Goal: Task Accomplishment & Management: Use online tool/utility

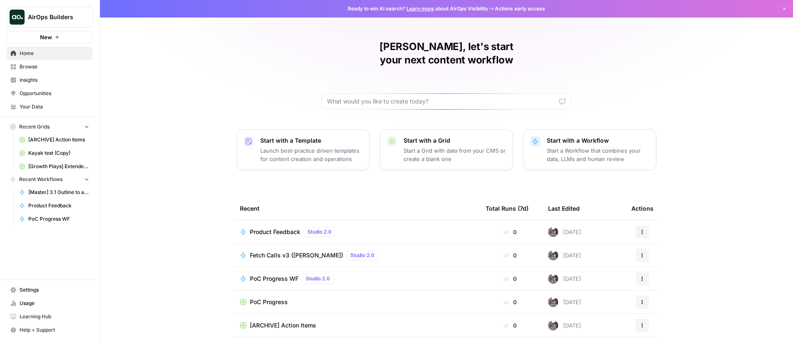
click at [73, 39] on button "New" at bounding box center [50, 37] width 86 height 12
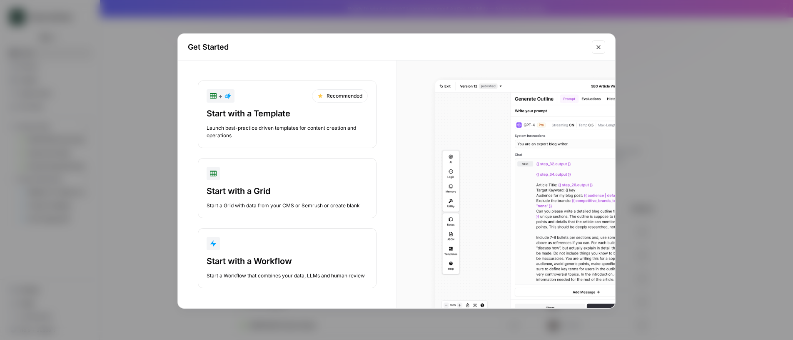
click at [275, 266] on div "Start with a Workflow" at bounding box center [287, 261] width 161 height 12
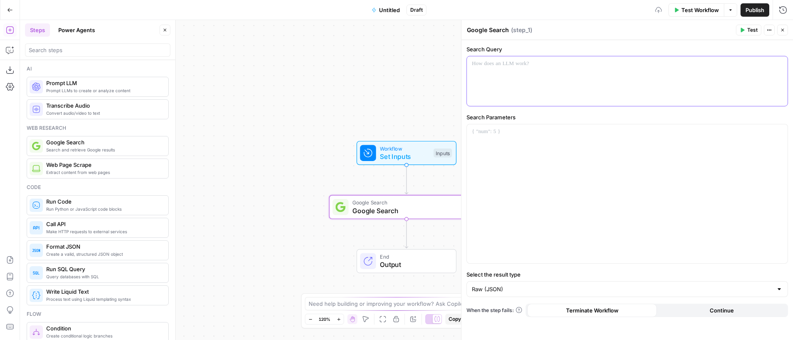
click at [549, 70] on div at bounding box center [627, 81] width 321 height 50
click at [752, 28] on span "Test" at bounding box center [752, 29] width 10 height 7
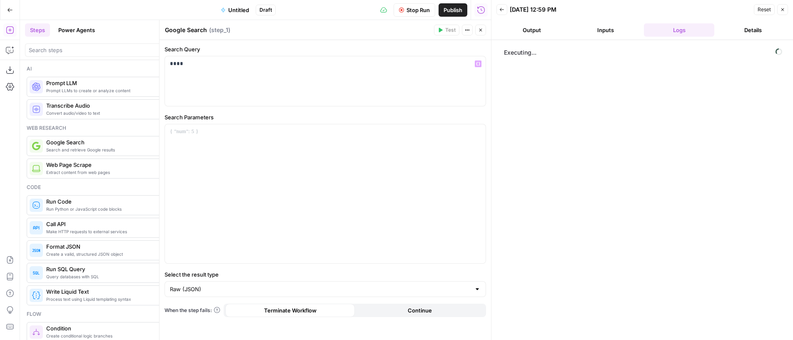
click at [482, 30] on icon "button" at bounding box center [480, 29] width 5 height 5
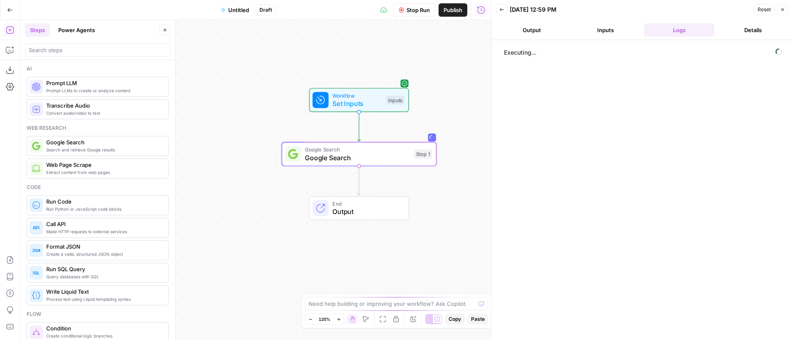
drag, startPoint x: 367, startPoint y: 68, endPoint x: 320, endPoint y: 15, distance: 71.1
click at [320, 20] on div "Workflow Set Inputs Inputs Google Search Google Search Step 1 End Output Press …" at bounding box center [255, 180] width 471 height 320
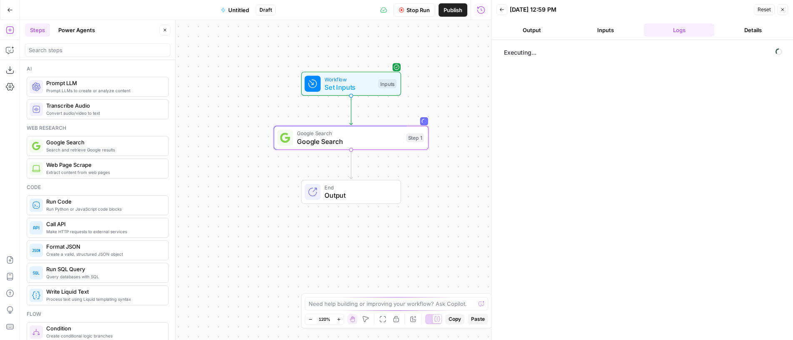
drag, startPoint x: 447, startPoint y: 189, endPoint x: 440, endPoint y: 176, distance: 14.7
click at [440, 176] on div "Workflow Set Inputs Inputs Google Search Google Search Step 1 End Output" at bounding box center [255, 180] width 471 height 320
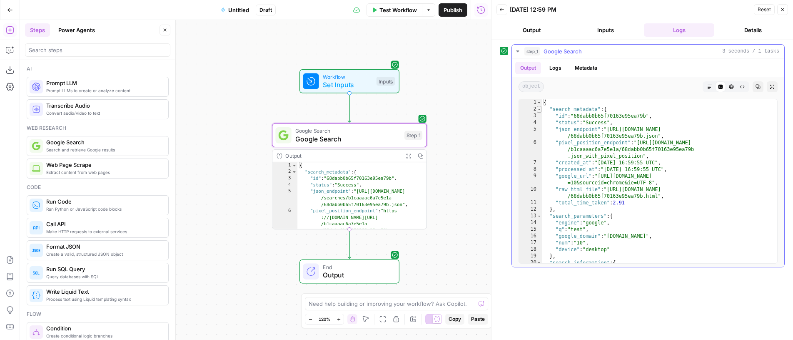
type textarea "*"
click at [538, 107] on span "Toggle code folding, rows 2 through 12" at bounding box center [539, 109] width 5 height 7
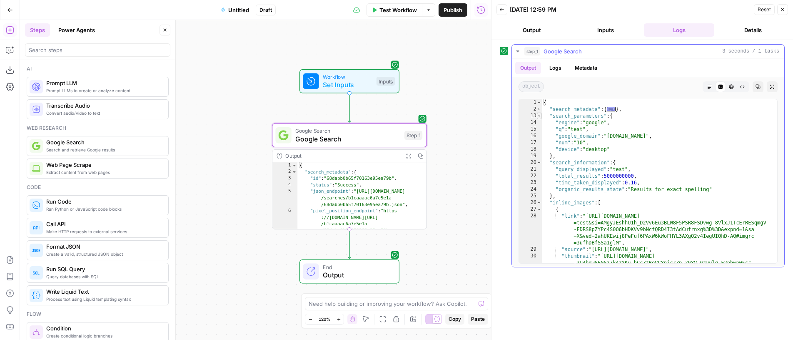
click at [539, 115] on span "Toggle code folding, rows 13 through 19" at bounding box center [539, 115] width 5 height 7
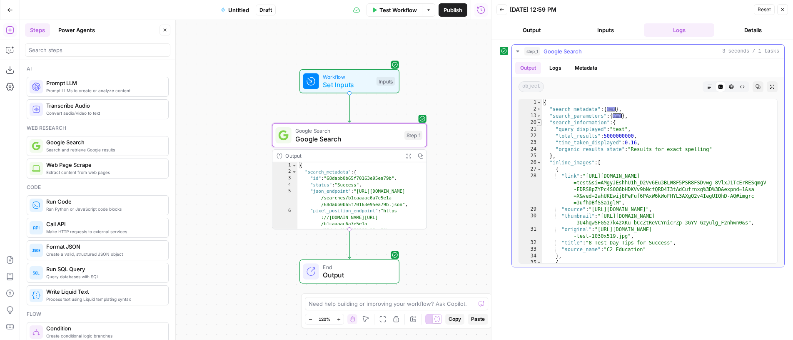
click at [538, 122] on span "Toggle code folding, rows 20 through 25" at bounding box center [539, 122] width 5 height 7
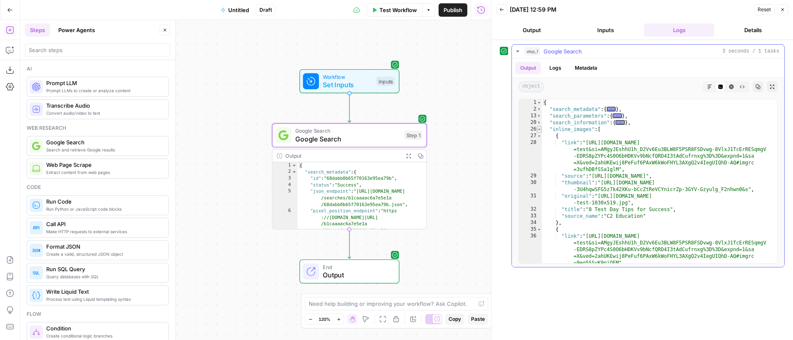
click at [537, 132] on span "Toggle code folding, rows 26 through 99" at bounding box center [539, 129] width 5 height 7
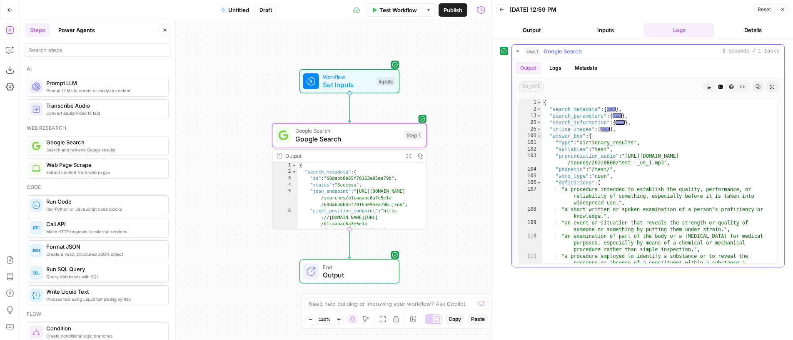
click at [537, 137] on span "Toggle code folding, rows 100 through 147" at bounding box center [539, 135] width 5 height 7
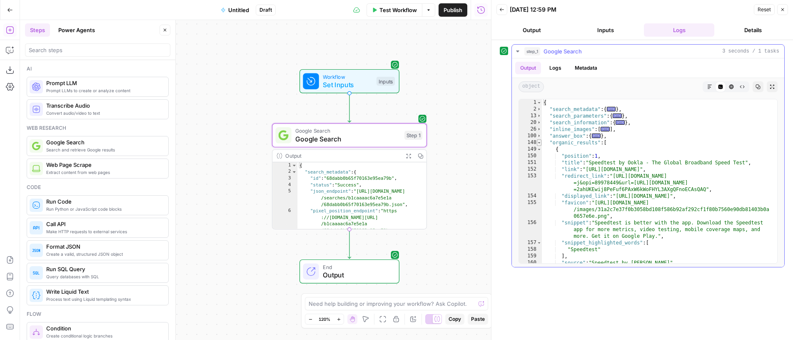
click at [539, 142] on span "Toggle code folding, rows 148 through 266" at bounding box center [539, 142] width 5 height 7
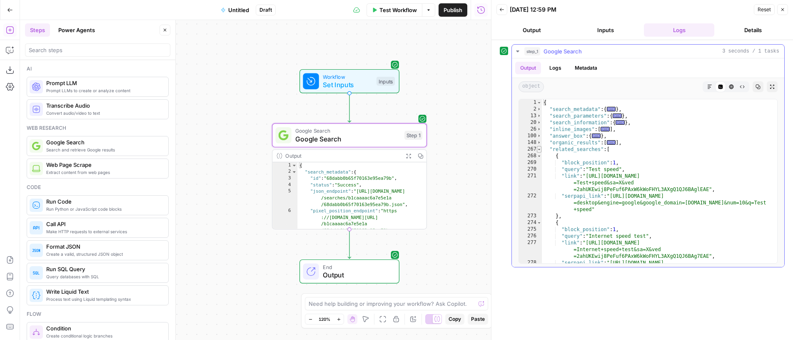
click at [539, 148] on span "Toggle code folding, rows 267 through 316" at bounding box center [539, 149] width 5 height 7
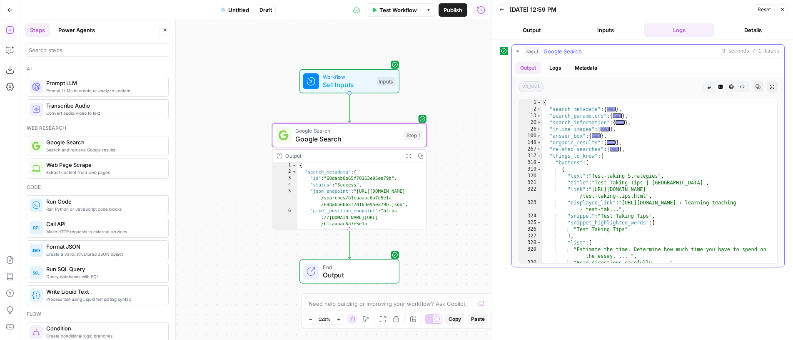
click at [540, 156] on span "Toggle code folding, rows 317 through 880" at bounding box center [539, 155] width 5 height 7
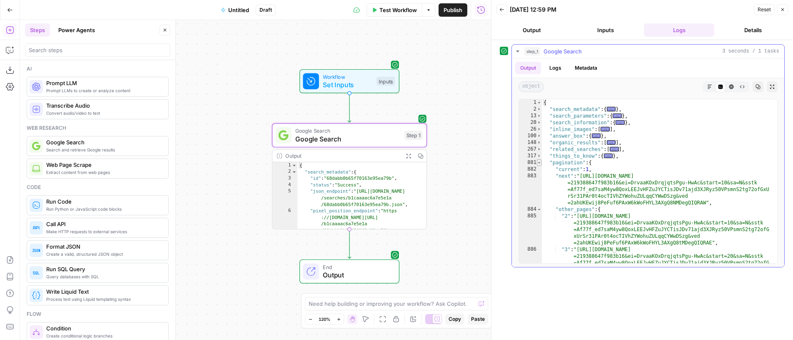
click at [540, 165] on span "Toggle code folding, rows 881 through 895" at bounding box center [539, 162] width 5 height 7
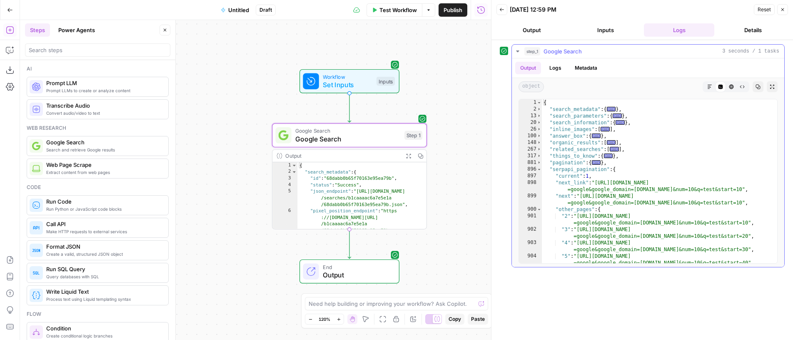
click at [538, 171] on span "Toggle code folding, rows 896 through 911" at bounding box center [539, 169] width 5 height 7
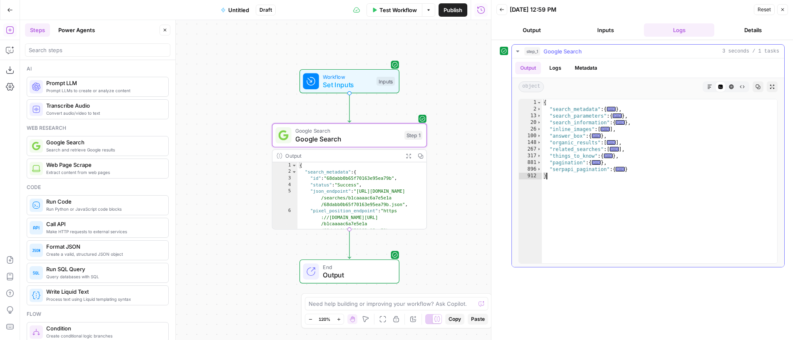
click at [538, 175] on div "912" at bounding box center [530, 175] width 23 height 7
click at [384, 137] on span "Google Search" at bounding box center [347, 139] width 105 height 10
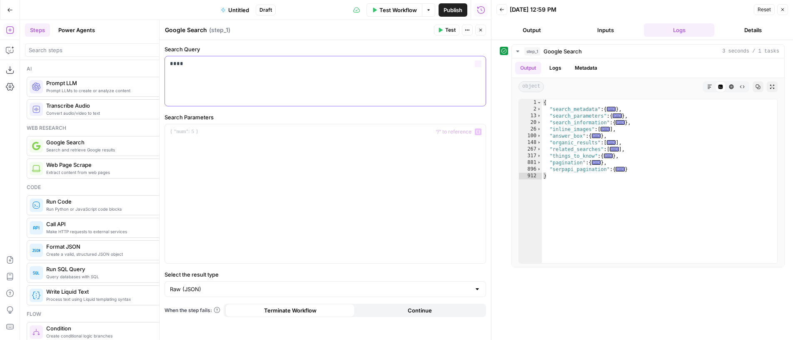
click at [325, 67] on p "****" at bounding box center [325, 64] width 311 height 8
click at [442, 29] on icon "button" at bounding box center [440, 29] width 5 height 5
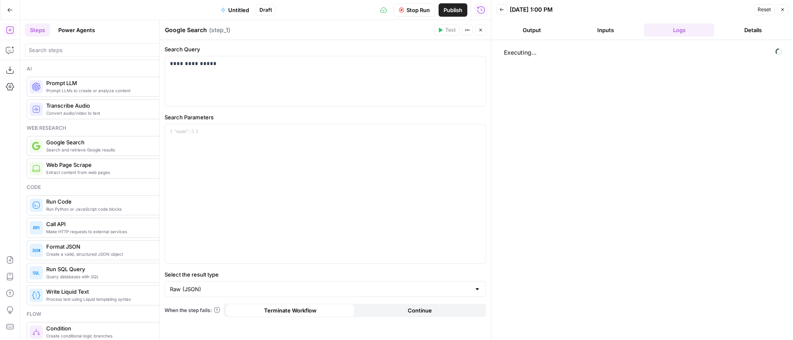
click at [582, 138] on div "Executing..." at bounding box center [642, 189] width 285 height 291
click at [481, 29] on icon "button" at bounding box center [480, 29] width 5 height 5
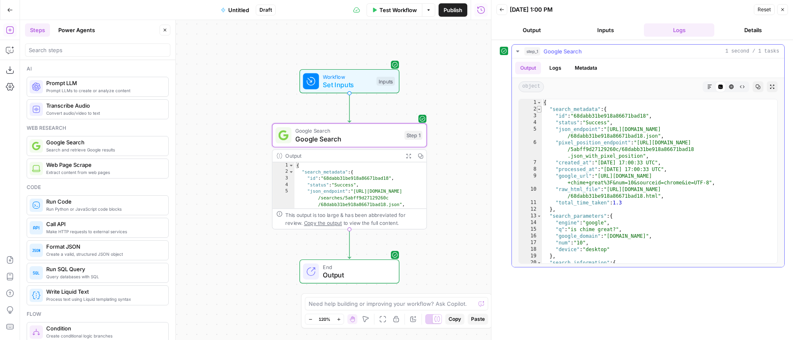
click at [540, 109] on span "Toggle code folding, rows 2 through 12" at bounding box center [539, 109] width 5 height 7
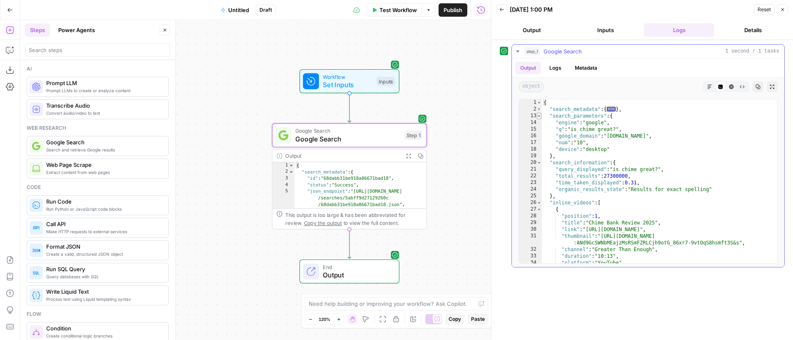
click at [541, 113] on span "Toggle code folding, rows 13 through 19" at bounding box center [539, 115] width 5 height 7
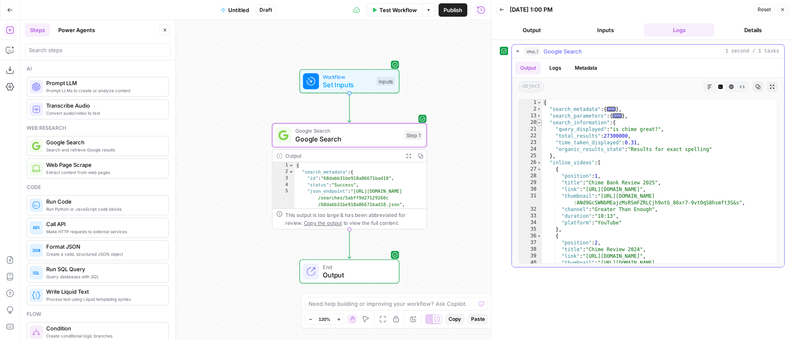
click at [539, 124] on span "Toggle code folding, rows 20 through 25" at bounding box center [539, 122] width 5 height 7
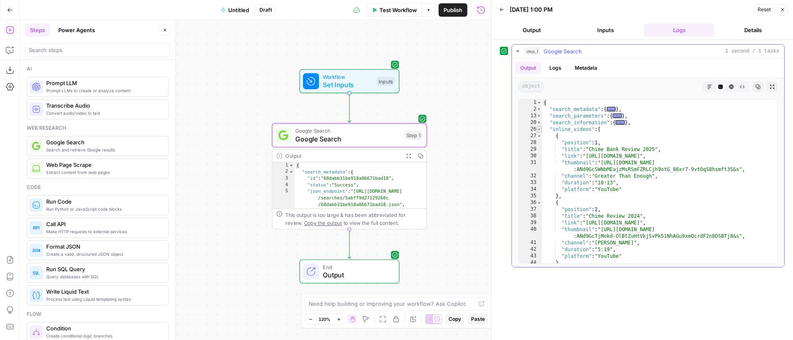
click at [539, 128] on span "Toggle code folding, rows 26 through 54" at bounding box center [539, 129] width 5 height 7
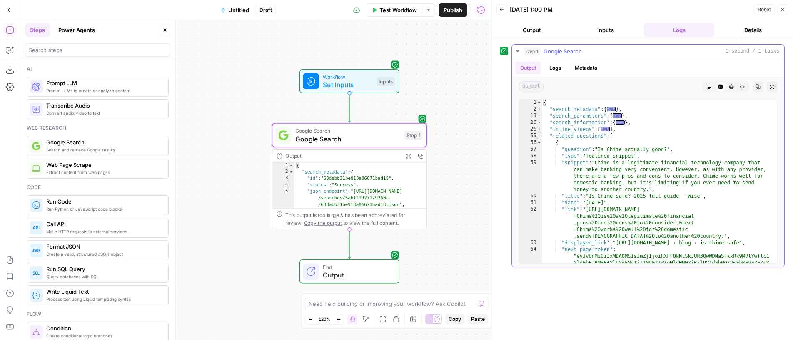
click at [539, 135] on span "Toggle code folding, rows 55 through 309" at bounding box center [539, 135] width 5 height 7
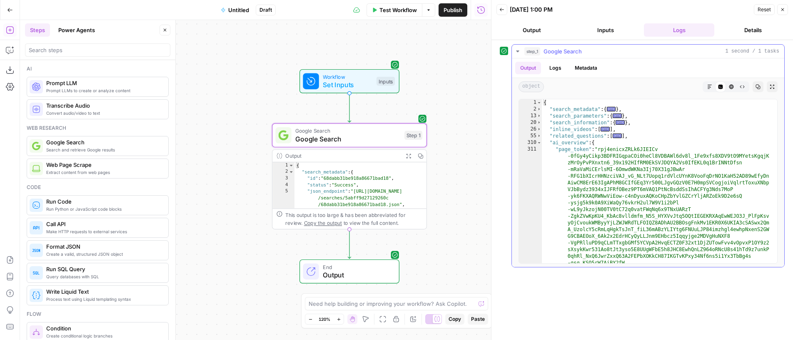
drag, startPoint x: 540, startPoint y: 145, endPoint x: 539, endPoint y: 150, distance: 5.0
click at [540, 145] on span "Toggle code folding, rows 310 through 313" at bounding box center [539, 142] width 5 height 7
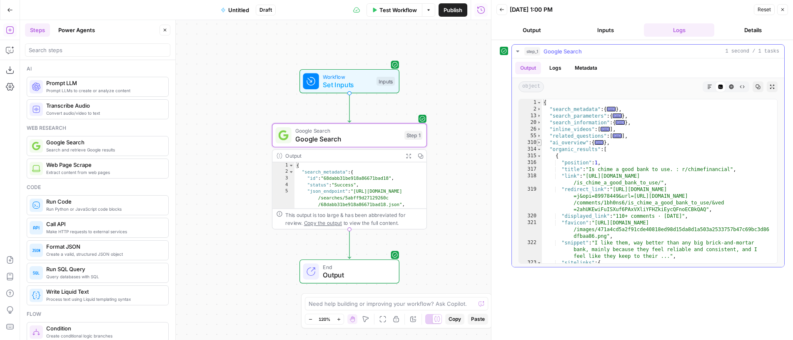
click at [538, 143] on span "Toggle code folding, rows 310 through 313" at bounding box center [539, 142] width 5 height 7
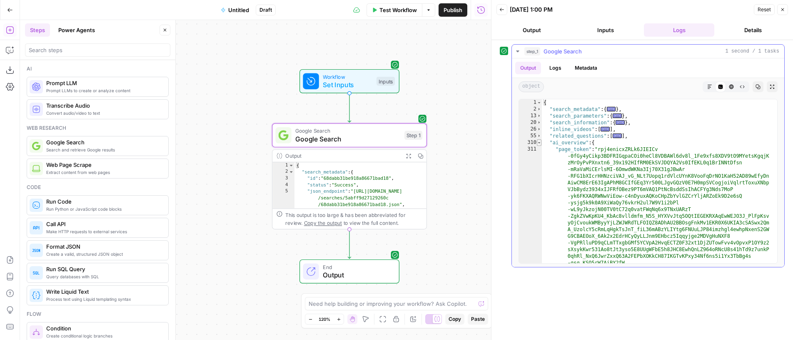
click at [540, 144] on span "Toggle code folding, rows 310 through 313" at bounding box center [539, 142] width 5 height 7
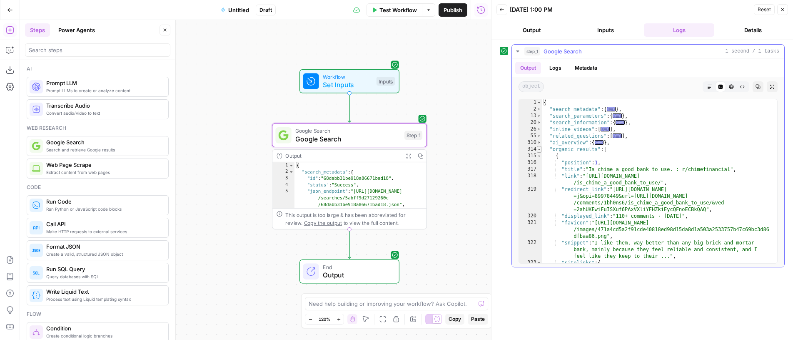
click at [538, 147] on span "Toggle code folding, rows 314 through 529" at bounding box center [539, 149] width 5 height 7
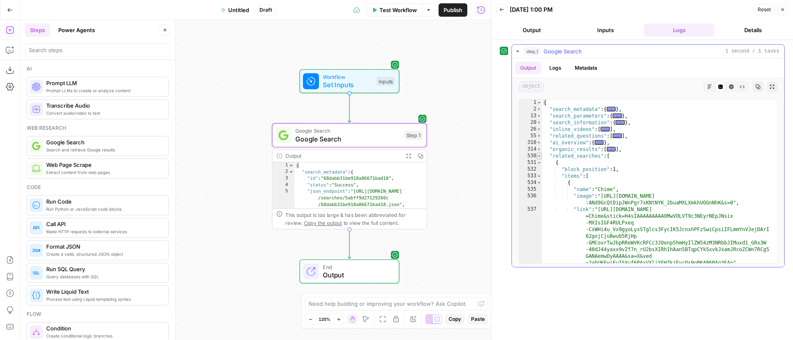
click at [539, 155] on span "Toggle code folding, rows 530 through 620" at bounding box center [539, 155] width 5 height 7
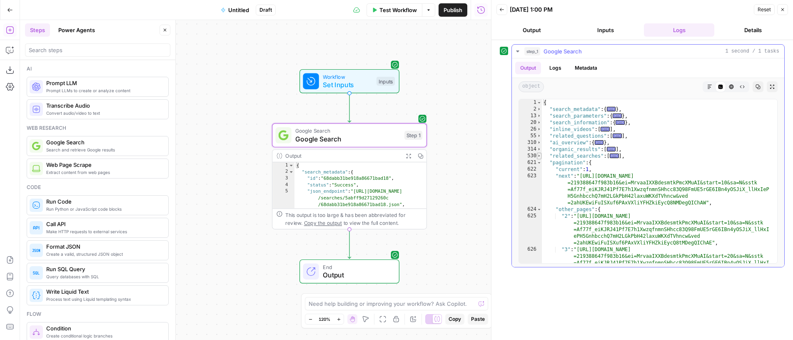
click at [538, 159] on span "Toggle code folding, rows 530 through 620" at bounding box center [539, 155] width 5 height 7
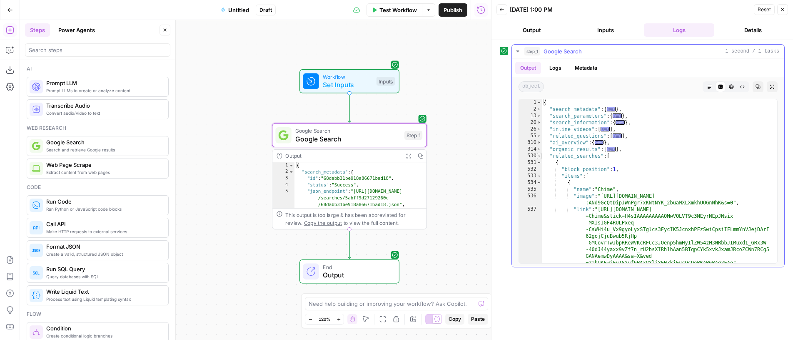
click at [539, 157] on span "Toggle code folding, rows 530 through 620" at bounding box center [539, 155] width 5 height 7
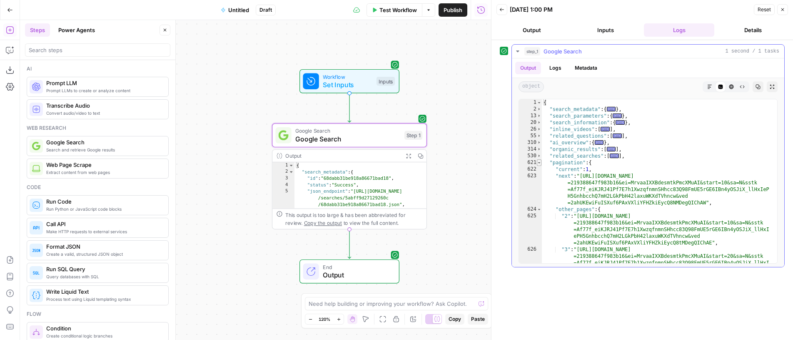
click at [540, 162] on span "Toggle code folding, rows 621 through 635" at bounding box center [539, 162] width 5 height 7
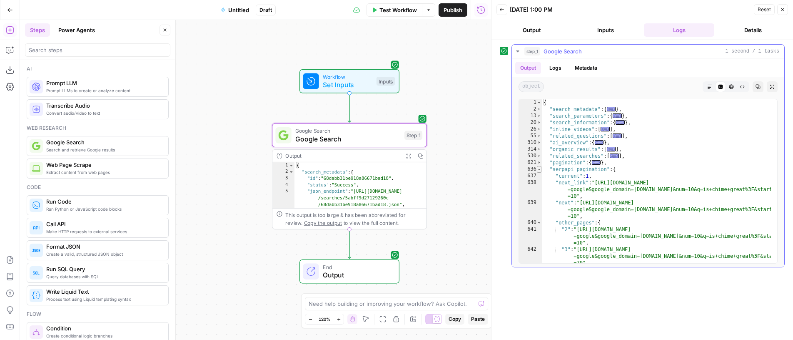
click at [540, 171] on span "Toggle code folding, rows 636 through 651" at bounding box center [539, 169] width 5 height 7
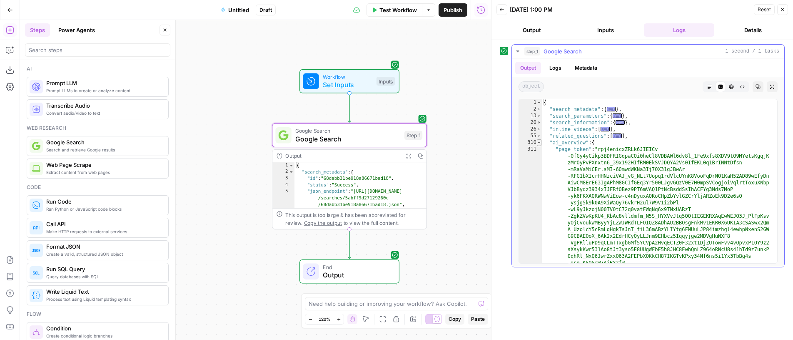
click at [539, 140] on span "Toggle code folding, rows 310 through 313" at bounding box center [539, 142] width 5 height 7
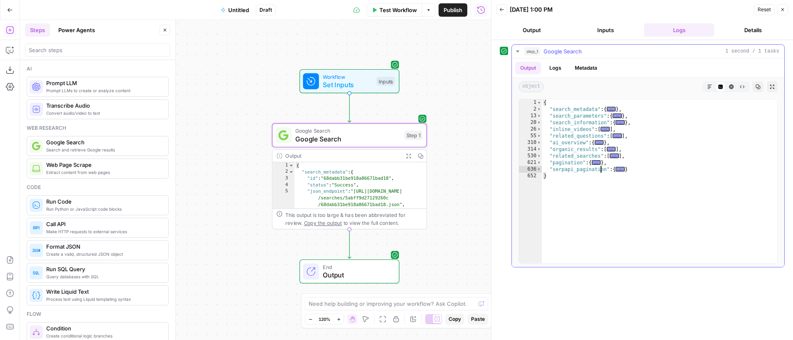
click at [602, 168] on div "{ "search_metadata" : { ... } , "search_parameters" : { ... } , "search_informa…" at bounding box center [659, 187] width 235 height 177
click at [540, 143] on span "Toggle code folding, rows 310 through 313" at bounding box center [539, 142] width 5 height 7
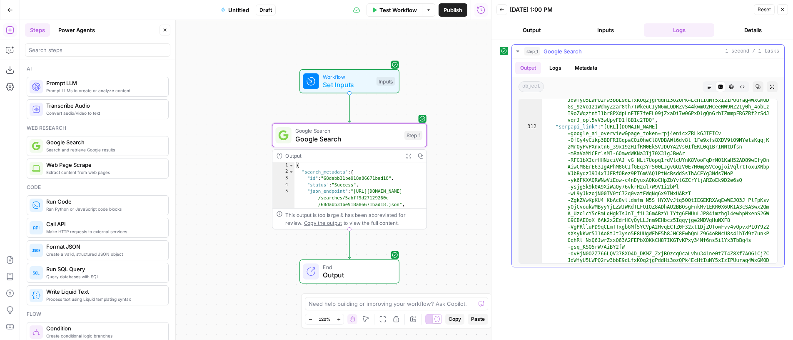
scroll to position [177, 0]
click at [612, 127] on div ""page_token" : "rpj4enicxZRLk6JIEICv -0fGy4yCikp3BDFRIGqpaCOi0heCl8VDBAWl6dv8l_…" at bounding box center [656, 207] width 229 height 477
type textarea "**********"
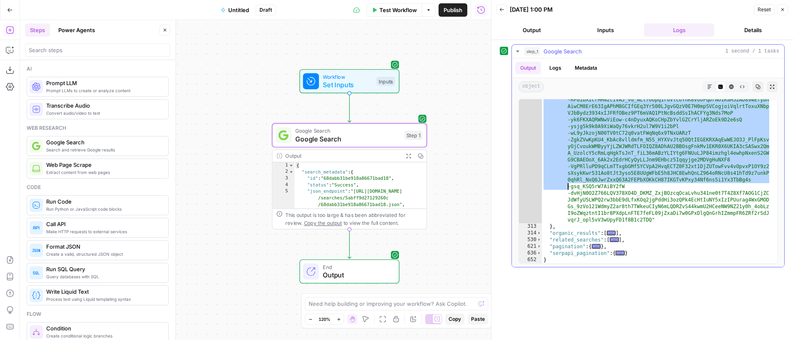
scroll to position [236, 0]
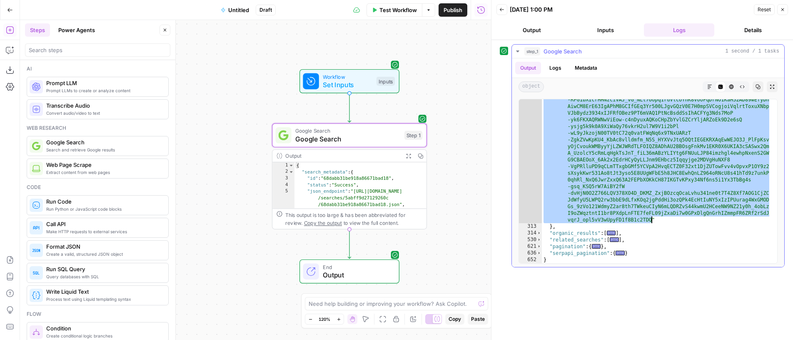
drag, startPoint x: 612, startPoint y: 127, endPoint x: 636, endPoint y: 221, distance: 96.6
click at [636, 221] on div ""serpapi_link" : "https://serpapi.com/search.json?engine =google_ai_overview&pa…" at bounding box center [656, 228] width 229 height 330
click at [632, 148] on div ""serpapi_link" : "https://serpapi.com/search.json?engine =google_ai_overview&pa…" at bounding box center [656, 228] width 229 height 330
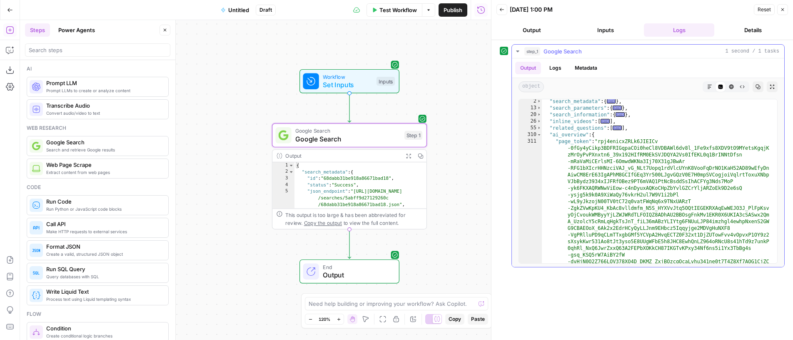
scroll to position [8, 0]
click at [539, 135] on span "Toggle code folding, rows 310 through 313" at bounding box center [539, 134] width 5 height 7
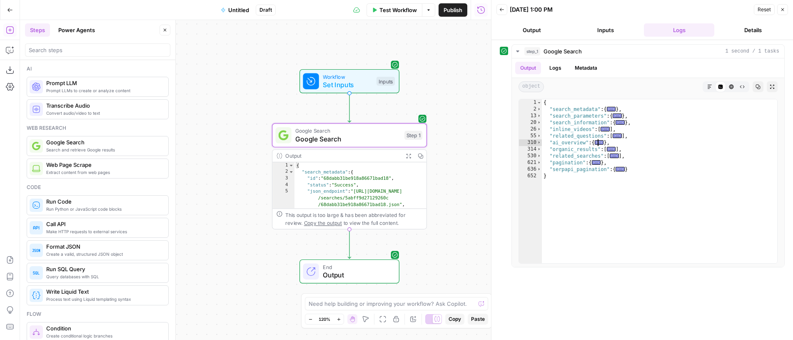
click at [465, 121] on div "Workflow Set Inputs Inputs Google Search Google Search Step 1 Output Expand Out…" at bounding box center [255, 180] width 471 height 320
click at [10, 7] on icon "button" at bounding box center [10, 10] width 6 height 6
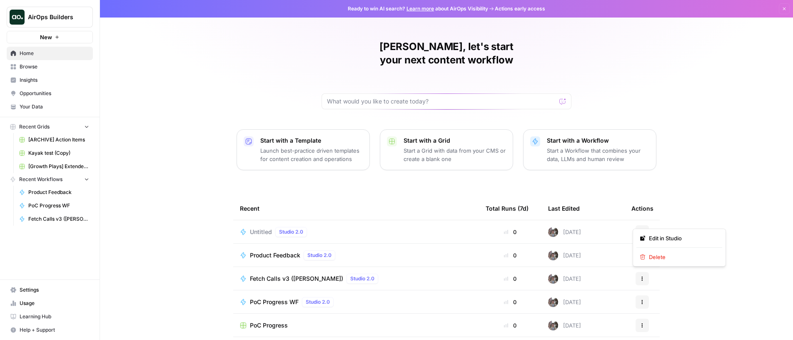
click at [642, 225] on button "Actions" at bounding box center [642, 231] width 13 height 13
click at [674, 260] on span "Delete" at bounding box center [682, 256] width 67 height 8
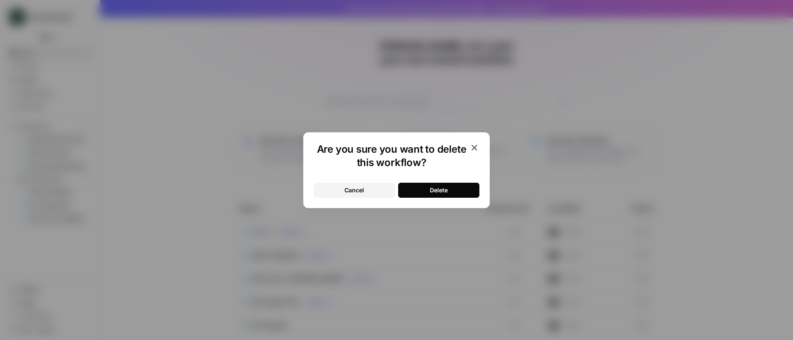
click at [437, 186] on div "Delete" at bounding box center [439, 190] width 18 height 8
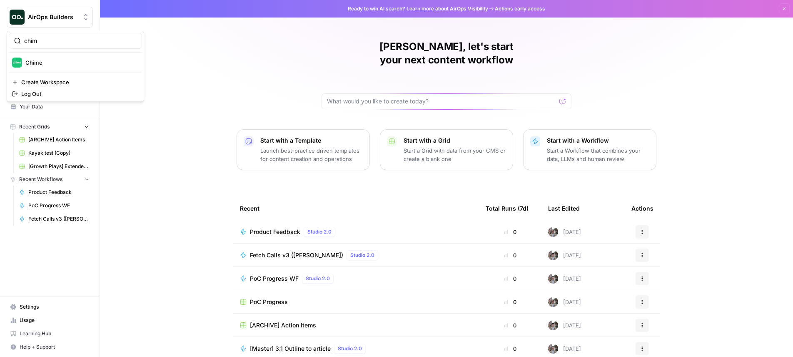
type input "chim"
click at [68, 56] on button "Chime" at bounding box center [75, 62] width 133 height 13
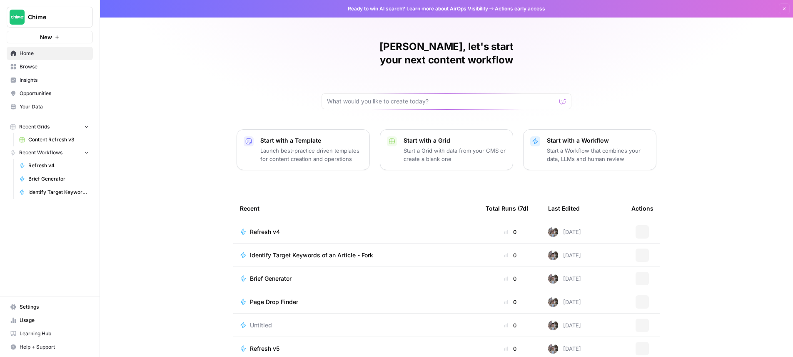
click at [58, 74] on link "Insights" at bounding box center [50, 79] width 86 height 13
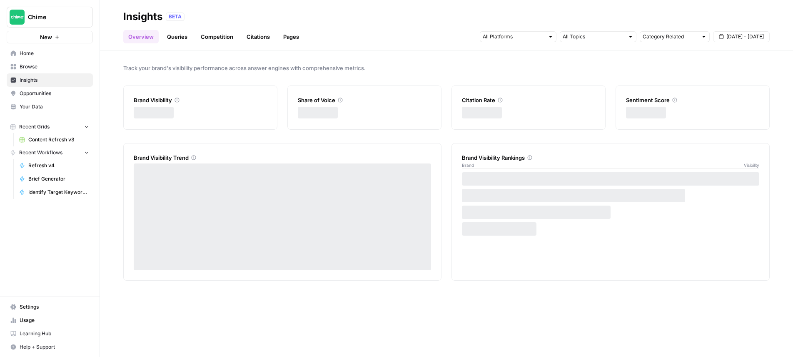
click at [61, 62] on link "Browse" at bounding box center [50, 66] width 86 height 13
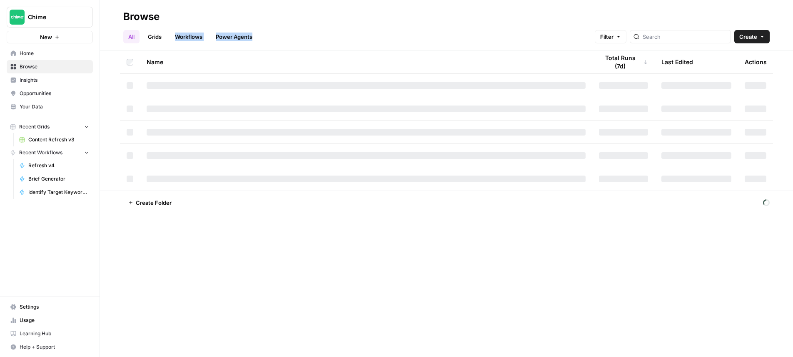
click at [150, 43] on header "Browse All Grids Workflows Power Agents Filter Create" at bounding box center [446, 25] width 693 height 50
click at [152, 41] on link "Grids" at bounding box center [155, 36] width 24 height 13
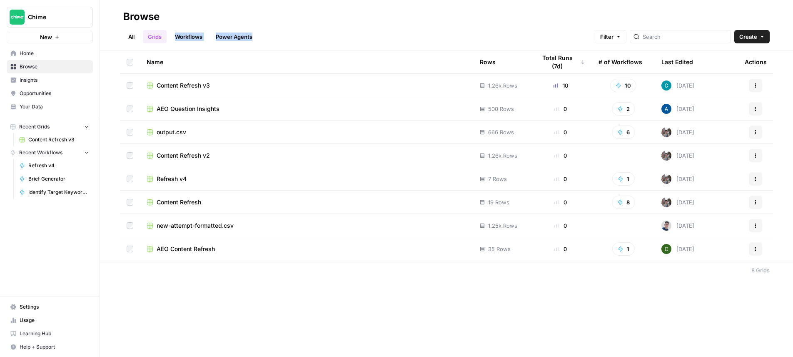
click at [190, 44] on header "Browse All Grids Workflows Power Agents Filter Create" at bounding box center [446, 25] width 693 height 50
click at [191, 40] on link "Workflows" at bounding box center [188, 36] width 37 height 13
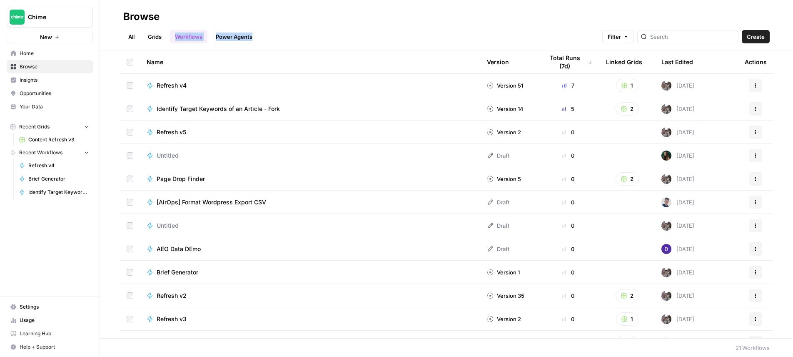
click at [761, 40] on span "Create" at bounding box center [756, 36] width 18 height 8
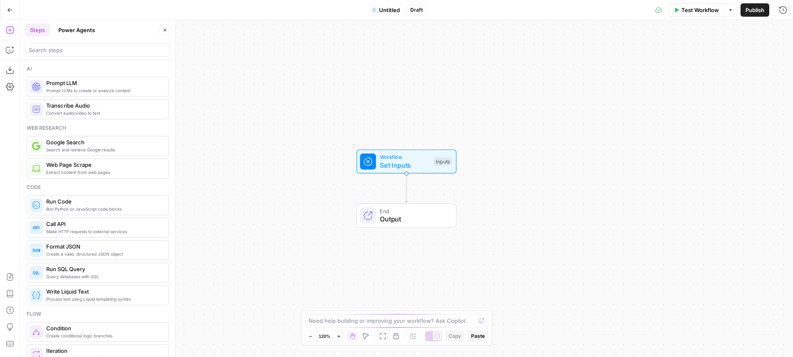
click at [390, 10] on span "Untitled" at bounding box center [389, 10] width 21 height 8
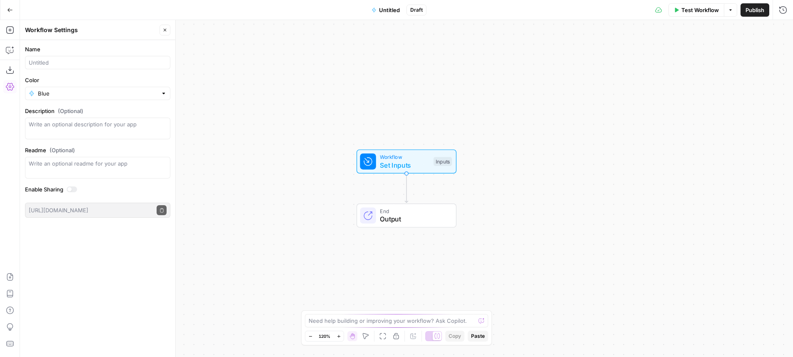
click at [35, 55] on div "Name" at bounding box center [97, 57] width 145 height 24
click at [42, 65] on input "Name" at bounding box center [98, 62] width 138 height 8
type input "SERP Data"
click at [295, 84] on div "Workflow Set Inputs Inputs End Output" at bounding box center [406, 188] width 773 height 337
click at [10, 35] on button "Add Steps" at bounding box center [9, 29] width 13 height 13
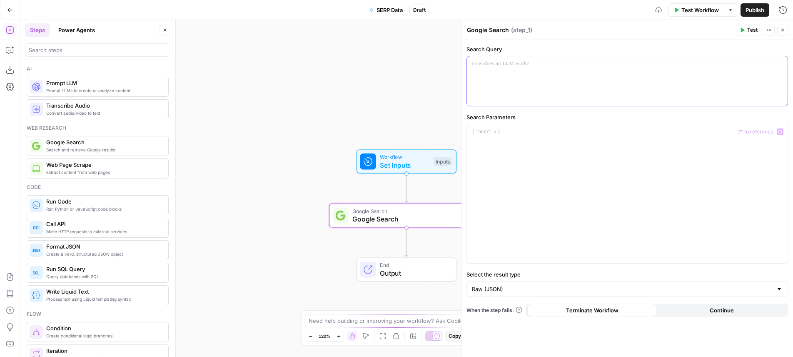
click at [568, 77] on div at bounding box center [627, 81] width 321 height 50
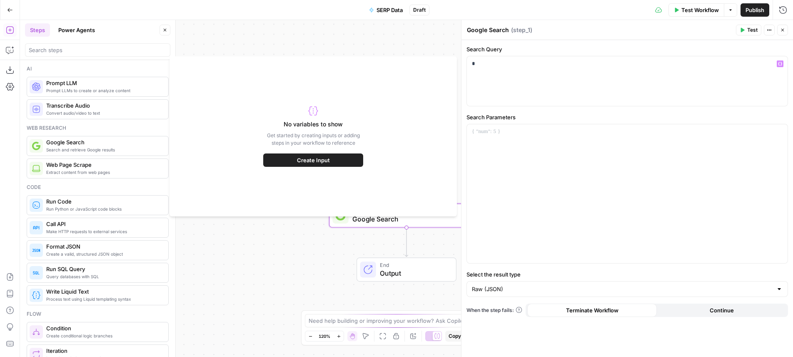
click at [425, 37] on div "Workflow Set Inputs Inputs Google Search Google Search Step 1 End Output" at bounding box center [406, 188] width 773 height 337
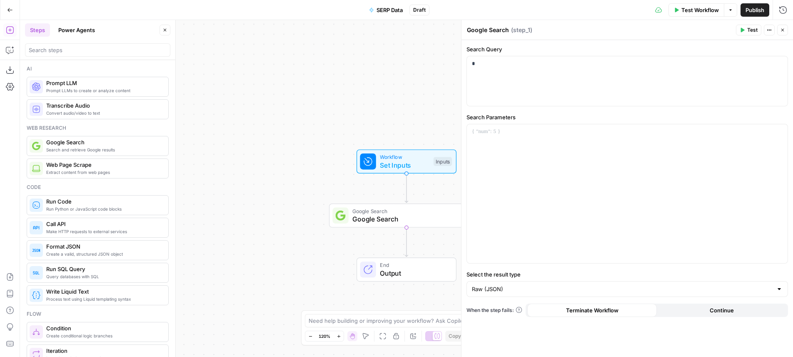
click at [437, 143] on span "Test Step" at bounding box center [434, 142] width 27 height 9
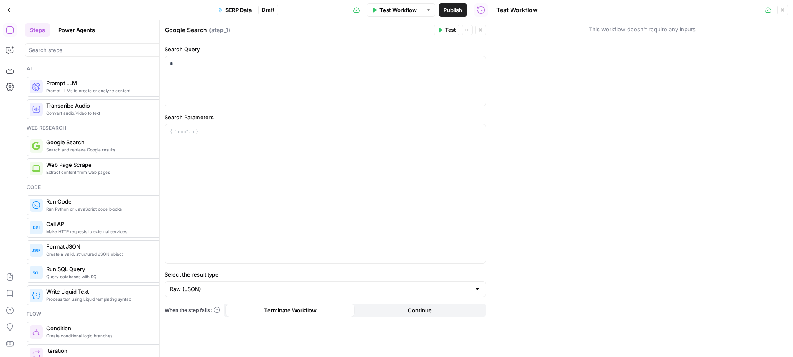
click at [782, 11] on icon "button" at bounding box center [783, 10] width 3 height 3
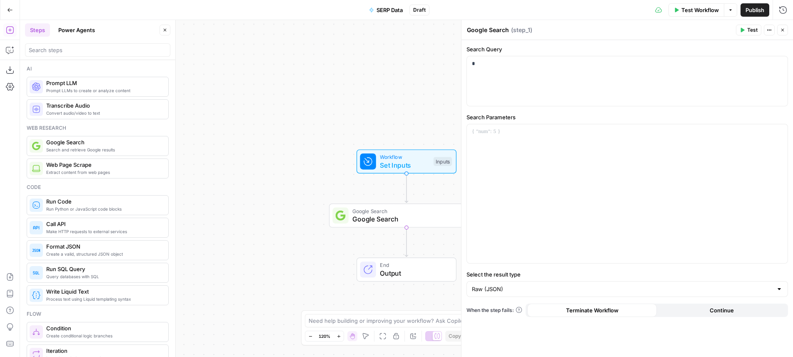
click at [789, 29] on header "Google Search Google Search ( step_1 ) Test Actions Close" at bounding box center [628, 30] width 332 height 20
click at [785, 29] on button "Close" at bounding box center [782, 30] width 11 height 11
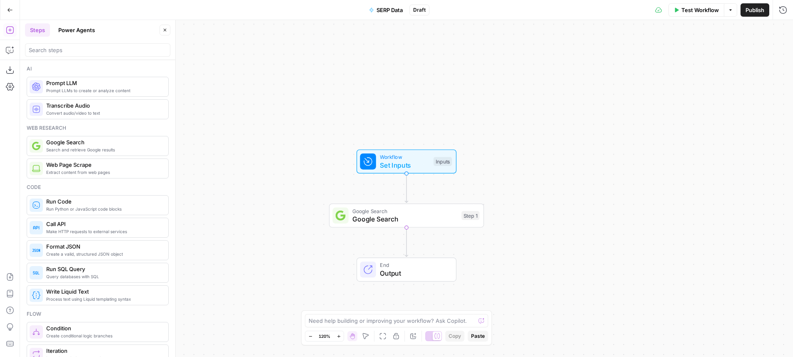
click at [419, 170] on div "Workflow Set Inputs Inputs Test Step" at bounding box center [407, 161] width 100 height 24
click at [632, 58] on icon "button" at bounding box center [633, 56] width 5 height 5
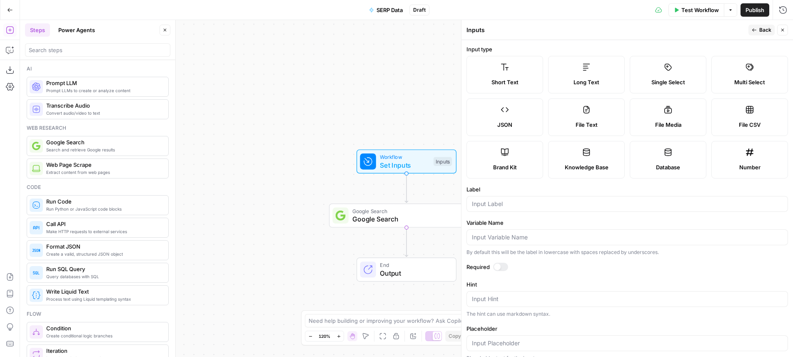
click at [577, 61] on label "Long Text" at bounding box center [586, 74] width 77 height 37
click at [537, 202] on input "Label" at bounding box center [627, 204] width 311 height 8
type input "Keywords"
click at [500, 267] on div at bounding box center [497, 266] width 7 height 7
click at [535, 304] on div "Input Hint" at bounding box center [628, 299] width 322 height 16
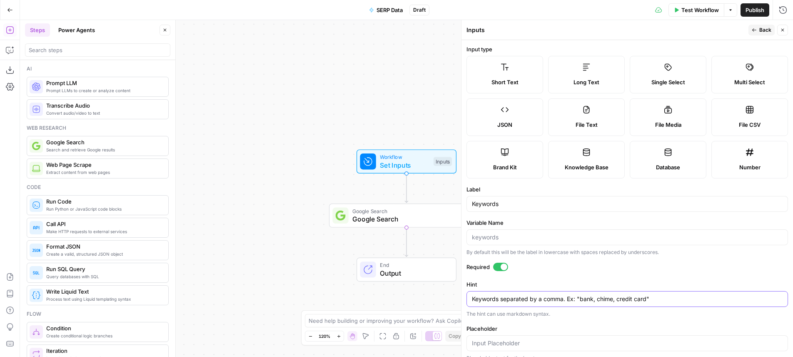
click at [587, 302] on textarea "Keywords separated by a comma. Ex: "bank, chime, credit card"" at bounding box center [627, 299] width 311 height 8
drag, startPoint x: 587, startPoint y: 302, endPoint x: 638, endPoint y: 304, distance: 51.7
click at [638, 303] on textarea "Keywords separated by a comma. Ex: "bank, chime, credit card"" at bounding box center [627, 299] width 311 height 8
type textarea "Keywords separated by a comma. Ex: "bank, chime, credit card""
click at [392, 95] on div "Workflow Set Inputs Inputs Test Step Google Search Google Search Step 1 Copy st…" at bounding box center [406, 188] width 773 height 337
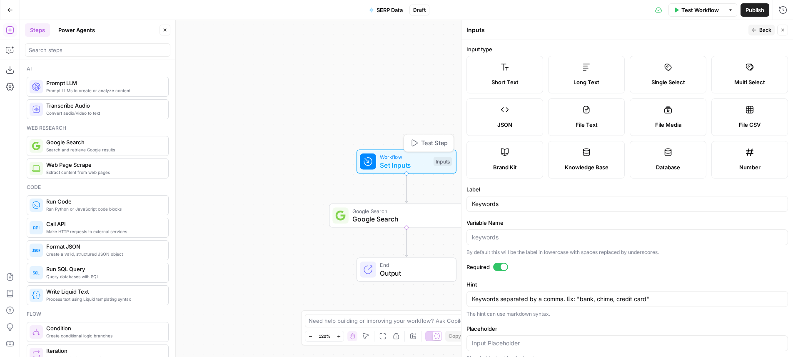
click at [433, 138] on span "Test Step" at bounding box center [434, 142] width 27 height 9
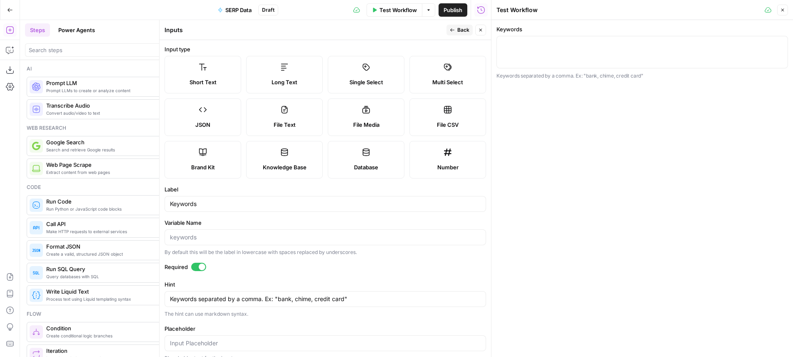
click at [570, 39] on div at bounding box center [643, 52] width 292 height 32
paste textarea "bank, chime, credit card""
click at [503, 42] on textarea "bank, chime, credit card" at bounding box center [642, 44] width 281 height 8
click at [585, 49] on div "[bank, chime, credit card [bank, chime, credit card" at bounding box center [643, 52] width 292 height 32
click at [586, 45] on textarea "[bank, chime, credit card" at bounding box center [642, 44] width 281 height 8
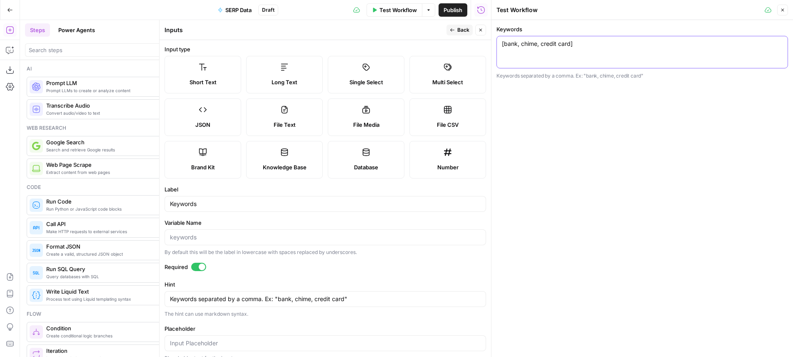
type textarea "[bank, chime, credit card]"
click at [589, 53] on div "[bank, chime, credit card] [bank, chime, credit card]" at bounding box center [643, 52] width 292 height 32
click at [570, 106] on div "Keywords [bank, chime, credit card] [bank, chime, credit card] Keywords separat…" at bounding box center [643, 188] width 302 height 337
click at [477, 27] on button "Close" at bounding box center [480, 30] width 11 height 11
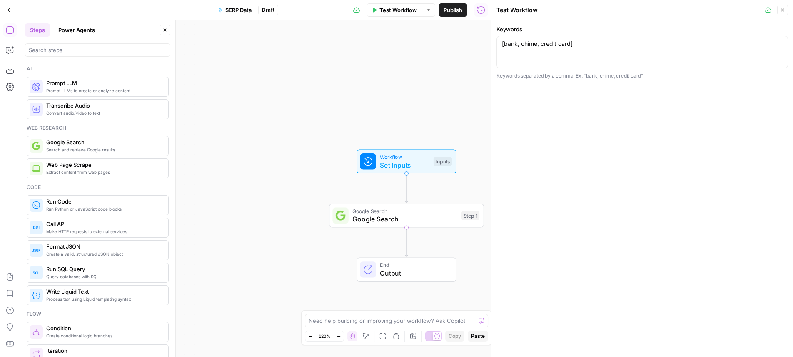
scroll to position [55, 0]
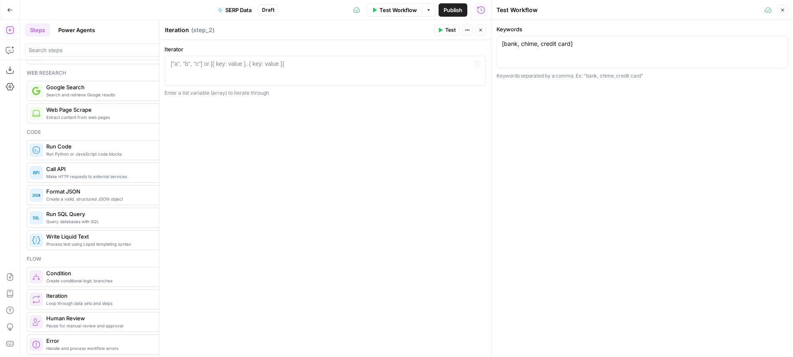
drag, startPoint x: 362, startPoint y: 45, endPoint x: 362, endPoint y: 62, distance: 16.7
click at [362, 45] on label "Iterator" at bounding box center [326, 49] width 322 height 8
click at [363, 64] on div at bounding box center [325, 78] width 314 height 37
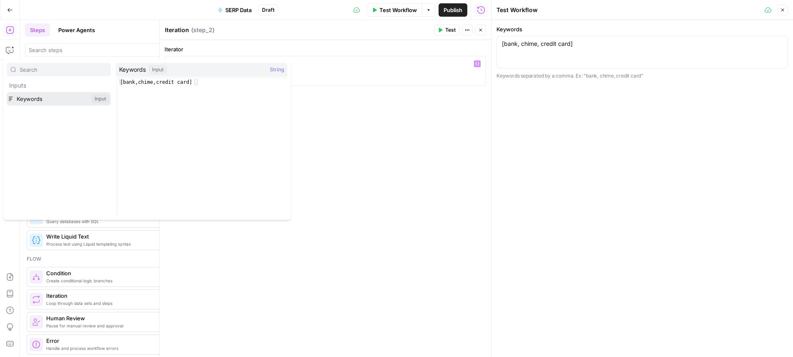
click at [35, 95] on button "Select variable Keywords" at bounding box center [59, 98] width 104 height 13
type textarea "********"
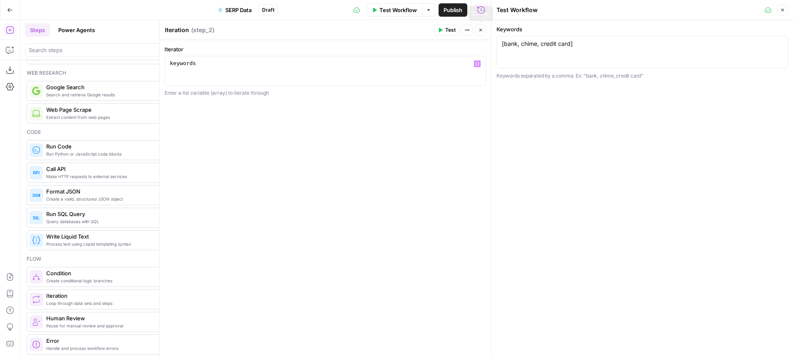
click at [483, 30] on icon "button" at bounding box center [480, 29] width 5 height 5
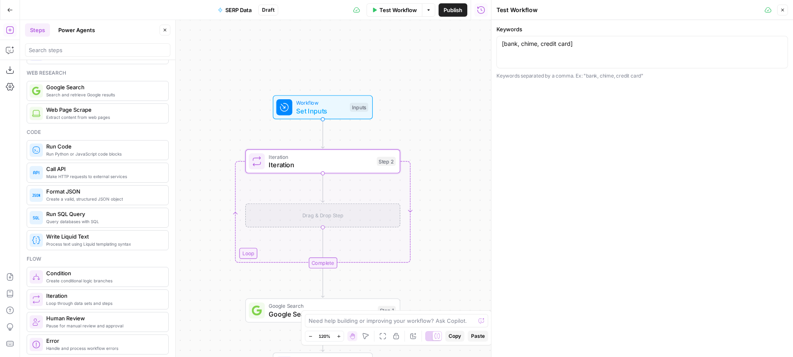
drag, startPoint x: 422, startPoint y: 97, endPoint x: 319, endPoint y: 47, distance: 115.2
click at [337, 42] on div "Workflow Set Inputs Inputs Loop Iteration Iteration Step 2 Drag & Drop Step Com…" at bounding box center [255, 188] width 471 height 337
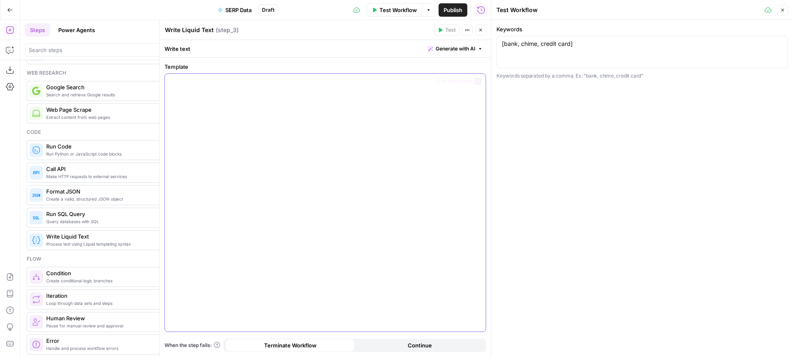
click at [393, 91] on div at bounding box center [325, 202] width 321 height 257
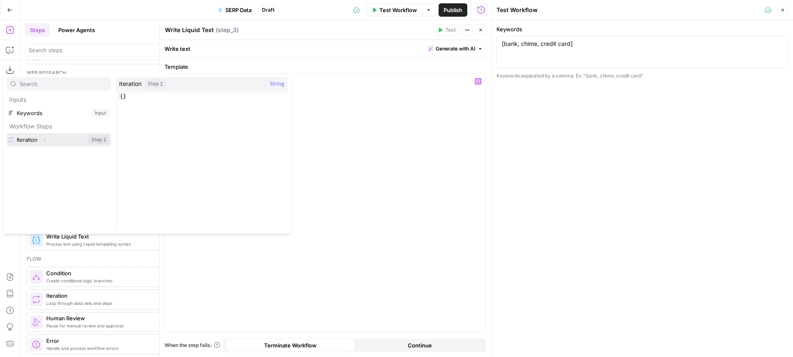
click at [45, 137] on icon "button" at bounding box center [44, 139] width 5 height 5
click at [39, 170] on button "Select variable Element" at bounding box center [63, 166] width 96 height 13
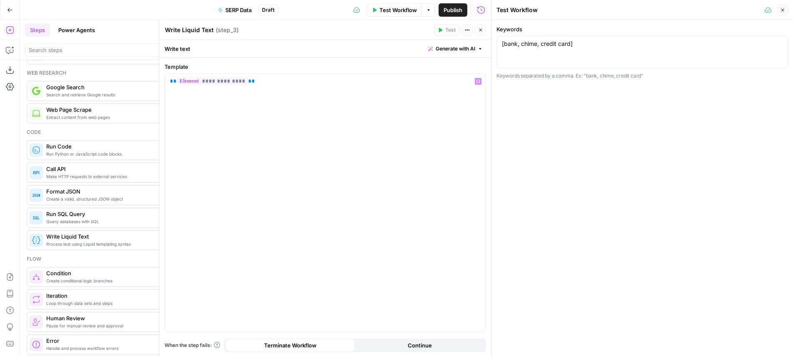
click at [480, 27] on button "Close" at bounding box center [480, 30] width 11 height 11
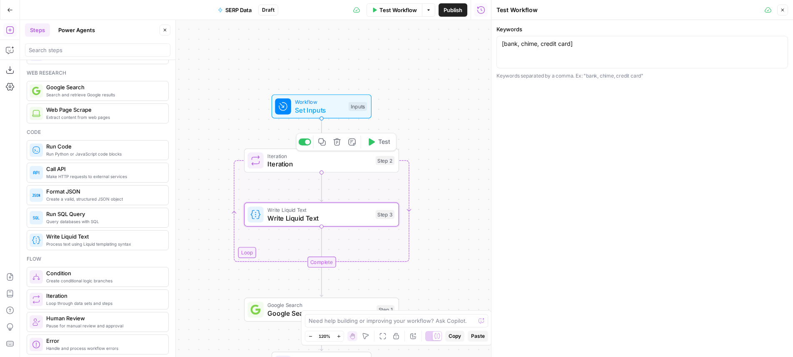
click at [367, 144] on icon "button" at bounding box center [371, 142] width 8 height 8
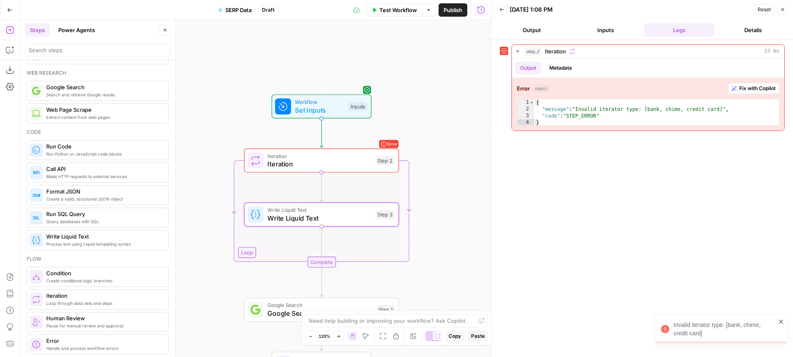
click at [341, 114] on span "Set Inputs" at bounding box center [320, 110] width 50 height 10
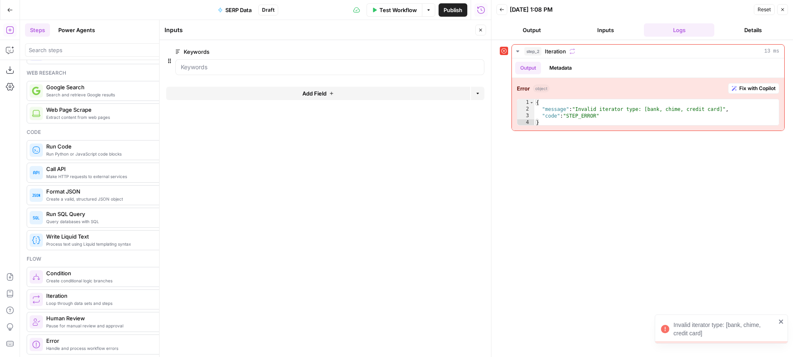
click at [485, 34] on button "Close" at bounding box center [480, 30] width 11 height 11
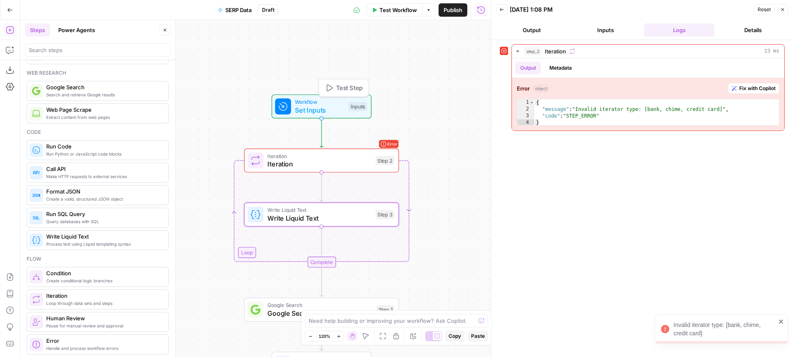
click at [364, 92] on button "Test Step" at bounding box center [343, 87] width 45 height 13
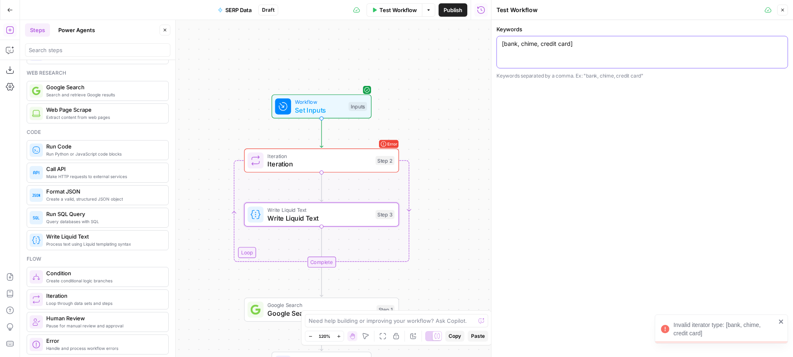
click at [507, 43] on textarea "[bank, chime, credit card]" at bounding box center [642, 44] width 281 height 8
click at [526, 47] on textarea "["bank", chime, credit card]" at bounding box center [642, 44] width 281 height 8
click at [546, 44] on textarea "["bank", "chime, credit card]" at bounding box center [642, 44] width 281 height 8
click at [551, 45] on textarea "["bank", "chime", credit card]" at bounding box center [642, 44] width 281 height 8
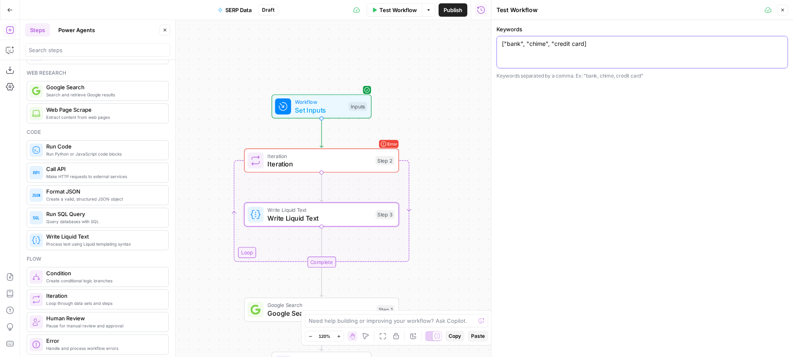
click at [583, 44] on textarea "["bank", "chime", "credit card]" at bounding box center [642, 44] width 281 height 8
type textarea "["bank", "chime", "credit card"]"
click at [404, 93] on div "Workflow Set Inputs Inputs Loop Error Iteration Iteration Step 2 Write Liquid T…" at bounding box center [255, 188] width 471 height 337
click at [361, 87] on span "Test Step" at bounding box center [349, 87] width 27 height 9
click at [374, 148] on button "Test" at bounding box center [378, 141] width 31 height 13
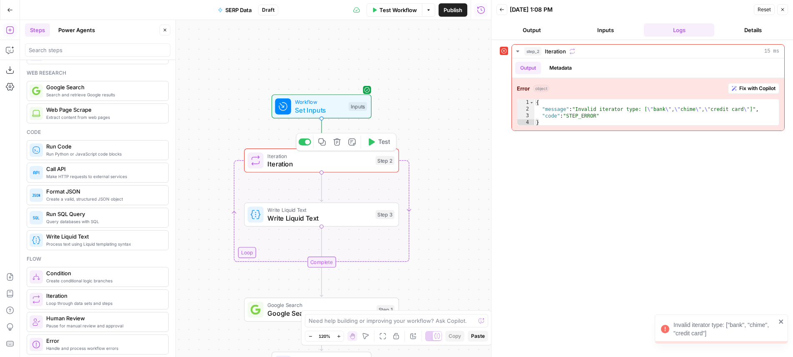
click at [381, 146] on span "Test" at bounding box center [384, 141] width 12 height 9
click at [742, 88] on span "Fix with Copilot" at bounding box center [758, 88] width 36 height 7
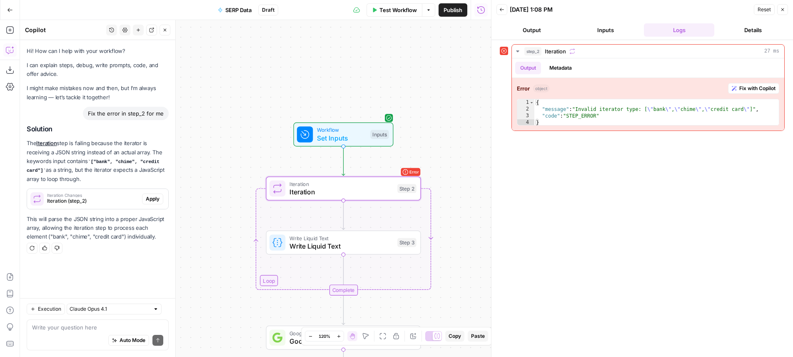
click at [157, 200] on span "Apply" at bounding box center [153, 198] width 14 height 7
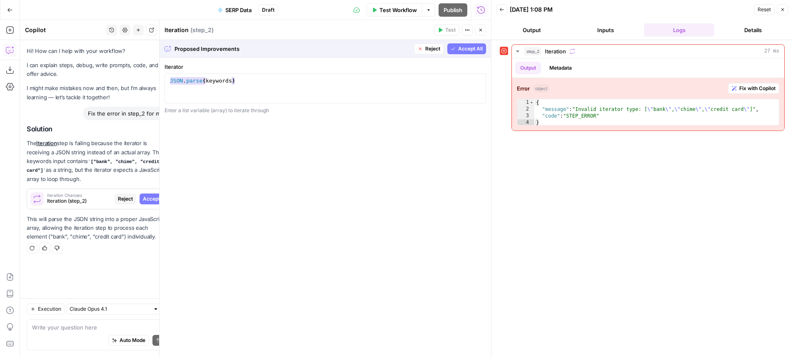
click at [470, 47] on span "Accept All" at bounding box center [470, 48] width 25 height 7
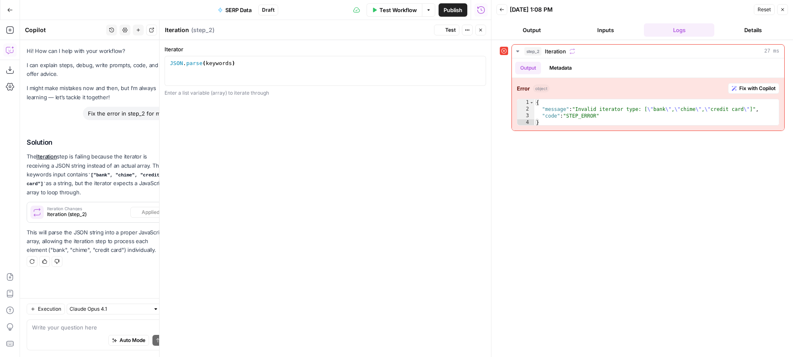
click at [453, 32] on span "Test" at bounding box center [450, 29] width 10 height 7
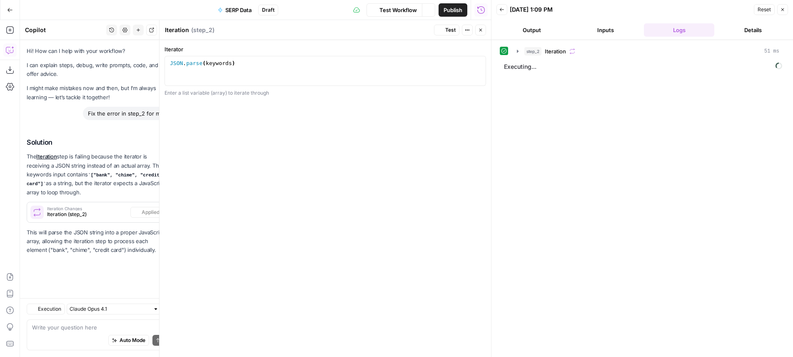
click at [484, 30] on button "Close" at bounding box center [480, 30] width 11 height 11
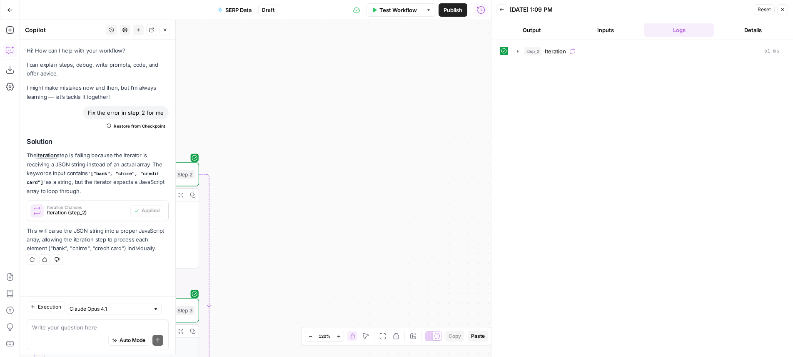
drag, startPoint x: 452, startPoint y: 104, endPoint x: 592, endPoint y: 78, distance: 142.4
click at [491, 82] on div "**********" at bounding box center [255, 188] width 471 height 337
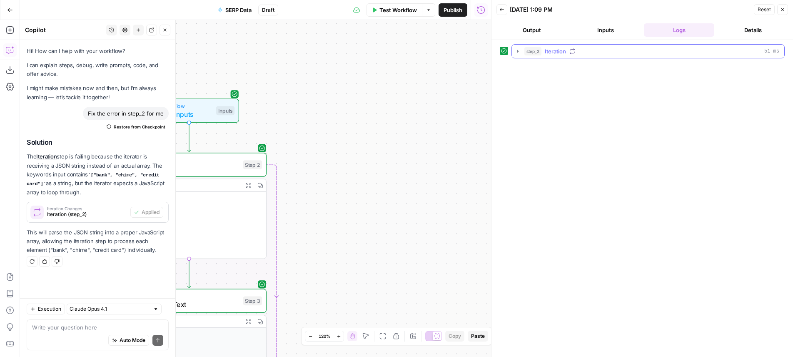
click at [595, 51] on div "step_2 Iteration 51 ms" at bounding box center [652, 51] width 255 height 8
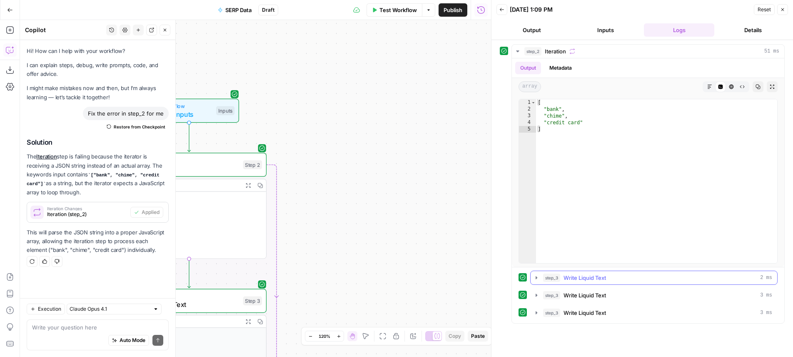
click at [578, 289] on button "step_3 Write Liquid Text 3 ms" at bounding box center [654, 294] width 247 height 13
click at [590, 277] on span "Write Liquid Text" at bounding box center [585, 277] width 42 height 8
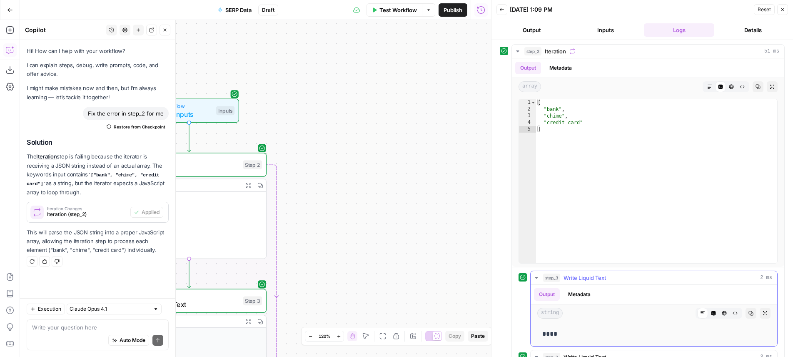
scroll to position [94, 0]
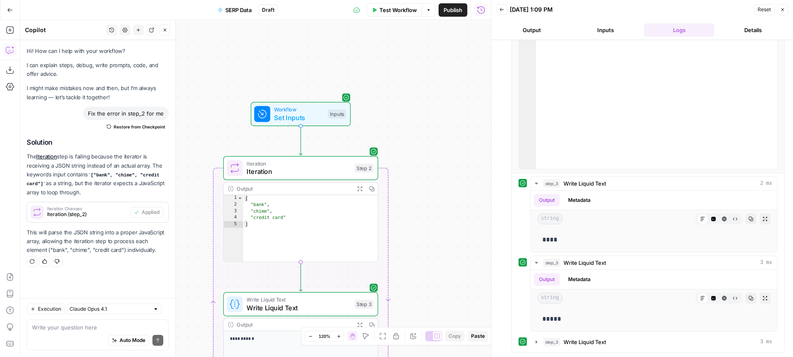
drag, startPoint x: 403, startPoint y: 203, endPoint x: 513, endPoint y: 204, distance: 110.0
click at [491, 206] on div "**********" at bounding box center [255, 188] width 471 height 337
click at [463, 186] on div "**********" at bounding box center [255, 188] width 471 height 337
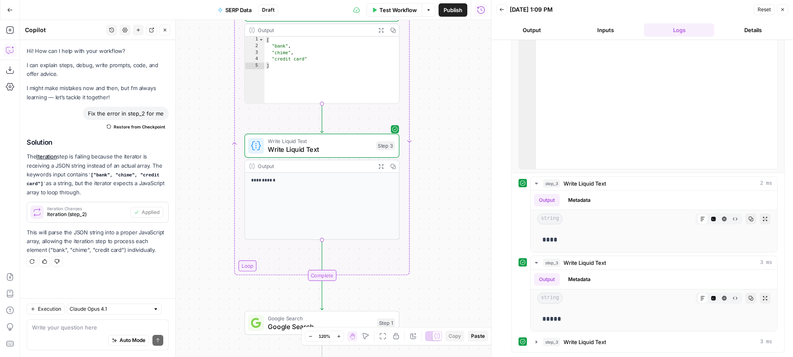
drag, startPoint x: 459, startPoint y: 193, endPoint x: 479, endPoint y: 7, distance: 186.9
click at [479, 20] on div "**********" at bounding box center [255, 188] width 471 height 337
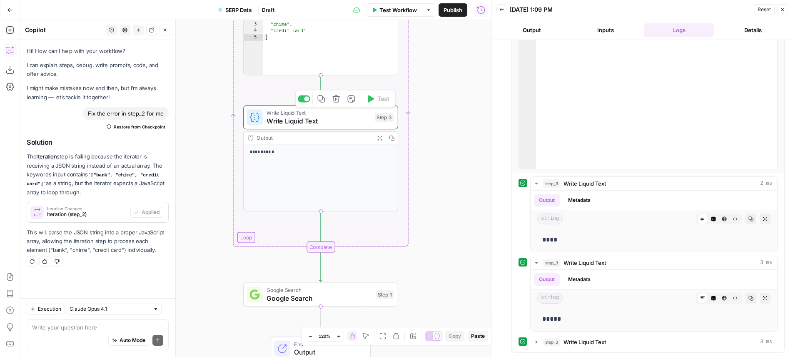
click at [333, 104] on button "Delete step" at bounding box center [336, 98] width 13 height 13
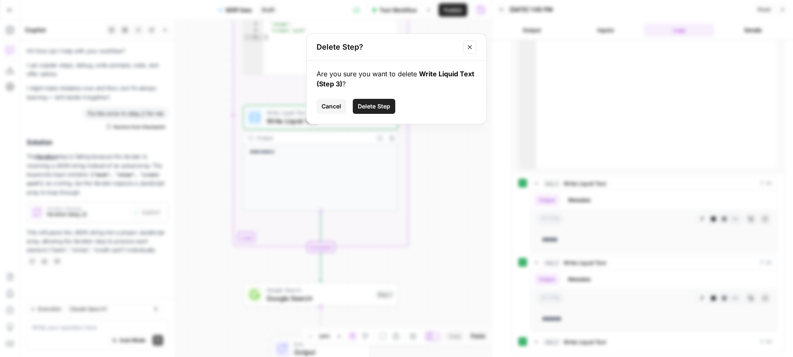
click at [387, 103] on span "Delete Step" at bounding box center [374, 106] width 32 height 8
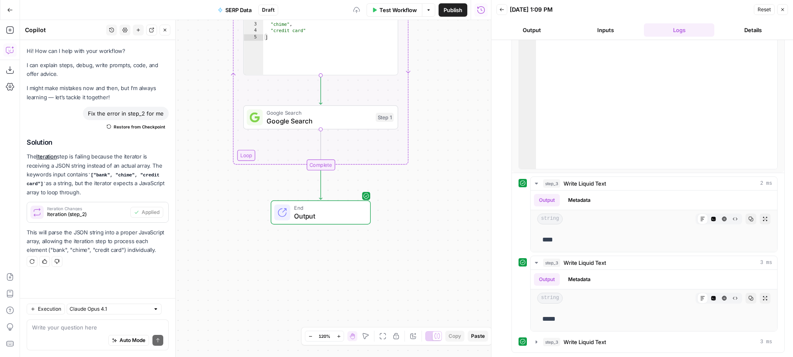
click at [369, 115] on span "Google Search" at bounding box center [319, 113] width 105 height 8
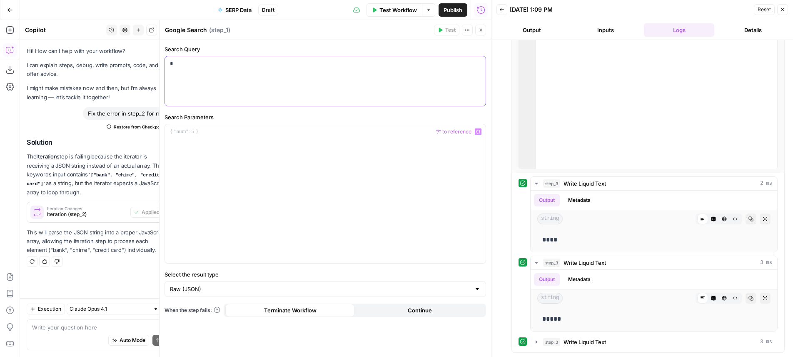
click at [265, 81] on div "*" at bounding box center [325, 81] width 321 height 50
type input "k"
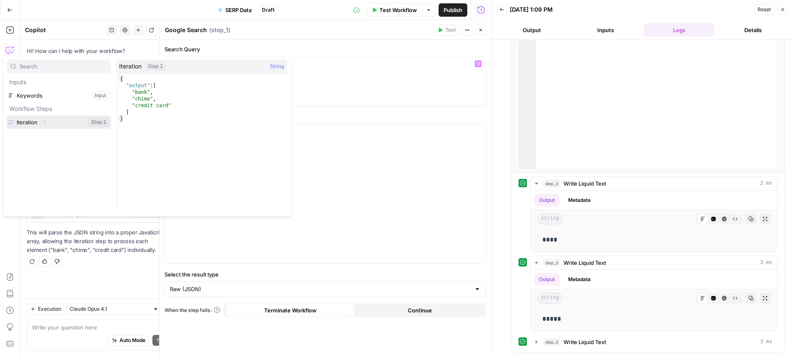
click at [43, 123] on icon "button" at bounding box center [44, 122] width 5 height 5
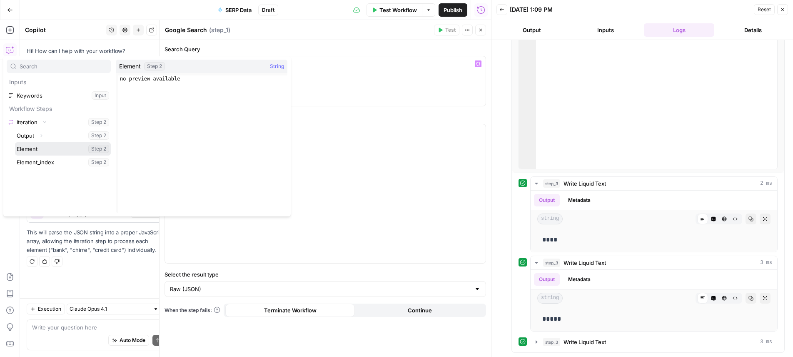
click at [48, 146] on button "Select variable Element" at bounding box center [63, 148] width 96 height 13
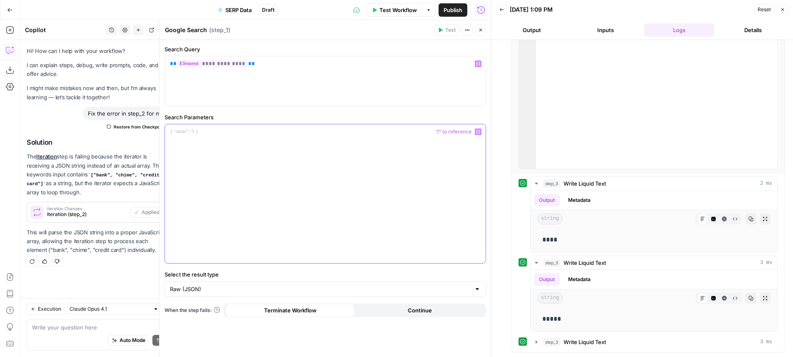
click at [294, 164] on div at bounding box center [325, 193] width 321 height 139
click at [356, 291] on input "Select the result type" at bounding box center [320, 289] width 301 height 8
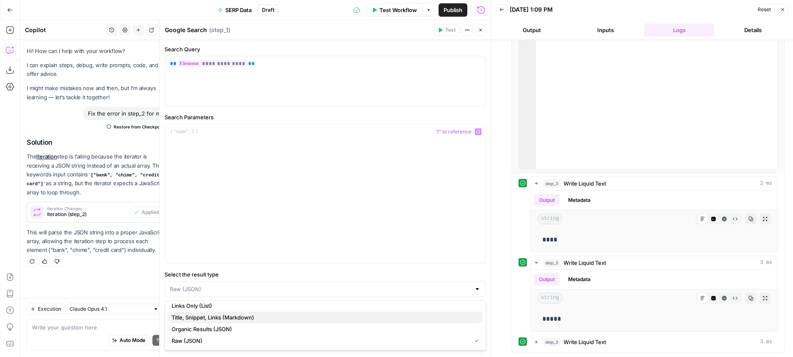
scroll to position [0, 0]
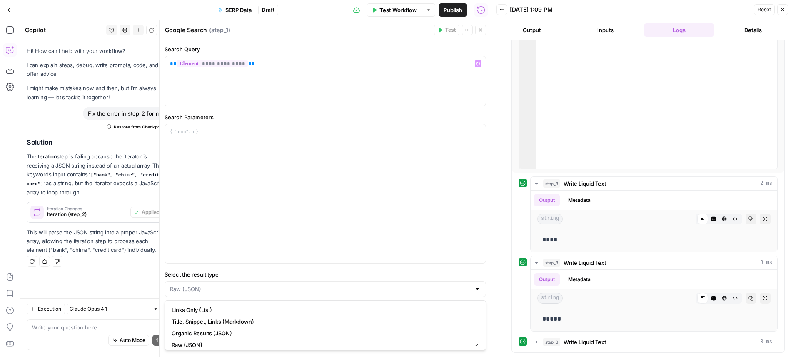
type input "Raw (JSON)"
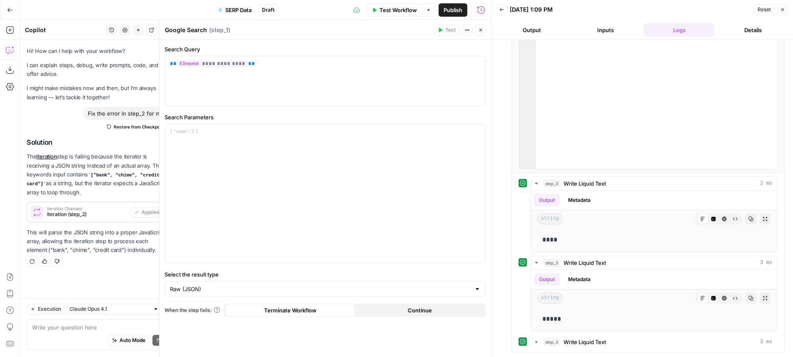
click at [485, 29] on button "Close" at bounding box center [480, 30] width 11 height 11
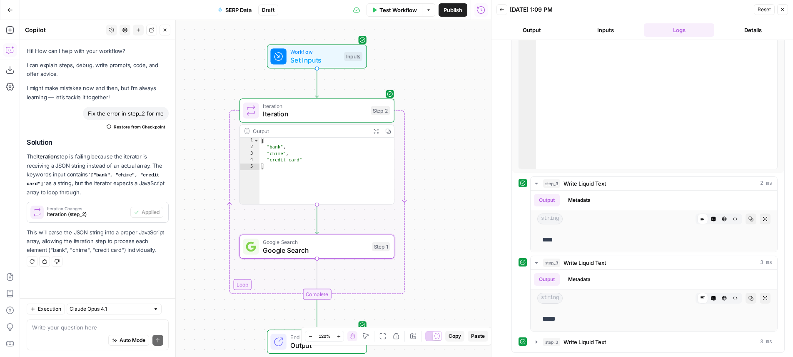
drag, startPoint x: 437, startPoint y: 166, endPoint x: 382, endPoint y: 151, distance: 57.3
click at [433, 262] on div "Workflow Set Inputs Inputs Loop Iteration Iteration Step 2 Output Expand Output…" at bounding box center [255, 188] width 471 height 337
click at [380, 91] on span "Test" at bounding box center [380, 91] width 12 height 9
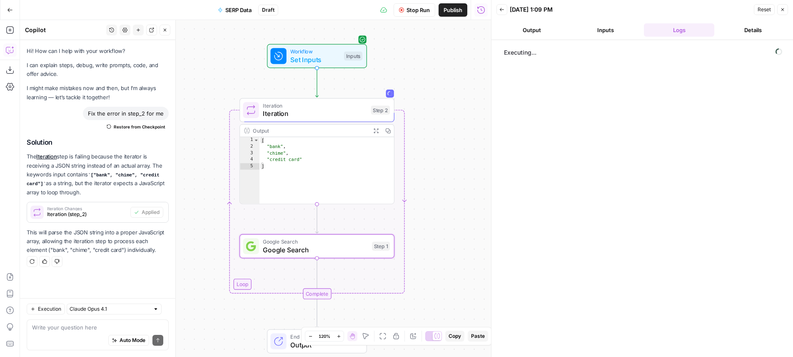
click at [317, 55] on span "Set Inputs" at bounding box center [315, 60] width 50 height 10
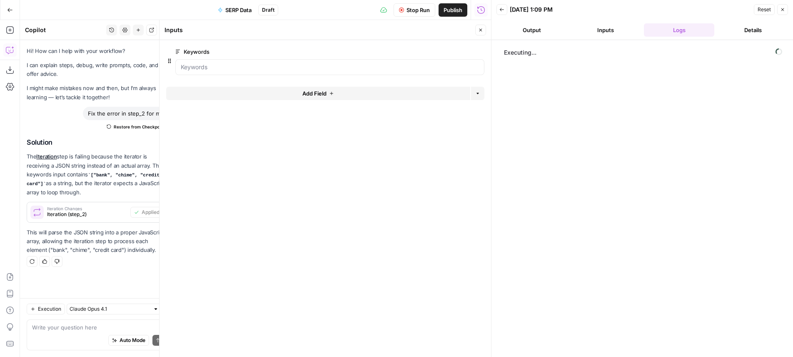
click at [449, 55] on button "edit field" at bounding box center [457, 52] width 32 height 10
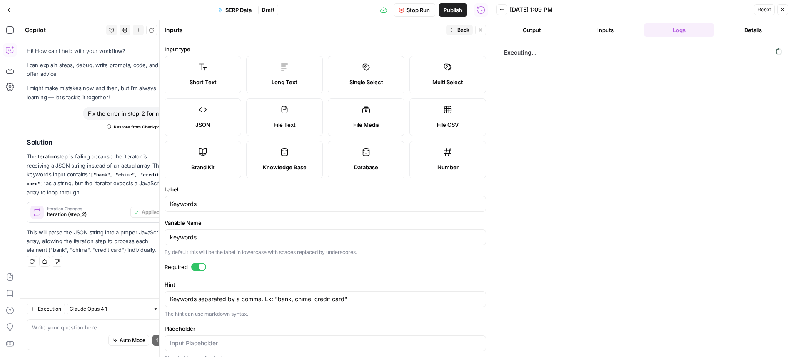
scroll to position [72, 0]
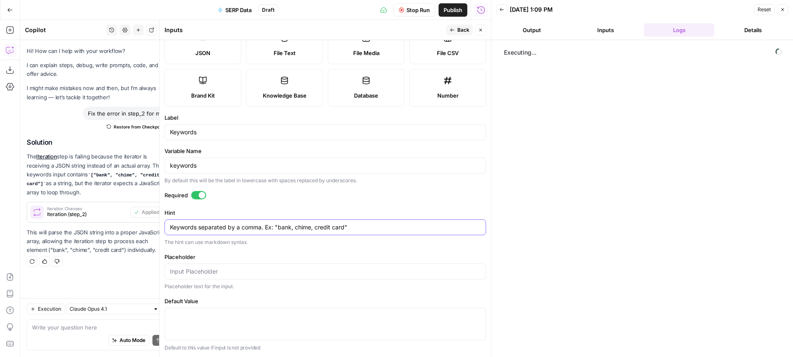
click at [276, 228] on textarea "Keywords separated by a comma. Ex: "bank, chime, credit card"" at bounding box center [325, 227] width 311 height 8
click at [368, 227] on textarea "Keywords separated by a comma. Ex:["bank, chime, credit card"" at bounding box center [325, 227] width 311 height 8
click at [262, 227] on textarea "Keywords separated by a comma. Ex:["bank, chime, credit card"]" at bounding box center [325, 227] width 311 height 8
type textarea "Keywords separated by a comma, in square brackets. Ex:["bank, chime, credit car…"
click at [480, 30] on icon "button" at bounding box center [480, 29] width 5 height 5
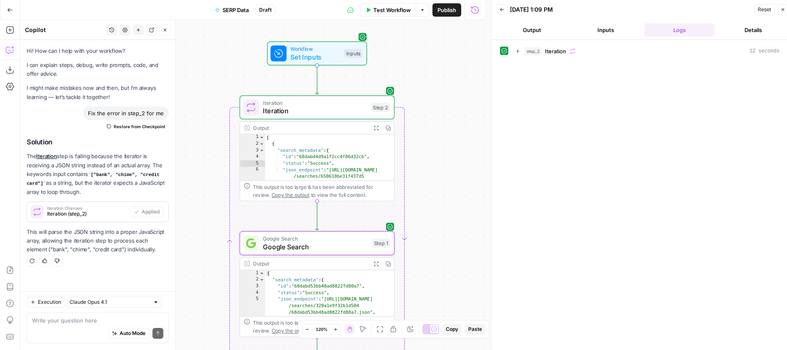
drag, startPoint x: 449, startPoint y: 182, endPoint x: 451, endPoint y: 126, distance: 55.4
click at [451, 126] on div "Workflow Set Inputs Inputs Loop Iteration Iteration Step 2 Output Expand Output…" at bounding box center [252, 185] width 465 height 330
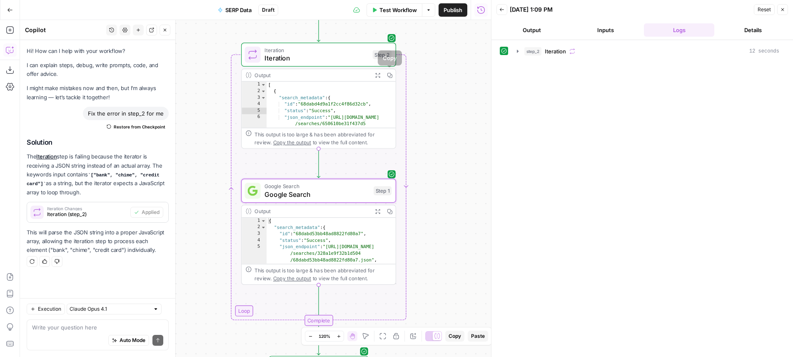
click at [376, 75] on icon "button" at bounding box center [377, 74] width 5 height 5
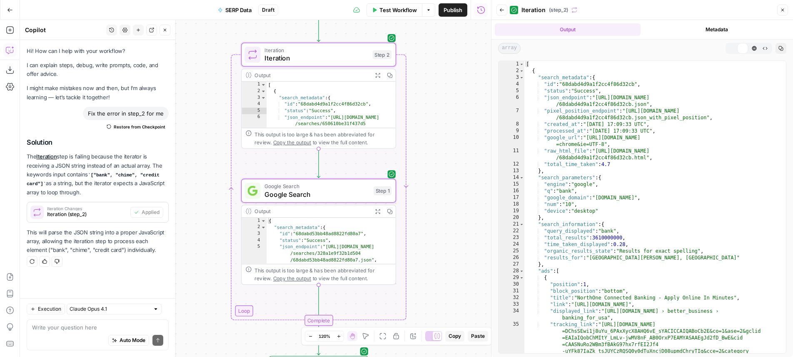
type textarea "**********"
click at [670, 187] on div "[ { "search_metadata" : { "id" : "68dabd4d9a1f2cc4f86d32cb" , "status" : "Succe…" at bounding box center [652, 230] width 255 height 339
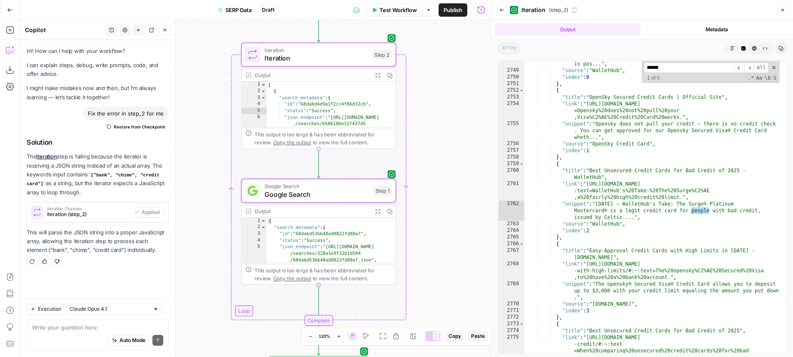
scroll to position [8968, 0]
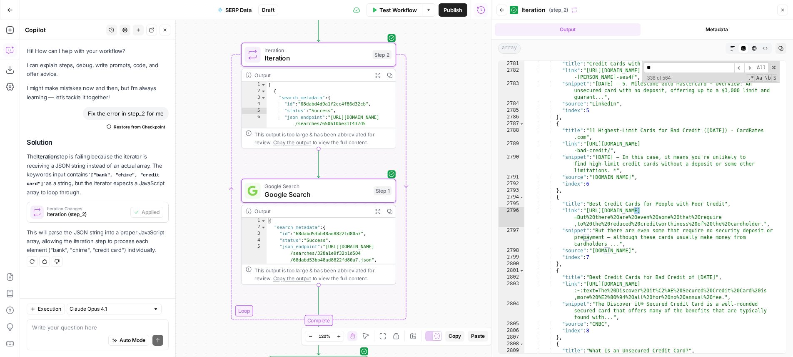
type input "***"
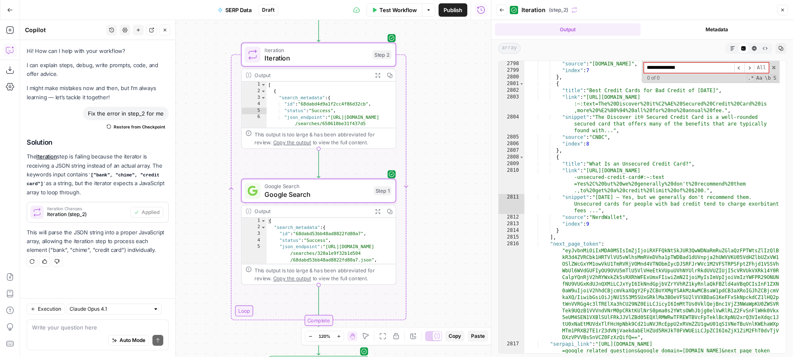
type input "**********"
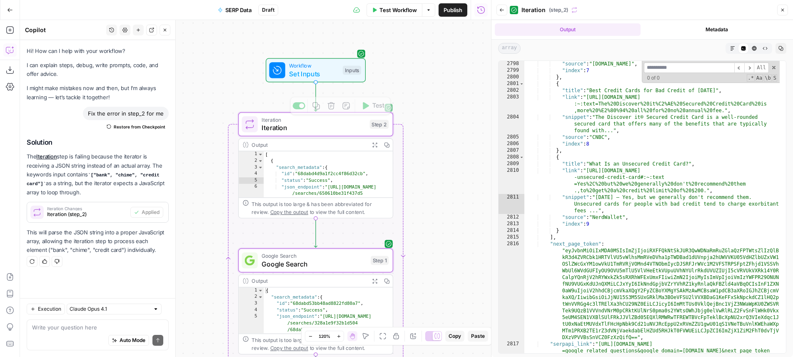
drag, startPoint x: 437, startPoint y: 70, endPoint x: 426, endPoint y: 198, distance: 129.3
click at [437, 213] on div "Workflow Set Inputs Inputs Loop Iteration Iteration Step 2 Copy step Delete ste…" at bounding box center [255, 188] width 471 height 337
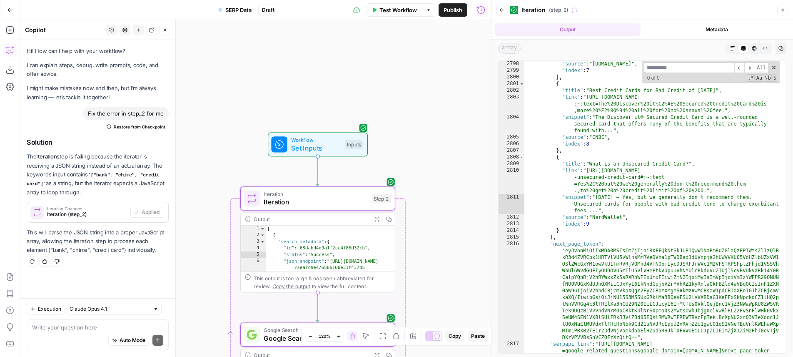
click at [351, 127] on span "Test Step" at bounding box center [345, 125] width 27 height 9
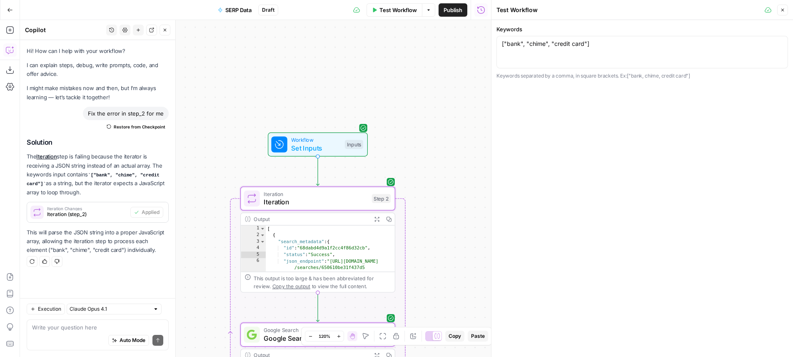
click at [580, 48] on div "["bank", "chime", "credit card"] ["bank", "chime", "credit card"]" at bounding box center [643, 52] width 292 height 32
paste textarea "how long does it take to get a chime card?"
type textarea "how long does it take to get a chime card?"
click at [379, 182] on span "Test" at bounding box center [381, 179] width 12 height 9
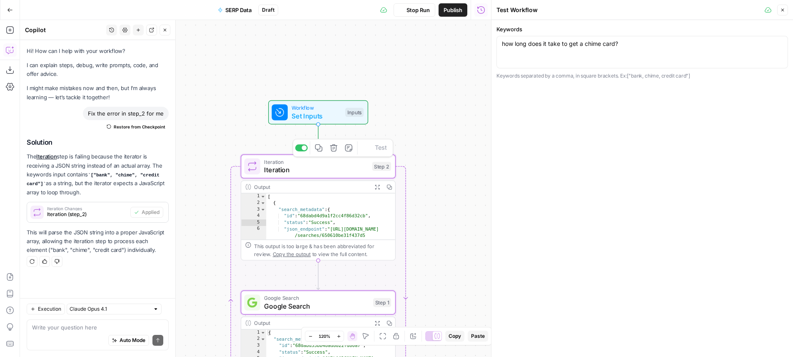
drag, startPoint x: 437, startPoint y: 192, endPoint x: 442, endPoint y: 111, distance: 81.4
click at [442, 111] on div "Workflow Set Inputs Inputs Loop Iteration Iteration Step 2 Copy step Delete ste…" at bounding box center [255, 188] width 471 height 337
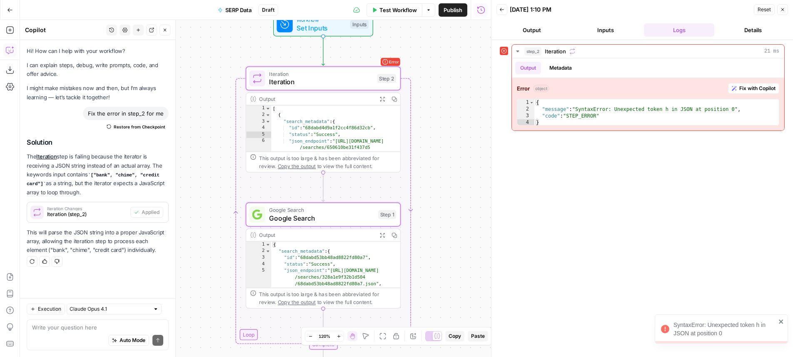
drag, startPoint x: 443, startPoint y: 113, endPoint x: 445, endPoint y: 98, distance: 15.5
click at [445, 98] on div "Workflow Set Inputs Inputs Loop Error Iteration Iteration Step 2 Output Expand …" at bounding box center [255, 188] width 471 height 337
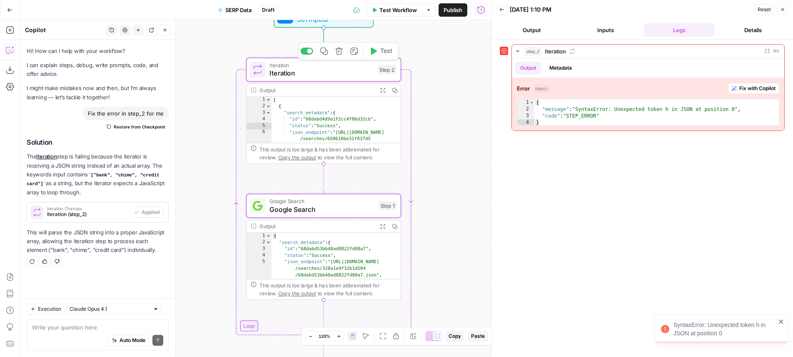
click at [367, 204] on span "Google Search" at bounding box center [322, 209] width 105 height 10
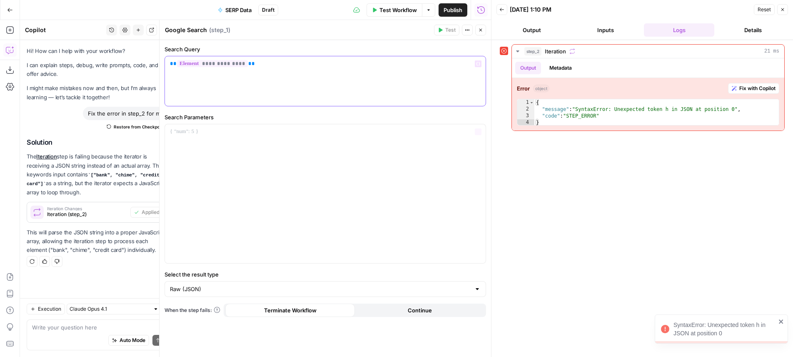
click at [285, 76] on div "**********" at bounding box center [325, 81] width 321 height 50
click at [441, 36] on header "Google Search Google Search ( step_1 ) Test Actions Close" at bounding box center [326, 30] width 332 height 20
click at [421, 74] on div "**********" at bounding box center [325, 81] width 321 height 50
click at [477, 37] on header "Google Search Google Search ( step_1 ) Test Actions Close" at bounding box center [326, 30] width 332 height 20
click at [479, 35] on button "Close" at bounding box center [480, 30] width 11 height 11
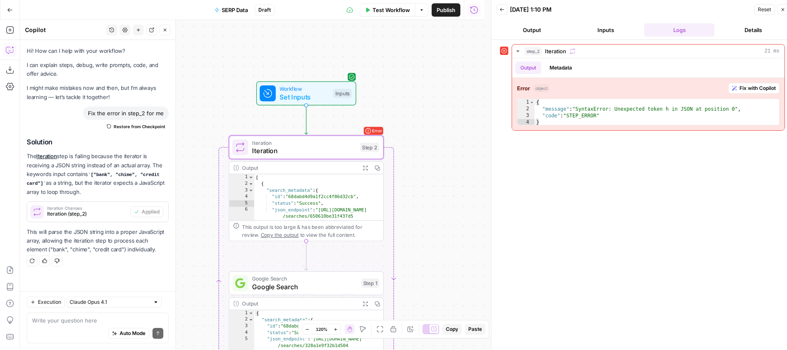
drag, startPoint x: 453, startPoint y: 121, endPoint x: 444, endPoint y: 155, distance: 35.3
click at [445, 156] on div "Workflow Set Inputs Inputs Loop Error Iteration Iteration Step 2 Output Expand …" at bounding box center [252, 185] width 465 height 330
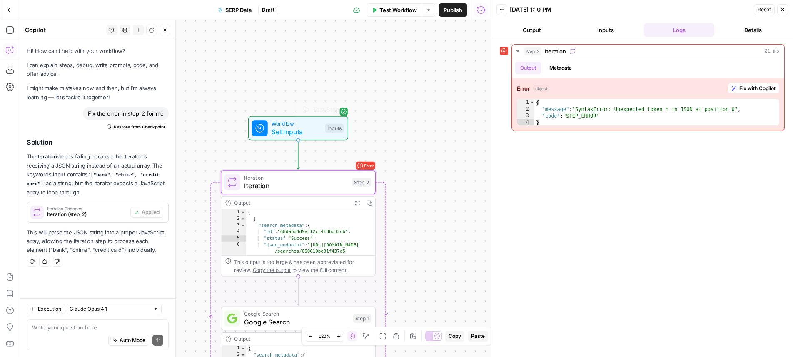
click at [287, 126] on span "Workflow" at bounding box center [297, 124] width 50 height 8
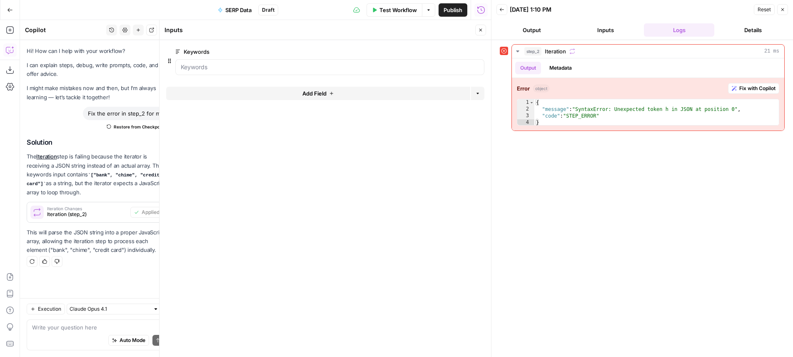
click at [480, 26] on button "Close" at bounding box center [480, 30] width 11 height 11
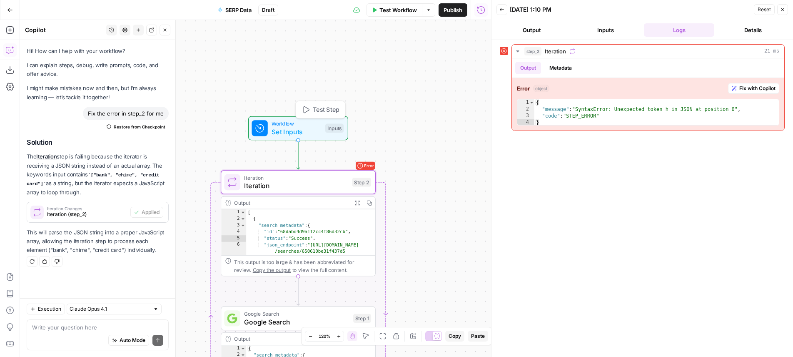
click at [337, 110] on span "Test Step" at bounding box center [326, 109] width 27 height 9
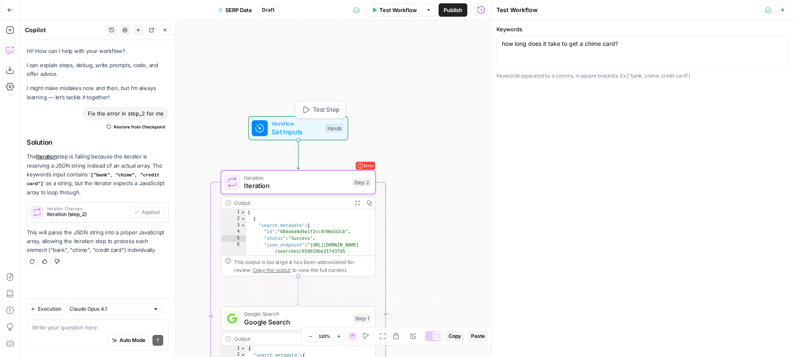
click at [587, 51] on div "how long does it take to get a chime card? how long does it take to get a chime…" at bounding box center [643, 52] width 292 height 32
click at [649, 45] on textarea "how long does it take to get a chime card?" at bounding box center [642, 44] width 281 height 8
paste textarea "how long does it take to get a chime card?"
type textarea "["how long does it take to get a chime card?"]"
click at [337, 109] on span "Test Step" at bounding box center [326, 109] width 27 height 9
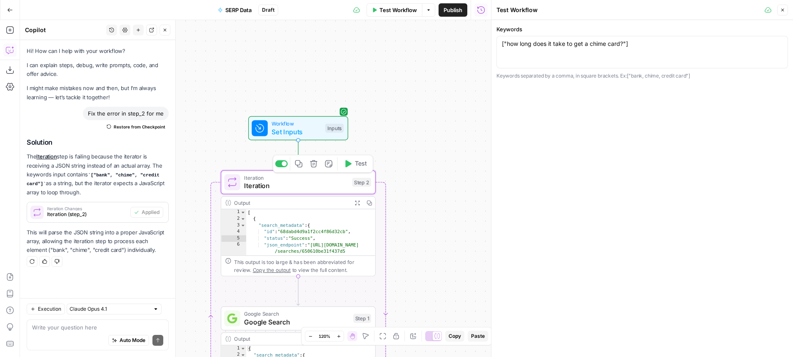
click at [352, 168] on button "Test" at bounding box center [355, 163] width 31 height 13
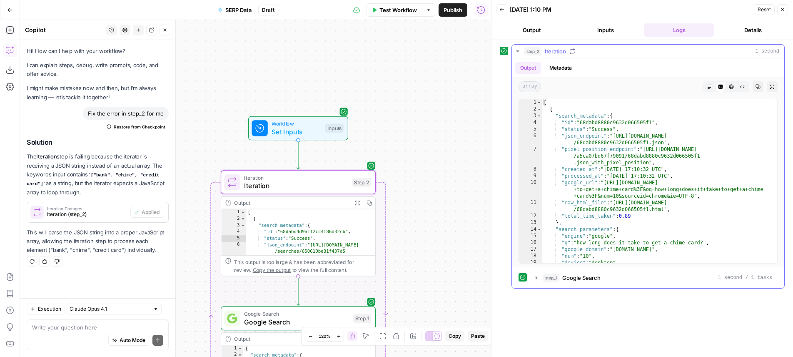
type textarea "**********"
click at [637, 165] on div "[ { "search_metadata" : { "id" : "68dabd8880c9632d066505f1" , "status" : "Succe…" at bounding box center [656, 187] width 229 height 177
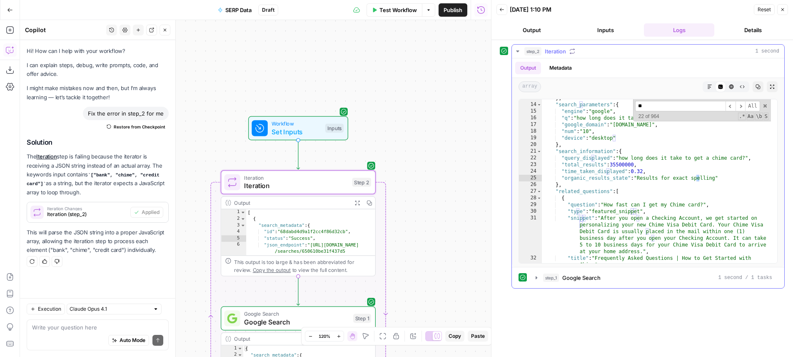
scroll to position [245, 0]
type input "***"
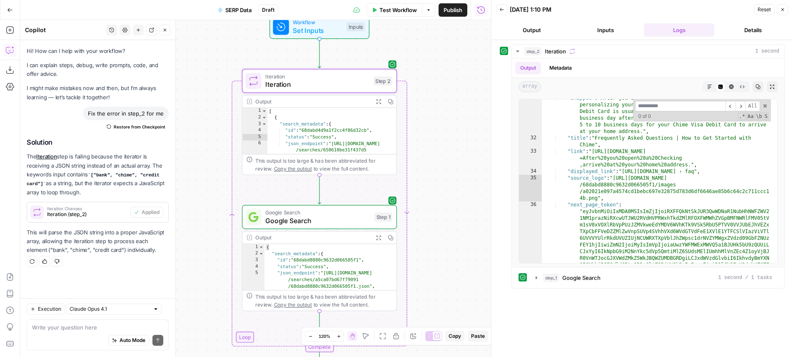
drag, startPoint x: 417, startPoint y: 145, endPoint x: 444, endPoint y: 118, distance: 37.7
click at [429, 79] on div "Workflow Set Inputs Inputs Loop Iteration Iteration Step 2 Output Expand Output…" at bounding box center [255, 188] width 471 height 337
drag, startPoint x: 460, startPoint y: 171, endPoint x: 465, endPoint y: 146, distance: 25.4
click at [461, 160] on div "Workflow Set Inputs Inputs Loop Iteration Iteration Step 2 Output Expand Output…" at bounding box center [255, 188] width 471 height 337
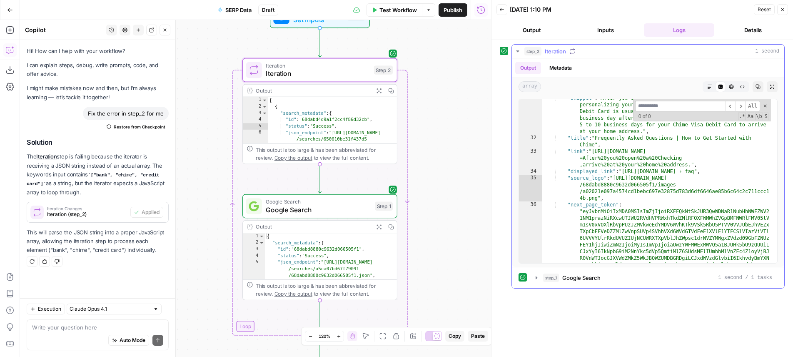
click at [767, 109] on div "​ ​ All Replace All + 0 of 0 .* Aa \b S" at bounding box center [702, 110] width 138 height 22
click at [768, 105] on div "​ ​ All Replace All + 0 of 0 .* Aa \b S" at bounding box center [702, 110] width 138 height 22
click at [766, 105] on span at bounding box center [765, 106] width 6 height 6
type textarea "**********"
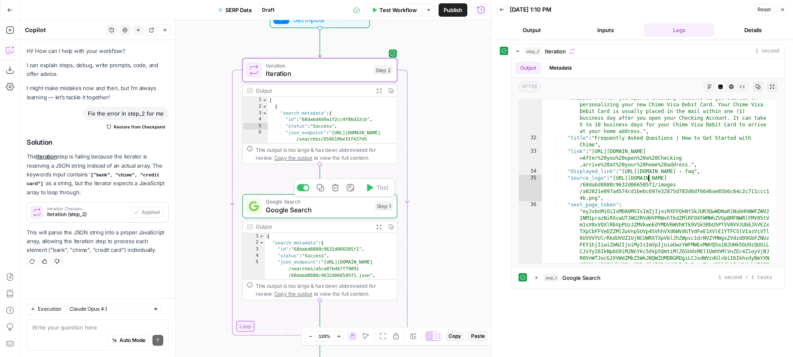
click at [349, 202] on span "Google Search" at bounding box center [318, 201] width 105 height 8
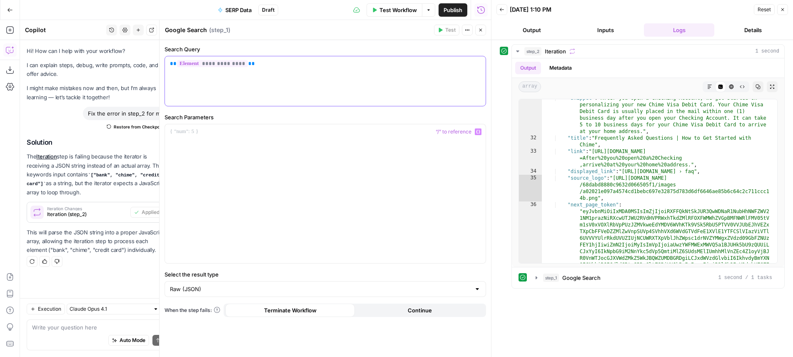
click at [360, 84] on div "**********" at bounding box center [325, 81] width 321 height 50
click at [486, 30] on button "Close" at bounding box center [480, 30] width 11 height 11
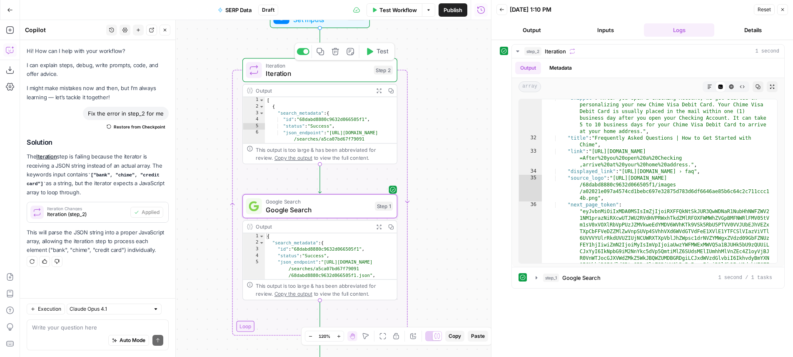
click at [374, 52] on button "Test" at bounding box center [377, 51] width 31 height 13
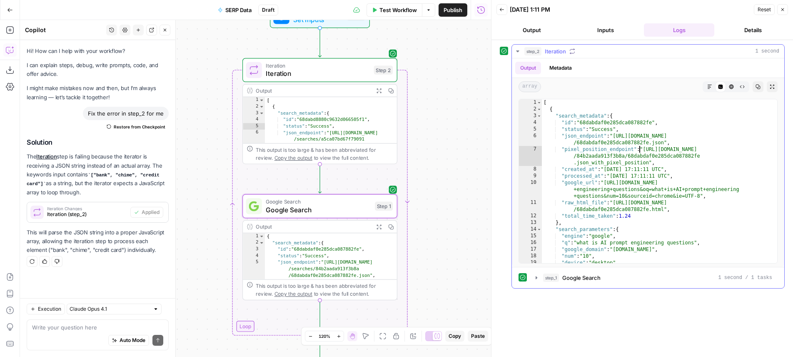
click at [641, 147] on div "[ { "search_metadata" : { "id" : "68dabdaf0e285dca087882fe" , "status" : "Succe…" at bounding box center [656, 187] width 229 height 177
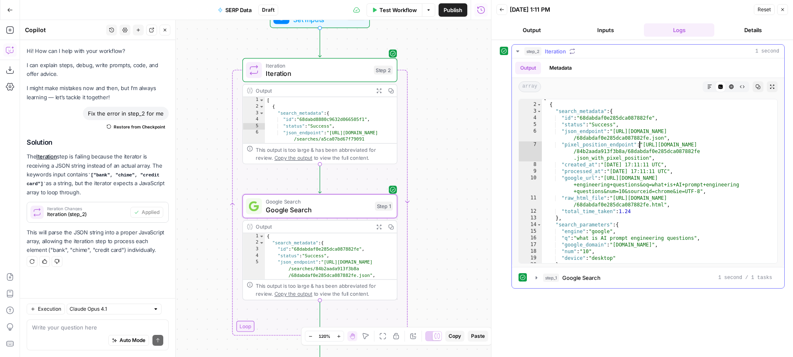
scroll to position [5, 0]
click at [652, 163] on div "[ { "search_metadata" : { "id" : "68dabdaf0e285dca087882fe" , "status" : "Succe…" at bounding box center [656, 182] width 229 height 177
type textarea "**********"
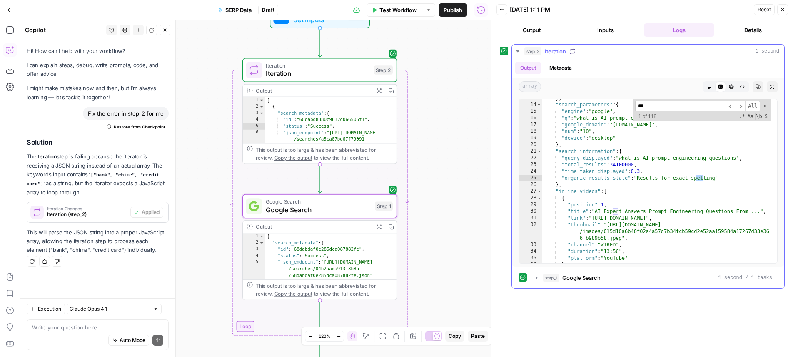
scroll to position [125, 0]
type input "******"
click at [765, 105] on span at bounding box center [765, 106] width 6 height 6
click at [625, 152] on div "} , "search_parameters" : { "engine" : "google" , "q" : "what is AI prompt engi…" at bounding box center [656, 183] width 229 height 177
type textarea "**********"
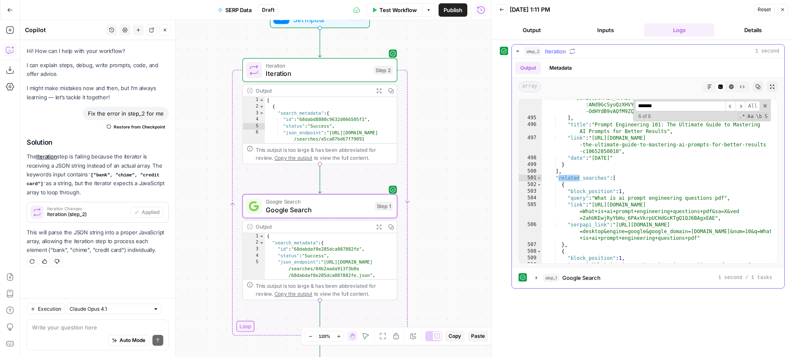
scroll to position [365, 0]
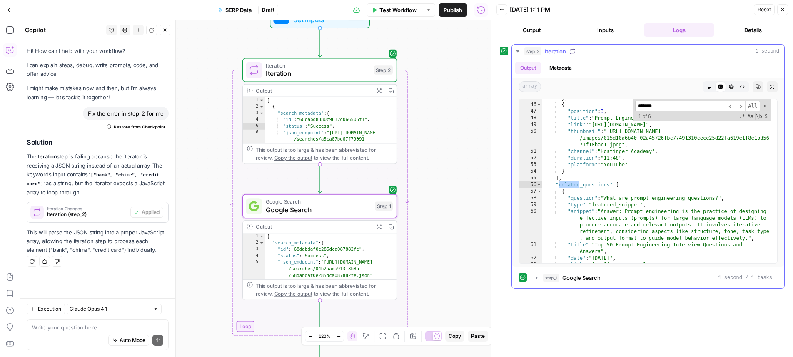
type input "*******"
click at [590, 188] on div "} , { "position" : 3 , "title" : "Prompt Engineering Guide: From Beginner to Ex…" at bounding box center [656, 193] width 229 height 197
click at [590, 185] on div "} , { "position" : 3 , "title" : "Prompt Engineering Guide: From Beginner to Ex…" at bounding box center [656, 193] width 229 height 197
type textarea "**********"
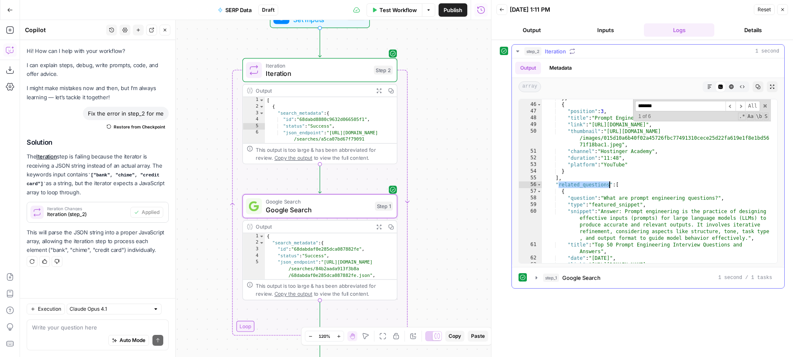
click at [590, 185] on div "} , { "position" : 3 , "title" : "Prompt Engineering Guide: From Beginner to Ex…" at bounding box center [656, 193] width 229 height 197
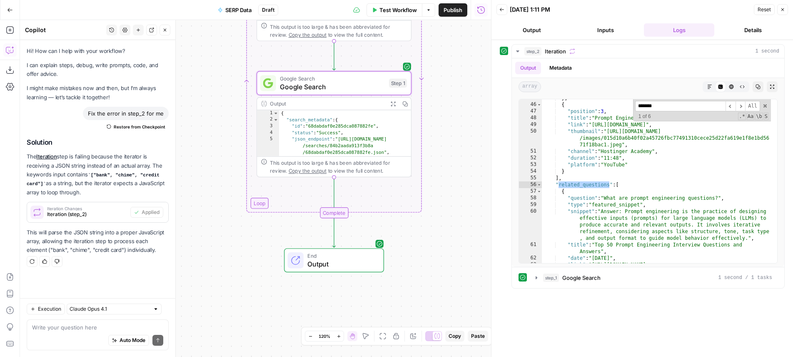
drag, startPoint x: 438, startPoint y: 78, endPoint x: 440, endPoint y: 52, distance: 26.4
click at [440, 52] on div "Workflow Set Inputs Inputs Loop Iteration Iteration Step 2 Output Expand Output…" at bounding box center [255, 188] width 471 height 337
click at [102, 324] on textarea at bounding box center [97, 327] width 131 height 8
paste textarea "related_questions"
type textarea "write a code that extracts "related_questions" from step 1 and formats a nice r…"
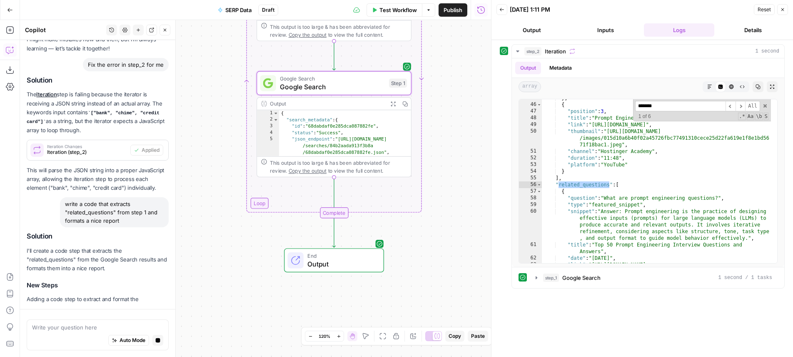
scroll to position [67, 0]
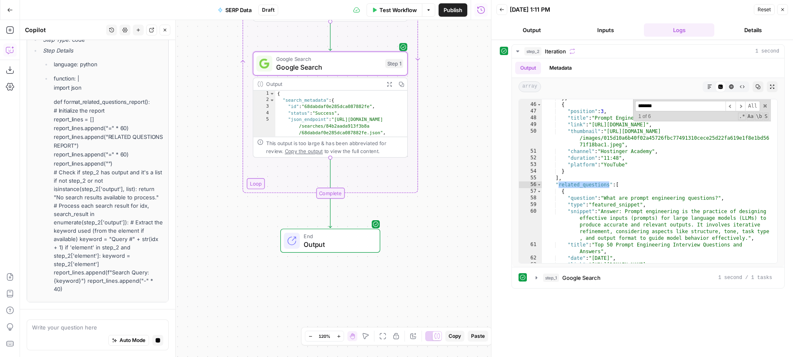
drag, startPoint x: 212, startPoint y: 178, endPoint x: 208, endPoint y: 157, distance: 21.6
click at [208, 157] on div "Workflow Set Inputs Inputs Loop Iteration Iteration Step 2 Output Expand Output…" at bounding box center [255, 188] width 471 height 337
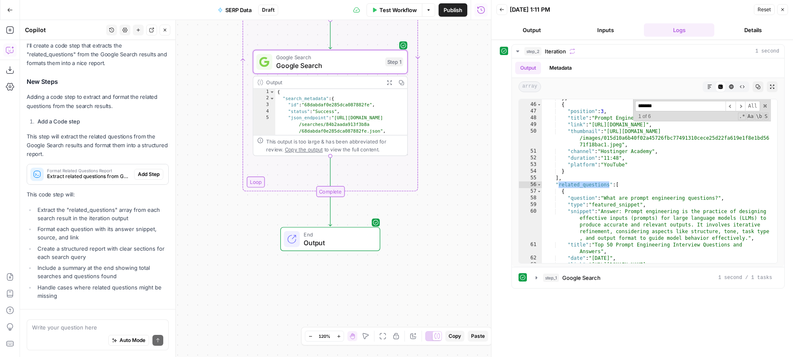
scroll to position [301, 0]
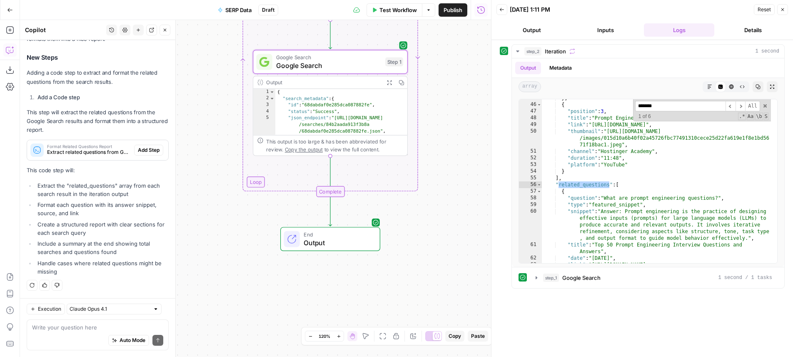
click at [138, 150] on span "Add Step" at bounding box center [149, 149] width 22 height 7
click at [437, 155] on div "Workflow Set Inputs Inputs Loop Iteration Iteration Step 2 Output Expand Output…" at bounding box center [255, 188] width 471 height 337
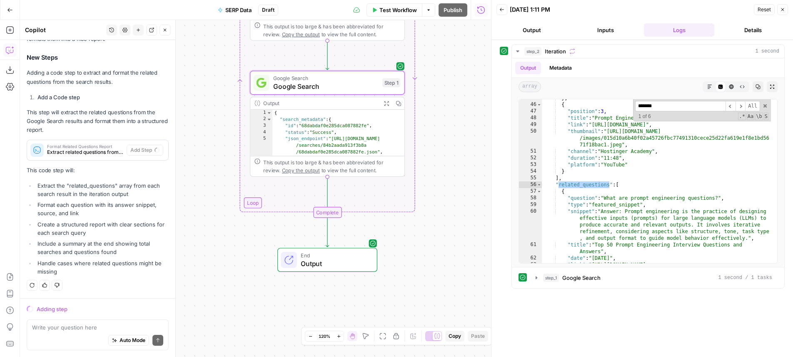
drag, startPoint x: 457, startPoint y: 147, endPoint x: 450, endPoint y: 207, distance: 60.9
click at [450, 207] on div "Workflow Set Inputs Inputs Loop Iteration Iteration Step 2 Output Expand Output…" at bounding box center [255, 188] width 471 height 337
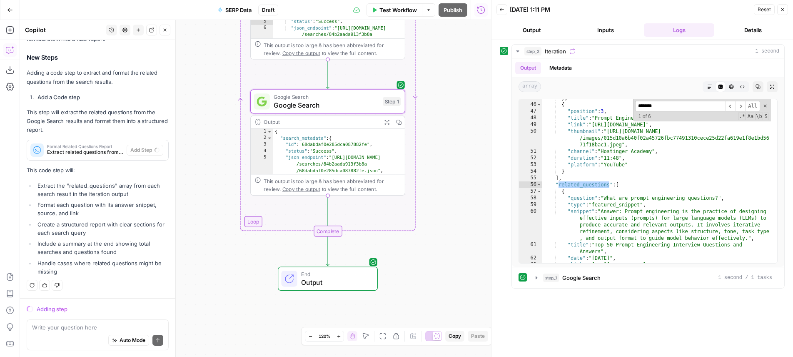
drag, startPoint x: 449, startPoint y: 222, endPoint x: 458, endPoint y: 196, distance: 27.0
click at [454, 197] on div "Workflow Set Inputs Inputs Loop Iteration Iteration Step 2 Output Expand Output…" at bounding box center [255, 188] width 471 height 337
click at [767, 107] on span at bounding box center [765, 106] width 6 height 6
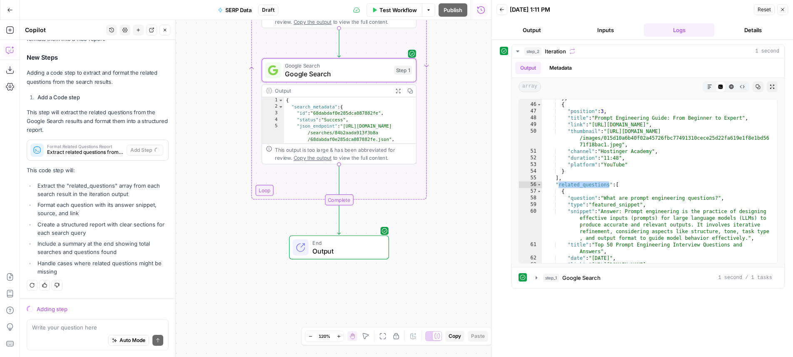
drag, startPoint x: 467, startPoint y: 132, endPoint x: 479, endPoint y: 101, distance: 32.8
click at [479, 101] on div "Workflow Set Inputs Inputs Loop Iteration Iteration Step 2 Output Expand Output…" at bounding box center [255, 188] width 471 height 337
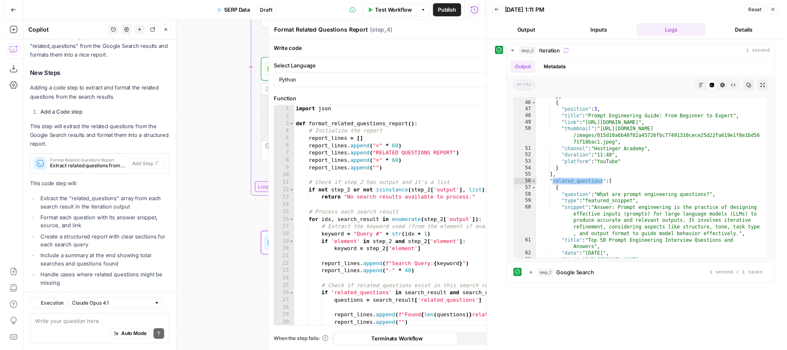
scroll to position [315, 0]
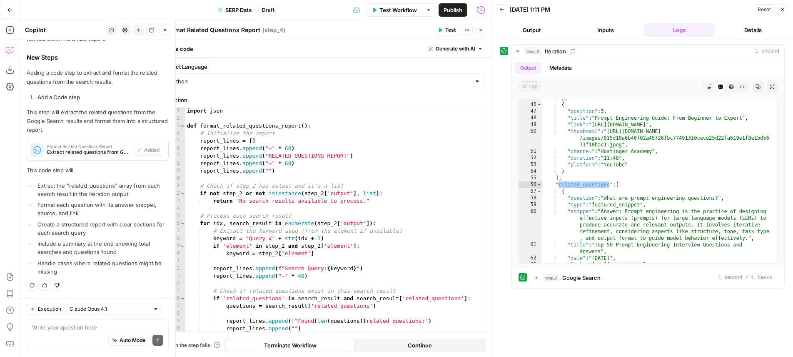
click at [445, 32] on button "Test" at bounding box center [446, 30] width 25 height 11
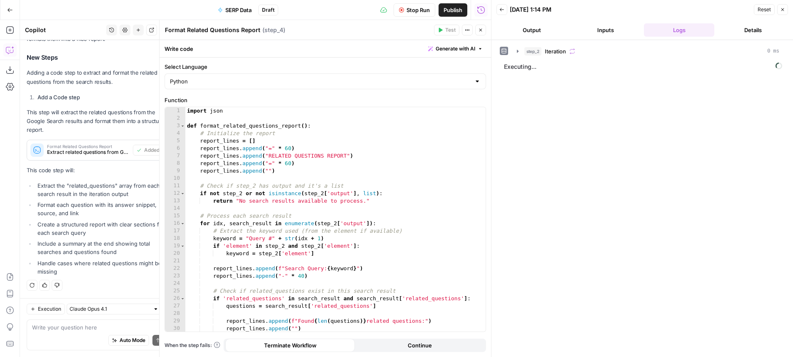
click at [477, 31] on button "Close" at bounding box center [480, 30] width 11 height 11
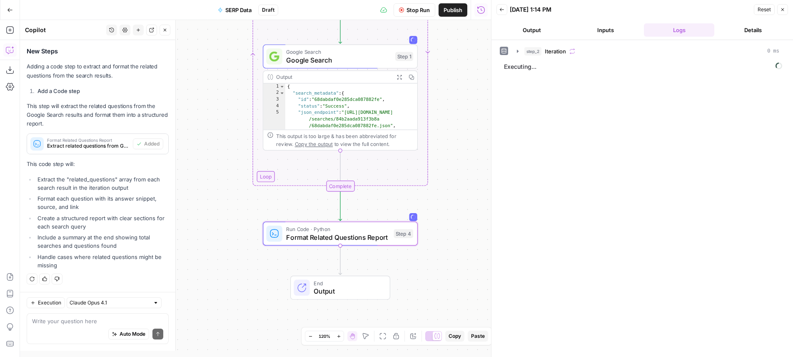
drag, startPoint x: 457, startPoint y: 80, endPoint x: 455, endPoint y: 40, distance: 40.1
click at [455, 40] on div "Workflow Set Inputs Inputs Loop Iteration Iteration Step 2 Output Expand Output…" at bounding box center [255, 188] width 471 height 337
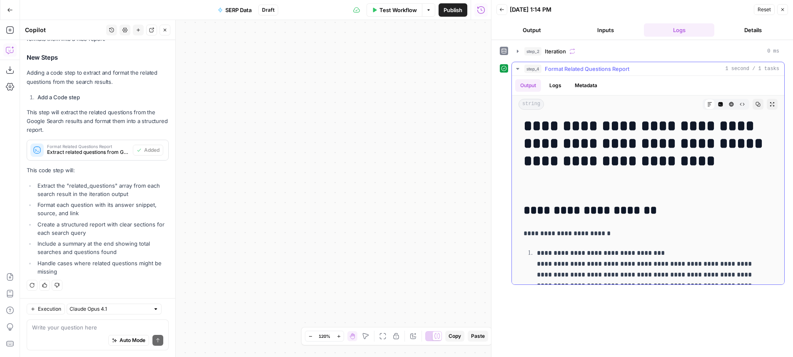
scroll to position [156, 0]
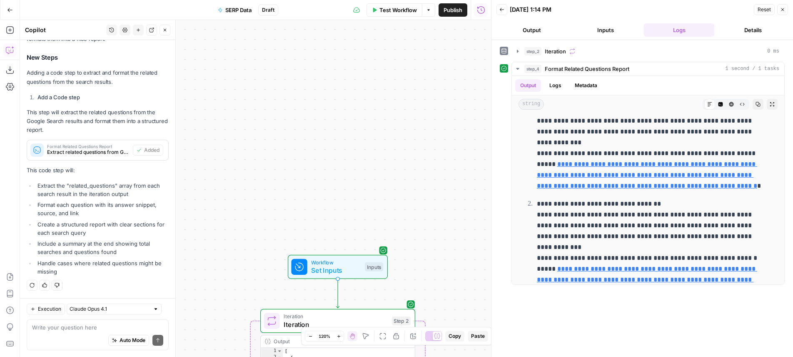
click at [360, 263] on span "Workflow" at bounding box center [336, 262] width 50 height 8
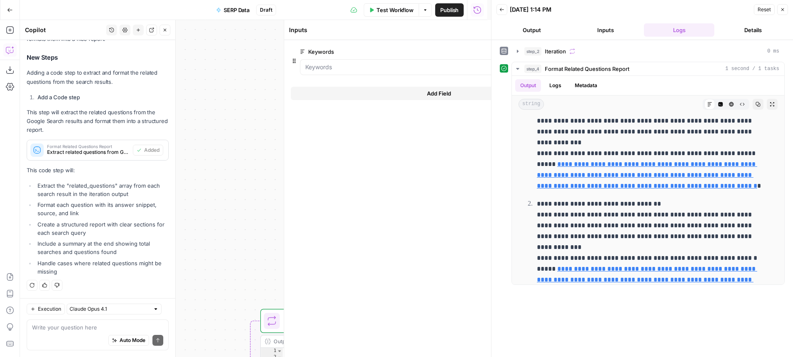
scroll to position [315, 0]
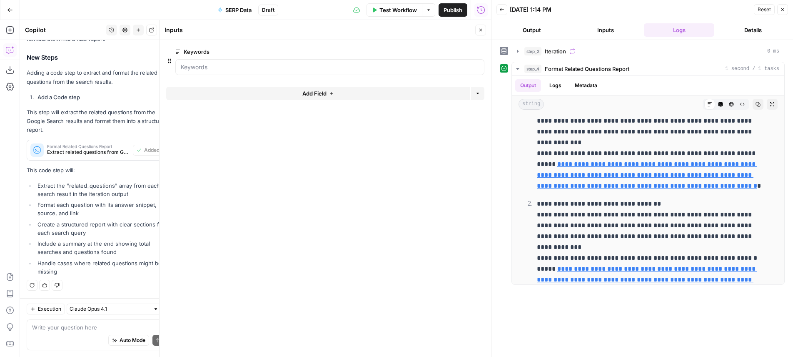
click at [483, 33] on button "Close" at bounding box center [480, 30] width 11 height 11
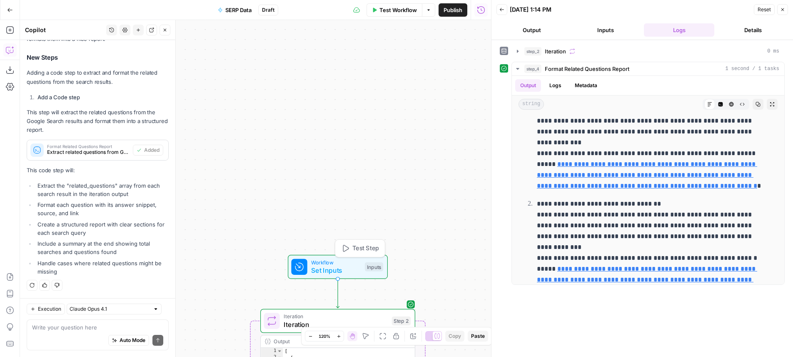
click at [372, 247] on span "Test Step" at bounding box center [365, 248] width 27 height 9
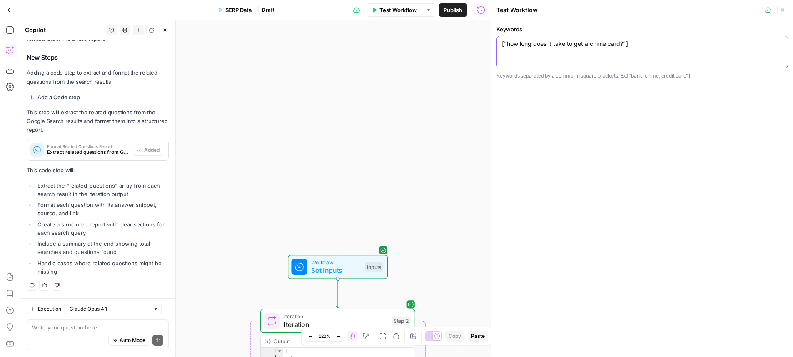
click at [511, 45] on textarea "["how long does it take to get a chime card?"]" at bounding box center [642, 44] width 281 height 8
drag, startPoint x: 511, startPoint y: 45, endPoint x: 618, endPoint y: 43, distance: 107.1
click at [618, 43] on textarea "["how long does it take to get a chime card?"]" at bounding box center [642, 44] width 281 height 8
type textarea "["chime", "best chime card", "how to get a chime credit card"]"
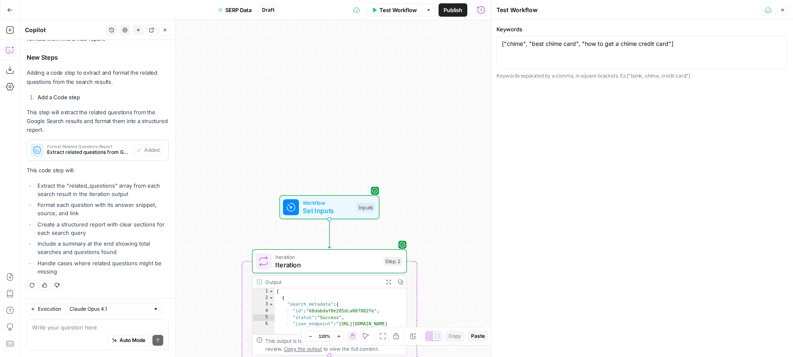
drag, startPoint x: 442, startPoint y: 154, endPoint x: 437, endPoint y: 142, distance: 13.3
click at [437, 142] on div "Workflow Set Inputs Inputs Loop Iteration Iteration Step 2 Output Expand Output…" at bounding box center [255, 188] width 471 height 337
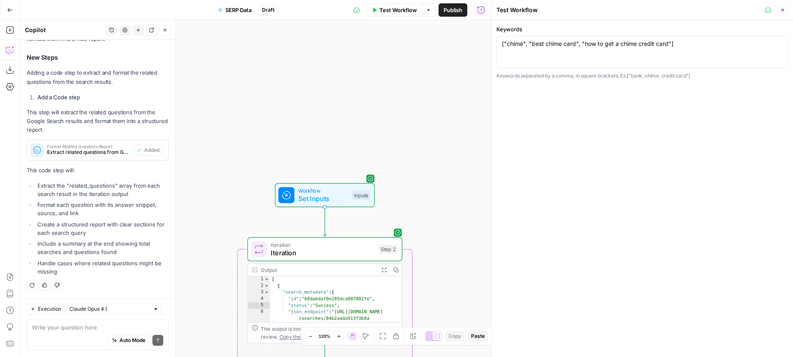
click at [403, 10] on span "Test Workflow" at bounding box center [398, 10] width 37 height 8
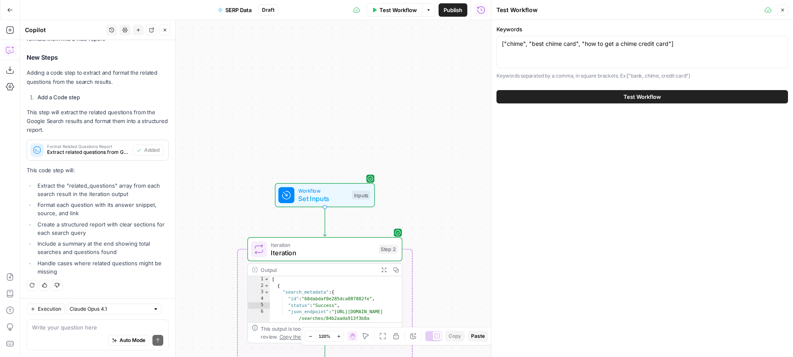
click at [664, 102] on button "Test Workflow" at bounding box center [643, 96] width 292 height 13
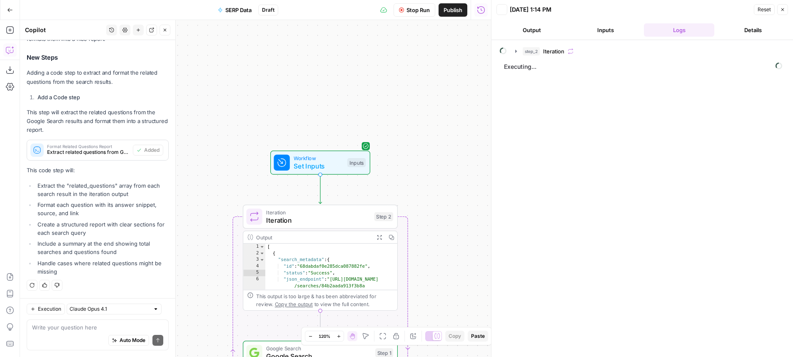
drag, startPoint x: 452, startPoint y: 175, endPoint x: 420, endPoint y: 46, distance: 132.6
click at [422, 56] on div "Workflow Set Inputs Inputs Loop Loop 1 Iteration Iteration Step 2 Output Expand…" at bounding box center [255, 188] width 471 height 337
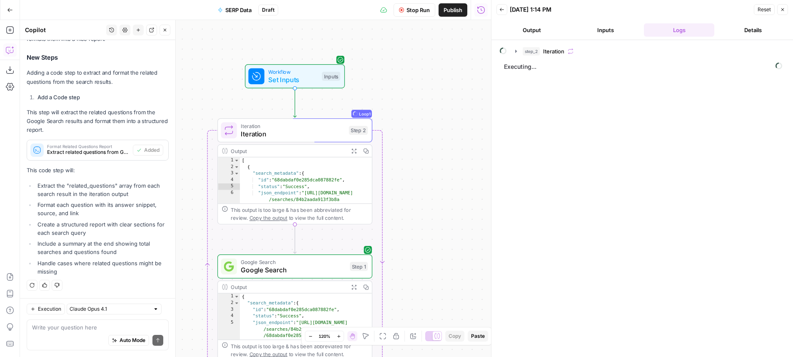
drag, startPoint x: 428, startPoint y: 193, endPoint x: 412, endPoint y: 36, distance: 157.5
click at [412, 37] on div "Workflow Set Inputs Inputs Loop Loop 1 Iteration Iteration Step 2 Output Expand…" at bounding box center [255, 188] width 471 height 337
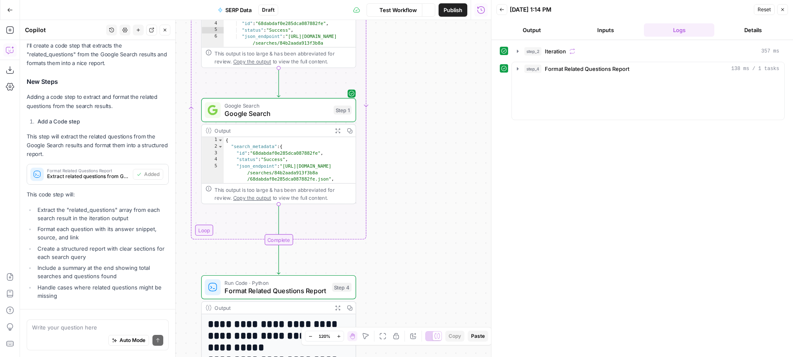
scroll to position [315, 0]
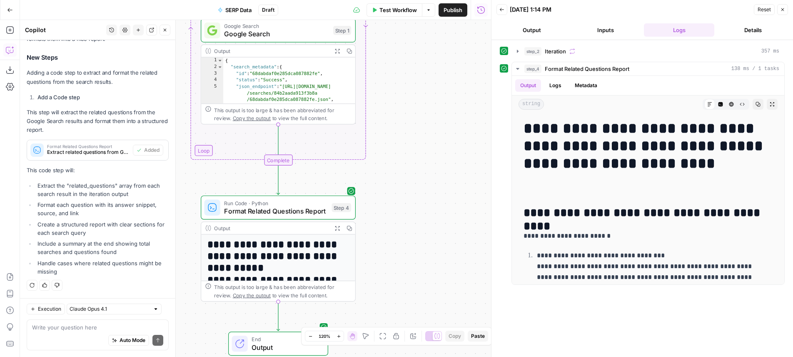
drag, startPoint x: 418, startPoint y: 185, endPoint x: 445, endPoint y: 118, distance: 72.4
click at [418, 101] on div "Workflow Set Inputs Inputs Loop Iteration Iteration Step 2 Output Expand Output…" at bounding box center [255, 188] width 471 height 337
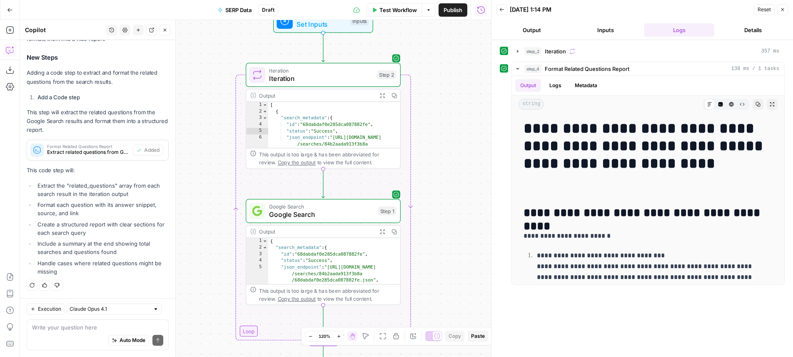
drag, startPoint x: 380, startPoint y: 49, endPoint x: 425, endPoint y: 34, distance: 47.6
click at [425, 35] on div "Workflow Set Inputs Inputs Loop Iteration Iteration Step 2 Output Expand Output…" at bounding box center [255, 188] width 471 height 337
click at [371, 208] on span "Google Search" at bounding box center [321, 206] width 105 height 8
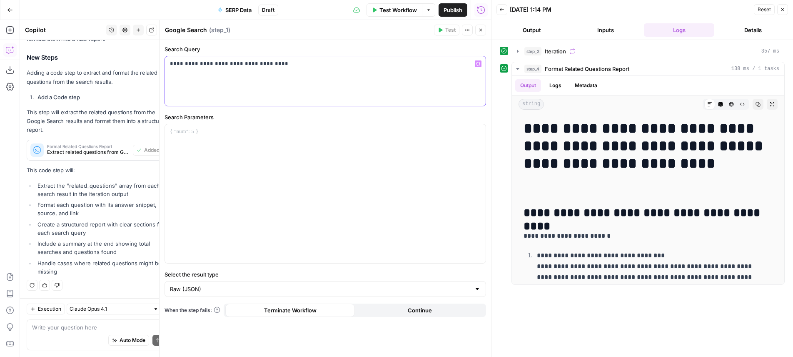
click at [329, 67] on p "**********" at bounding box center [325, 64] width 311 height 8
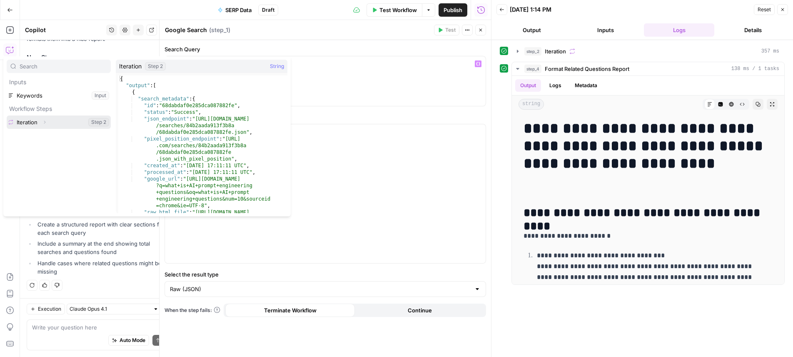
click at [47, 125] on button "Expand" at bounding box center [44, 122] width 11 height 11
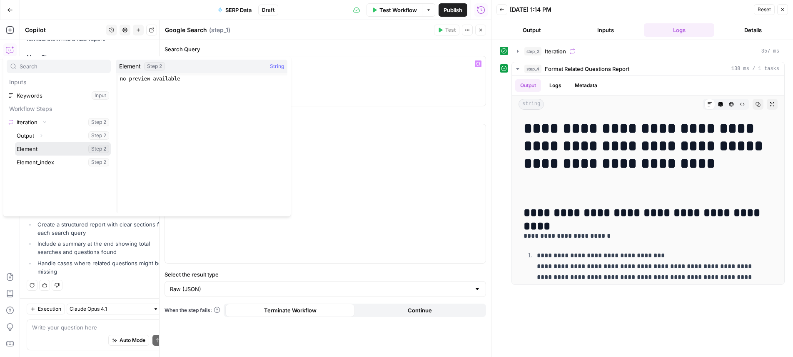
click at [40, 146] on button "Select variable Element" at bounding box center [63, 148] width 96 height 13
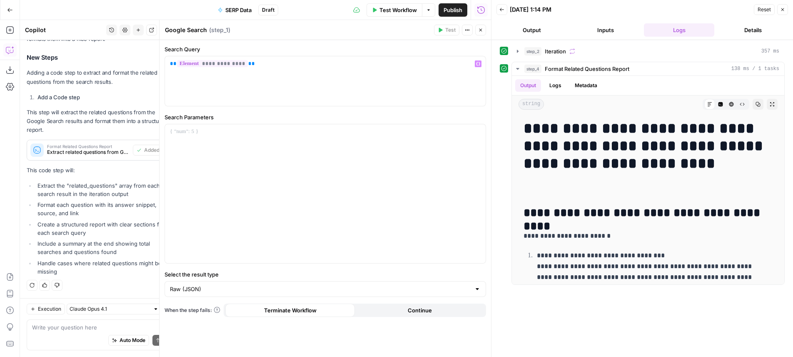
click at [480, 25] on button "Close" at bounding box center [480, 30] width 11 height 11
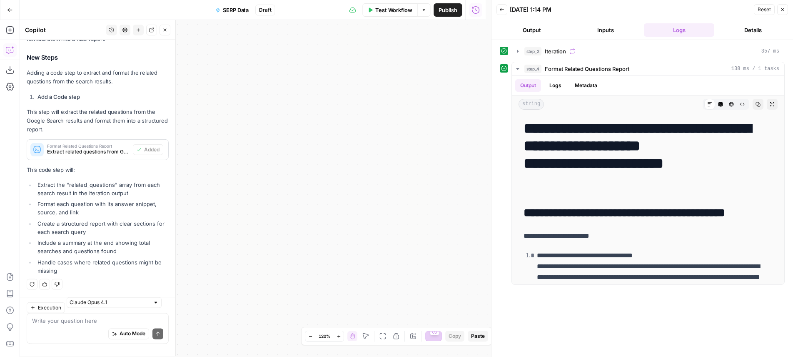
drag, startPoint x: 454, startPoint y: 71, endPoint x: 440, endPoint y: 157, distance: 87.4
click at [440, 157] on div "Workflow Set Inputs Inputs Loop Iteration Iteration Step 2 Output Expand Output…" at bounding box center [255, 188] width 471 height 337
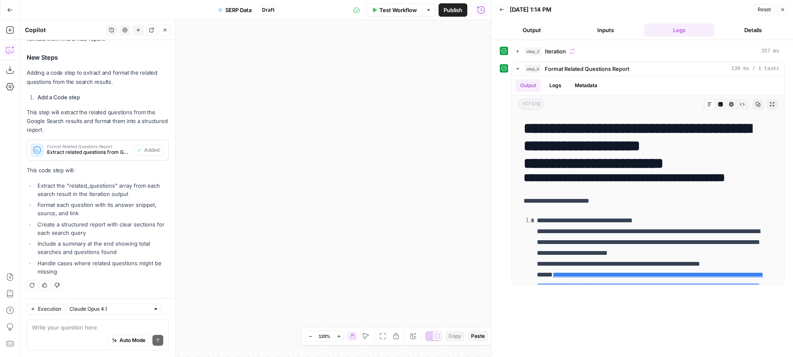
drag, startPoint x: 233, startPoint y: 115, endPoint x: 484, endPoint y: 48, distance: 259.5
click at [484, 48] on div "Workflow Set Inputs Inputs Loop Iteration Iteration Step 2 Output Expand Output…" at bounding box center [255, 188] width 471 height 337
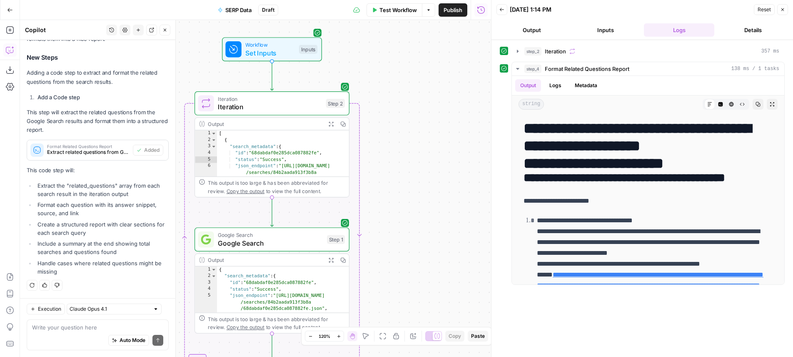
drag, startPoint x: 421, startPoint y: 101, endPoint x: 417, endPoint y: 277, distance: 176.3
click at [426, 309] on div "Workflow Set Inputs Inputs Loop Iteration Iteration Step 2 Output Expand Output…" at bounding box center [255, 188] width 471 height 337
drag, startPoint x: 380, startPoint y: 135, endPoint x: 387, endPoint y: 152, distance: 18.9
click at [402, 190] on div "Workflow Set Inputs Inputs Loop Iteration Iteration Step 2 Output Expand Output…" at bounding box center [255, 188] width 471 height 337
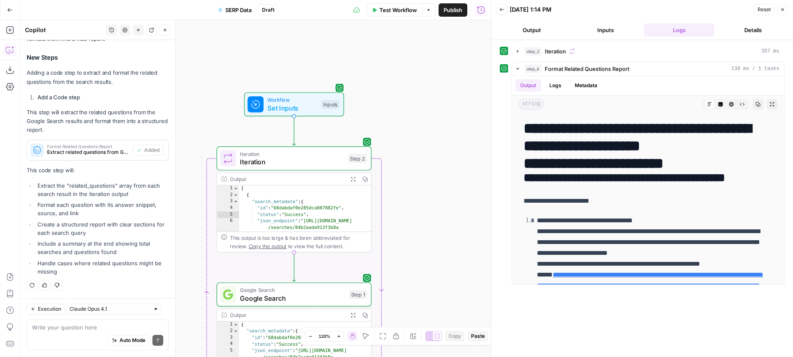
click at [403, 11] on span "Test Workflow" at bounding box center [398, 10] width 37 height 8
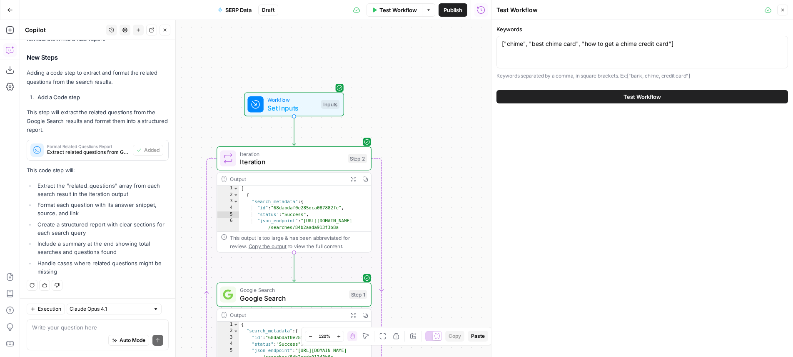
click at [632, 97] on span "Test Workflow" at bounding box center [642, 96] width 37 height 8
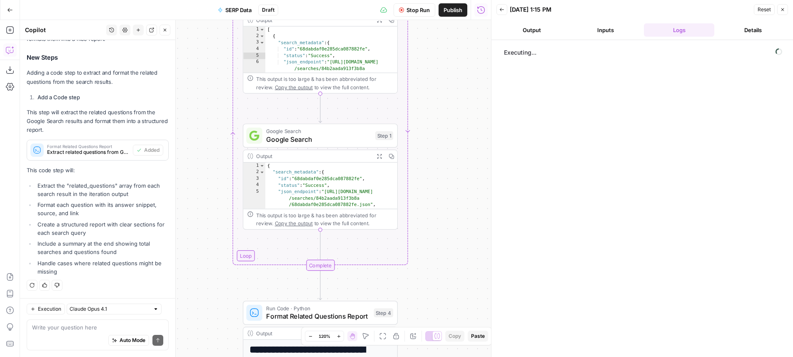
drag, startPoint x: 452, startPoint y: 198, endPoint x: 469, endPoint y: 67, distance: 131.9
click at [469, 67] on div "Workflow Set Inputs Inputs Loop Iteration Iteration Step 2 Output Expand Output…" at bounding box center [255, 188] width 471 height 337
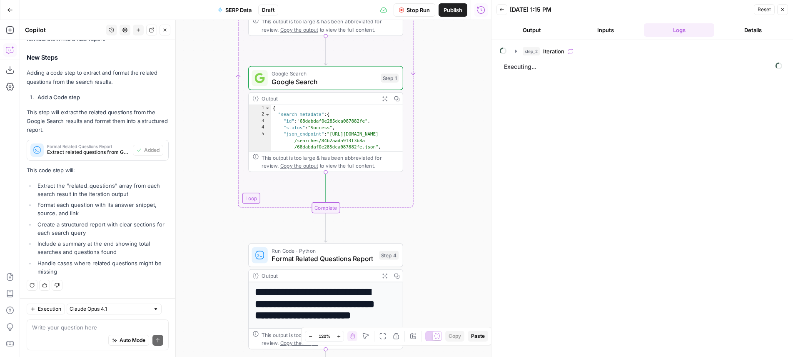
drag, startPoint x: 450, startPoint y: 142, endPoint x: 450, endPoint y: 133, distance: 8.8
click at [450, 133] on div "Workflow Set Inputs Inputs Loop Loop 1 Iteration Iteration Step 2 Output Expand…" at bounding box center [255, 188] width 471 height 337
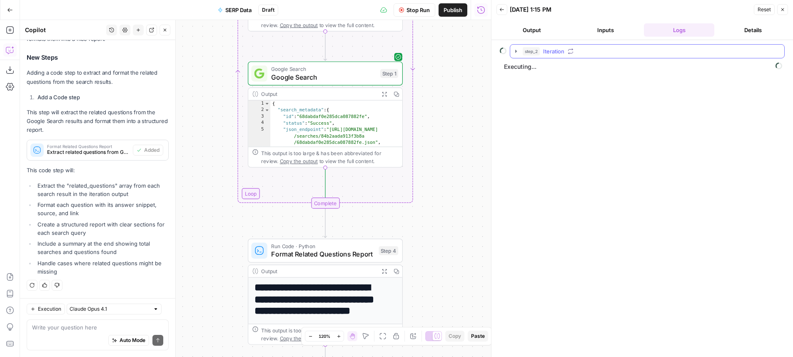
click at [574, 50] on div "step_2 Iteration" at bounding box center [651, 51] width 257 height 8
click at [597, 67] on span "Google Search" at bounding box center [580, 69] width 38 height 8
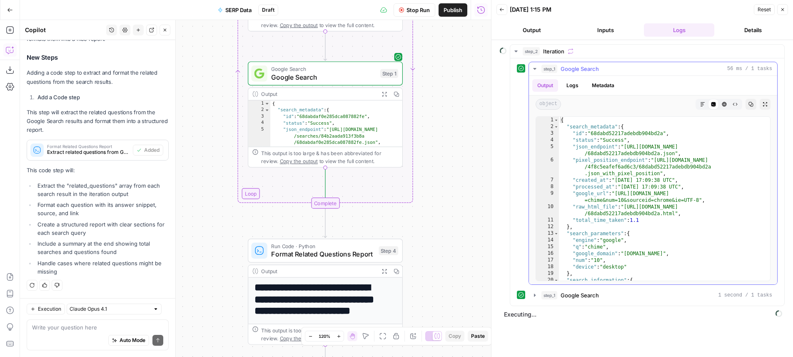
click at [598, 65] on span "Google Search" at bounding box center [580, 69] width 38 height 8
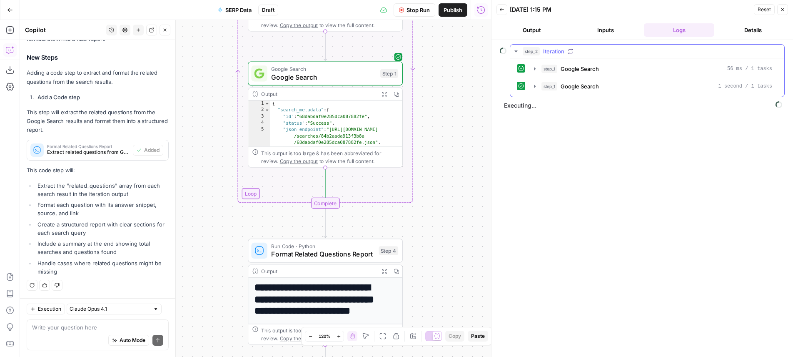
click at [604, 52] on div "step_2 Iteration" at bounding box center [651, 51] width 257 height 8
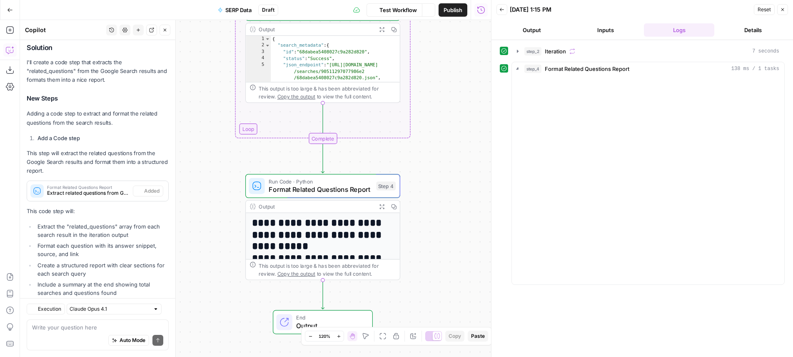
scroll to position [315, 0]
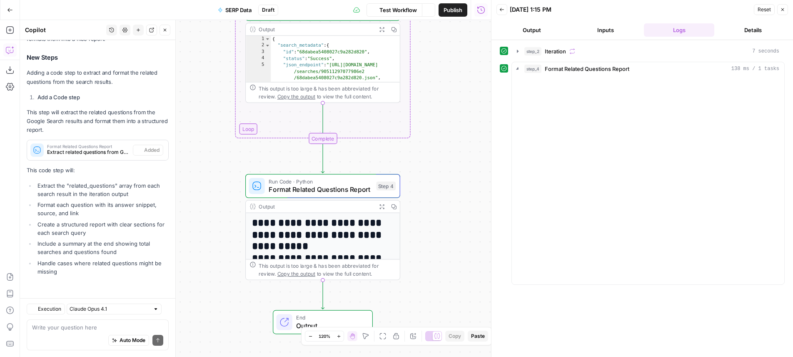
drag, startPoint x: 448, startPoint y: 225, endPoint x: 445, endPoint y: 158, distance: 67.1
click at [445, 158] on div "Workflow Set Inputs Inputs Loop Iteration Iteration Step 2 Output Expand Output…" at bounding box center [255, 188] width 471 height 337
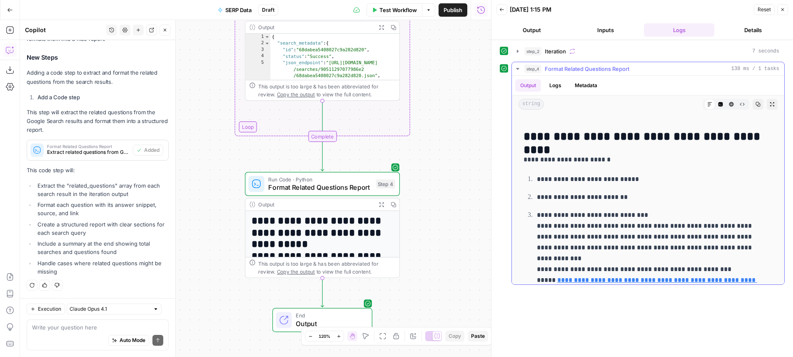
scroll to position [77, 0]
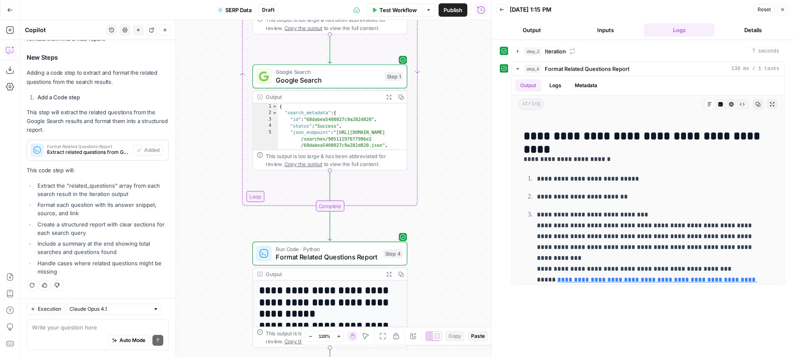
drag, startPoint x: 472, startPoint y: 129, endPoint x: 483, endPoint y: 215, distance: 87.3
click at [483, 215] on div "Workflow Set Inputs Inputs Loop Iteration Iteration Step 2 Output Expand Output…" at bounding box center [255, 188] width 471 height 337
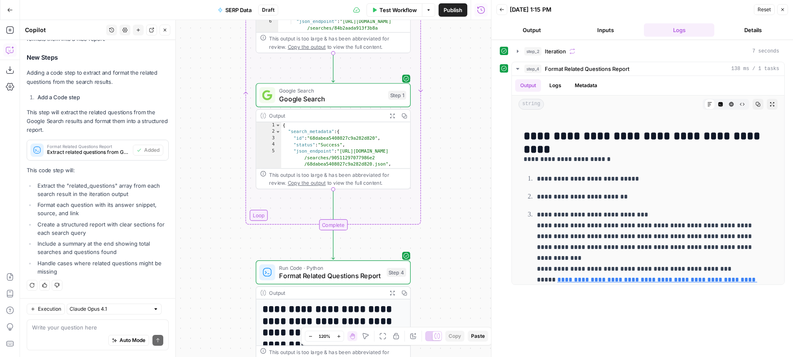
drag, startPoint x: 460, startPoint y: 103, endPoint x: 483, endPoint y: 92, distance: 25.5
click at [460, 107] on div "Workflow Set Inputs Inputs Loop Iteration Iteration Step 2 Output Expand Output…" at bounding box center [255, 188] width 471 height 337
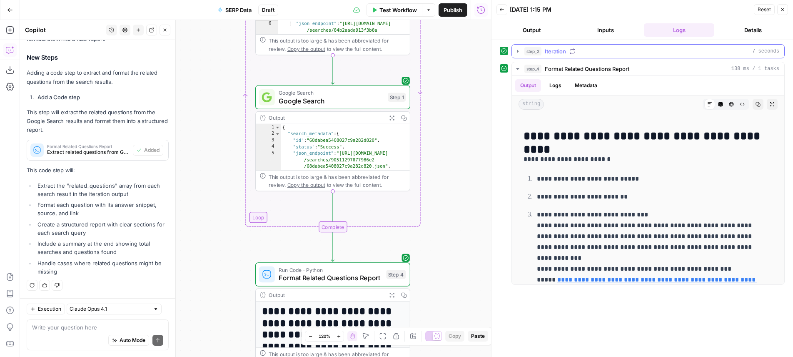
click at [590, 54] on div "step_2 Iteration 7 seconds" at bounding box center [652, 51] width 255 height 8
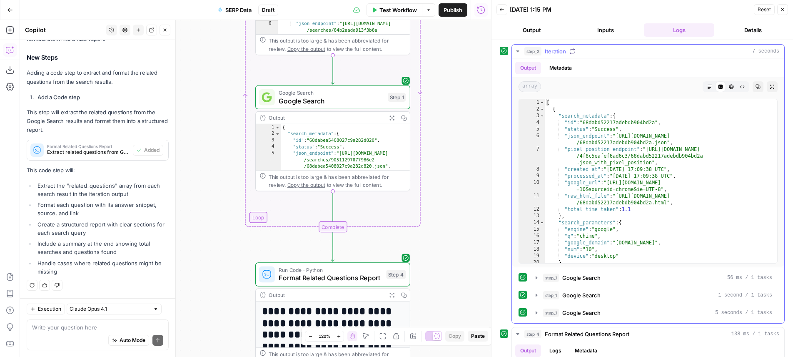
type textarea "**********"
click at [657, 175] on div "[ { "search_metadata" : { "id" : "68dabd52217adebdb904bd2a" , "status" : "Succe…" at bounding box center [658, 187] width 226 height 177
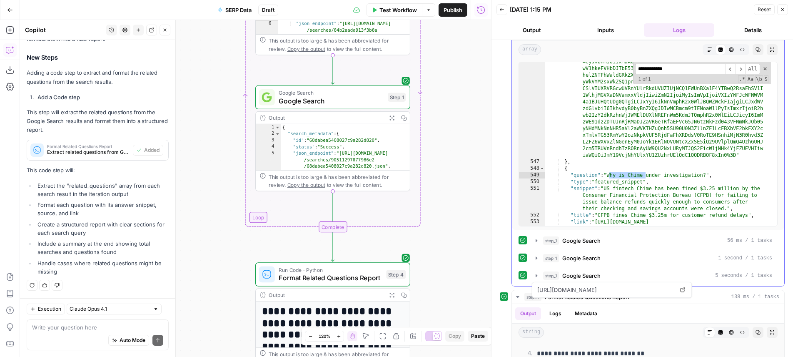
scroll to position [2457, 0]
type input "**********"
type textarea "**********"
click at [662, 180] on div ""serpapi_link" : "https://serpapi.com/search.json?device =desktop&engine=google…" at bounding box center [658, 193] width 226 height 310
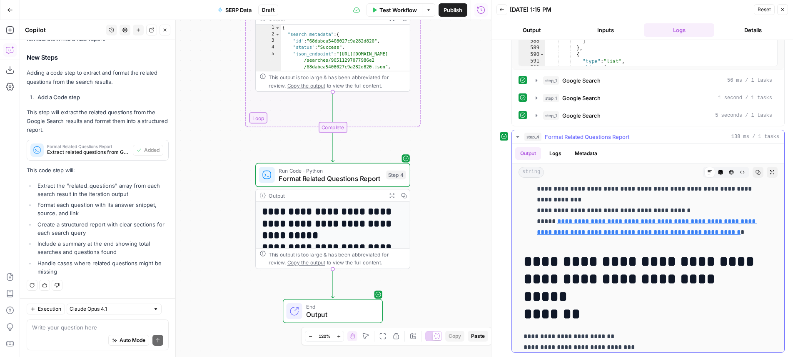
scroll to position [941, 0]
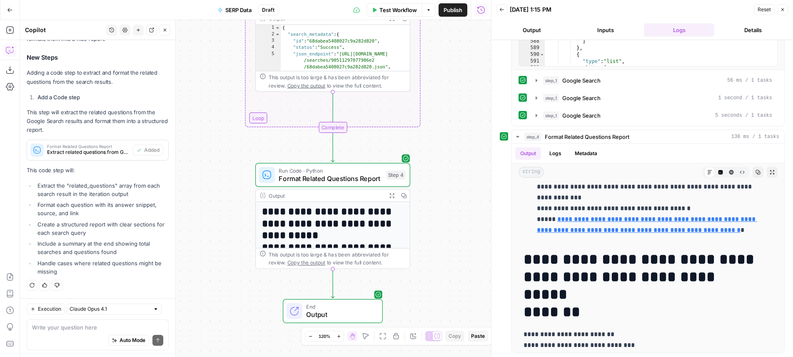
type input "********"
click at [462, 246] on div "Workflow Set Inputs Inputs Loop Iteration Iteration Step 2 Output Expand Output…" at bounding box center [255, 188] width 471 height 337
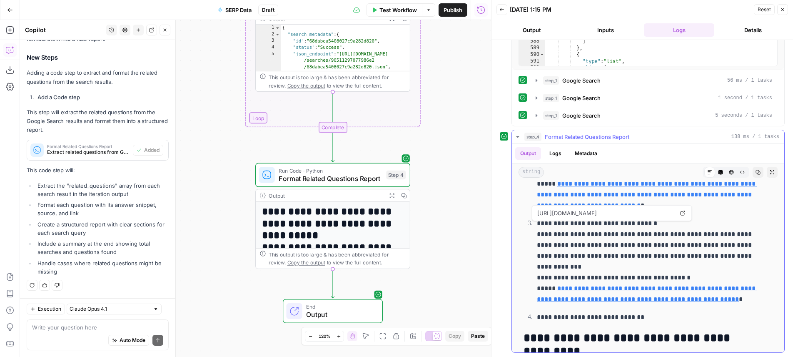
scroll to position [560, 0]
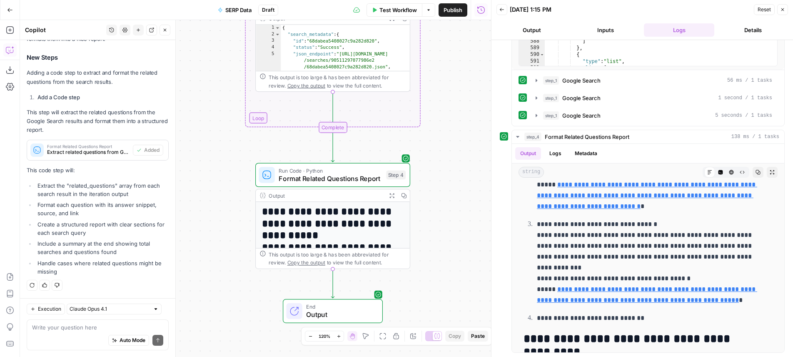
click at [118, 328] on div "Auto Mode will automatically modify and execute the workflow" at bounding box center [122, 319] width 127 height 22
click at [37, 330] on div "Give Feedback" at bounding box center [44, 326] width 39 height 8
click at [347, 155] on icon "button" at bounding box center [349, 156] width 8 height 8
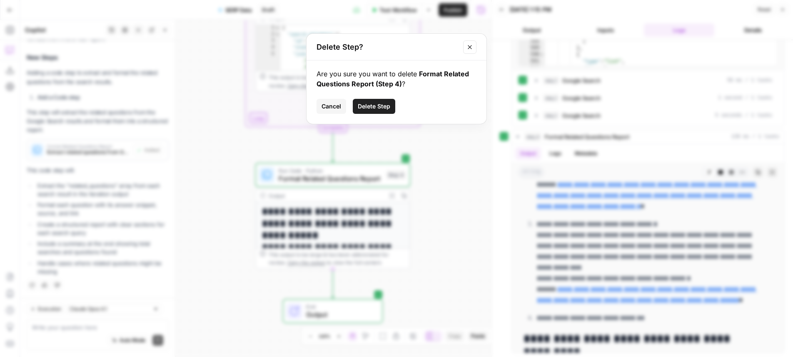
click at [382, 93] on div "Are you sure you want to delete Format Related Questions Report (Step 4) ? Canc…" at bounding box center [397, 91] width 180 height 63
click at [379, 110] on button "Delete Step" at bounding box center [374, 106] width 42 height 15
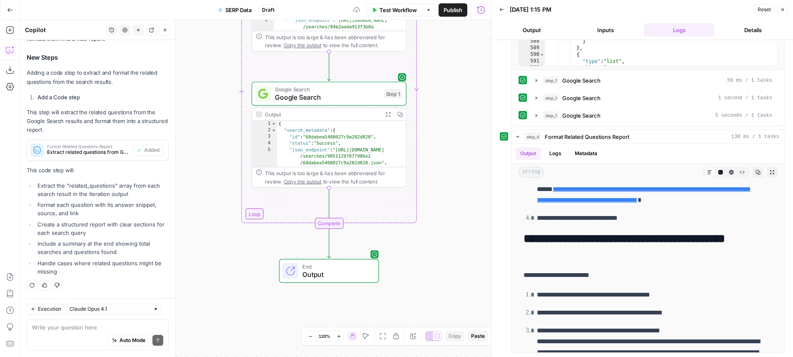
drag, startPoint x: 446, startPoint y: 125, endPoint x: 440, endPoint y: 311, distance: 186.8
click at [440, 311] on div "Workflow Set Inputs Inputs Loop Iteration Iteration Step 2 Output Expand Output…" at bounding box center [255, 188] width 471 height 337
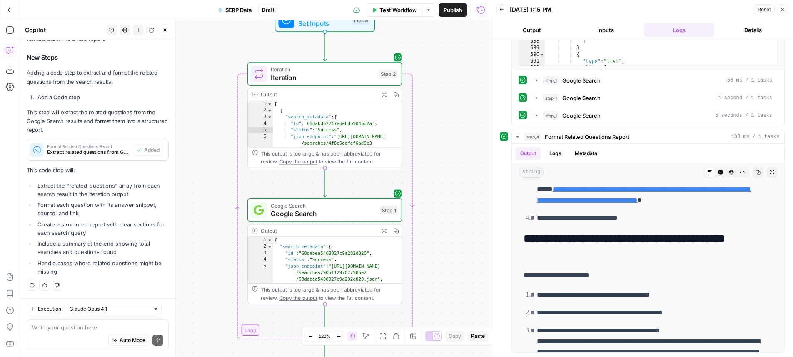
drag, startPoint x: 460, startPoint y: 197, endPoint x: 459, endPoint y: 220, distance: 22.5
click at [459, 220] on div "Workflow Set Inputs Inputs Loop Iteration Iteration Step 2 Output Expand Output…" at bounding box center [255, 188] width 471 height 337
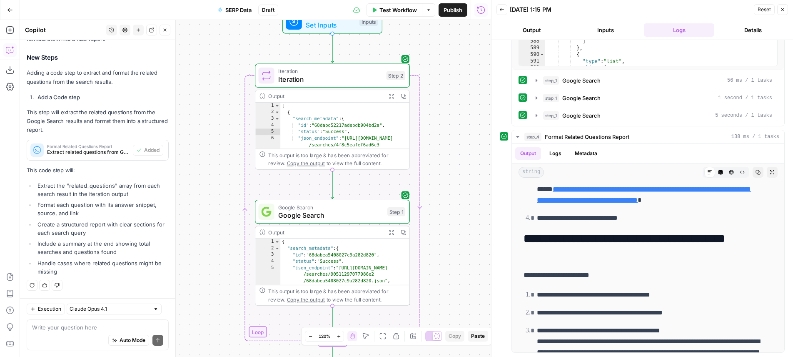
drag, startPoint x: 437, startPoint y: 59, endPoint x: 449, endPoint y: 48, distance: 15.9
click at [446, 59] on div "Workflow Set Inputs Inputs Loop Iteration Iteration Step 2 Output Expand Output…" at bounding box center [255, 188] width 471 height 337
click at [463, 183] on div "Workflow Set Inputs Inputs Loop Iteration Iteration Step 2 Output Expand Output…" at bounding box center [255, 188] width 471 height 337
click at [5, 9] on button "Go Back" at bounding box center [9, 9] width 15 height 15
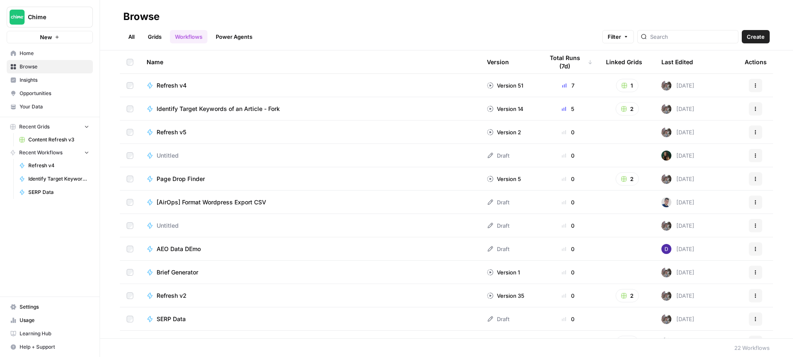
click at [753, 319] on icon "button" at bounding box center [755, 318] width 5 height 5
click at [712, 301] on span "Delete" at bounding box center [712, 299] width 67 height 8
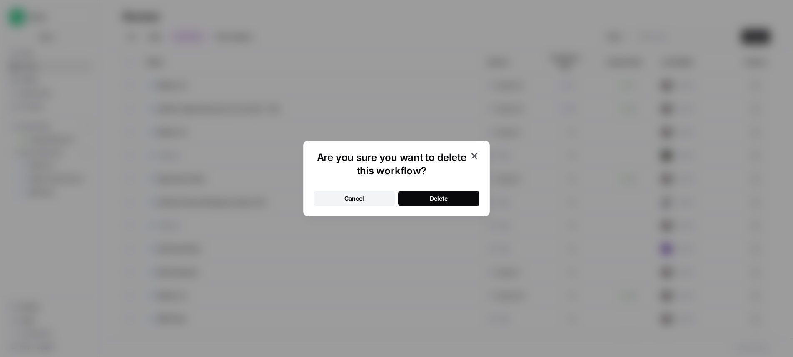
click at [448, 204] on button "Delete" at bounding box center [438, 198] width 81 height 15
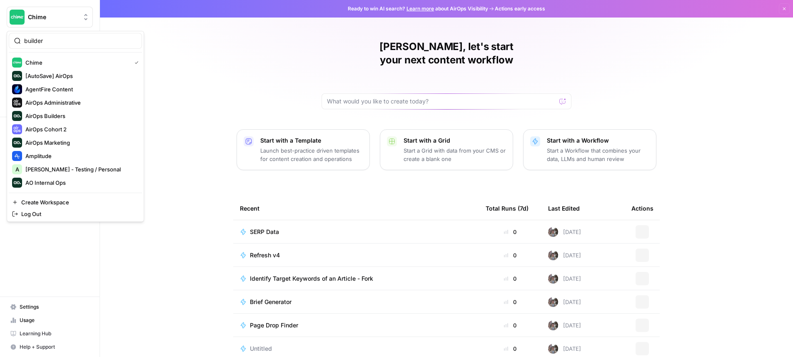
type input "builder"
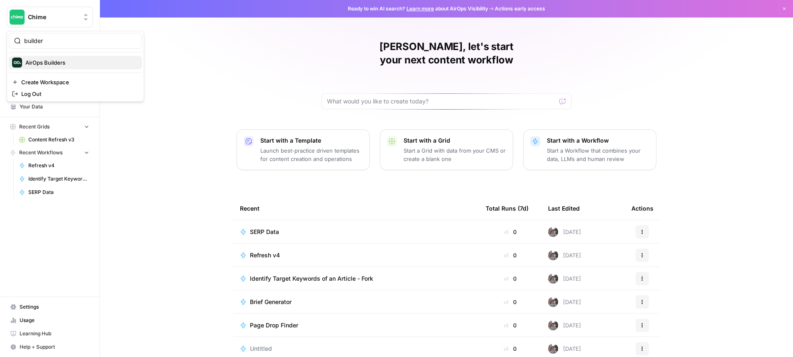
click at [60, 66] on span "AirOps Builders" at bounding box center [80, 62] width 110 height 8
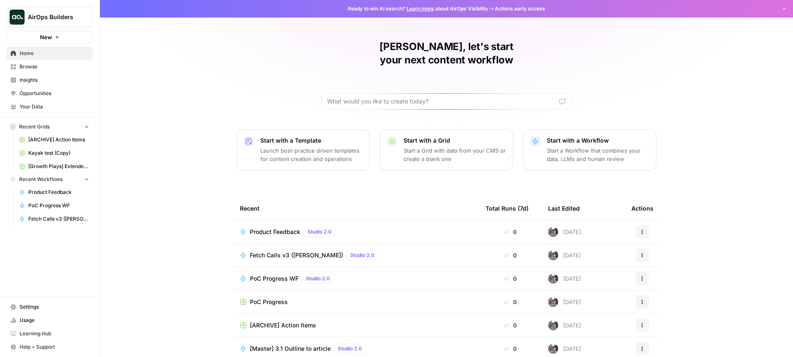
scroll to position [27, 0]
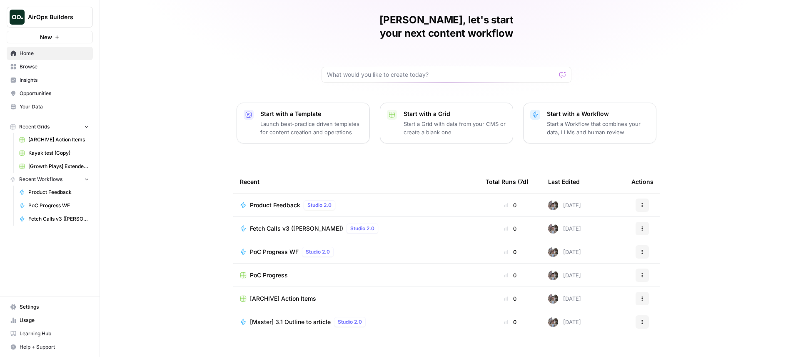
click at [58, 67] on span "Browse" at bounding box center [55, 66] width 70 height 7
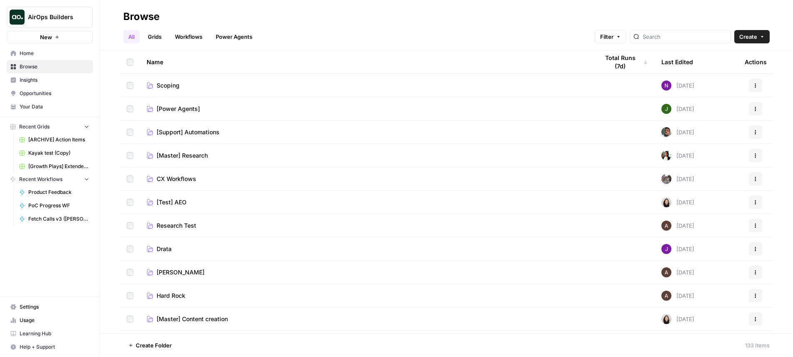
click at [190, 33] on link "Workflows" at bounding box center [188, 36] width 37 height 13
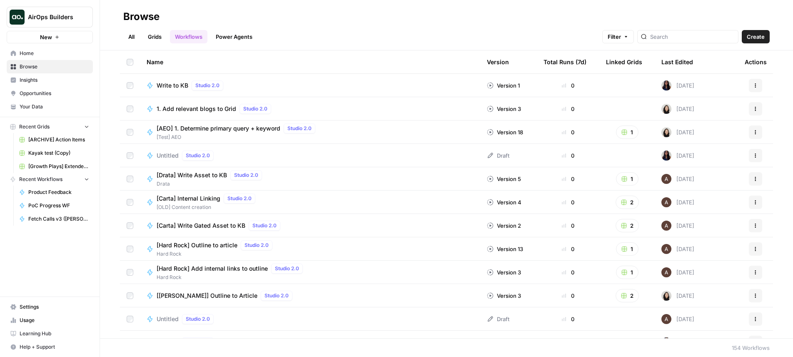
click at [678, 62] on div "Last Edited" at bounding box center [678, 61] width 32 height 23
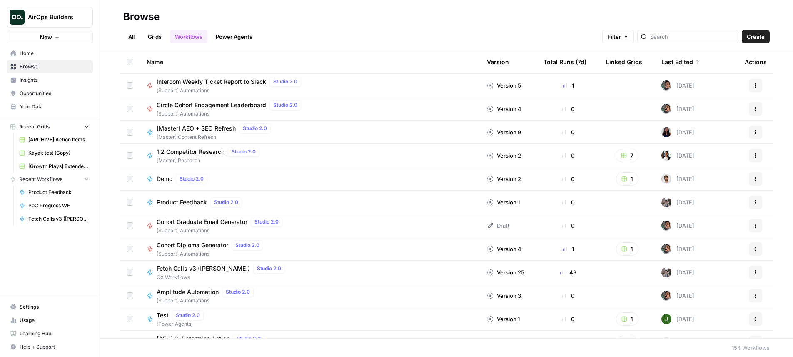
click at [678, 62] on div "Last Edited" at bounding box center [681, 61] width 38 height 23
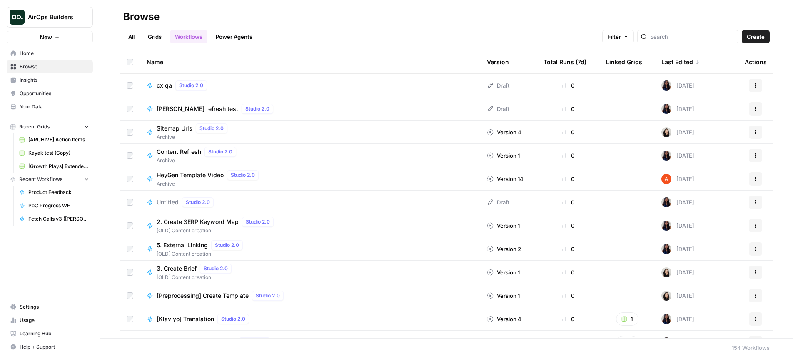
click at [678, 62] on div "Last Edited" at bounding box center [681, 61] width 38 height 23
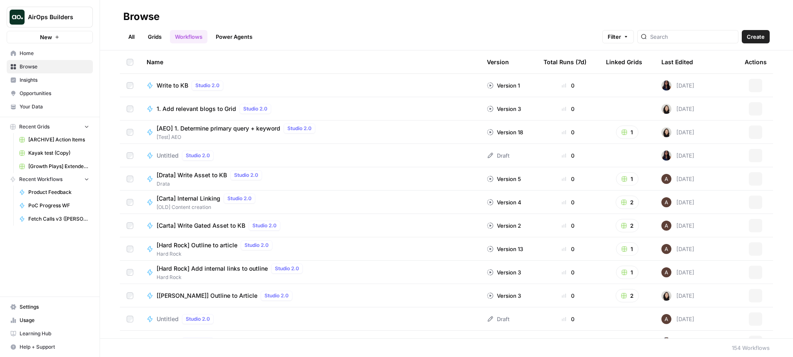
click at [678, 62] on div "Last Edited" at bounding box center [678, 61] width 32 height 23
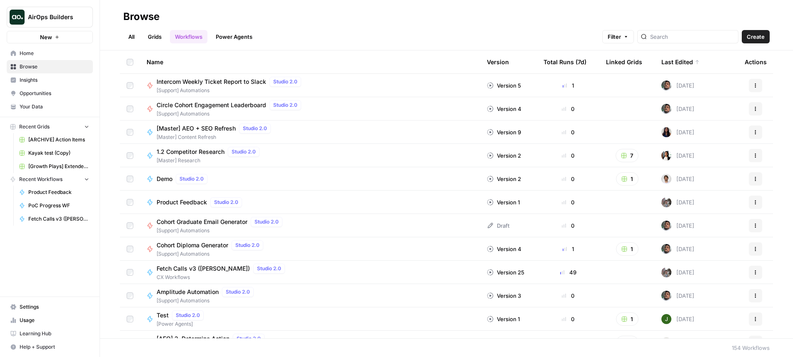
click at [309, 136] on div "[Master] AEO + SEO Refresh Studio 2.0 [Master] Content Refresh" at bounding box center [310, 131] width 327 height 17
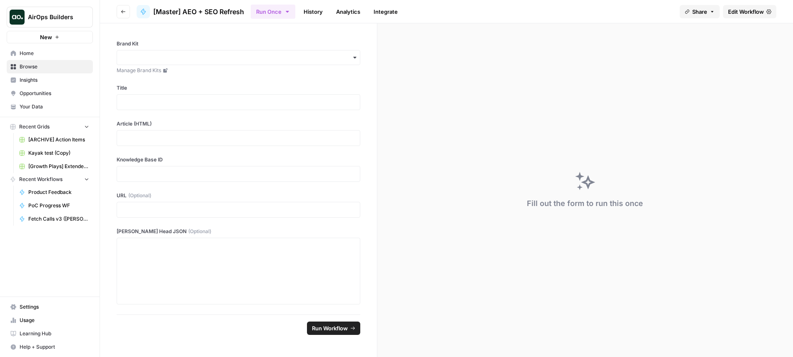
click at [317, 9] on link "History" at bounding box center [313, 11] width 29 height 13
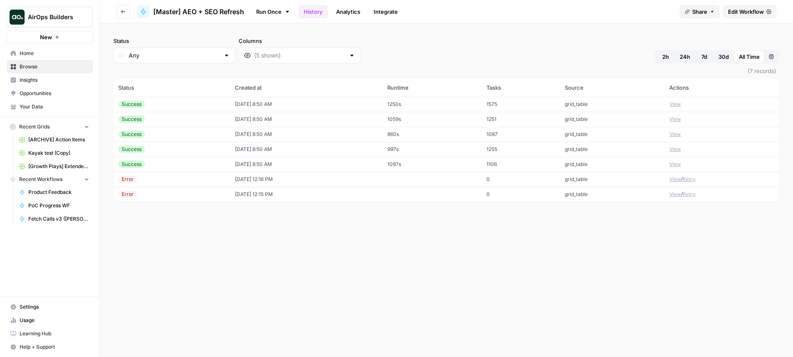
click at [275, 105] on td "07/29/25 at 8:50 AM" at bounding box center [306, 104] width 152 height 15
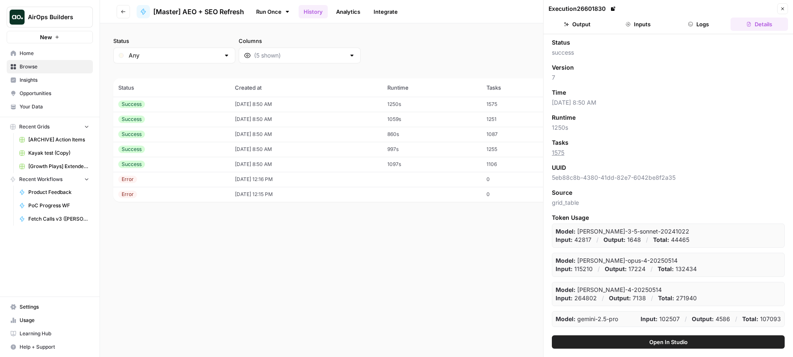
click at [685, 21] on button "Logs" at bounding box center [698, 23] width 57 height 13
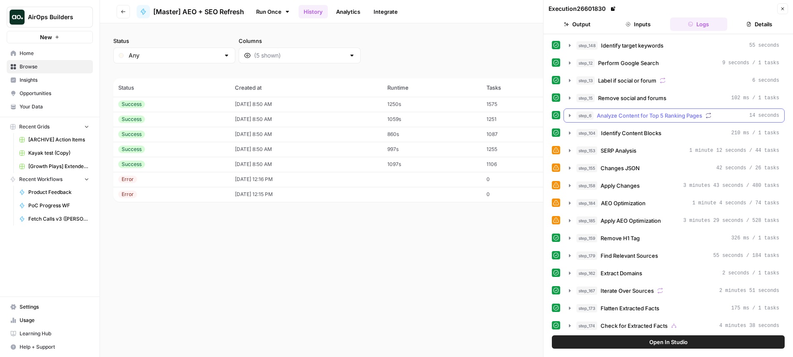
click at [658, 149] on div "step_153 SERP Analysis 1 minute 12 seconds / 44 tasks" at bounding box center [678, 150] width 203 height 8
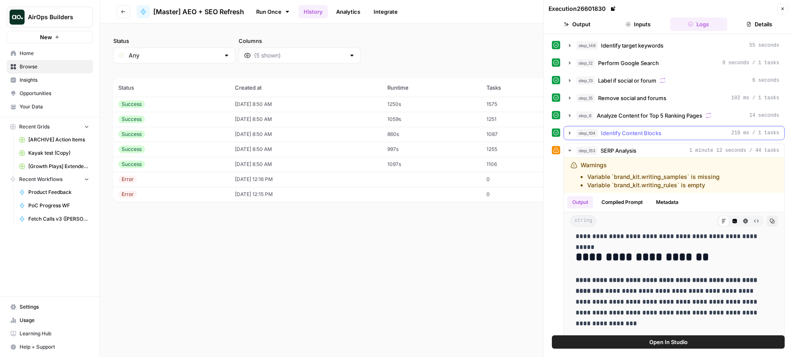
click at [647, 128] on button "step_104 Identify Content Blocks 210 ms / 1 tasks" at bounding box center [674, 132] width 220 height 13
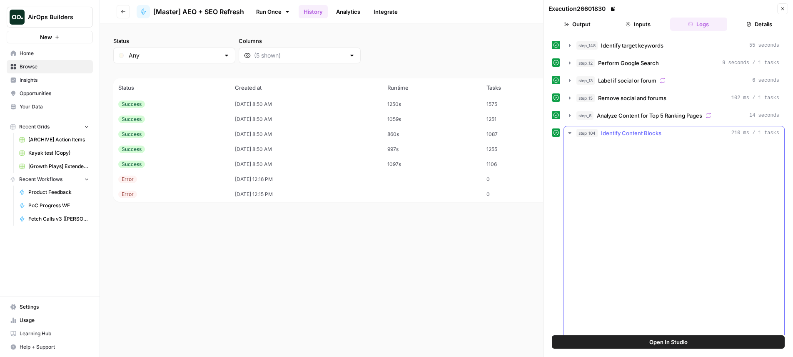
click at [647, 129] on span "Identify Content Blocks" at bounding box center [631, 133] width 60 height 8
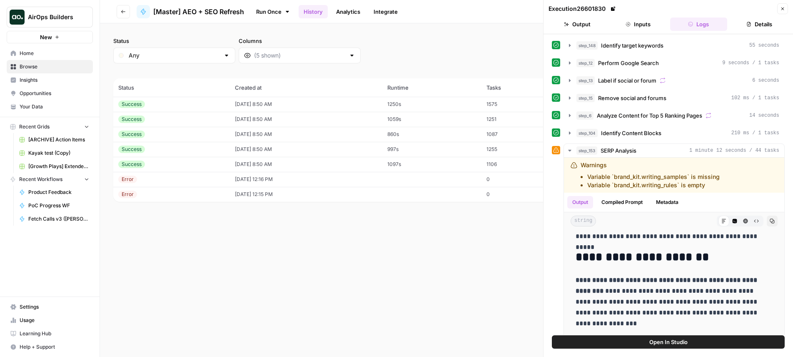
click at [648, 110] on button "step_6 Analyze Content for Top 5 Ranking Pages 14 seconds" at bounding box center [674, 115] width 220 height 13
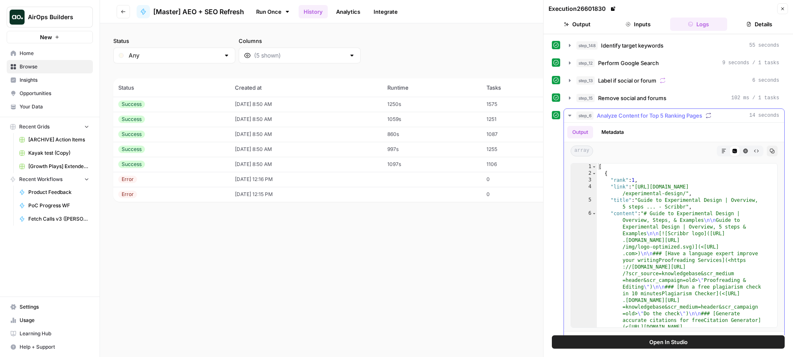
scroll to position [2, 0]
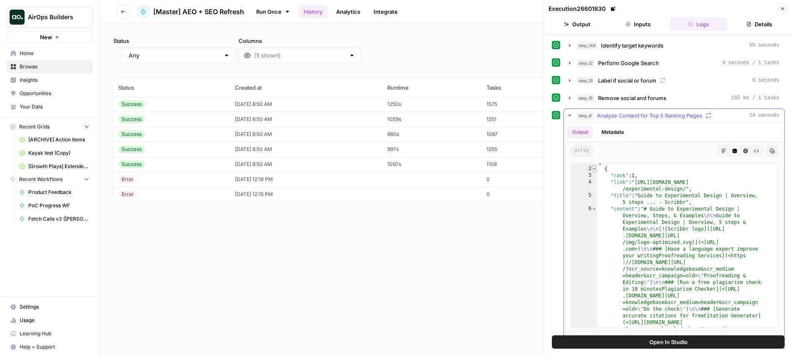
type textarea "*"
click at [595, 170] on span "Toggle code folding, rows 2 through 1007" at bounding box center [594, 168] width 5 height 7
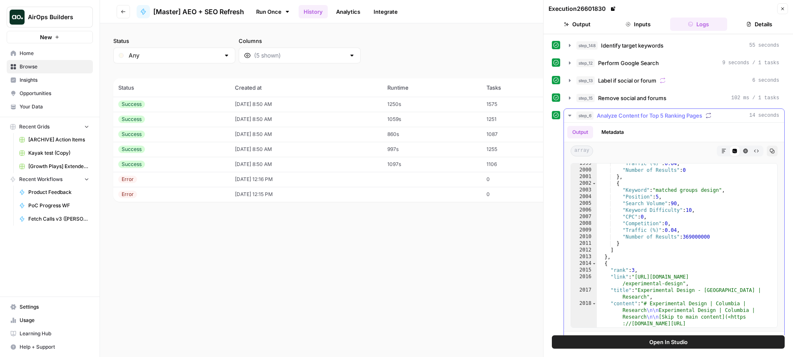
scroll to position [4324, 0]
click at [650, 52] on button "step_148 Identify target keywords 55 seconds" at bounding box center [674, 45] width 220 height 13
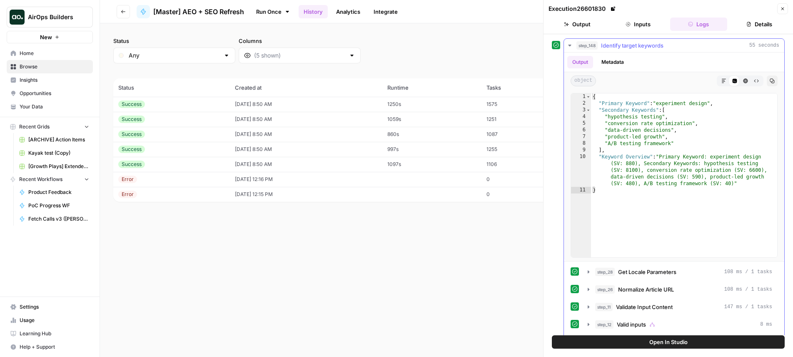
click at [651, 51] on button "step_148 Identify target keywords 55 seconds" at bounding box center [674, 45] width 220 height 13
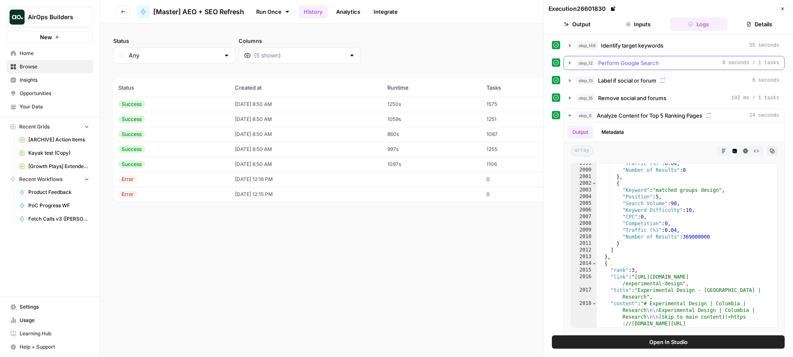
click at [652, 56] on button "step_12 Perform Google Search 9 seconds / 1 tasks" at bounding box center [674, 62] width 220 height 13
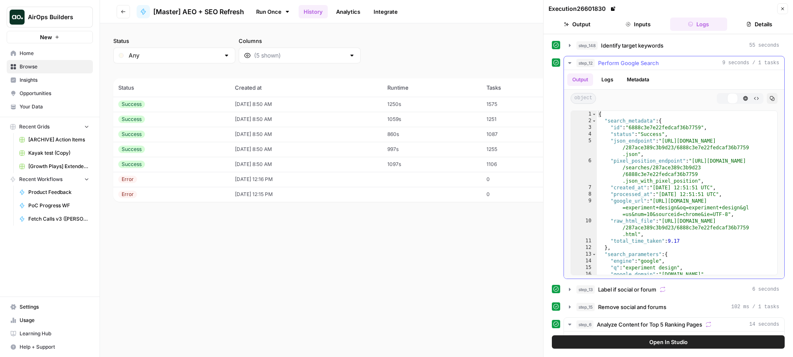
click at [655, 118] on div "{ "search_metadata" : { "id" : "6888c3e7e22fedcaf36b7759" , "status" : "Success…" at bounding box center [684, 199] width 174 height 177
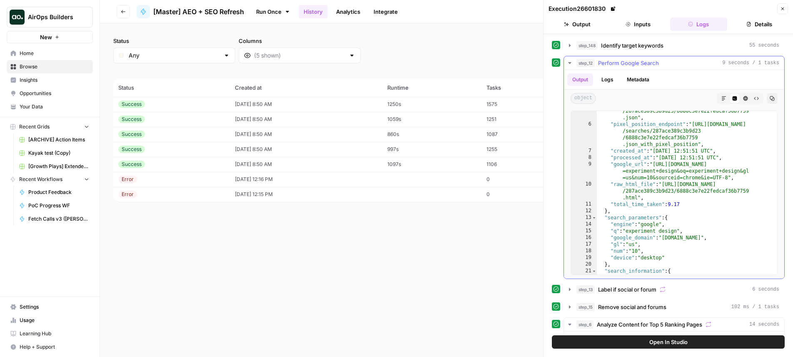
click at [662, 156] on div ""json_endpoint" : "https://serpapi.com/searches /287ace389c3b9d23/6888c3e7e22fe…" at bounding box center [684, 196] width 174 height 190
type textarea "**********"
type input "*"
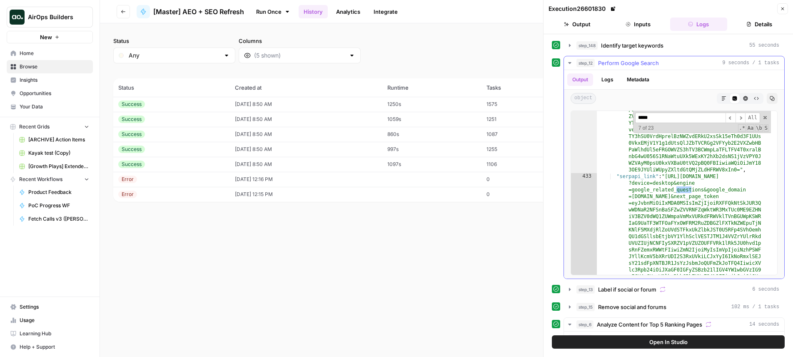
scroll to position [4471, 0]
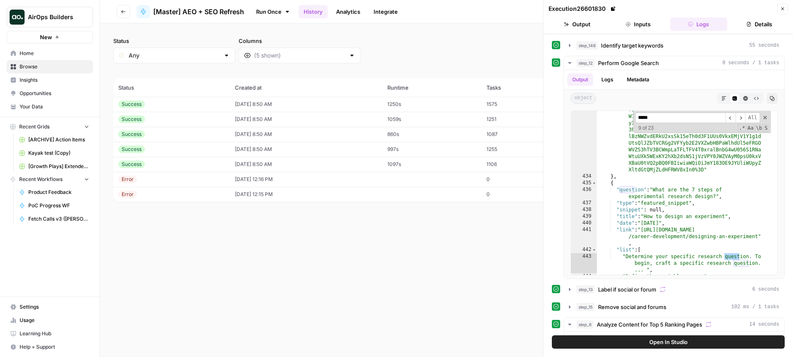
type input "*****"
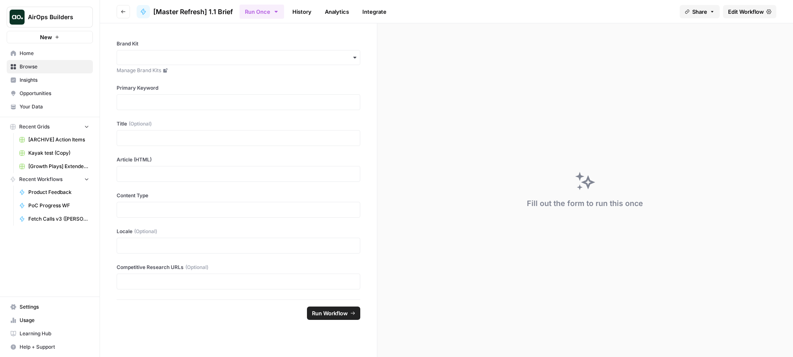
click at [306, 20] on header "Go back [Master Refresh] 1.1 Brief Run Once History Analytics Integrate Share E…" at bounding box center [446, 11] width 693 height 23
click at [306, 12] on link "History" at bounding box center [301, 11] width 29 height 13
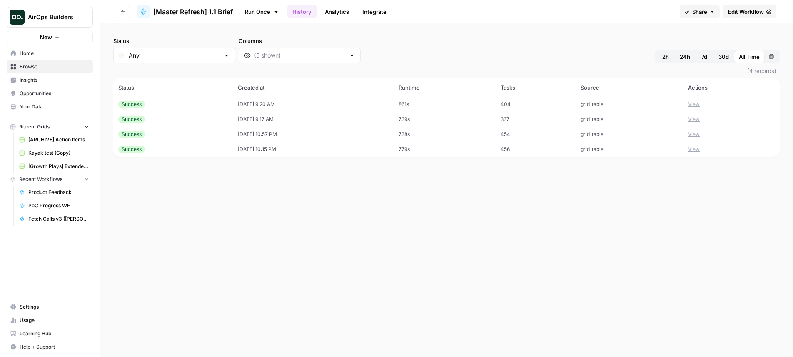
click at [381, 99] on td "[DATE] 9:20 AM" at bounding box center [313, 104] width 160 height 15
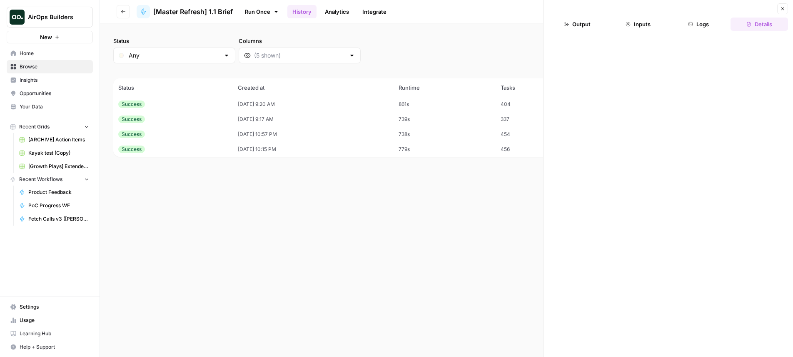
click at [710, 27] on button "Logs" at bounding box center [698, 23] width 57 height 13
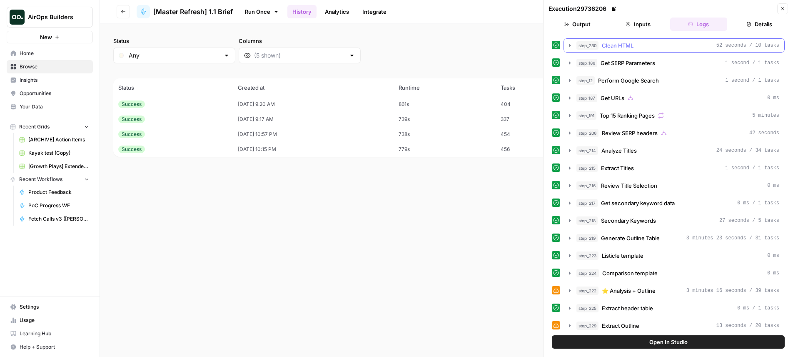
click at [693, 41] on div "step_230 Clean HTML 52 seconds / 10 tasks" at bounding box center [678, 45] width 203 height 8
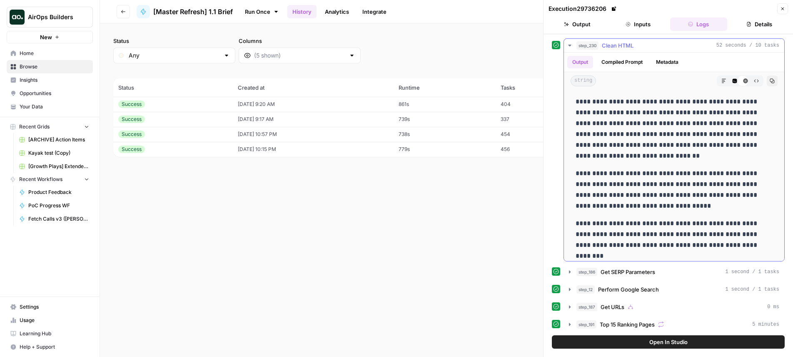
click at [692, 42] on div "step_230 Clean HTML 52 seconds / 10 tasks" at bounding box center [678, 45] width 203 height 8
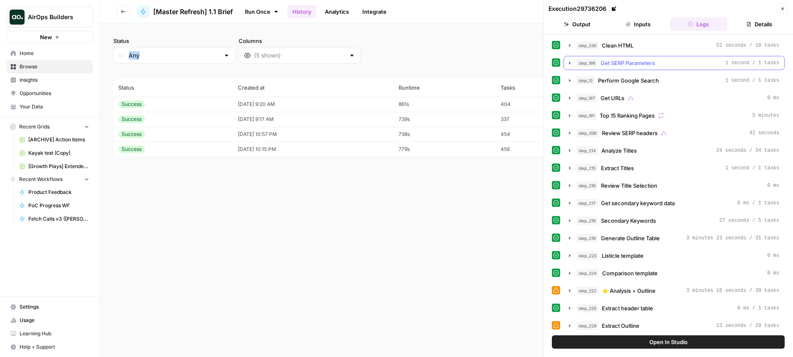
click at [685, 56] on div "step_186 Get SERP Parameters 1 second / 1 tasks" at bounding box center [674, 63] width 221 height 14
click at [684, 59] on div "step_186 Get SERP Parameters 1 second / 1 tasks" at bounding box center [678, 63] width 203 height 8
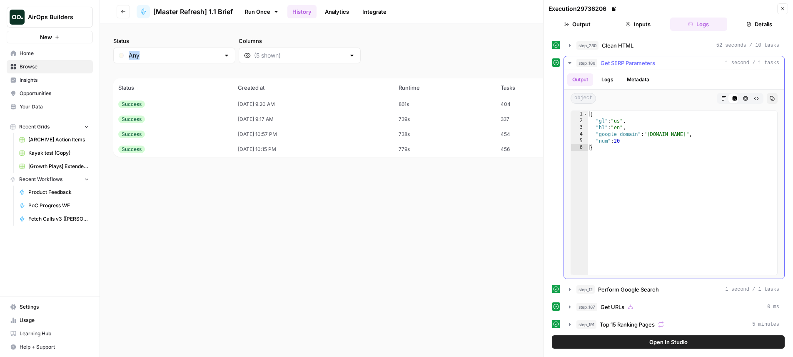
click at [683, 60] on div "step_186 Get SERP Parameters 1 second / 1 tasks" at bounding box center [678, 63] width 203 height 8
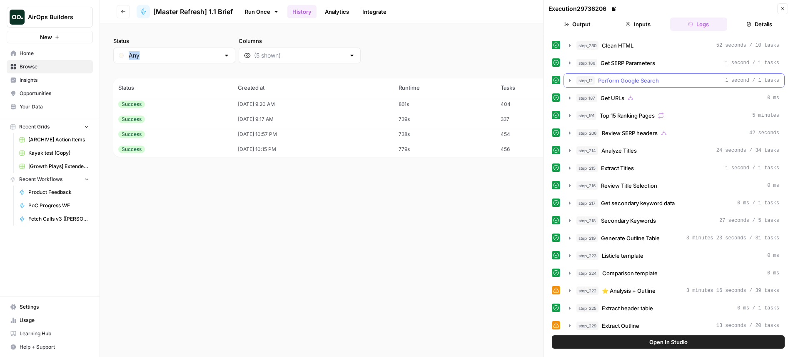
click at [677, 78] on div "step_12 Perform Google Search 1 second / 1 tasks" at bounding box center [678, 80] width 203 height 8
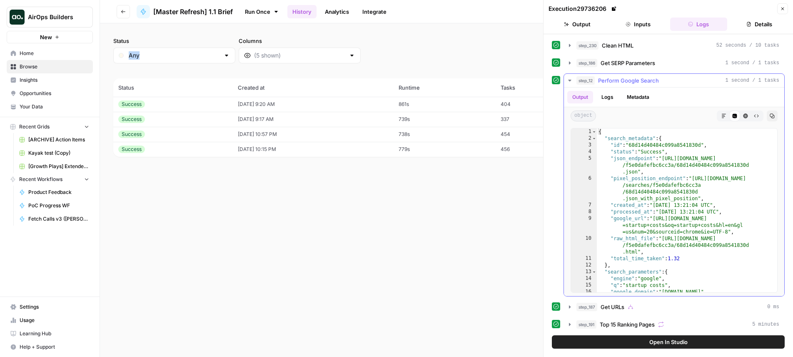
click at [677, 78] on div "step_12 Perform Google Search 1 second / 1 tasks" at bounding box center [678, 80] width 203 height 8
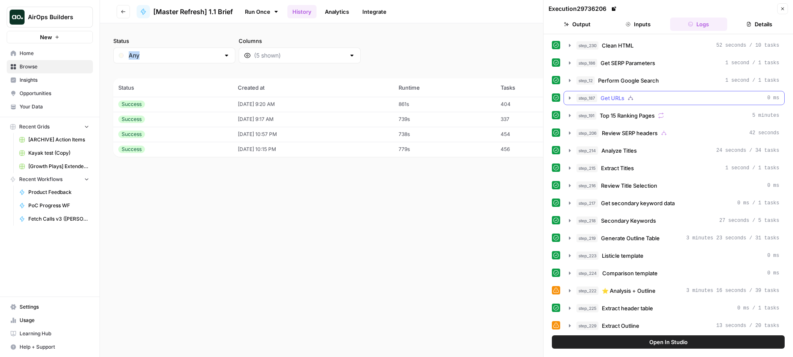
click at [666, 96] on div "step_187 Get URLs 0 ms" at bounding box center [678, 98] width 203 height 8
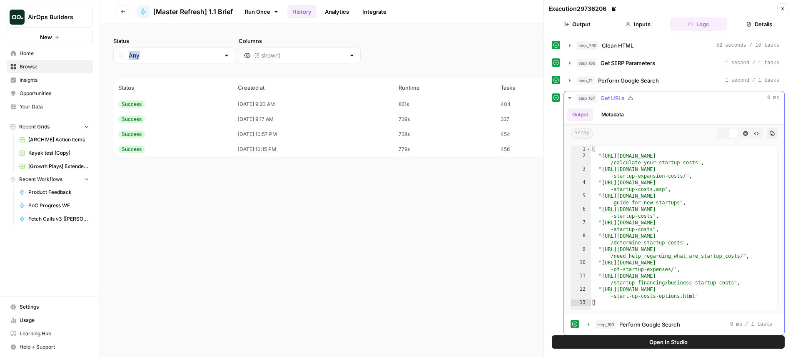
click at [666, 96] on div "step_187 Get URLs 0 ms" at bounding box center [678, 98] width 203 height 8
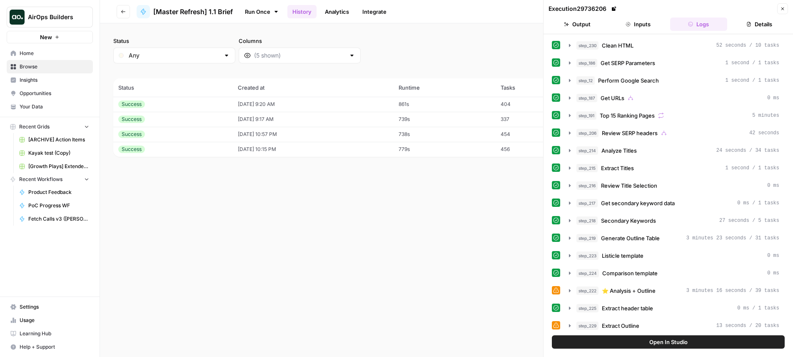
click at [649, 122] on div "step_230 Clean HTML 52 seconds / 10 tasks step_186 Get SERP Parameters 1 second…" at bounding box center [668, 307] width 233 height 538
click at [114, 11] on header "Go back [Master Refresh] 1.1 Brief Run Once History Analytics Integrate Share E…" at bounding box center [446, 11] width 693 height 23
click at [117, 11] on button "Go back" at bounding box center [123, 11] width 13 height 13
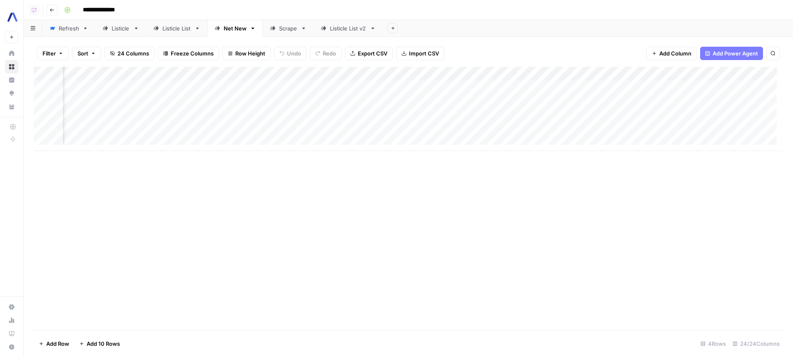
scroll to position [0, 914]
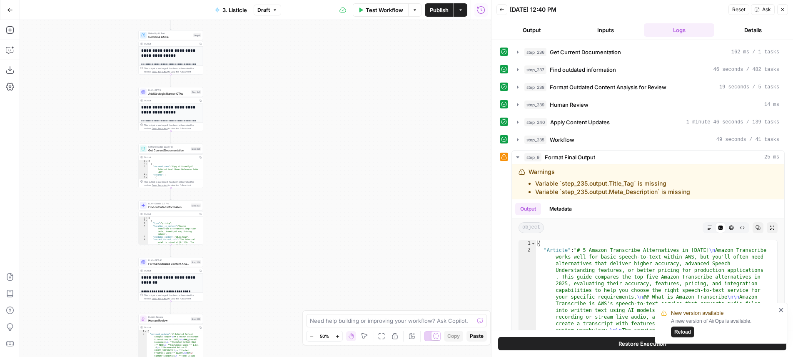
scroll to position [187, 0]
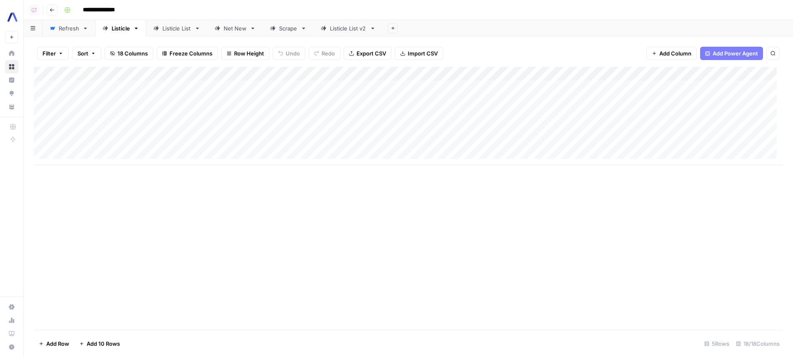
click at [421, 197] on div "Add Column" at bounding box center [409, 198] width 750 height 263
drag, startPoint x: 479, startPoint y: 337, endPoint x: 482, endPoint y: 349, distance: 11.5
click at [480, 330] on div "Add Column" at bounding box center [409, 198] width 750 height 263
click at [742, 128] on div "Add Column" at bounding box center [409, 116] width 750 height 98
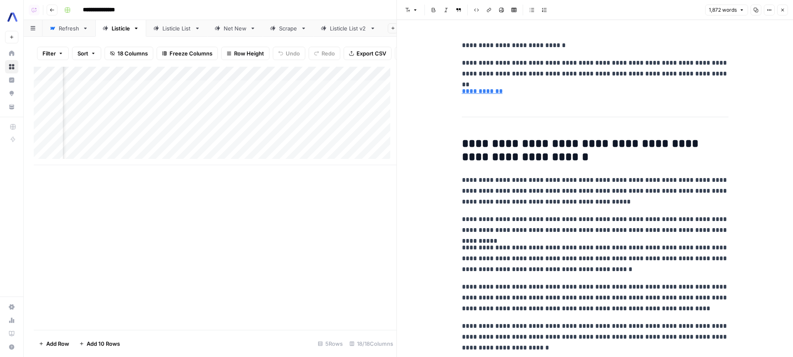
scroll to position [2860, 0]
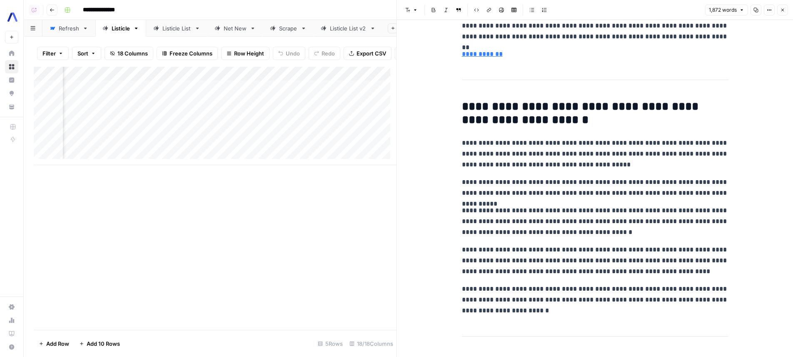
click at [225, 31] on div "Net New" at bounding box center [235, 28] width 23 height 8
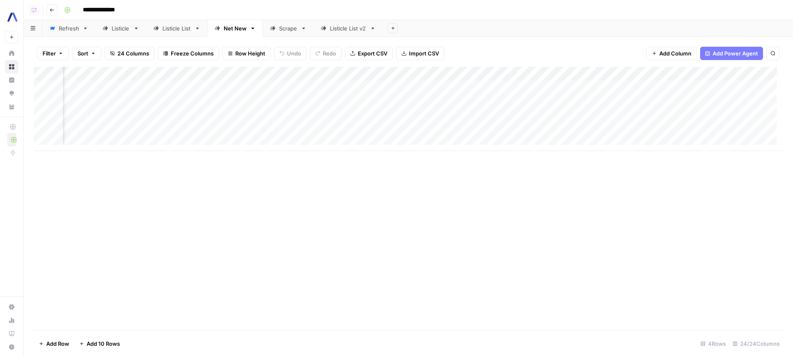
scroll to position [0, 1155]
click at [573, 86] on div "Add Column" at bounding box center [409, 109] width 750 height 84
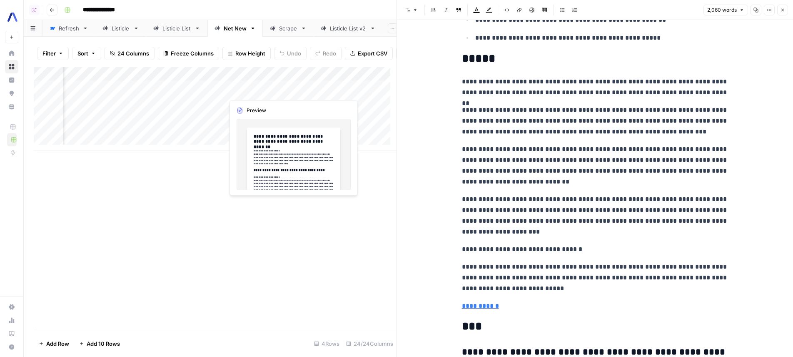
scroll to position [0, 1155]
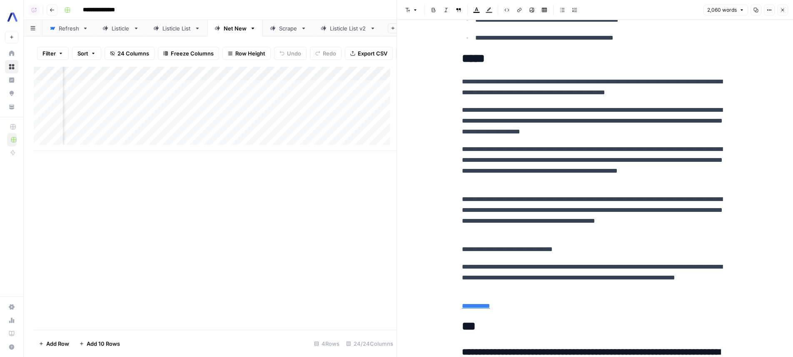
click at [355, 108] on div "Add Column" at bounding box center [215, 109] width 363 height 84
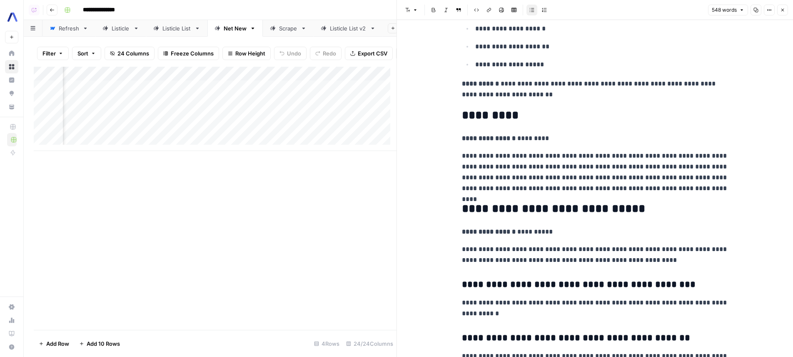
scroll to position [756, 0]
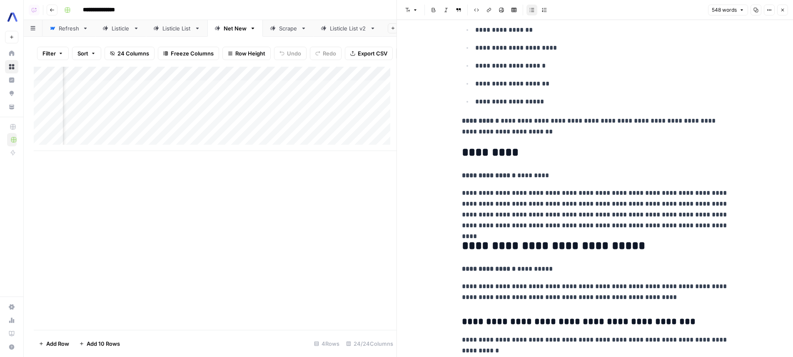
click at [352, 117] on div "Add Column" at bounding box center [215, 109] width 363 height 84
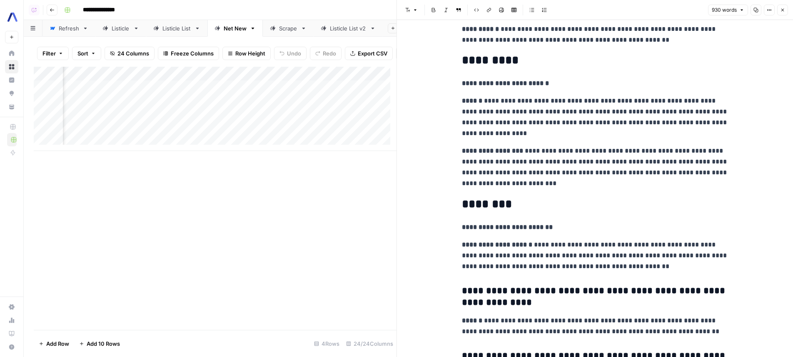
scroll to position [1260, 0]
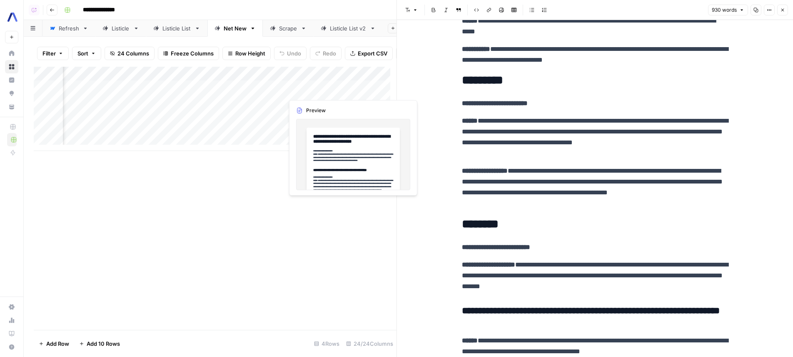
click at [350, 90] on div "Add Column" at bounding box center [215, 109] width 363 height 84
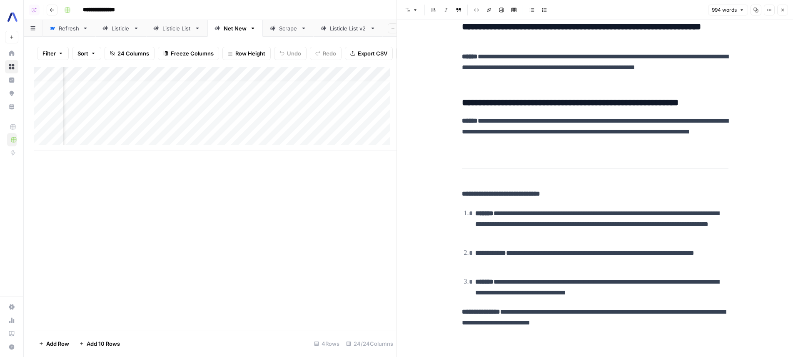
scroll to position [6, 1468]
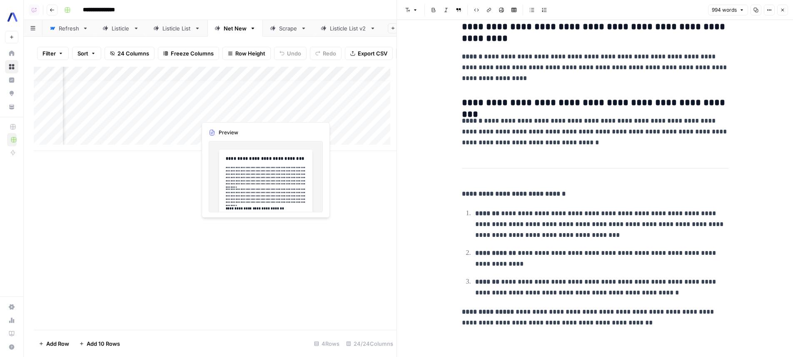
click at [253, 110] on div "Add Column" at bounding box center [215, 109] width 363 height 84
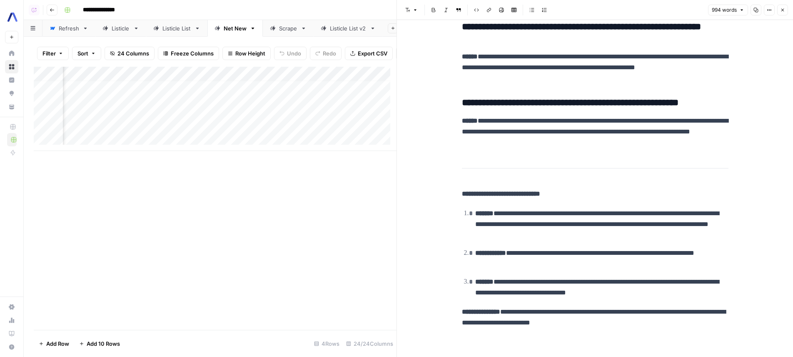
click at [261, 113] on div "Add Column" at bounding box center [215, 109] width 363 height 84
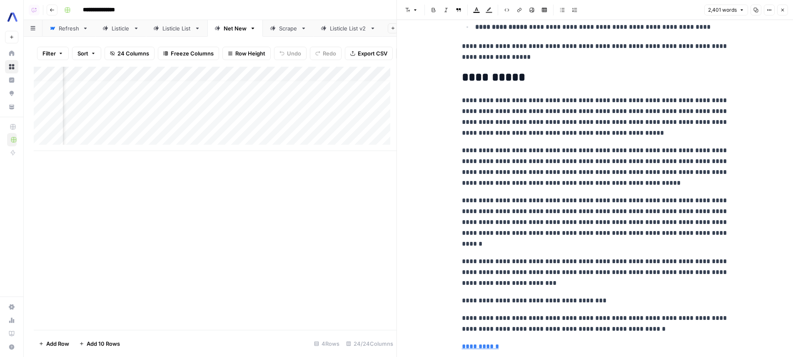
scroll to position [3502, 0]
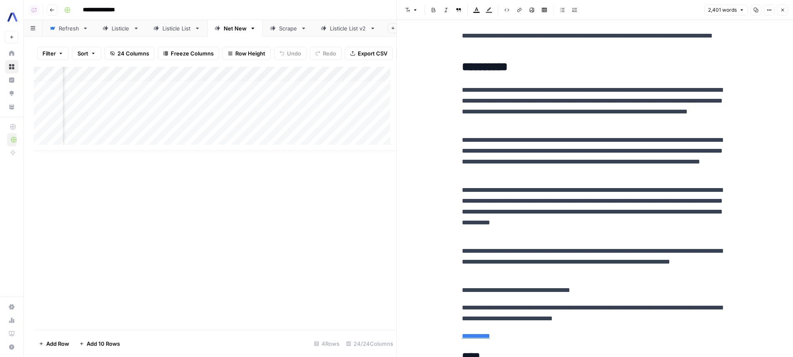
click at [177, 78] on div "Add Column" at bounding box center [215, 109] width 363 height 84
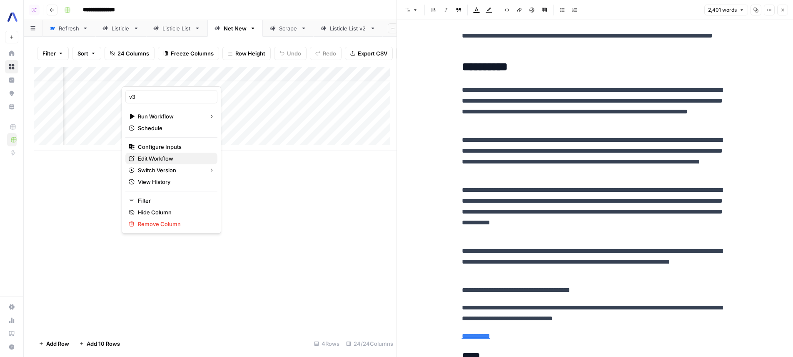
click at [181, 156] on span "Edit Workflow" at bounding box center [174, 158] width 73 height 8
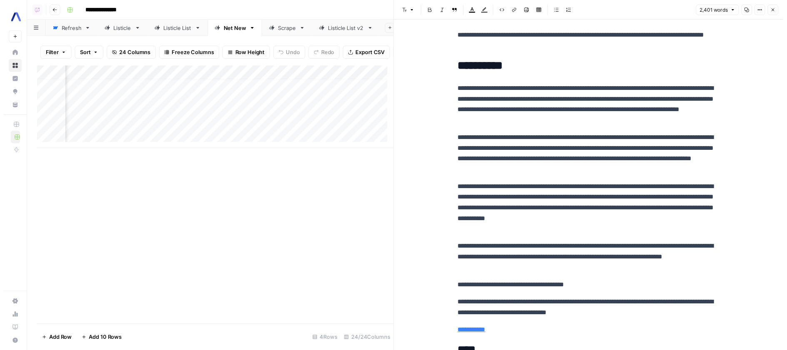
scroll to position [0, 1468]
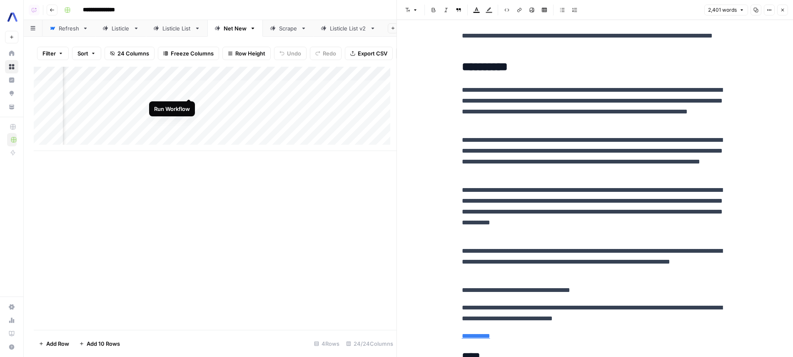
click at [187, 90] on div "Add Column" at bounding box center [215, 109] width 363 height 84
click at [187, 103] on div "Add Column" at bounding box center [215, 109] width 363 height 84
click at [192, 116] on div "Add Column" at bounding box center [215, 109] width 363 height 84
click at [192, 89] on div "Add Column" at bounding box center [215, 109] width 363 height 84
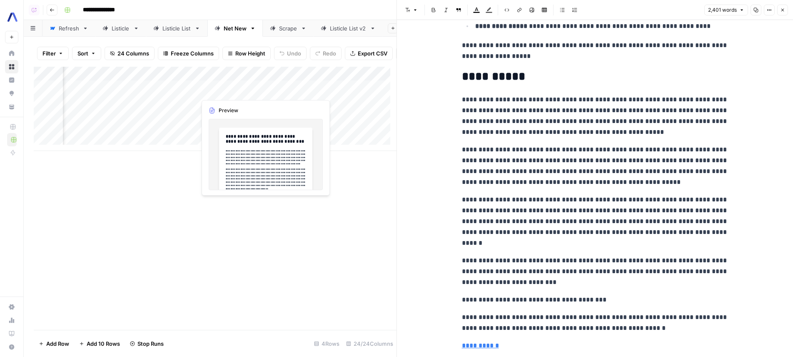
click at [574, 94] on p "**********" at bounding box center [595, 115] width 267 height 43
click at [781, 8] on icon "button" at bounding box center [782, 9] width 5 height 5
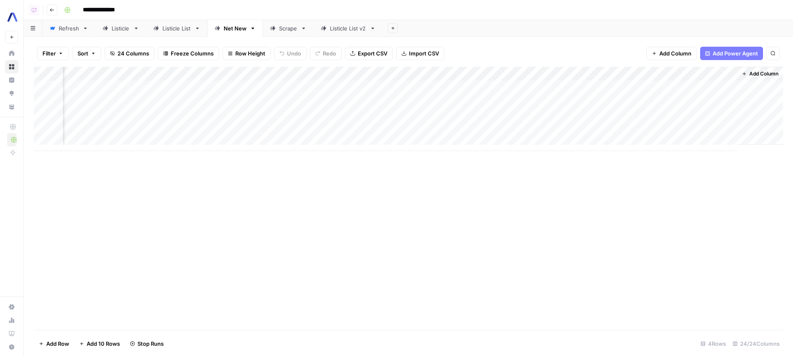
scroll to position [0, 1305]
click at [412, 215] on div "Add Column" at bounding box center [409, 198] width 750 height 263
click at [354, 82] on div "Add Column" at bounding box center [409, 109] width 750 height 84
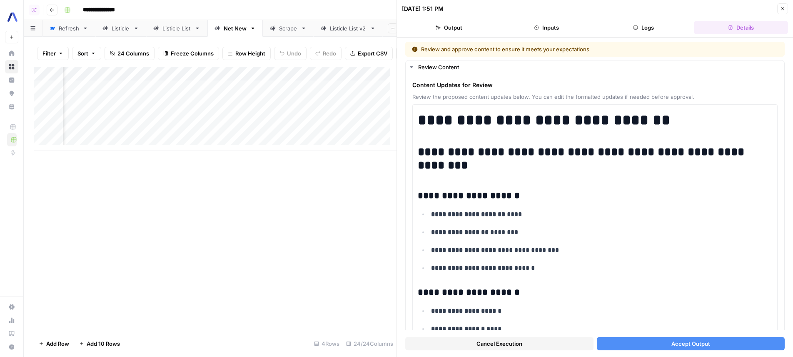
click at [680, 340] on span "Accept Output" at bounding box center [691, 343] width 39 height 8
click at [348, 107] on div "Add Column" at bounding box center [215, 109] width 363 height 84
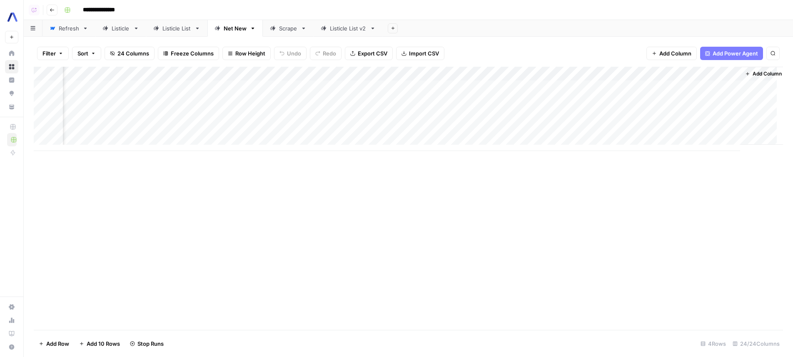
click at [675, 343] on footer "Add Row Add 10 Rows Stop Runs 4 Rows 24/24 Columns" at bounding box center [409, 343] width 750 height 27
click at [349, 100] on div "Add Column" at bounding box center [409, 109] width 750 height 84
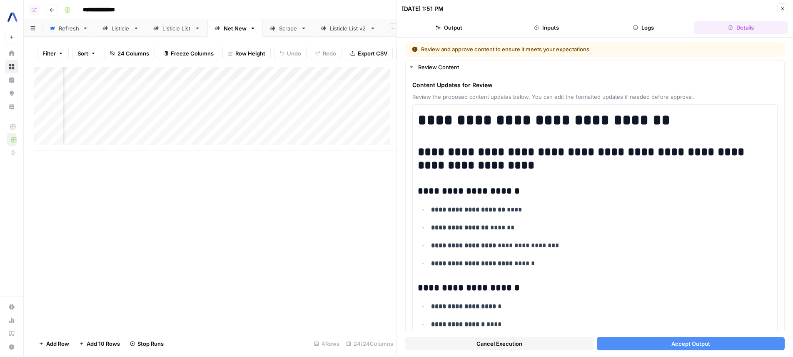
click at [685, 343] on span "Accept Output" at bounding box center [691, 343] width 39 height 8
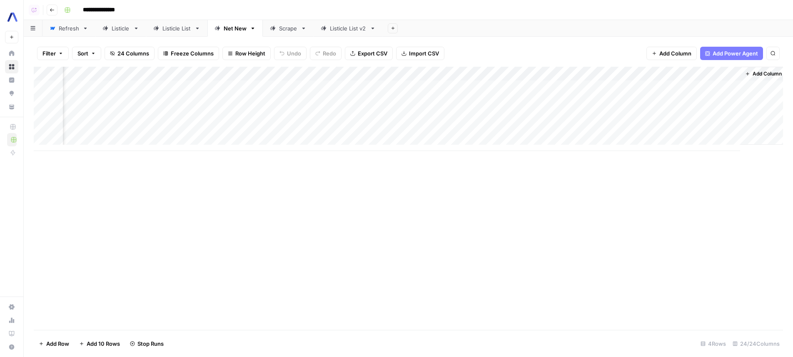
click at [352, 119] on div "Add Column" at bounding box center [409, 109] width 750 height 84
click at [352, 116] on div "Add Column" at bounding box center [409, 109] width 750 height 84
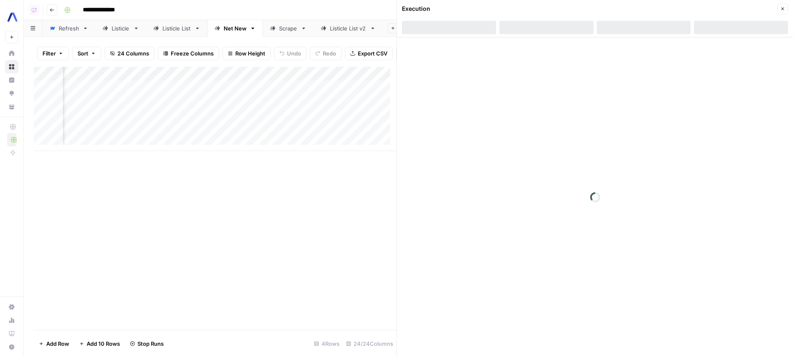
click at [685, 335] on div at bounding box center [595, 196] width 396 height 319
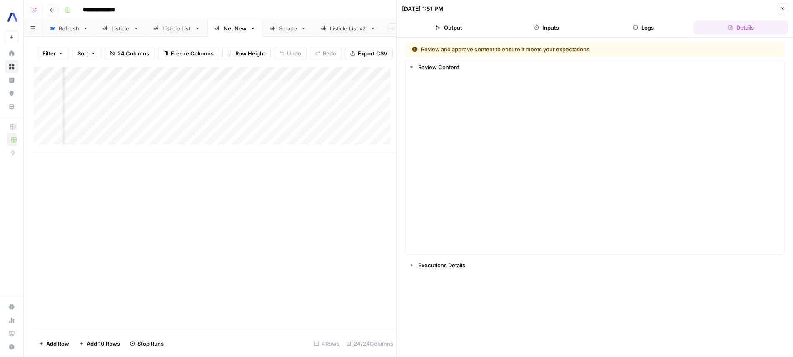
click at [680, 346] on div "Review and approve content to ensure it meets your expectations Review Content …" at bounding box center [595, 197] width 380 height 311
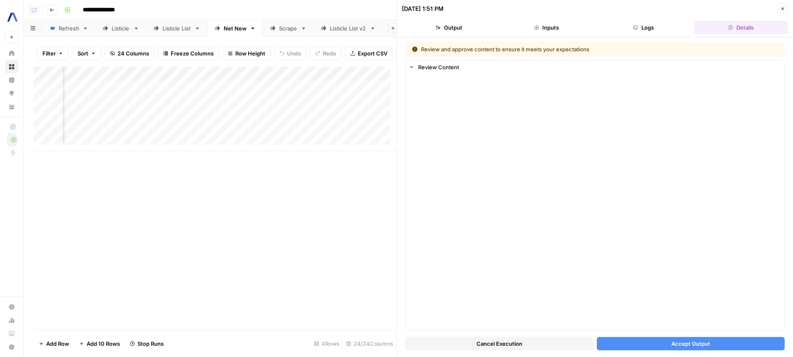
click at [683, 340] on span "Accept Output" at bounding box center [691, 343] width 39 height 8
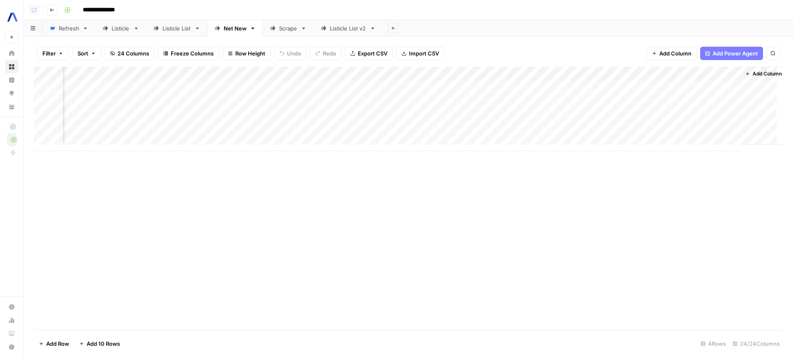
drag, startPoint x: 420, startPoint y: 230, endPoint x: 414, endPoint y: 215, distance: 16.0
click at [420, 229] on div "Add Column" at bounding box center [409, 198] width 750 height 263
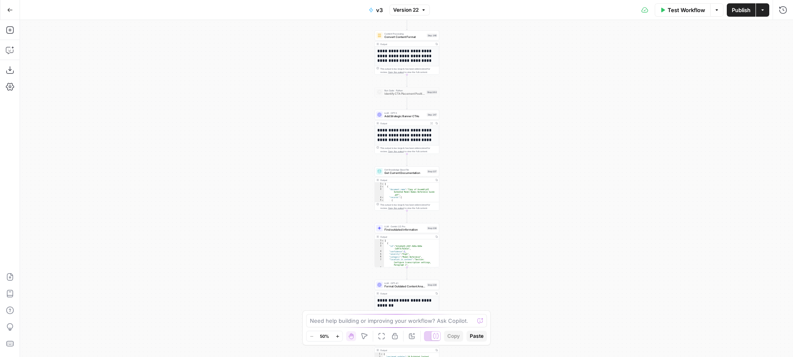
click at [474, 74] on div "**********" at bounding box center [406, 188] width 773 height 337
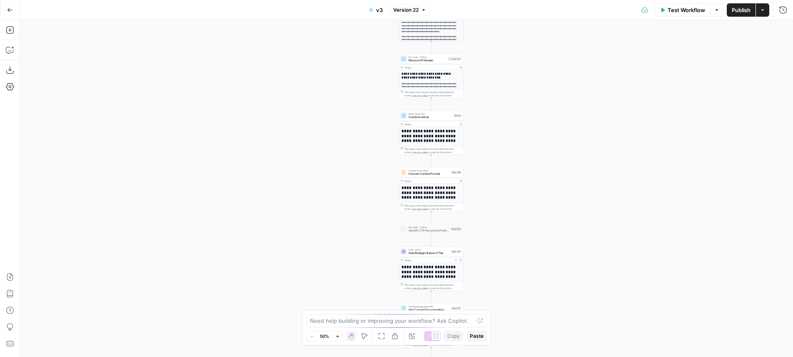
drag, startPoint x: 474, startPoint y: 74, endPoint x: 497, endPoint y: 210, distance: 137.5
click at [498, 212] on div "**********" at bounding box center [406, 188] width 773 height 337
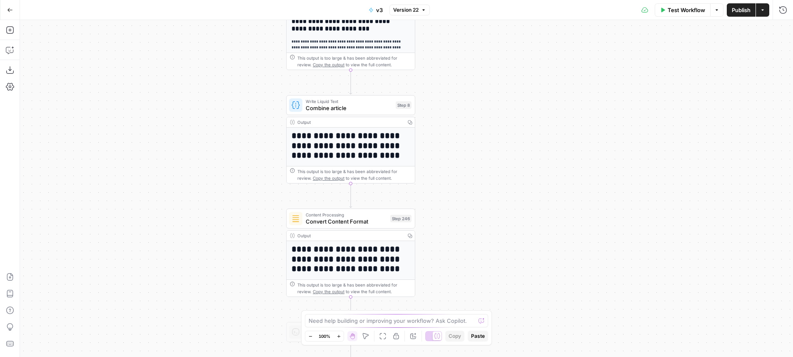
drag, startPoint x: 477, startPoint y: 124, endPoint x: 460, endPoint y: 197, distance: 74.8
click at [457, 255] on div "**********" at bounding box center [406, 188] width 773 height 337
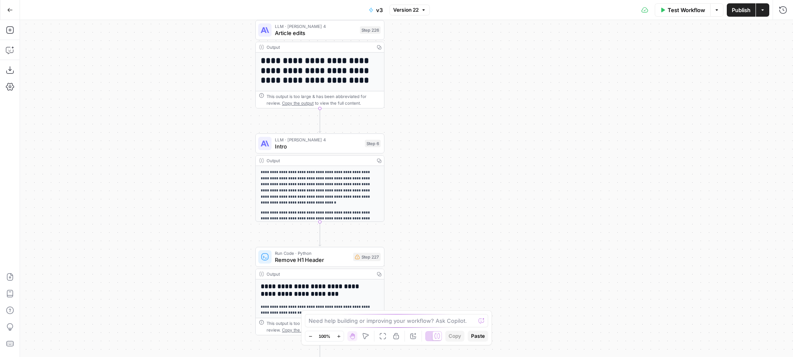
drag, startPoint x: 453, startPoint y: 90, endPoint x: 401, endPoint y: 189, distance: 111.3
click at [429, 311] on div "**********" at bounding box center [406, 188] width 773 height 337
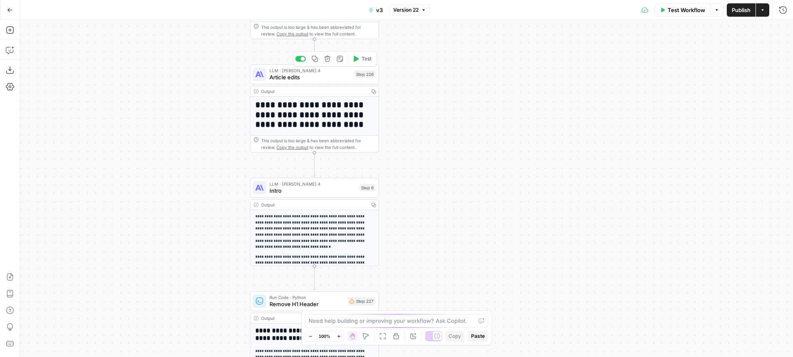
click at [348, 70] on span "LLM · Claude Sonnet 4" at bounding box center [311, 70] width 82 height 7
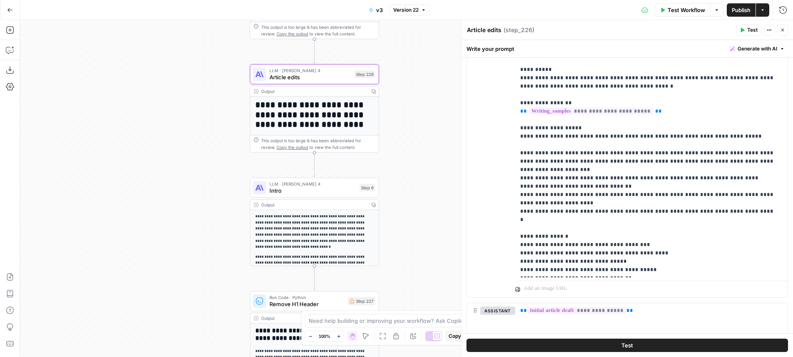
scroll to position [1002, 0]
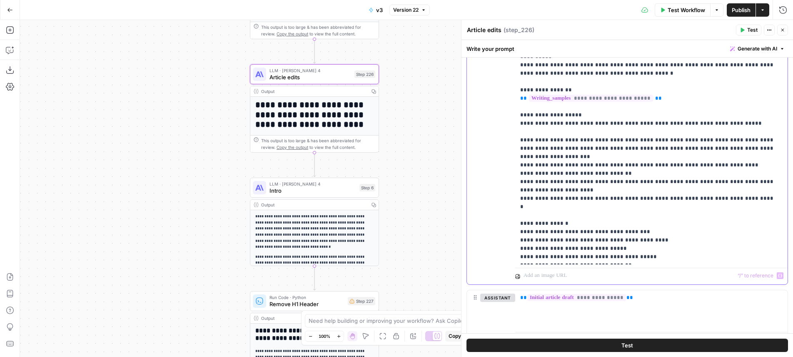
click at [681, 261] on p "**********" at bounding box center [648, 102] width 256 height 317
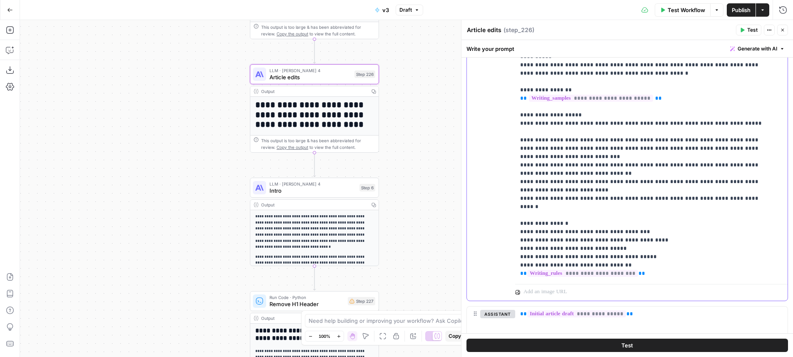
click at [526, 275] on p "**********" at bounding box center [645, 110] width 250 height 333
click at [525, 273] on p "**********" at bounding box center [645, 110] width 250 height 333
click at [590, 274] on p "**********" at bounding box center [645, 110] width 250 height 333
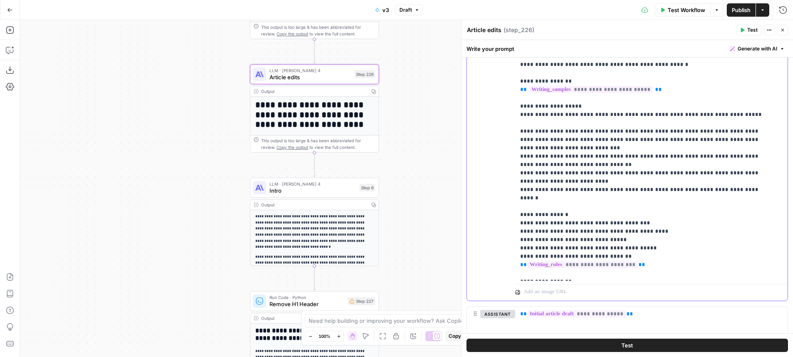
scroll to position [1013, 0]
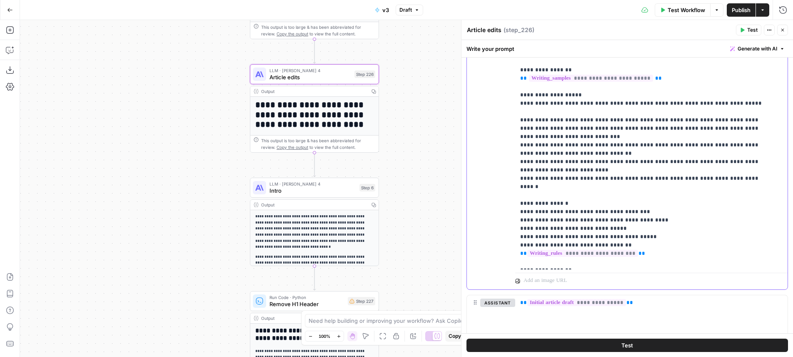
click at [716, 261] on p "**********" at bounding box center [645, 95] width 250 height 342
drag, startPoint x: 774, startPoint y: 262, endPoint x: 515, endPoint y: 255, distance: 258.9
click at [515, 255] on div "**********" at bounding box center [648, 100] width 266 height 340
click at [524, 259] on p "**********" at bounding box center [645, 95] width 250 height 342
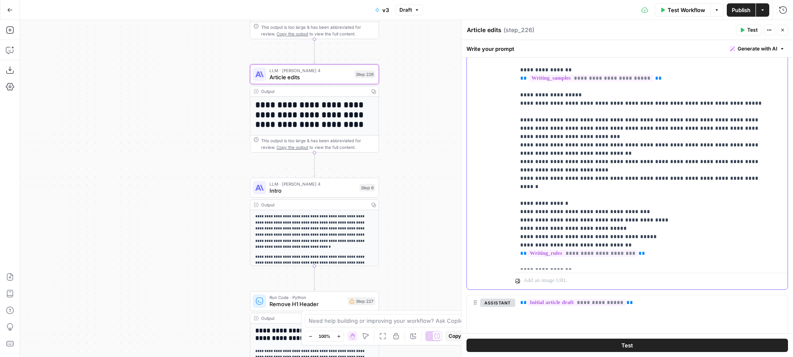
click at [524, 259] on p "**********" at bounding box center [645, 95] width 250 height 342
drag, startPoint x: 752, startPoint y: 263, endPoint x: 523, endPoint y: 248, distance: 230.1
click at [523, 248] on p "**********" at bounding box center [645, 95] width 250 height 342
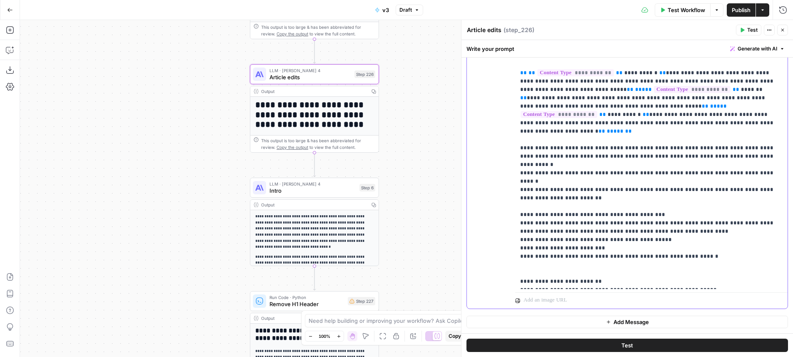
click at [733, 219] on p "**********" at bounding box center [648, 122] width 256 height 325
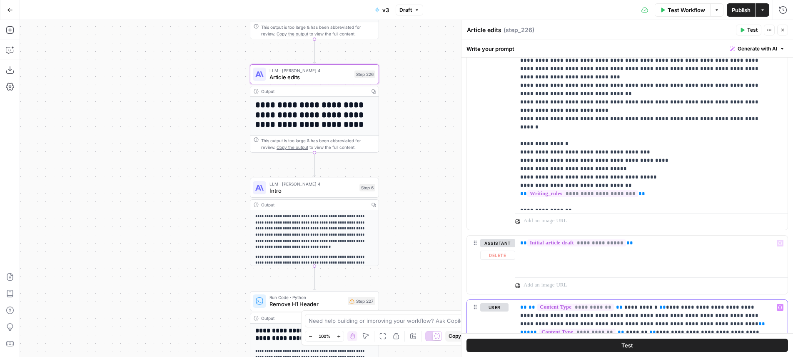
scroll to position [1267, 0]
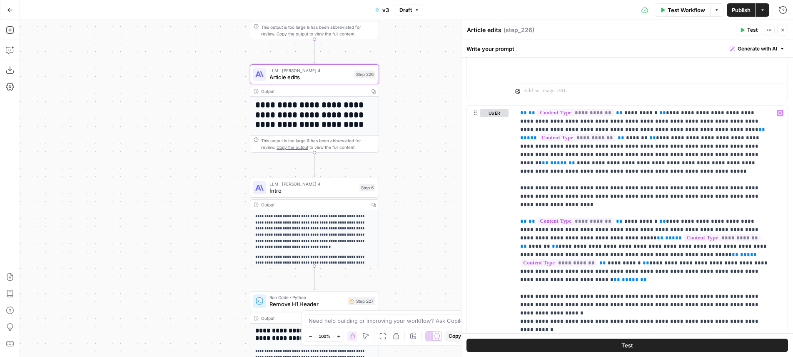
click at [611, 345] on button "Test" at bounding box center [628, 344] width 322 height 13
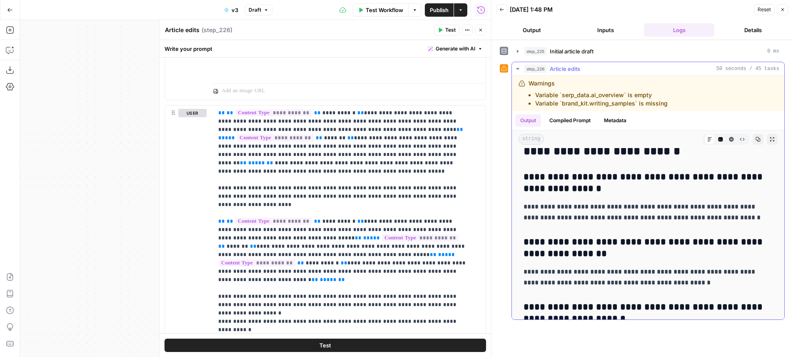
scroll to position [2603, 0]
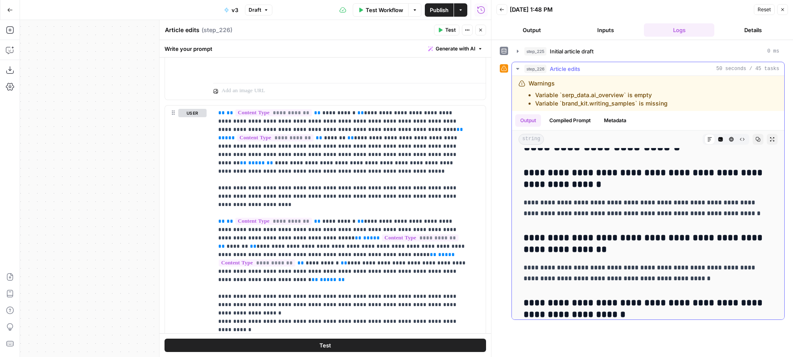
click at [638, 93] on p "**********" at bounding box center [645, 76] width 243 height 32
drag, startPoint x: 638, startPoint y: 224, endPoint x: 645, endPoint y: 272, distance: 49.3
click at [645, 132] on p "**********" at bounding box center [645, 116] width 243 height 32
click at [651, 132] on p "**********" at bounding box center [645, 116] width 243 height 32
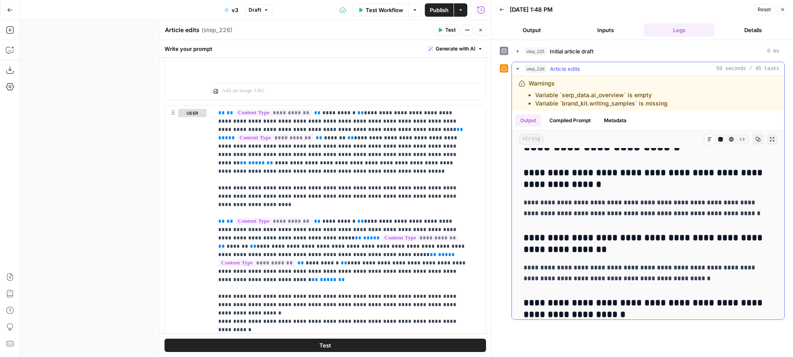
drag, startPoint x: 651, startPoint y: 263, endPoint x: 654, endPoint y: 280, distance: 17.3
click at [654, 132] on p "**********" at bounding box center [645, 116] width 243 height 32
click at [446, 2] on div "Test Workflow Options Publish Actions Run History" at bounding box center [381, 10] width 219 height 20
click at [443, 5] on button "Publish" at bounding box center [439, 9] width 29 height 13
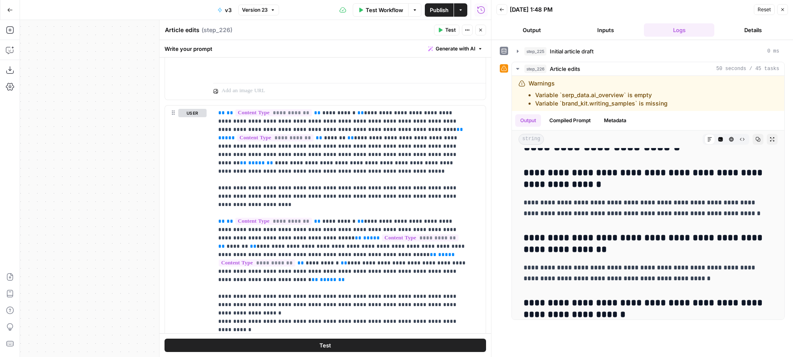
click at [478, 32] on button "Close" at bounding box center [480, 30] width 11 height 11
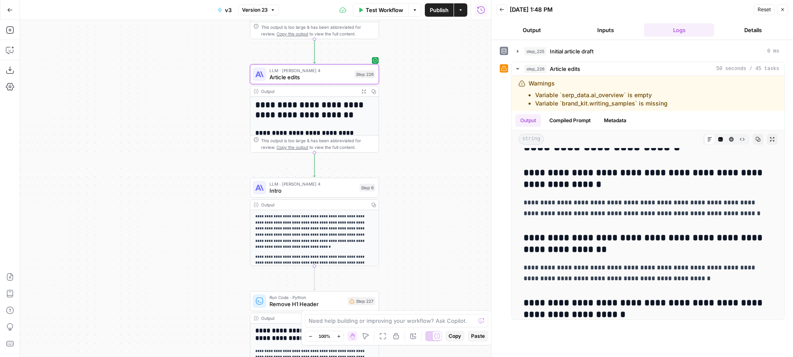
drag, startPoint x: 420, startPoint y: 100, endPoint x: 420, endPoint y: 107, distance: 7.1
click at [420, 107] on div "**********" at bounding box center [255, 188] width 471 height 337
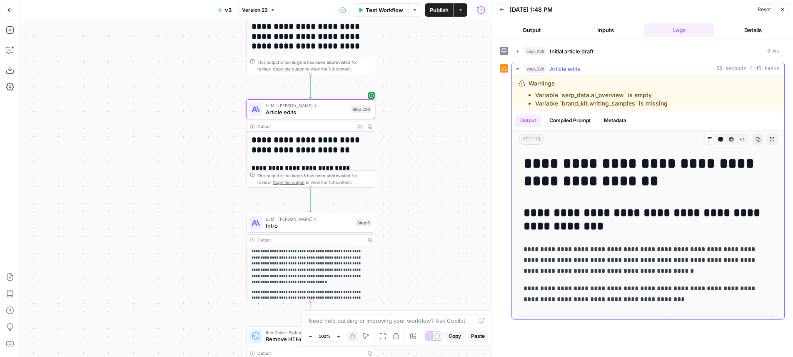
scroll to position [1, 0]
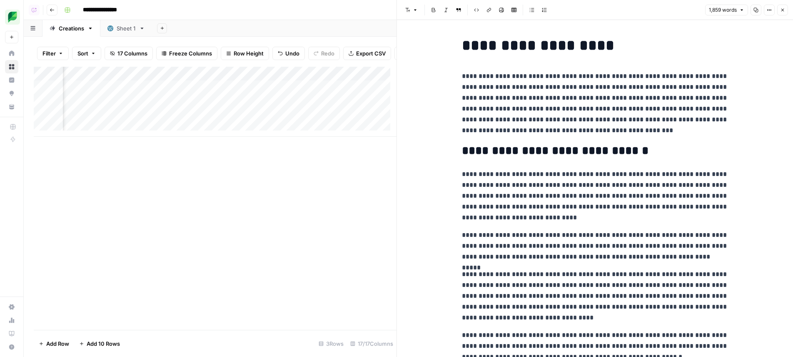
scroll to position [0, 519]
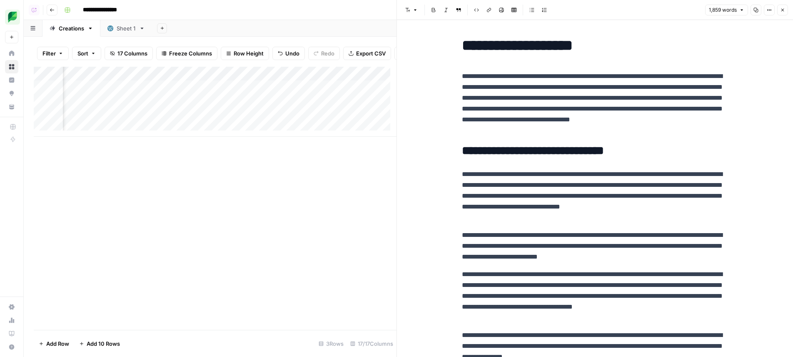
click at [328, 104] on div "Add Column" at bounding box center [215, 102] width 363 height 70
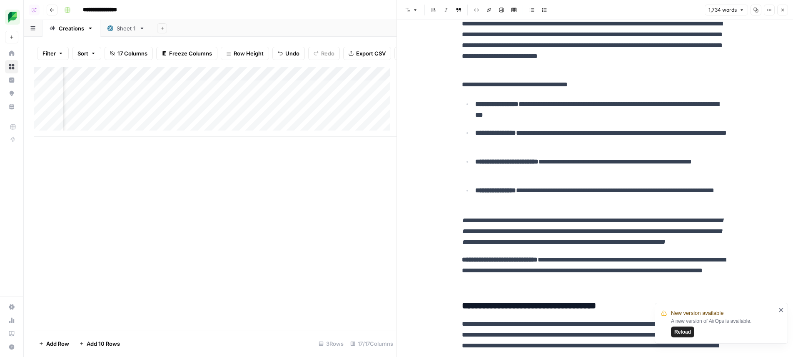
scroll to position [0, 732]
click at [334, 106] on div "Add Column" at bounding box center [215, 102] width 363 height 70
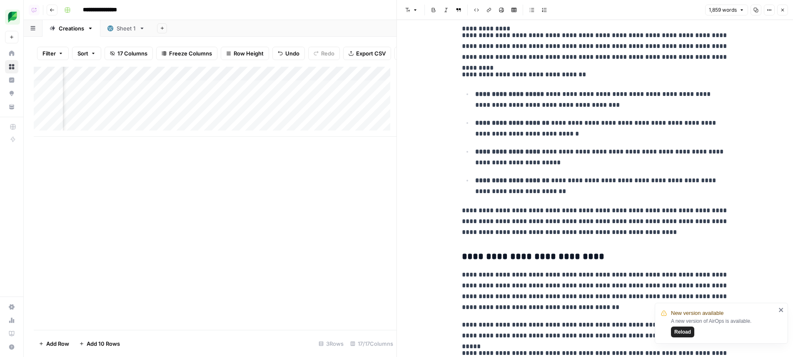
scroll to position [1068, 0]
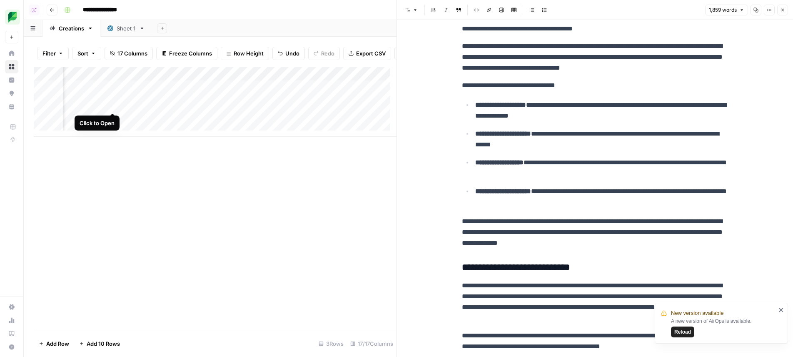
click at [112, 102] on div "Add Column" at bounding box center [215, 102] width 363 height 70
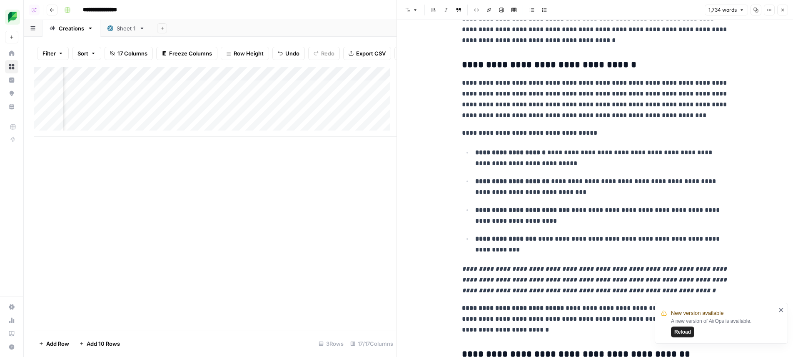
scroll to position [724, 0]
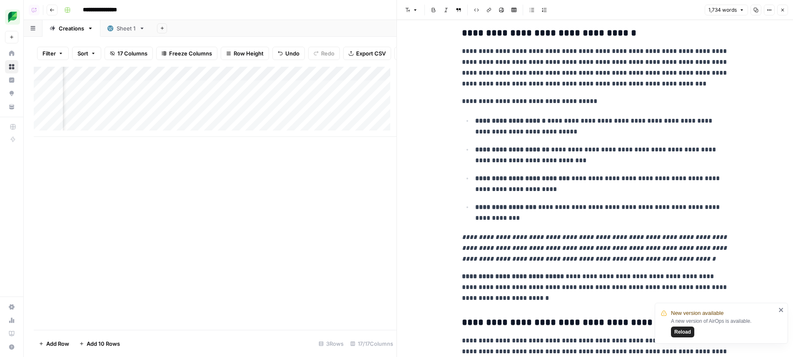
click at [472, 235] on em "**********" at bounding box center [595, 248] width 267 height 28
drag, startPoint x: 483, startPoint y: 236, endPoint x: 505, endPoint y: 237, distance: 21.7
click at [505, 237] on em "**********" at bounding box center [595, 248] width 267 height 28
copy em "**********"
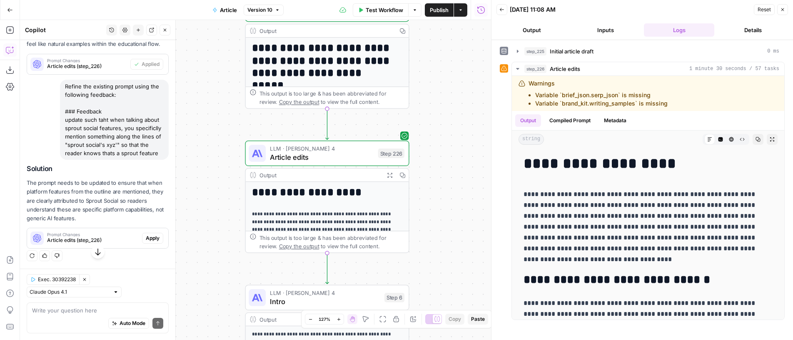
scroll to position [2793, 0]
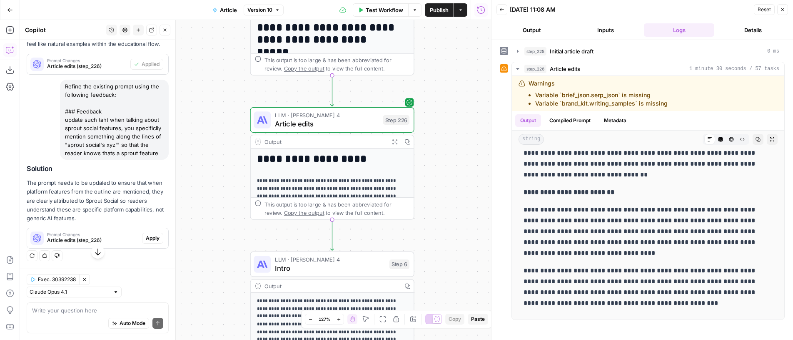
drag, startPoint x: 467, startPoint y: 167, endPoint x: 350, endPoint y: 54, distance: 162.1
click at [471, 131] on div "**********" at bounding box center [255, 180] width 471 height 320
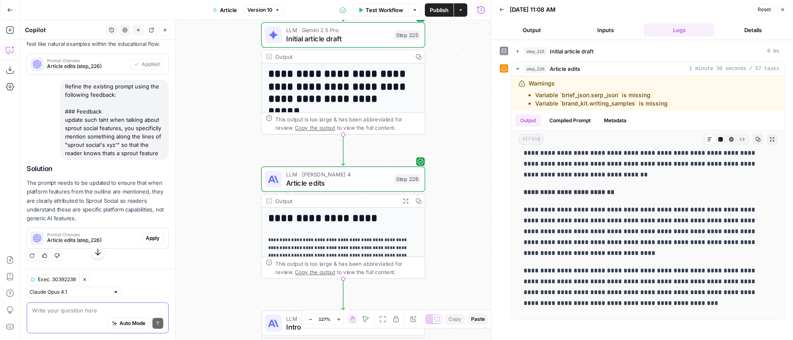
click at [113, 309] on textarea at bounding box center [97, 310] width 131 height 8
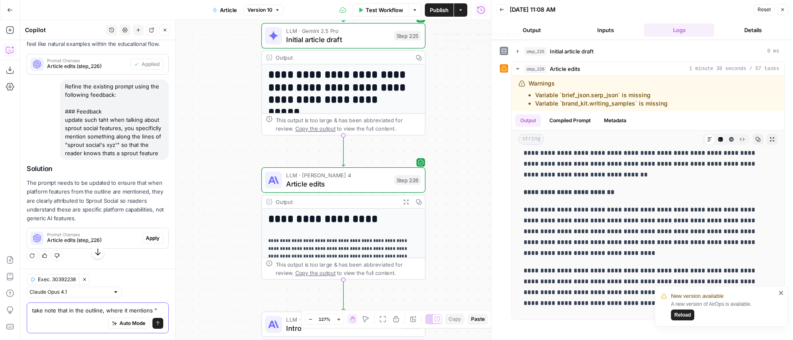
paste textarea "Platform Integration"
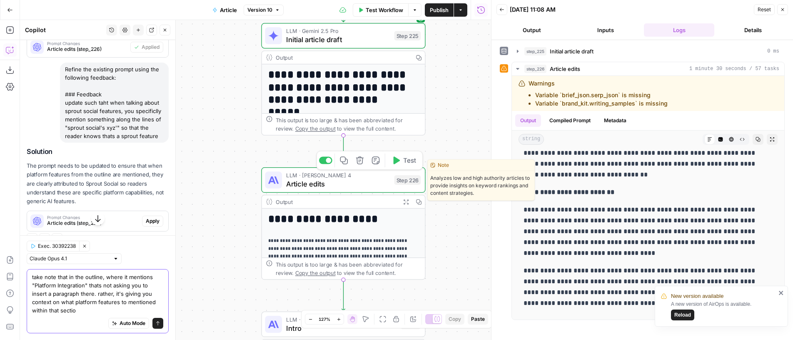
type textarea "take note that in the outline, where it mentions "Platform Integration" thats n…"
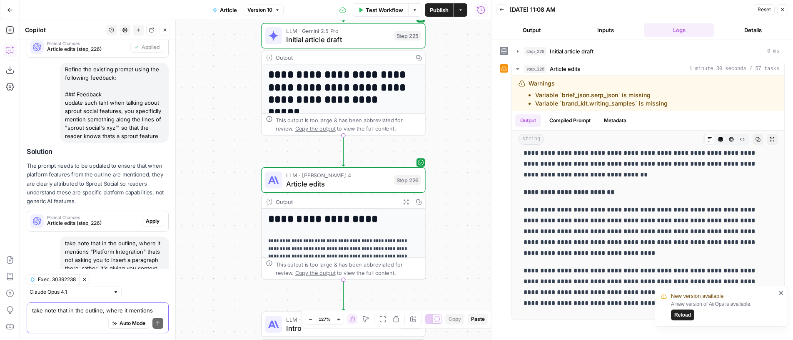
scroll to position [600, 0]
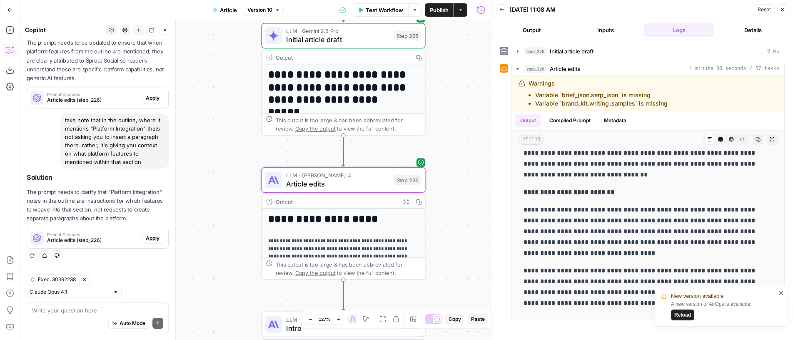
click at [144, 242] on button "Apply" at bounding box center [152, 237] width 21 height 11
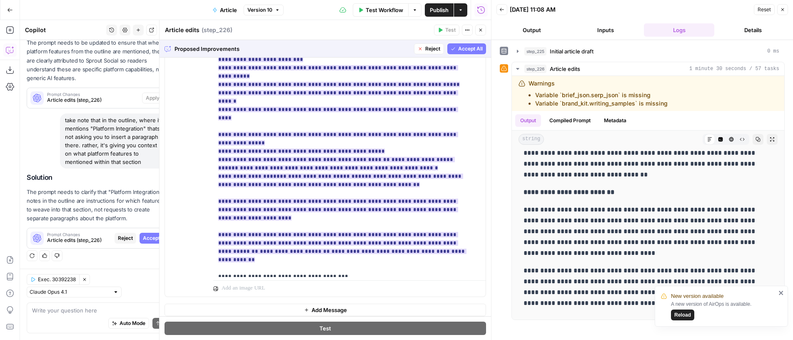
scroll to position [219, 0]
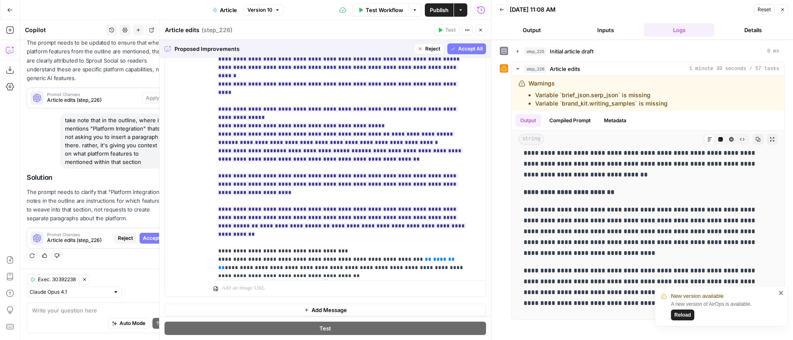
click at [477, 46] on button "Accept All" at bounding box center [466, 48] width 39 height 11
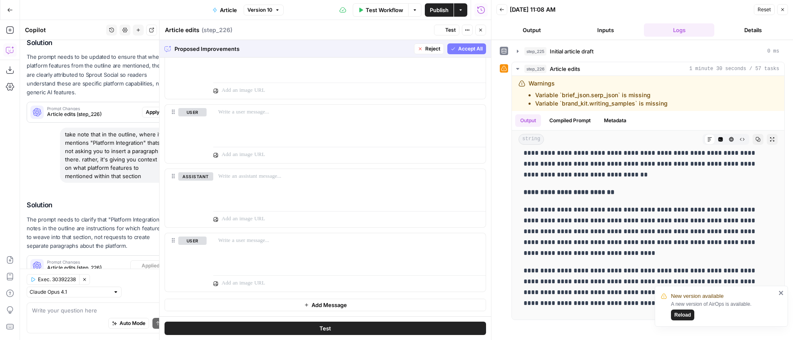
scroll to position [0, 0]
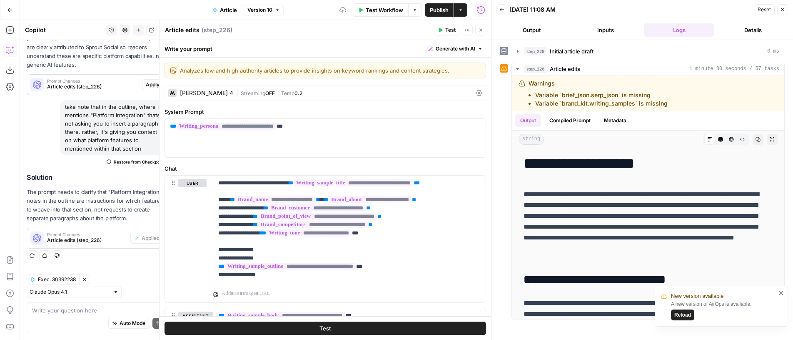
click at [443, 31] on button "Test" at bounding box center [446, 30] width 25 height 11
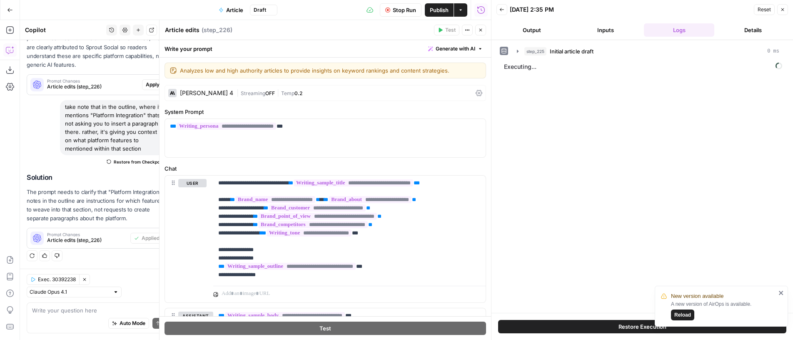
click at [479, 33] on button "Close" at bounding box center [480, 30] width 11 height 11
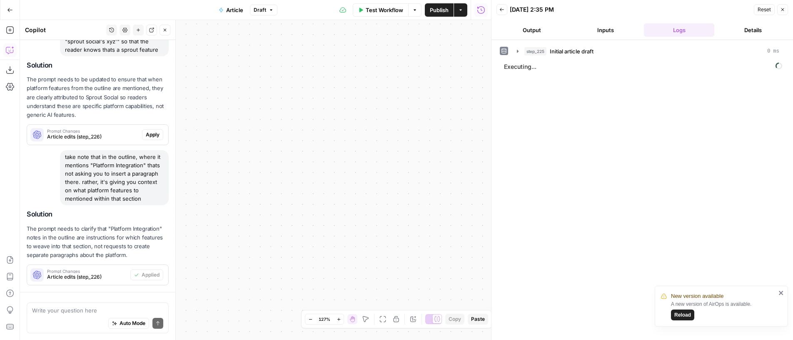
scroll to position [626, 0]
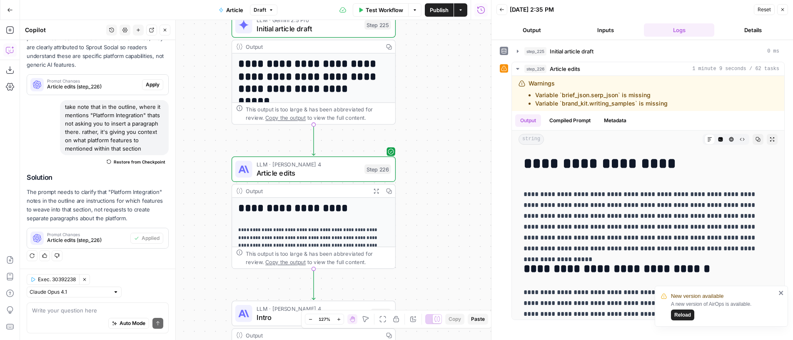
drag, startPoint x: 275, startPoint y: 90, endPoint x: 516, endPoint y: 60, distance: 242.6
click at [491, 60] on div "**********" at bounding box center [255, 180] width 471 height 320
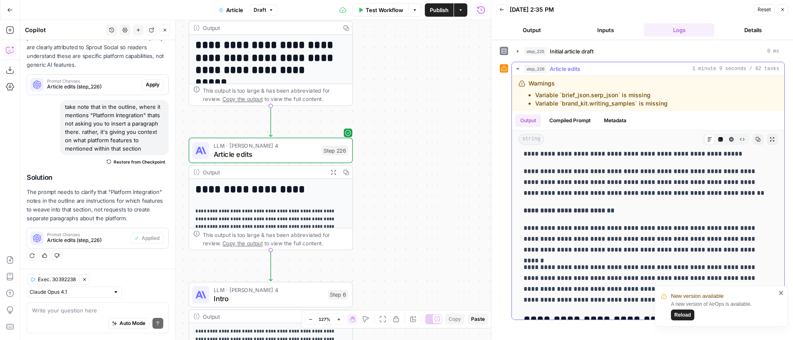
scroll to position [3050, 0]
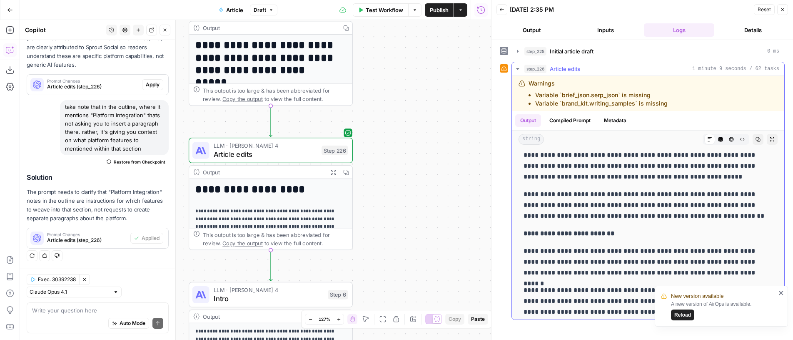
drag, startPoint x: 712, startPoint y: 138, endPoint x: 709, endPoint y: 146, distance: 8.7
click at [715, 138] on button "Code Editor" at bounding box center [720, 139] width 11 height 11
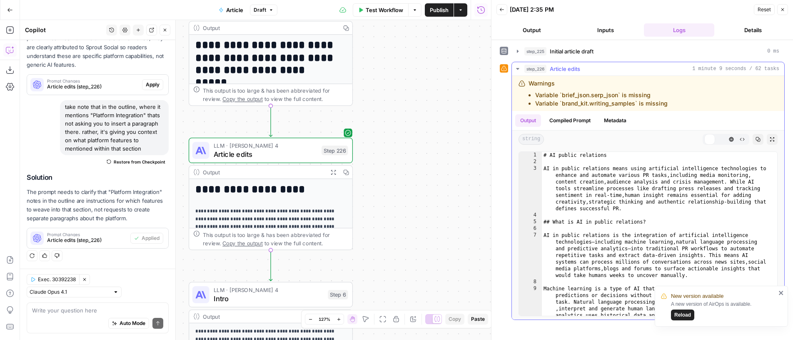
scroll to position [0, 0]
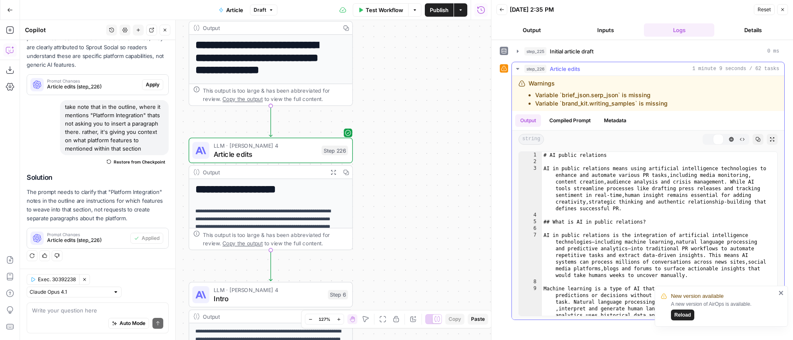
click at [680, 215] on div "# AI public relations AI in public relations means using artificial intelligenc…" at bounding box center [656, 257] width 229 height 210
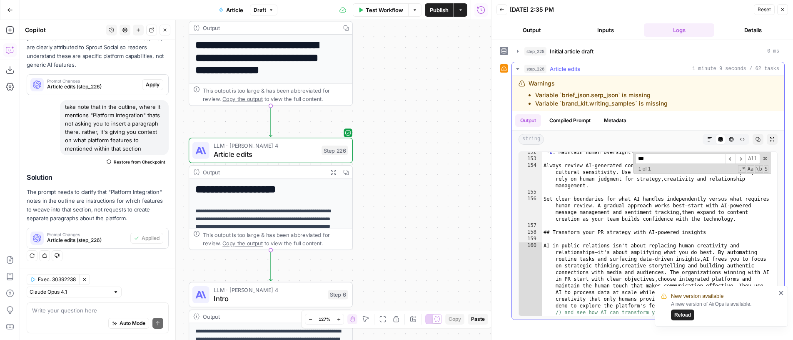
scroll to position [2050, 0]
type input "******"
click at [784, 291] on icon "close" at bounding box center [782, 292] width 6 height 7
click at [232, 152] on span "Article edits" at bounding box center [266, 154] width 104 height 10
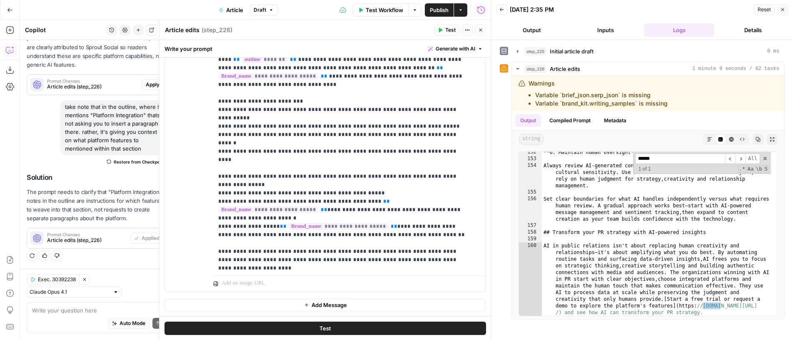
scroll to position [147, 0]
drag, startPoint x: 309, startPoint y: 134, endPoint x: 320, endPoint y: 138, distance: 12.3
click at [320, 138] on p "**********" at bounding box center [343, 304] width 250 height 1033
click at [408, 159] on p "**********" at bounding box center [343, 304] width 250 height 1033
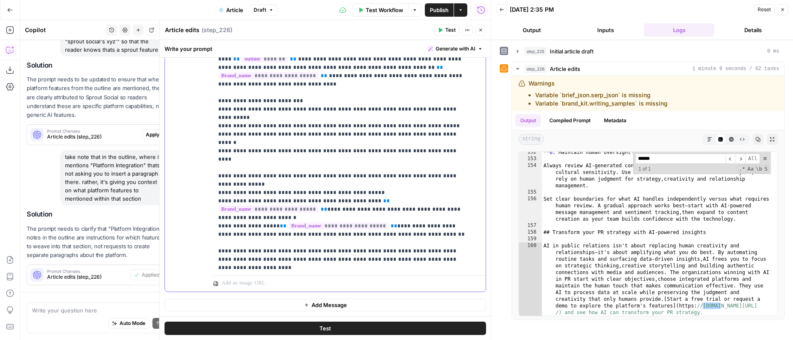
click at [220, 153] on p "**********" at bounding box center [343, 304] width 250 height 1033
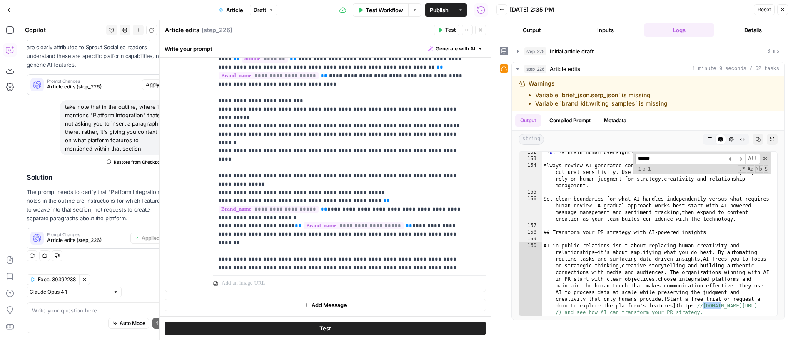
click at [436, 32] on button "Test" at bounding box center [446, 30] width 25 height 11
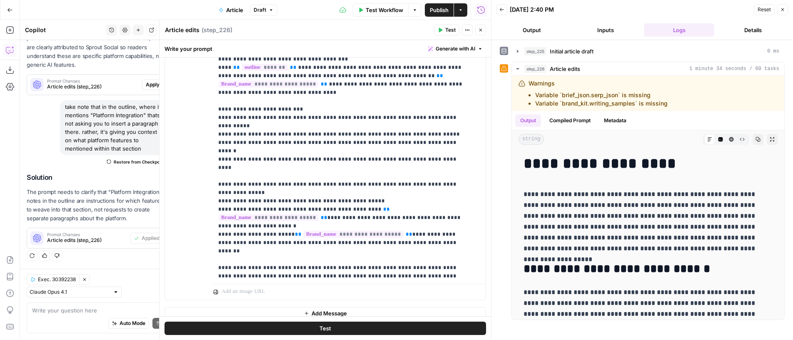
drag, startPoint x: 435, startPoint y: 32, endPoint x: 432, endPoint y: 35, distance: 4.7
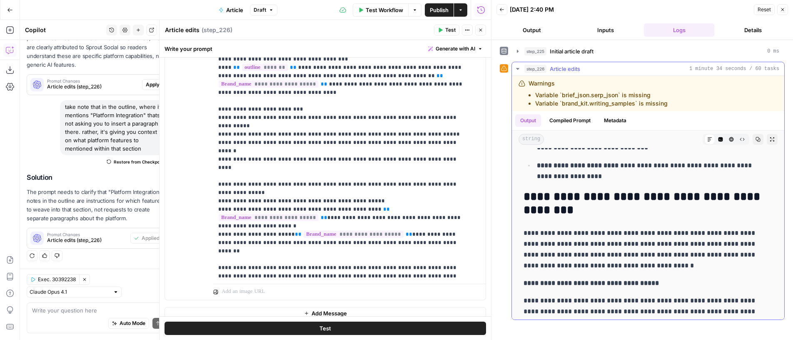
scroll to position [1507, 0]
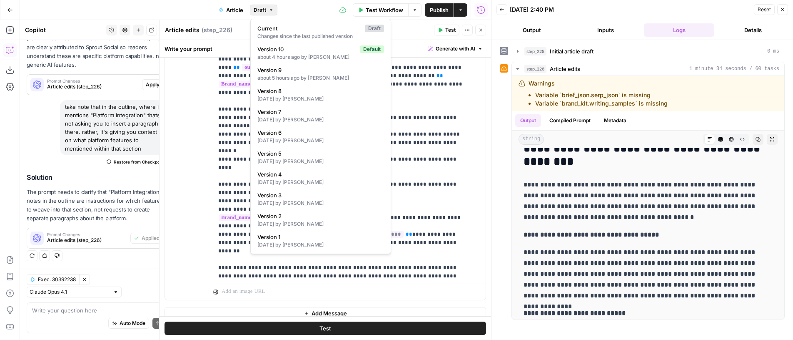
click at [273, 8] on icon "button" at bounding box center [271, 9] width 5 height 5
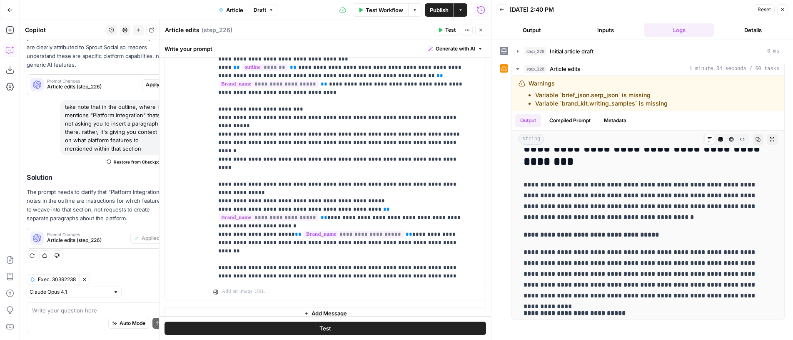
click at [272, 7] on span "button" at bounding box center [271, 9] width 5 height 5
click at [388, 198] on p "**********" at bounding box center [343, 313] width 250 height 1033
click at [443, 33] on button "Test" at bounding box center [446, 30] width 25 height 11
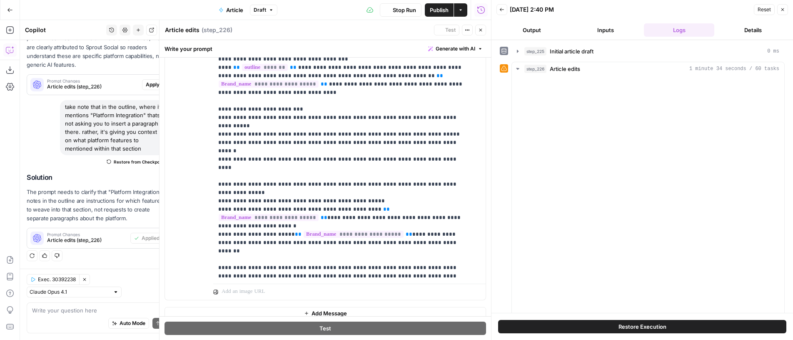
click at [477, 29] on button "Close" at bounding box center [480, 30] width 11 height 11
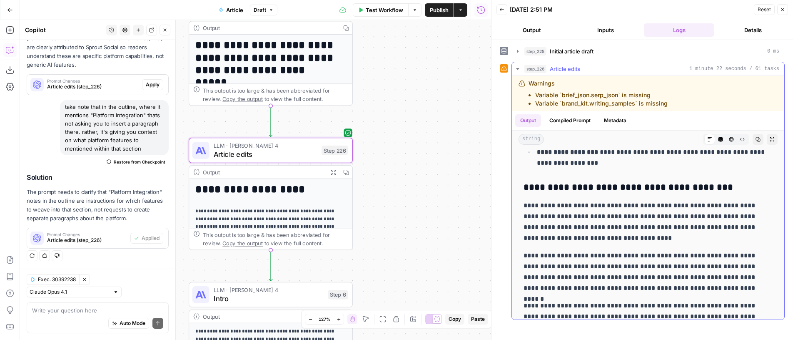
scroll to position [1094, 0]
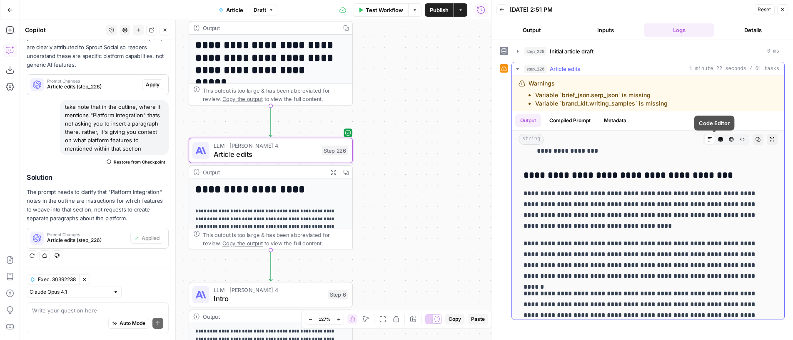
click at [715, 142] on button "Code Editor" at bounding box center [720, 139] width 11 height 11
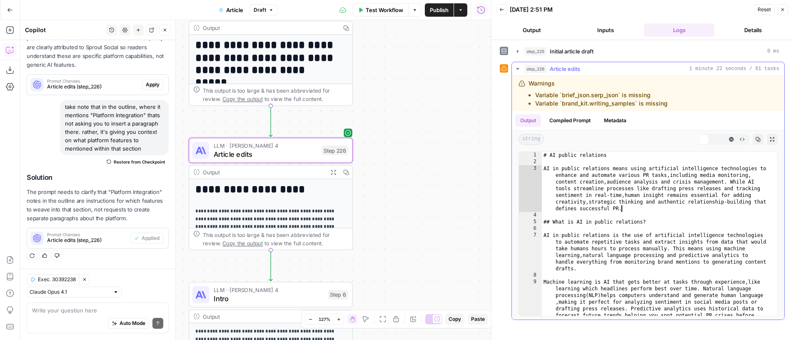
click at [682, 205] on div "# AI public relations AI in public relations means using artificial intelligenc…" at bounding box center [656, 260] width 229 height 217
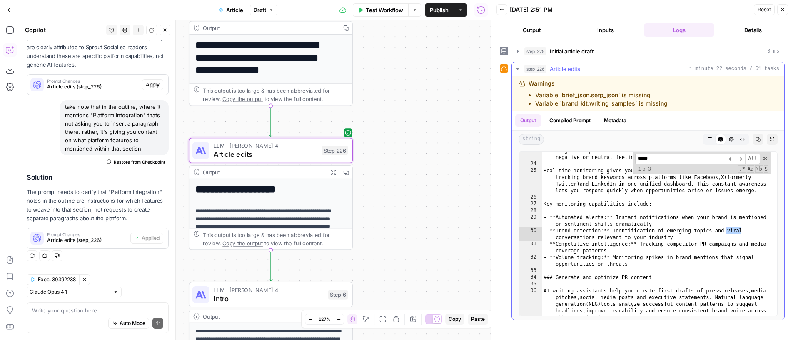
scroll to position [711, 0]
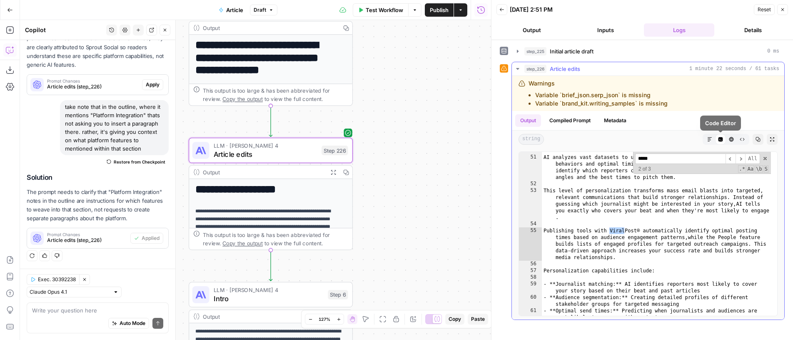
type input "*****"
click at [707, 140] on span "Markdown" at bounding box center [707, 139] width 0 height 0
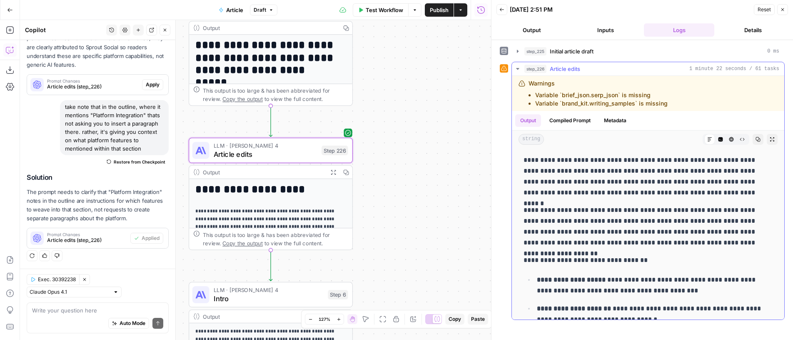
scroll to position [1240, 0]
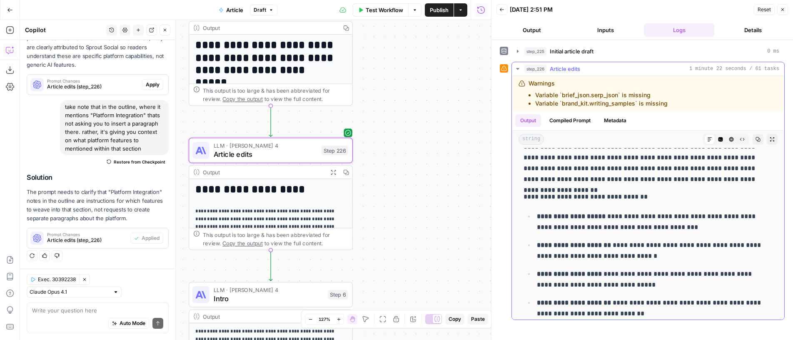
click at [753, 136] on button "Copy" at bounding box center [758, 139] width 11 height 11
click at [719, 142] on icon "button" at bounding box center [721, 139] width 5 height 5
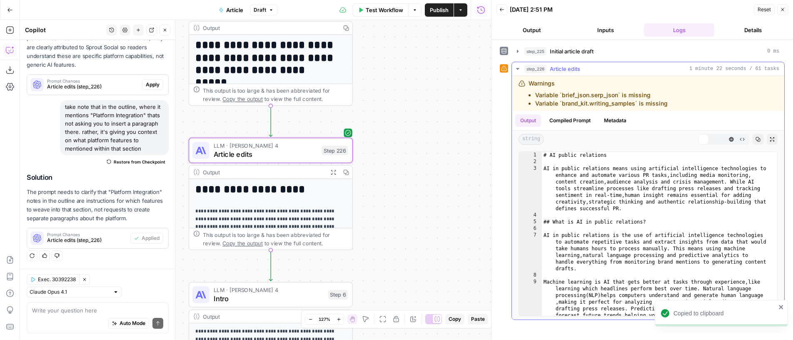
scroll to position [0, 0]
click at [683, 210] on div "# AI public relations AI in public relations means using artificial intelligenc…" at bounding box center [656, 260] width 229 height 217
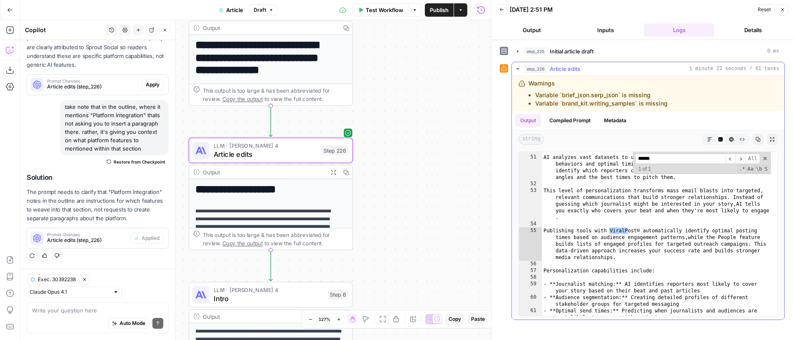
scroll to position [711, 0]
type input "********"
click at [665, 244] on div "AI analyzes vast datasets to understand journalist preferences , audience behav…" at bounding box center [656, 239] width 229 height 184
type textarea "**********"
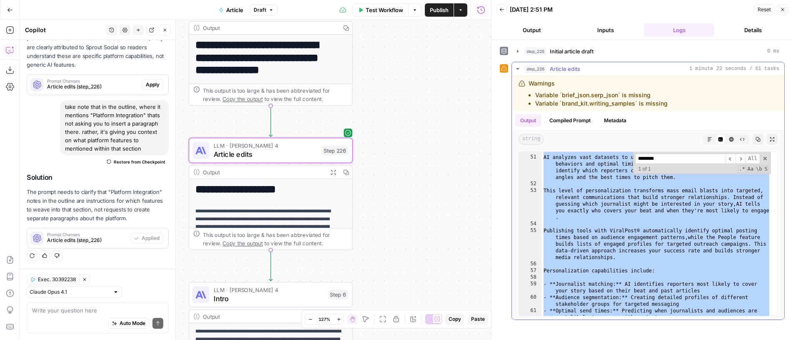
click at [667, 268] on div "AI analyzes vast datasets to understand journalist preferences , audience behav…" at bounding box center [656, 239] width 229 height 184
type textarea "**********"
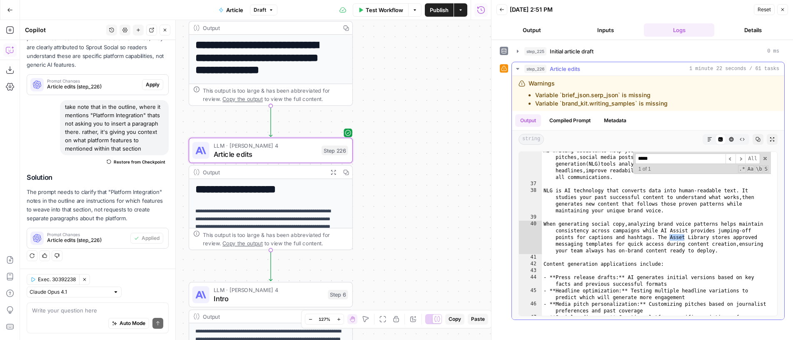
scroll to position [518, 0]
type input "*****"
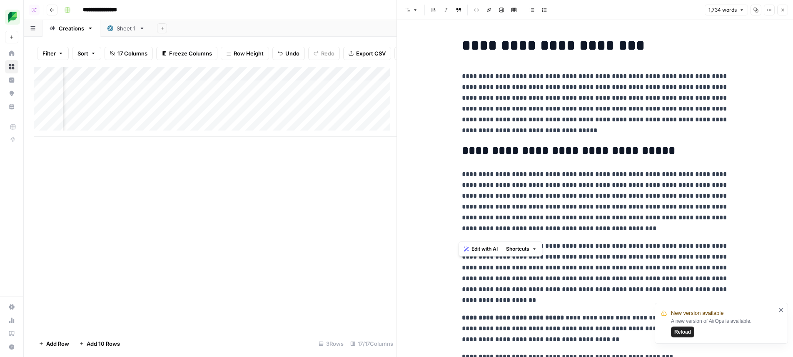
scroll to position [724, 0]
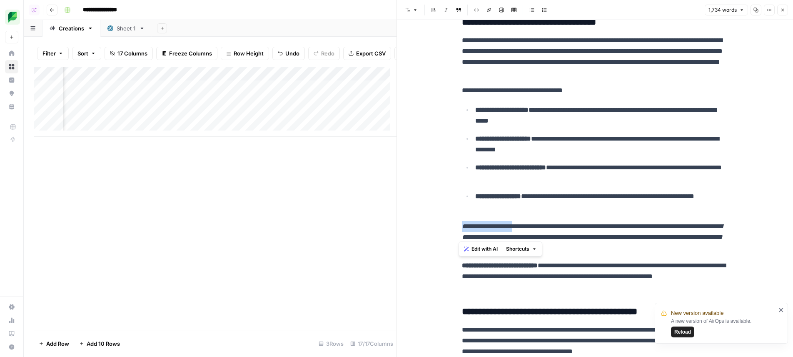
click at [340, 102] on div "Add Column" at bounding box center [215, 102] width 363 height 70
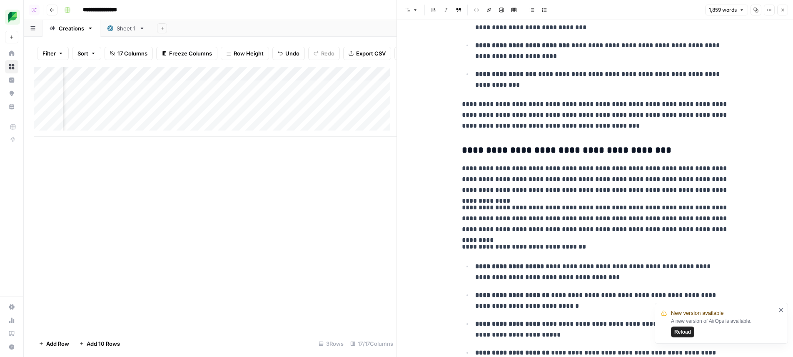
scroll to position [1061, 0]
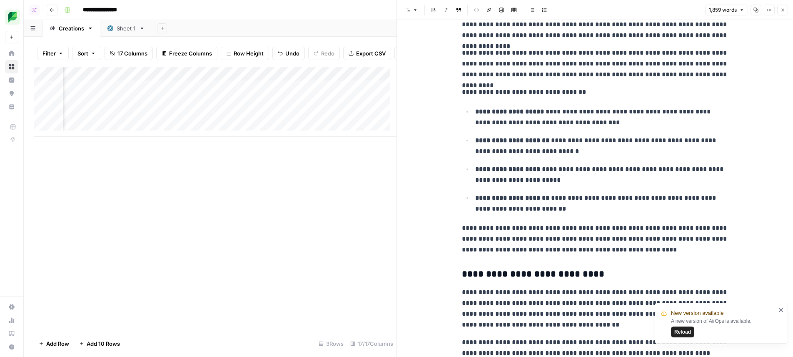
click at [535, 222] on p "**********" at bounding box center [595, 238] width 267 height 32
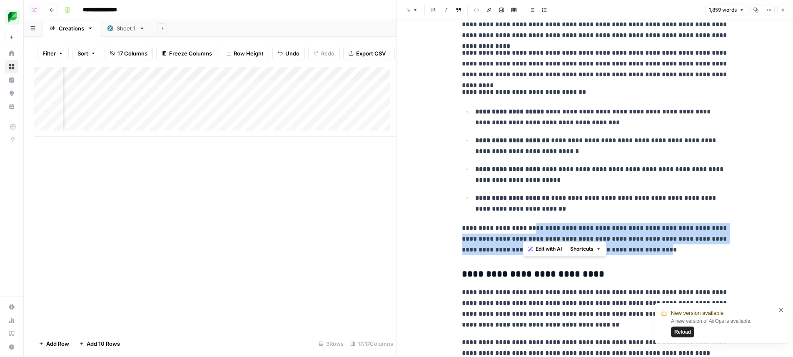
drag, startPoint x: 535, startPoint y: 222, endPoint x: 600, endPoint y: 243, distance: 68.7
click at [600, 243] on p "**********" at bounding box center [595, 238] width 267 height 32
click at [605, 232] on p "**********" at bounding box center [595, 238] width 267 height 32
click at [251, 103] on div "Add Column" at bounding box center [215, 102] width 363 height 70
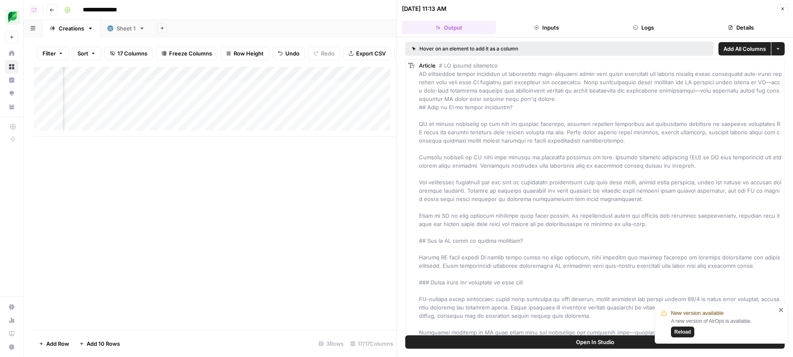
click at [734, 33] on button "Details" at bounding box center [741, 27] width 94 height 13
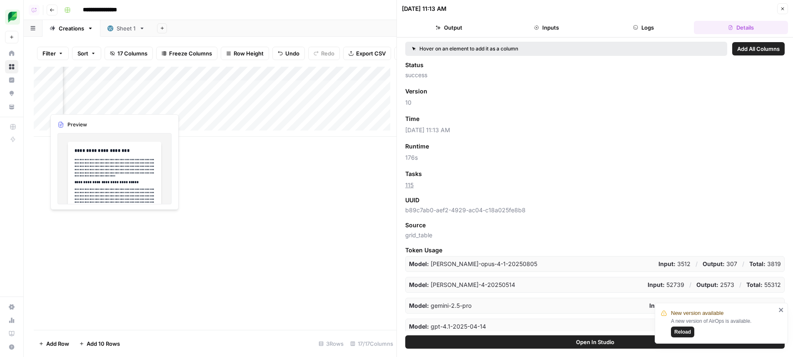
click at [110, 107] on div "Add Column" at bounding box center [215, 102] width 363 height 70
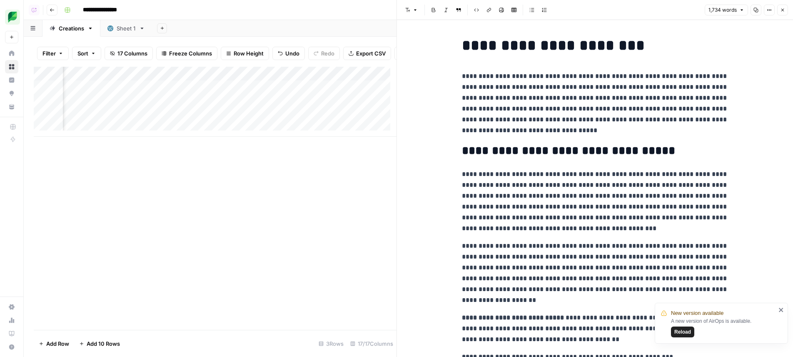
click at [755, 5] on button "Copy" at bounding box center [756, 10] width 11 height 11
click at [315, 77] on div "Add Column" at bounding box center [215, 102] width 363 height 70
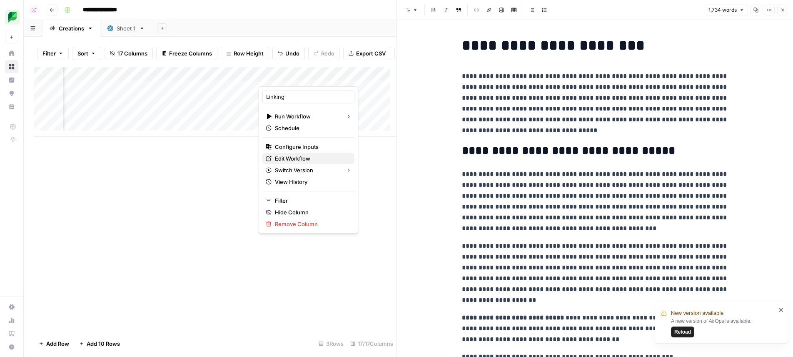
click at [302, 161] on span "Edit Workflow" at bounding box center [311, 158] width 73 height 8
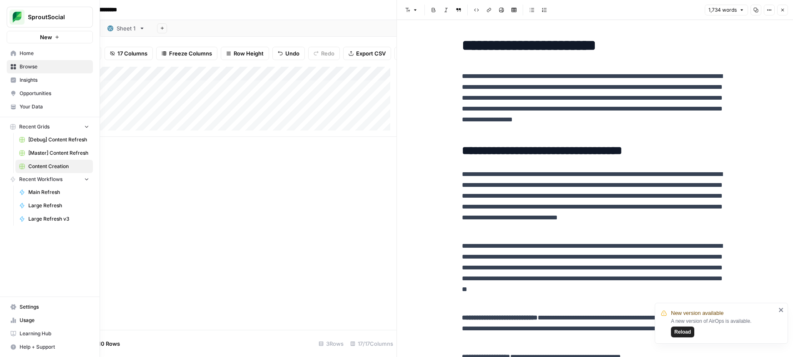
click at [20, 103] on span "Your Data" at bounding box center [55, 106] width 70 height 7
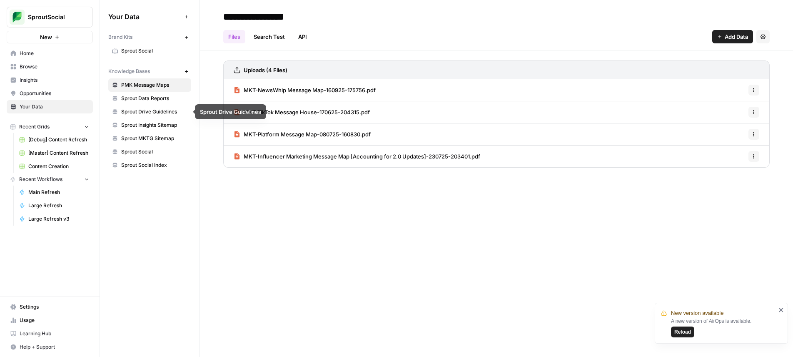
click at [157, 58] on div "Brand Kits New Sprout Social Knowledge Bases New PMK Message Maps Sprout Data R…" at bounding box center [149, 101] width 83 height 142
click at [159, 55] on link "Sprout Social" at bounding box center [149, 50] width 83 height 13
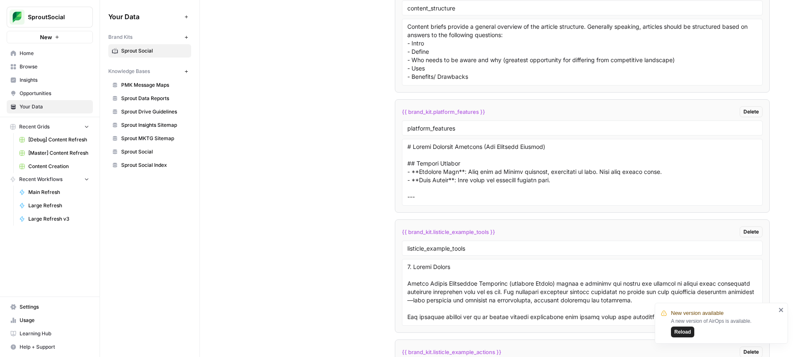
scroll to position [2475, 0]
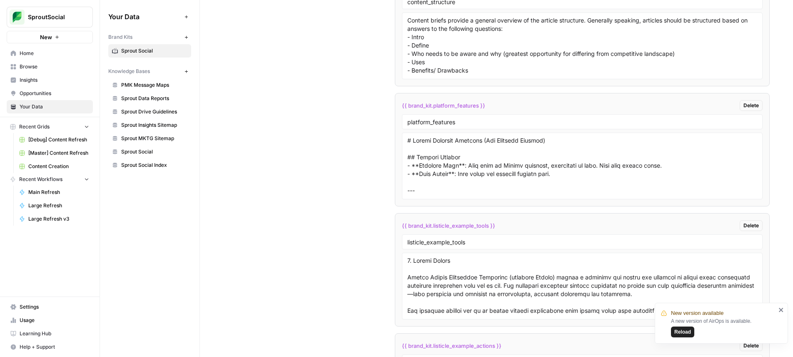
click at [448, 107] on span "{{ brand_kit.platform_features }}" at bounding box center [443, 105] width 83 height 8
click at [58, 148] on link "[Master] Content Refresh" at bounding box center [53, 152] width 77 height 13
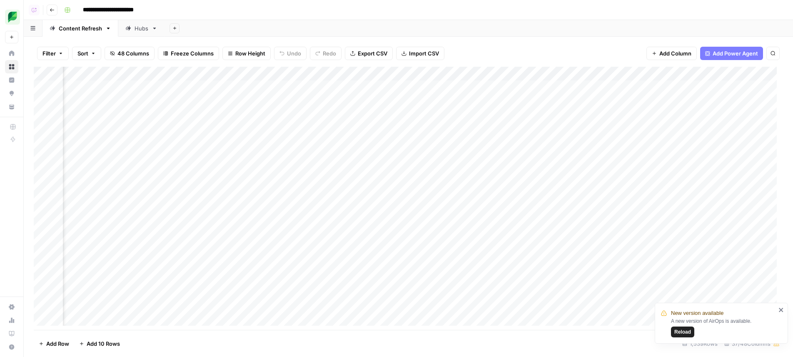
scroll to position [0, 474]
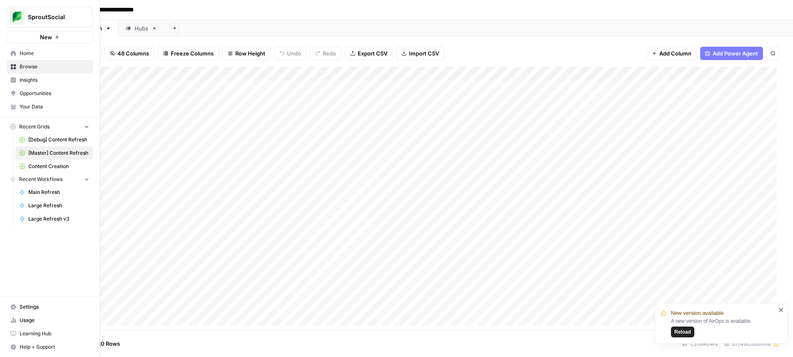
click at [45, 167] on span "Content Creation" at bounding box center [58, 165] width 61 height 7
type input "**********"
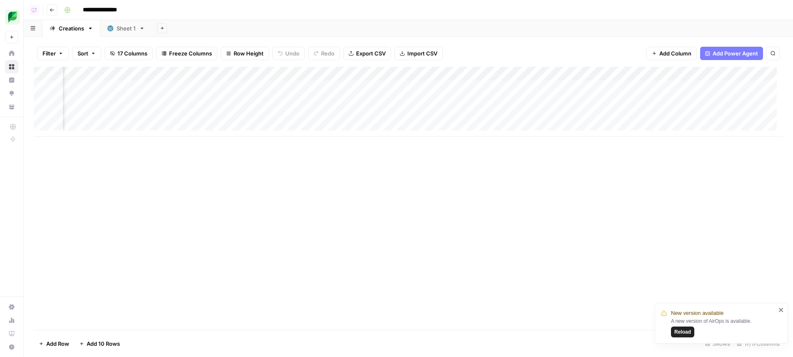
scroll to position [0, 737]
click at [560, 101] on div "Add Column" at bounding box center [409, 102] width 750 height 70
click at [593, 229] on div "Add Column" at bounding box center [409, 198] width 750 height 263
click at [560, 220] on div "Add Column" at bounding box center [409, 198] width 750 height 263
click at [551, 97] on div "Add Column" at bounding box center [409, 102] width 750 height 70
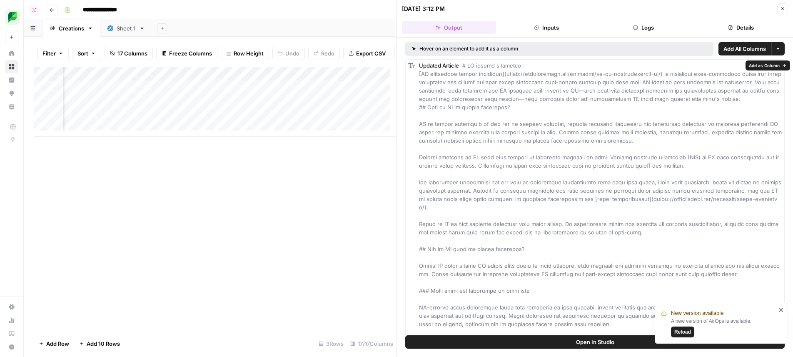
click at [585, 341] on span "Open In Studio" at bounding box center [595, 341] width 38 height 8
click at [286, 106] on div "Add Column" at bounding box center [215, 102] width 363 height 70
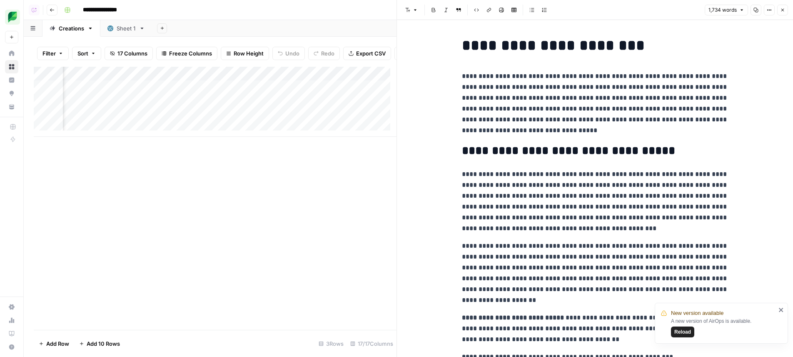
click at [752, 12] on button "Copy" at bounding box center [756, 10] width 11 height 11
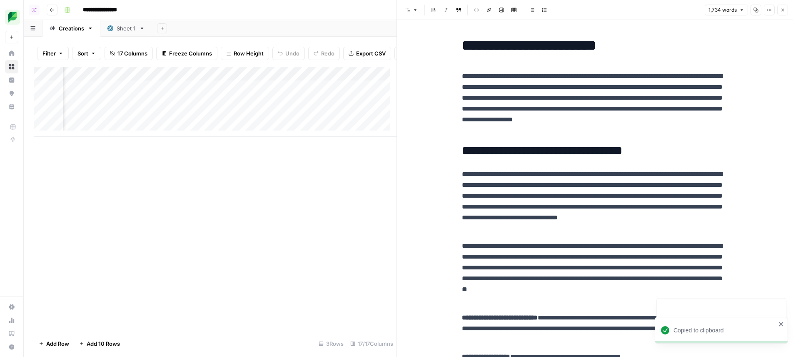
scroll to position [0, 361]
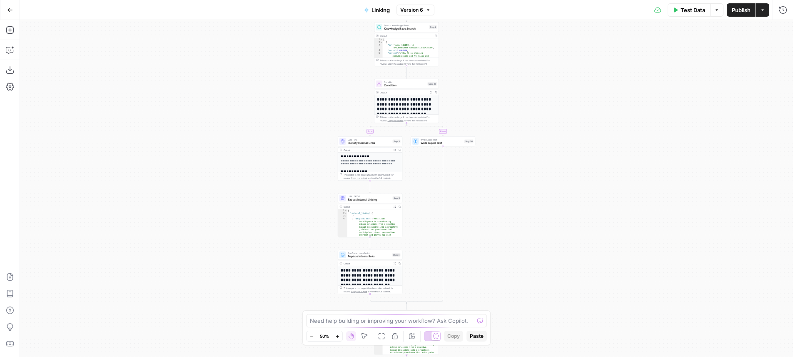
click at [573, 117] on div "true false Workflow Input Settings Inputs Search Knowledge Base Knowledge Base …" at bounding box center [406, 188] width 773 height 337
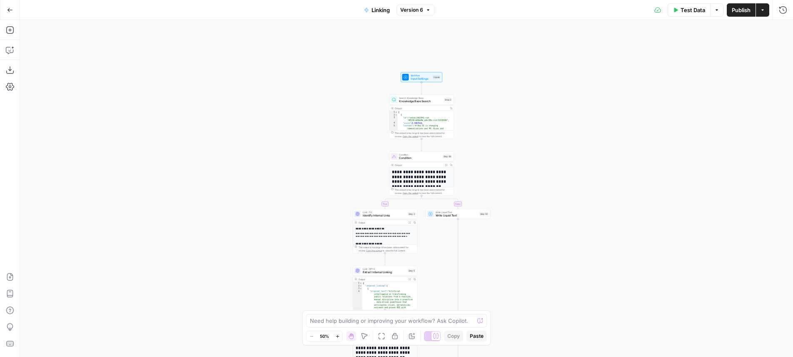
drag, startPoint x: 547, startPoint y: 88, endPoint x: 560, endPoint y: 134, distance: 47.8
click at [562, 160] on div "true false Workflow Input Settings Inputs Search Knowledge Base Knowledge Base …" at bounding box center [406, 188] width 773 height 337
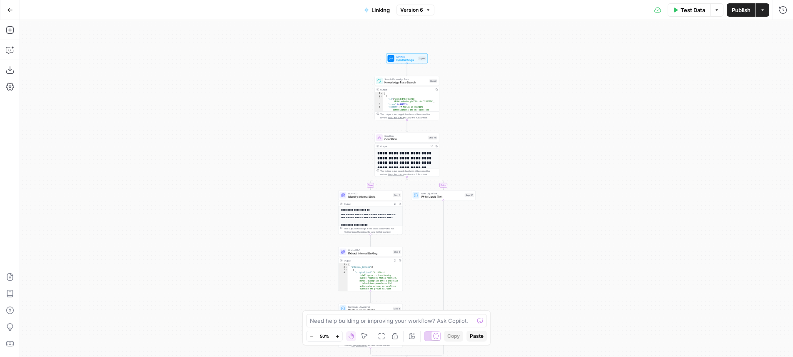
drag, startPoint x: 515, startPoint y: 63, endPoint x: 502, endPoint y: 57, distance: 14.0
click at [502, 57] on div "true false Workflow Input Settings Inputs Search Knowledge Base Knowledge Base …" at bounding box center [406, 188] width 773 height 337
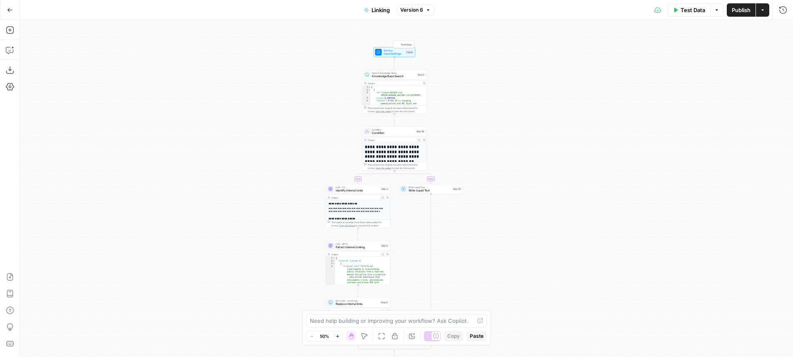
click at [404, 52] on div "Workflow Input Settings Inputs Test Step" at bounding box center [394, 52] width 38 height 7
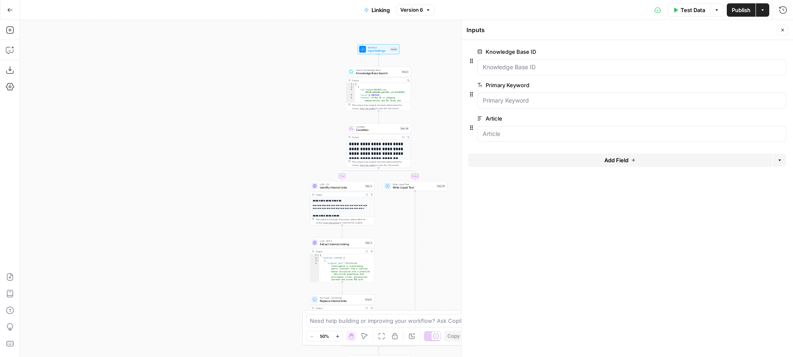
drag, startPoint x: 455, startPoint y: 92, endPoint x: 436, endPoint y: 88, distance: 19.9
click at [436, 88] on div "true false Workflow Input Settings Inputs Search Knowledge Base Knowledge Base …" at bounding box center [406, 188] width 773 height 337
click at [783, 32] on button "Close" at bounding box center [782, 30] width 11 height 11
click at [415, 52] on div "true false Workflow Input Settings Inputs Search Knowledge Base Knowledge Base …" at bounding box center [406, 188] width 773 height 337
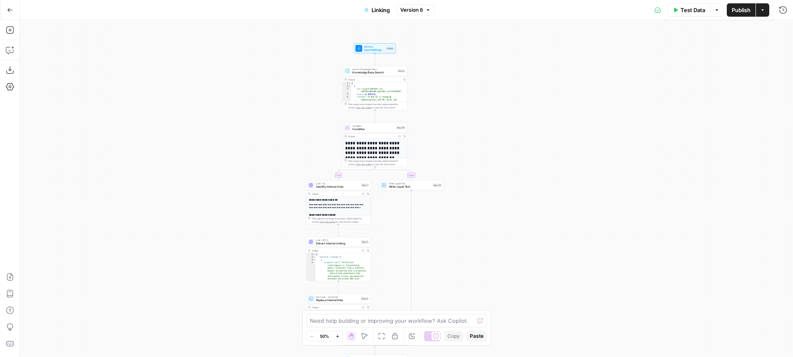
click at [415, 52] on div "true false Workflow Input Settings Inputs Search Knowledge Base Knowledge Base …" at bounding box center [406, 188] width 773 height 337
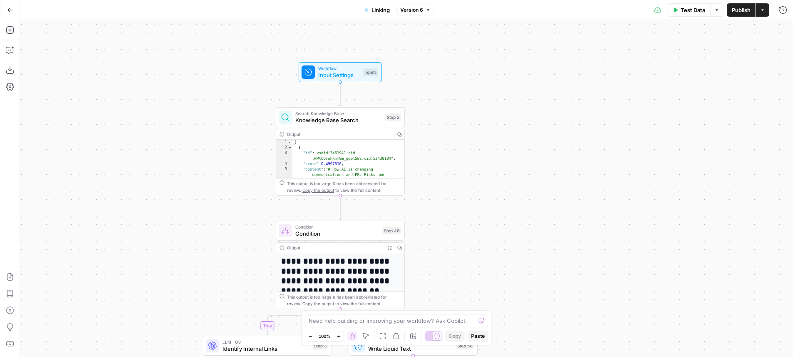
drag, startPoint x: 414, startPoint y: 47, endPoint x: 420, endPoint y: 75, distance: 29.0
click at [420, 75] on div "true false Workflow Input Settings Inputs Search Knowledge Base Knowledge Base …" at bounding box center [406, 188] width 773 height 337
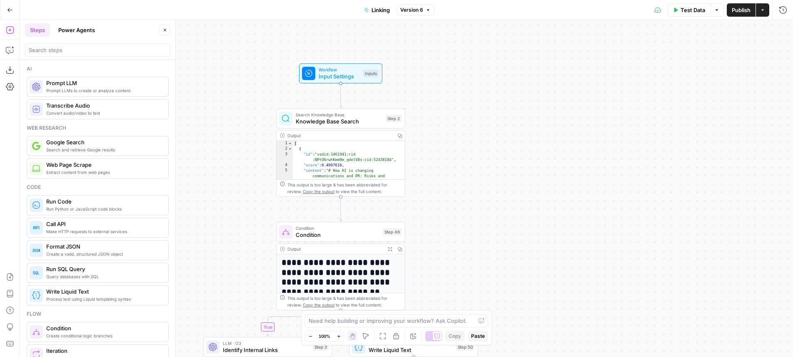
click at [103, 32] on div "Steps Power Agents" at bounding box center [91, 29] width 132 height 13
click at [84, 31] on button "Power Agents" at bounding box center [76, 29] width 47 height 13
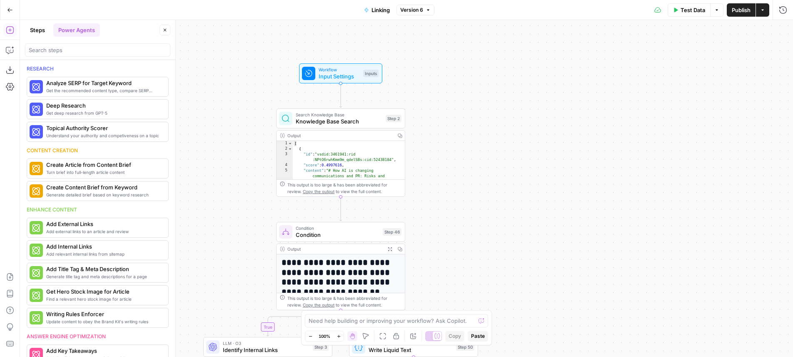
click at [46, 30] on button "Steps" at bounding box center [37, 29] width 25 height 13
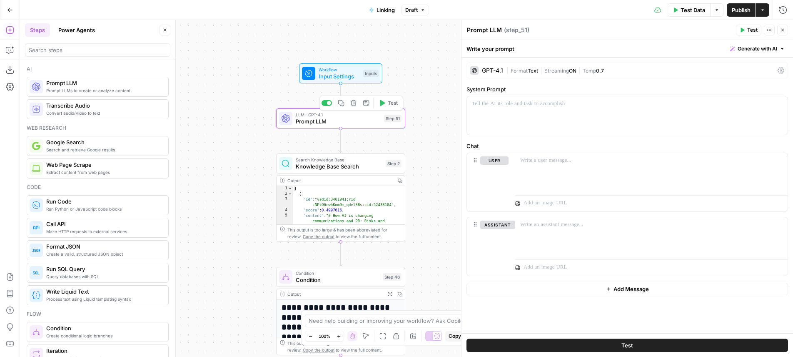
click at [351, 106] on icon "button" at bounding box center [353, 103] width 7 height 7
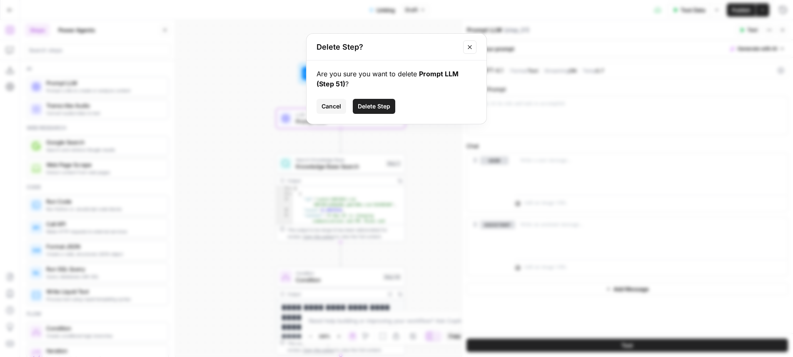
click at [374, 112] on button "Delete Step" at bounding box center [374, 106] width 42 height 15
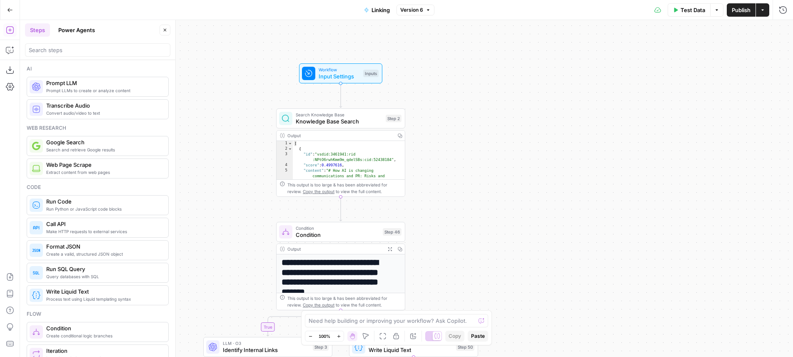
click at [18, 50] on div "Add Steps Copilot Download as JSON Settings Import JSON AirOps Academy Help Giv…" at bounding box center [10, 188] width 20 height 337
click at [9, 50] on icon "button" at bounding box center [10, 50] width 8 height 8
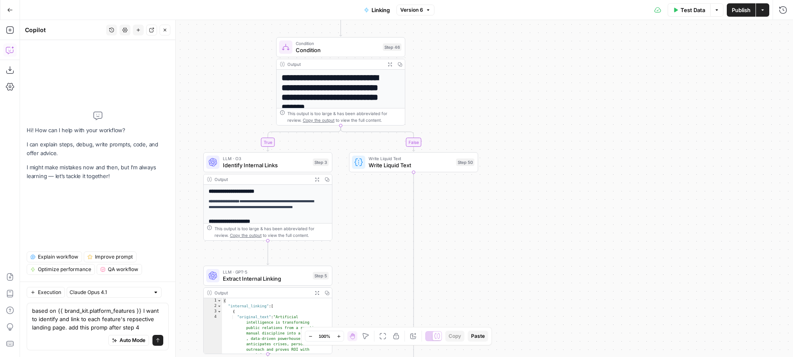
type textarea "based on {{ brand_kit.platform_features }} I want to identify and link to each …"
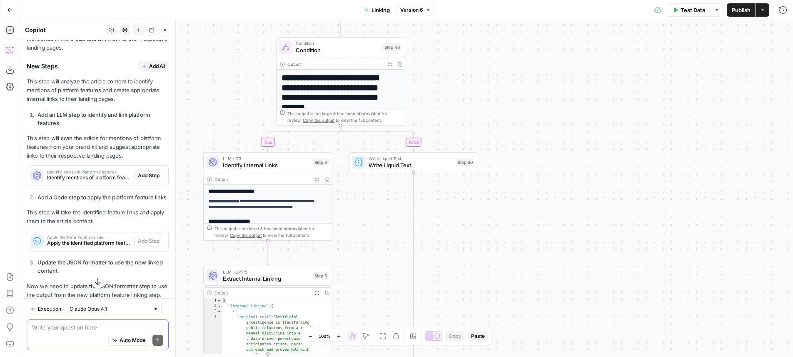
scroll to position [183, 0]
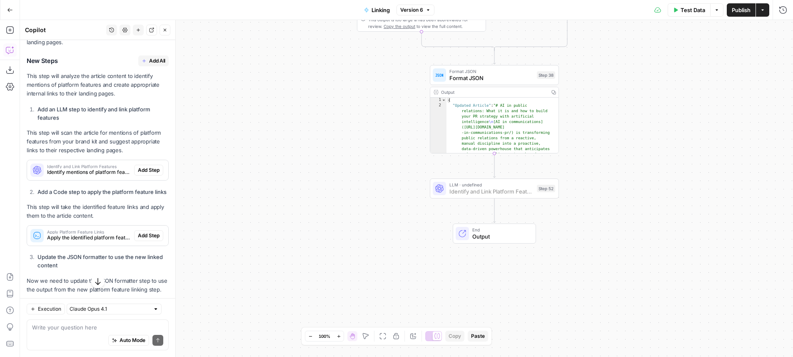
click at [152, 172] on span "Add Step" at bounding box center [149, 169] width 22 height 7
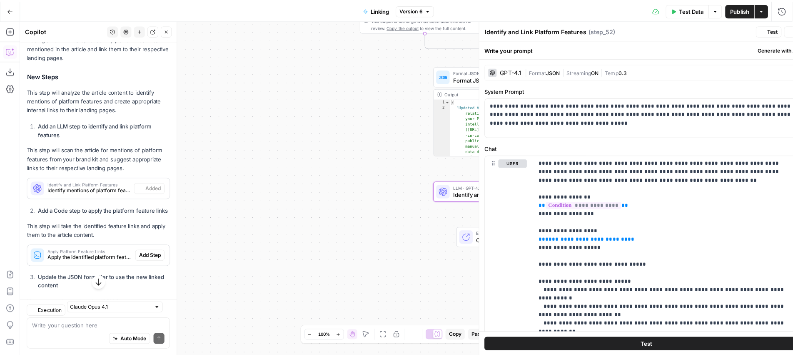
scroll to position [197, 0]
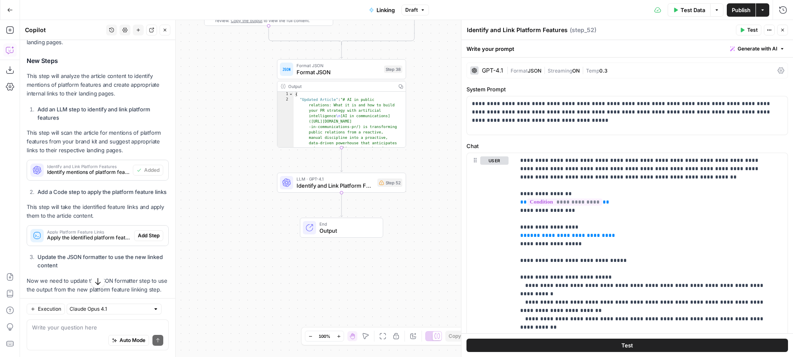
drag, startPoint x: 270, startPoint y: 175, endPoint x: 115, endPoint y: 169, distance: 154.3
click at [115, 169] on div "true false Workflow Input Settings Inputs Search Knowledge Base Knowledge Base …" at bounding box center [406, 188] width 773 height 337
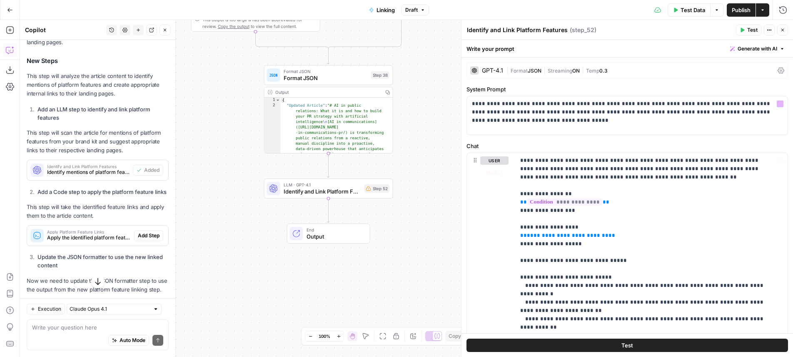
click at [590, 78] on div "**********" at bounding box center [628, 297] width 332 height 480
click at [590, 60] on div "**********" at bounding box center [628, 297] width 332 height 480
click at [588, 65] on div "GPT-4.1 | Format JSON | Streaming ON | Temp 0.3" at bounding box center [628, 70] width 322 height 16
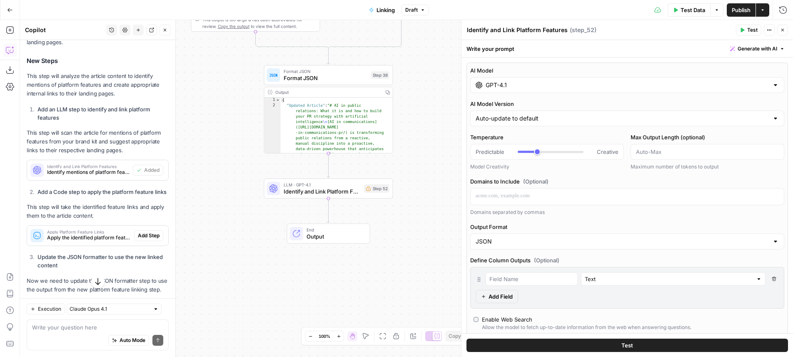
click at [550, 84] on input "GPT-4.1" at bounding box center [627, 85] width 283 height 8
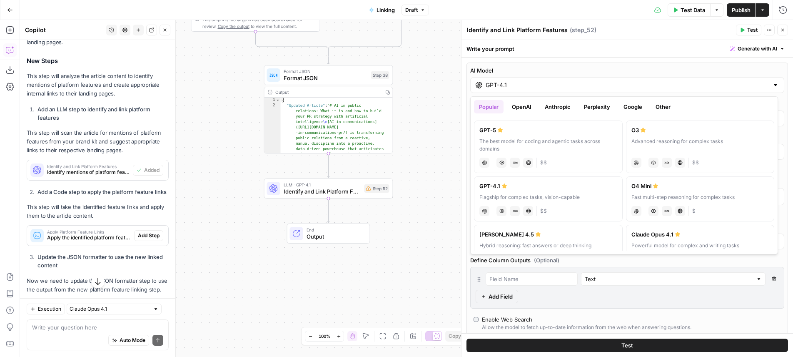
click at [572, 104] on button "Anthropic" at bounding box center [558, 106] width 36 height 13
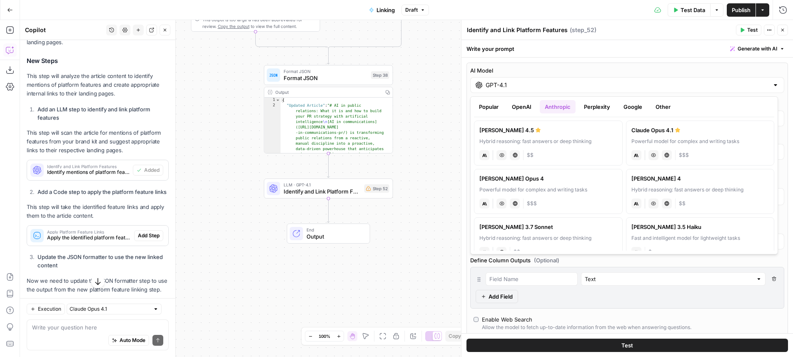
click at [583, 150] on div "anthropic Vision Capabilities Live Web Research $$" at bounding box center [549, 154] width 138 height 12
type input "[PERSON_NAME] 4.5"
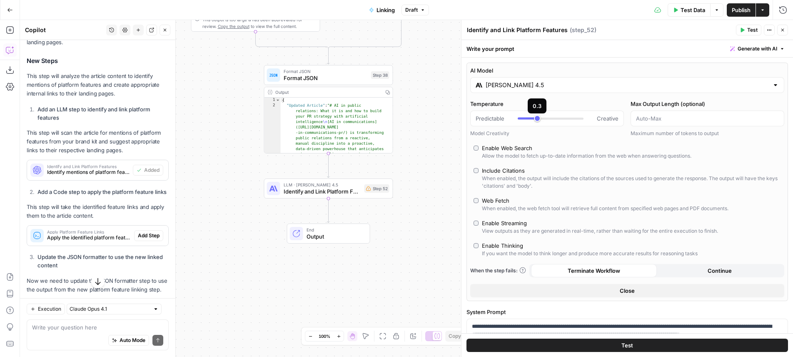
click at [529, 117] on div at bounding box center [551, 118] width 66 height 8
type input "***"
click at [515, 155] on div "Allow the model to fetch up-to-date information from the web when answering que…" at bounding box center [587, 155] width 210 height 7
click at [659, 338] on button "Test" at bounding box center [628, 344] width 322 height 13
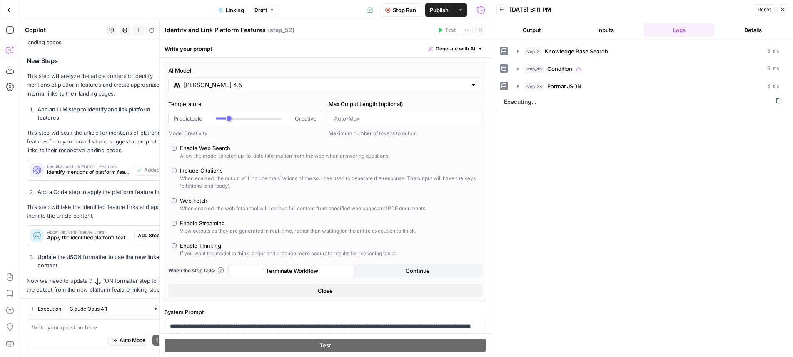
click at [476, 29] on button "Close" at bounding box center [480, 30] width 11 height 11
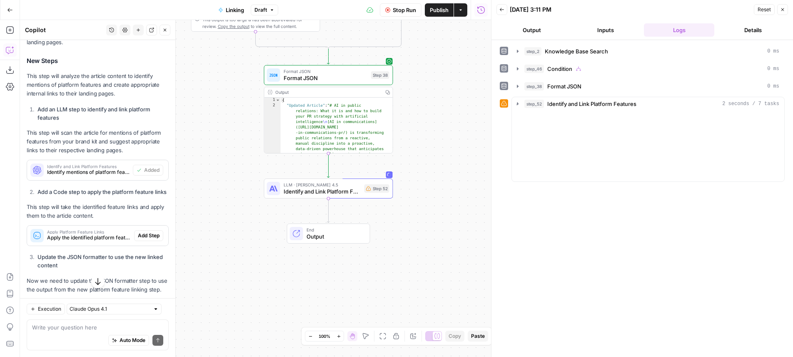
click at [370, 202] on div "true false Workflow Input Settings Inputs Search Knowledge Base Knowledge Base …" at bounding box center [255, 188] width 471 height 337
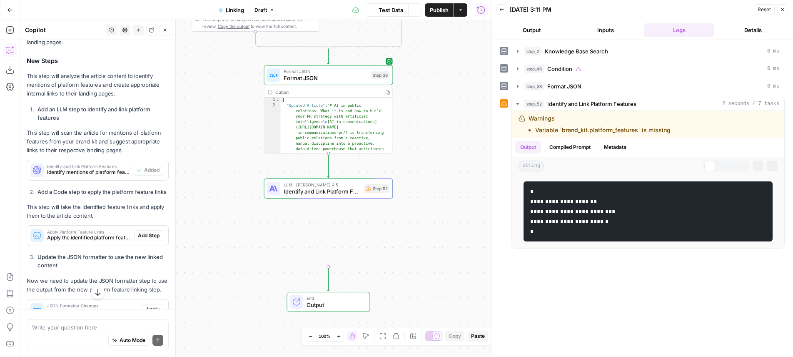
scroll to position [197, 0]
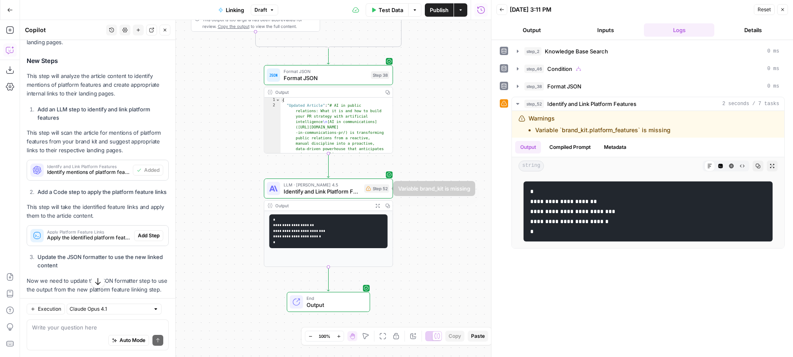
click at [340, 190] on span "Identify and Link Platform Features" at bounding box center [322, 191] width 77 height 8
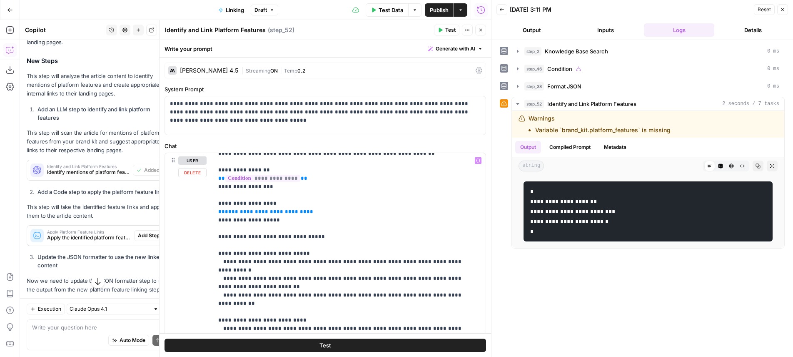
scroll to position [22, 0]
click at [479, 31] on icon "button" at bounding box center [480, 29] width 5 height 5
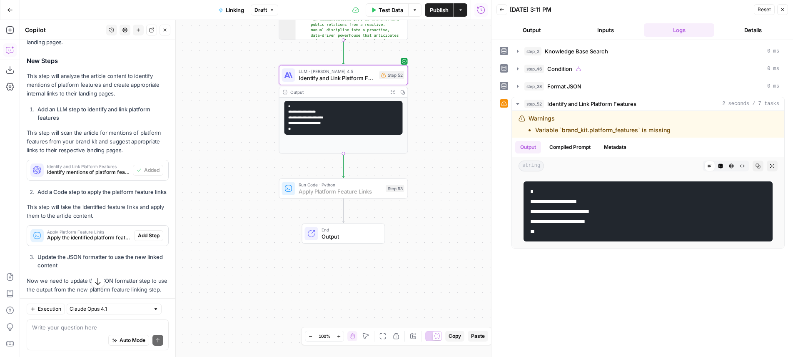
click at [138, 239] on span "Add Step" at bounding box center [149, 235] width 22 height 7
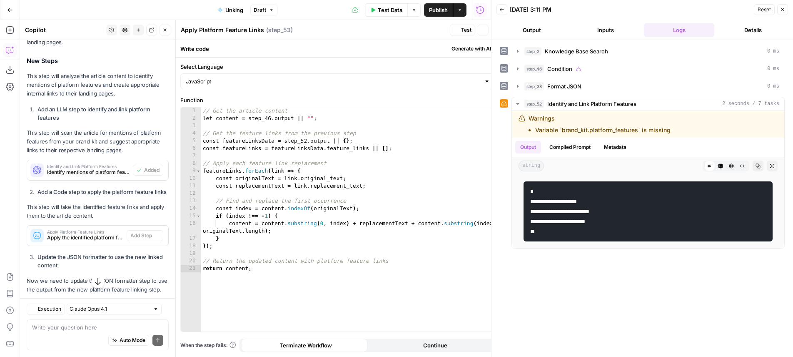
scroll to position [197, 0]
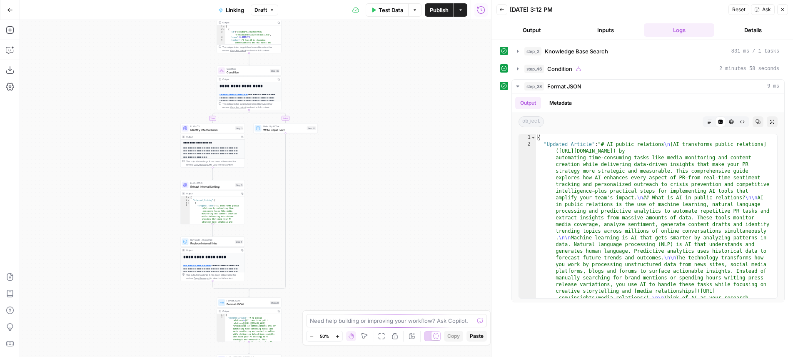
click at [412, 194] on div "true false Workflow Input Settings Inputs Search Knowledge Base Knowledge Base …" at bounding box center [255, 188] width 471 height 337
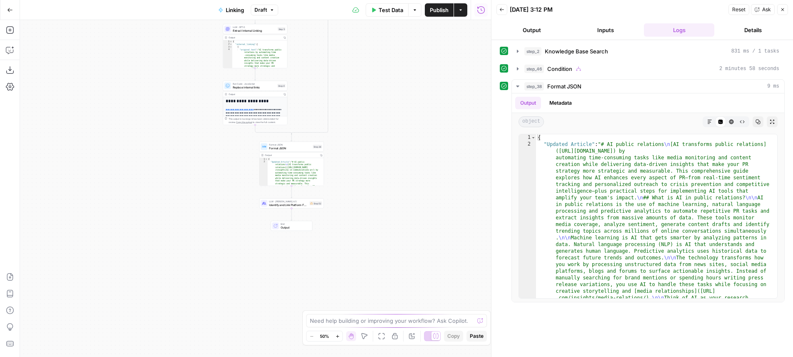
drag, startPoint x: 378, startPoint y: 251, endPoint x: 423, endPoint y: 89, distance: 168.1
click at [423, 91] on div "true false Workflow Input Settings Inputs Search Knowledge Base Knowledge Base …" at bounding box center [255, 188] width 471 height 337
click at [321, 194] on button "Test" at bounding box center [316, 192] width 13 height 5
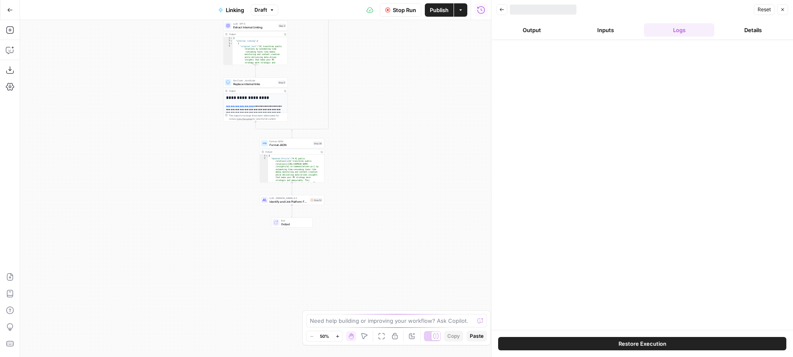
click at [346, 208] on div "true false Workflow Input Settings Inputs Search Knowledge Base Knowledge Base …" at bounding box center [255, 188] width 471 height 337
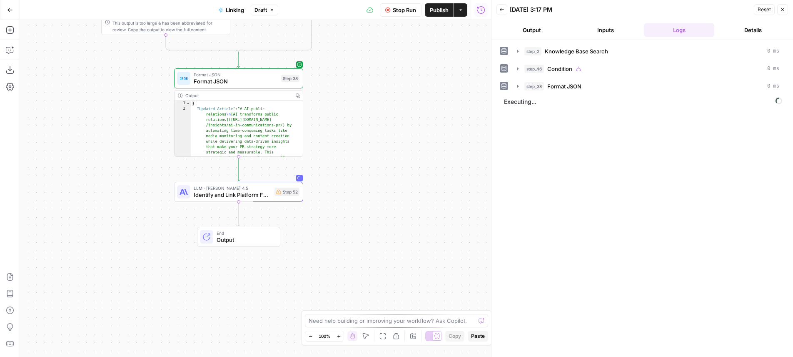
drag, startPoint x: 327, startPoint y: 203, endPoint x: 439, endPoint y: 190, distance: 113.3
click at [439, 190] on div "true false Workflow Input Settings Inputs Search Knowledge Base Knowledge Base …" at bounding box center [255, 188] width 471 height 337
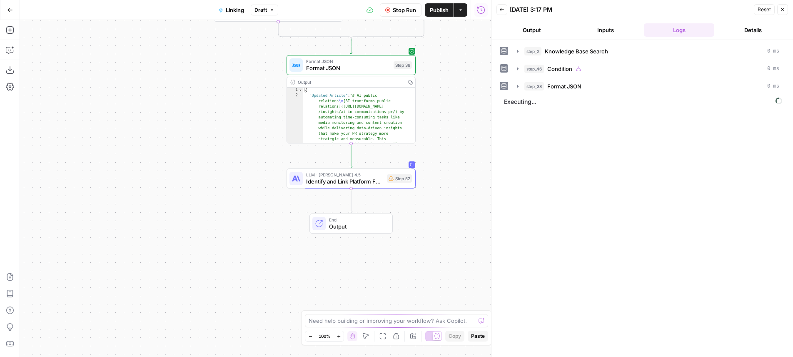
click at [434, 155] on div "true false Workflow Input Settings Inputs Search Knowledge Base Knowledge Base …" at bounding box center [255, 188] width 471 height 337
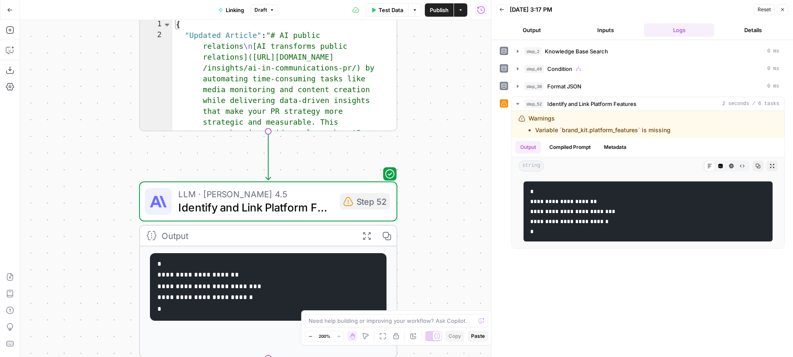
click at [443, 220] on div "Go Back Linking Draft Test Data Options Publish Actions Run History Add Steps C…" at bounding box center [245, 178] width 491 height 357
click at [434, 240] on div "true false Workflow Input Settings Inputs Search Knowledge Base Knowledge Base …" at bounding box center [255, 188] width 471 height 337
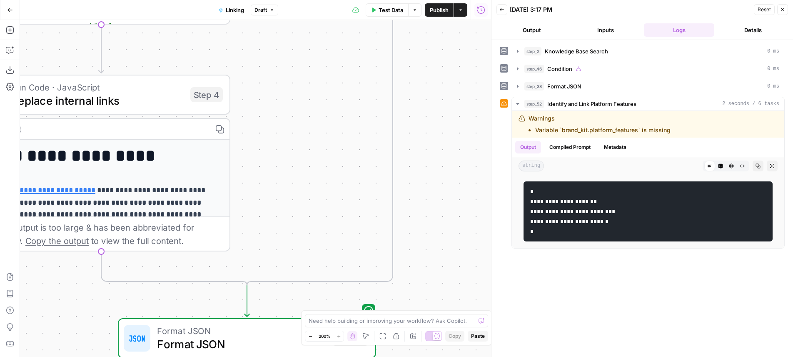
drag, startPoint x: 452, startPoint y: 91, endPoint x: 445, endPoint y: 266, distance: 174.7
click at [445, 266] on div "true false Workflow Input Settings Inputs Search Knowledge Base Knowledge Base …" at bounding box center [255, 188] width 471 height 337
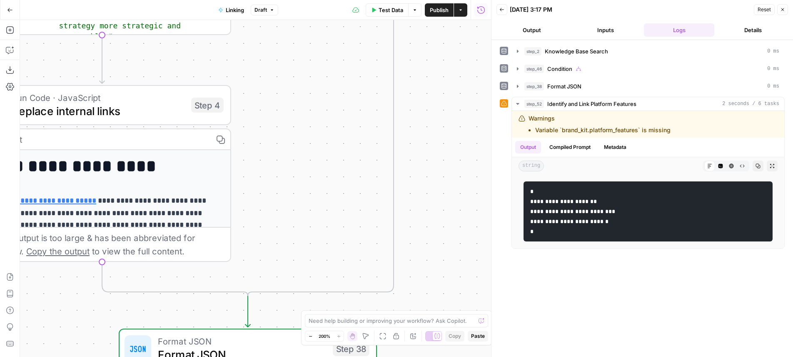
drag, startPoint x: 445, startPoint y: 139, endPoint x: 455, endPoint y: 252, distance: 113.8
click at [455, 257] on div "true false Workflow Input Settings Inputs Search Knowledge Base Knowledge Base …" at bounding box center [255, 188] width 471 height 337
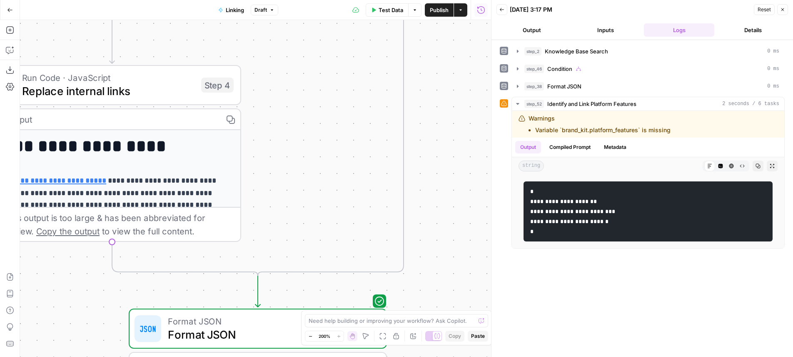
click at [307, 330] on div "Zoom Out 200% Zoom In Hand Move Fit to View Lock/Unlock Annotate Workflow Copy …" at bounding box center [396, 335] width 183 height 11
click at [312, 333] on button "Zoom Out" at bounding box center [310, 336] width 10 height 10
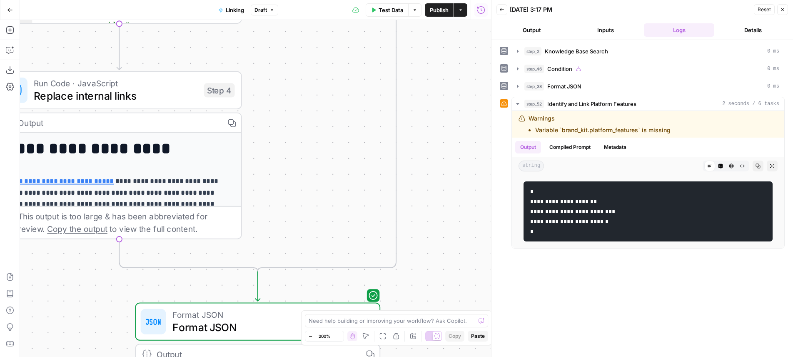
click at [312, 333] on button "Zoom Out" at bounding box center [310, 336] width 10 height 10
click at [312, 332] on button "Zoom Out" at bounding box center [310, 336] width 10 height 10
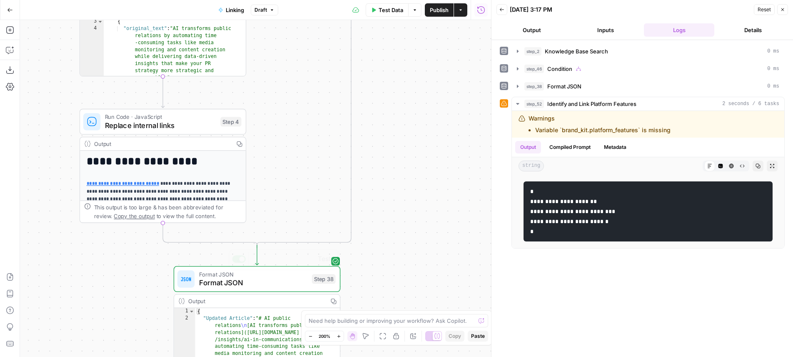
drag, startPoint x: 405, startPoint y: 126, endPoint x: 439, endPoint y: 363, distance: 239.1
click at [439, 356] on div "true false Workflow Input Settings Inputs Search Knowledge Base Knowledge Base …" at bounding box center [255, 188] width 471 height 337
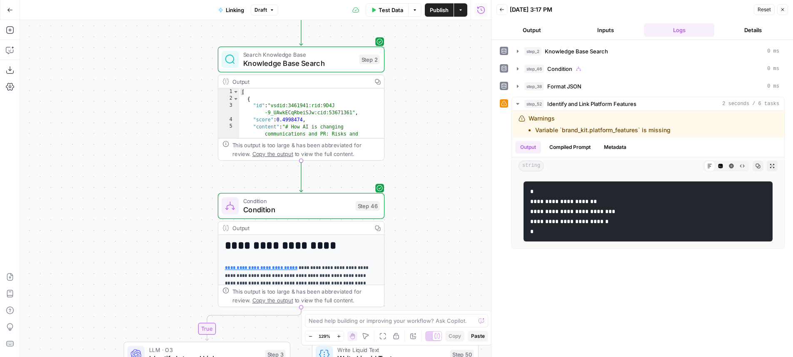
drag, startPoint x: 441, startPoint y: 100, endPoint x: 449, endPoint y: 329, distance: 228.9
click at [451, 356] on div "true false Workflow Input Settings Inputs Search Knowledge Base Knowledge Base …" at bounding box center [255, 188] width 471 height 337
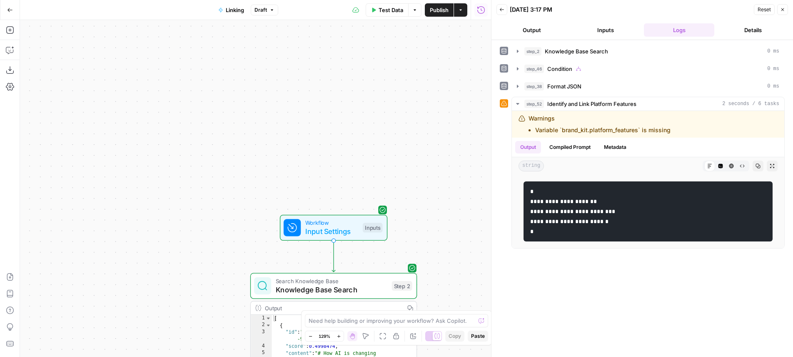
drag, startPoint x: 446, startPoint y: 128, endPoint x: 475, endPoint y: 316, distance: 190.6
click at [476, 349] on div "true false Workflow Input Settings Inputs Search Knowledge Base Knowledge Base …" at bounding box center [255, 188] width 471 height 337
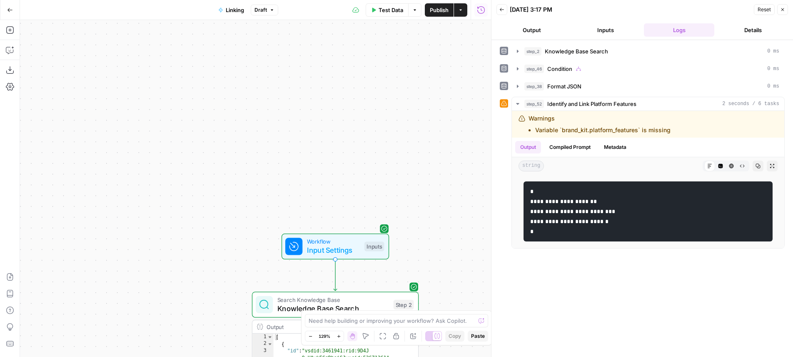
click at [367, 242] on div "Inputs" at bounding box center [375, 246] width 20 height 10
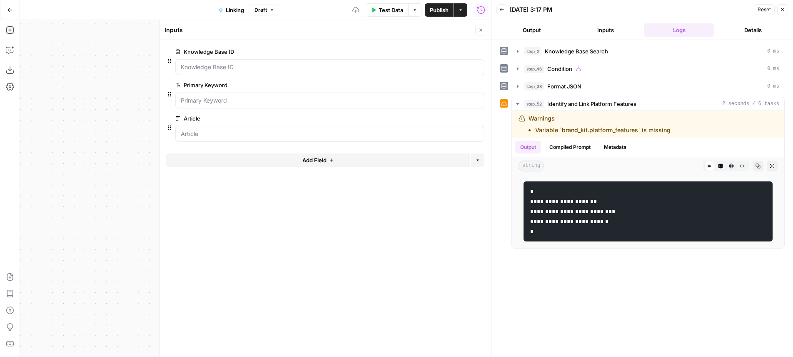
click at [304, 175] on form "Knowledge Base ID edit field Delete group Primary Keyword edit field Delete gro…" at bounding box center [326, 198] width 332 height 317
click at [322, 157] on span "Add Field" at bounding box center [314, 160] width 24 height 8
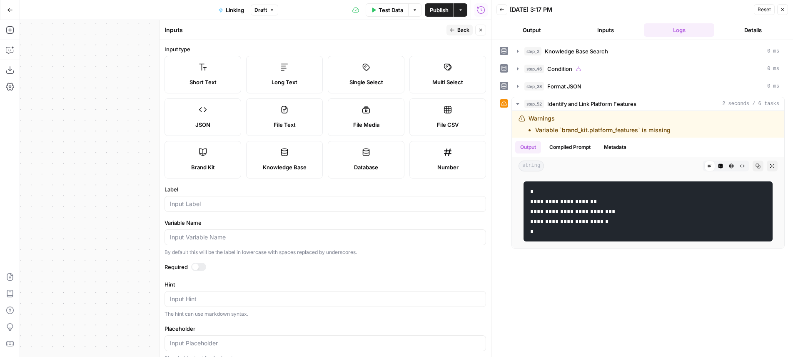
drag, startPoint x: 213, startPoint y: 156, endPoint x: 213, endPoint y: 160, distance: 4.6
click at [213, 155] on label "Brand Kit" at bounding box center [203, 159] width 77 height 37
click at [196, 261] on form "Input type Short Text Long Text Single Select Multi Select JSON File Text File …" at bounding box center [326, 198] width 332 height 317
click at [196, 269] on div at bounding box center [195, 266] width 7 height 7
drag, startPoint x: 462, startPoint y: 35, endPoint x: 468, endPoint y: 31, distance: 6.9
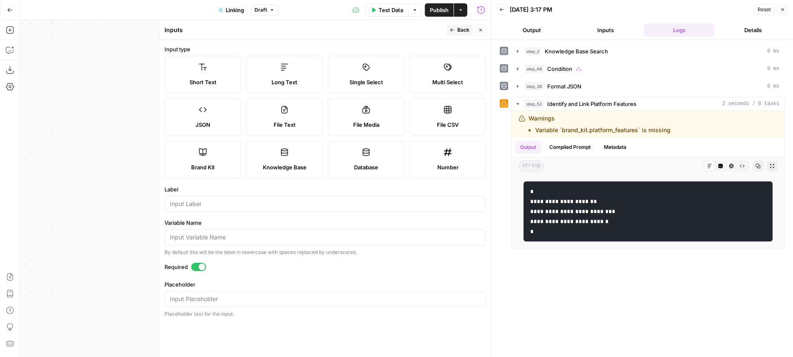
click at [462, 35] on button "Back" at bounding box center [460, 30] width 26 height 11
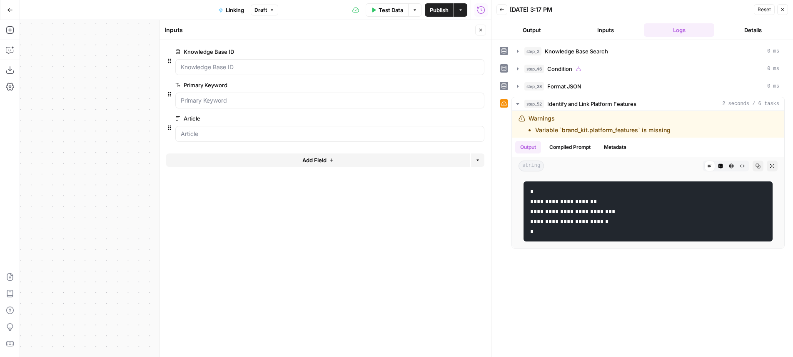
click at [477, 27] on button "Close" at bounding box center [480, 30] width 11 height 11
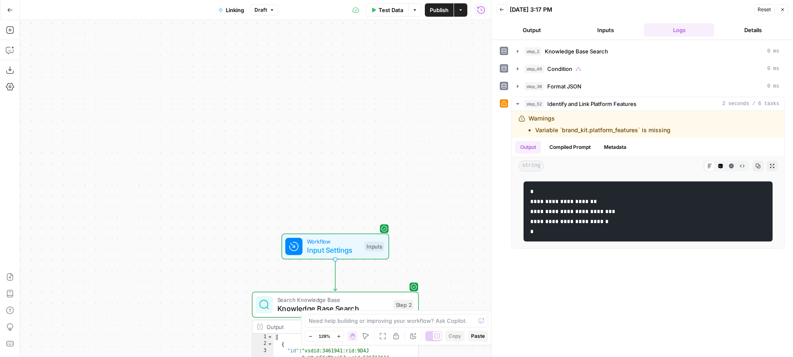
click at [362, 238] on div "Workflow Input Settings Inputs Test Step" at bounding box center [334, 246] width 99 height 18
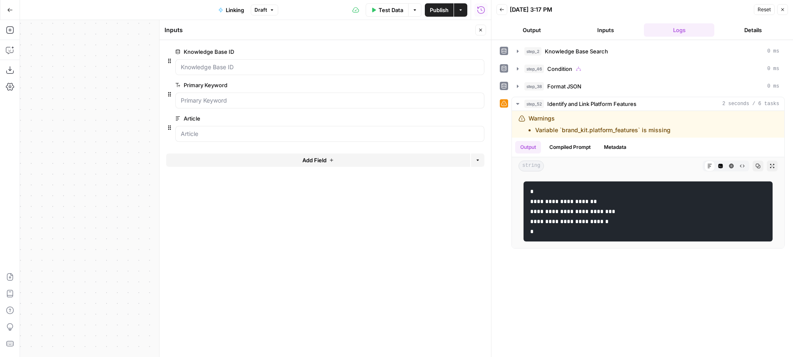
click at [367, 160] on button "Add Field" at bounding box center [318, 159] width 304 height 13
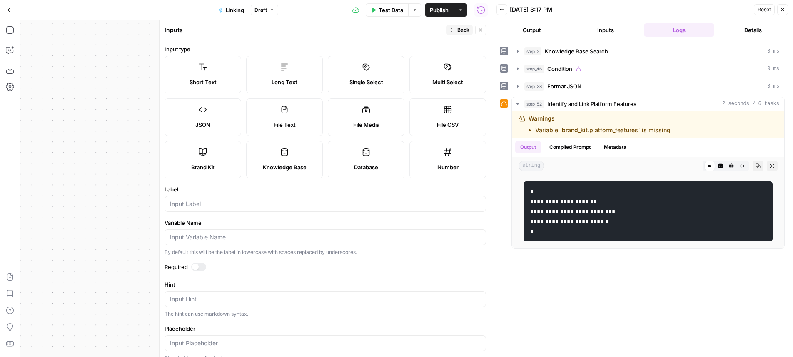
click at [203, 182] on form "Input type Short Text Long Text Single Select Multi Select JSON File Text File …" at bounding box center [326, 198] width 332 height 317
click at [205, 164] on span "Brand Kit" at bounding box center [203, 167] width 24 height 8
click at [216, 190] on label "Label" at bounding box center [326, 189] width 322 height 8
click at [216, 200] on input "Label" at bounding box center [325, 204] width 311 height 8
click at [211, 202] on input "Label" at bounding box center [325, 204] width 311 height 8
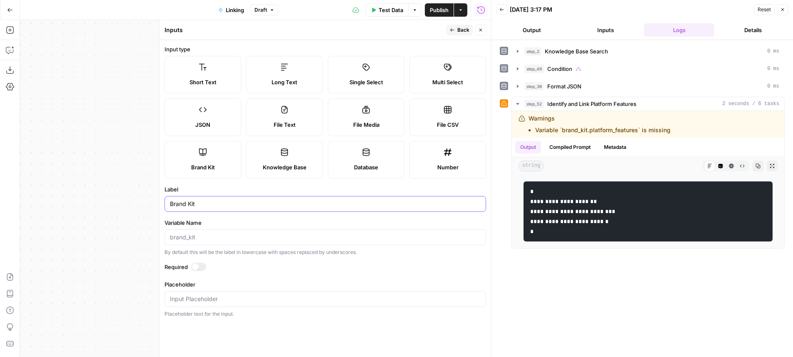
type input "Brand Kit"
click at [201, 263] on div at bounding box center [198, 266] width 15 height 8
drag, startPoint x: 267, startPoint y: 270, endPoint x: 292, endPoint y: 245, distance: 35.1
click at [268, 270] on label "Required" at bounding box center [326, 266] width 322 height 8
click at [464, 31] on span "Back" at bounding box center [463, 29] width 12 height 7
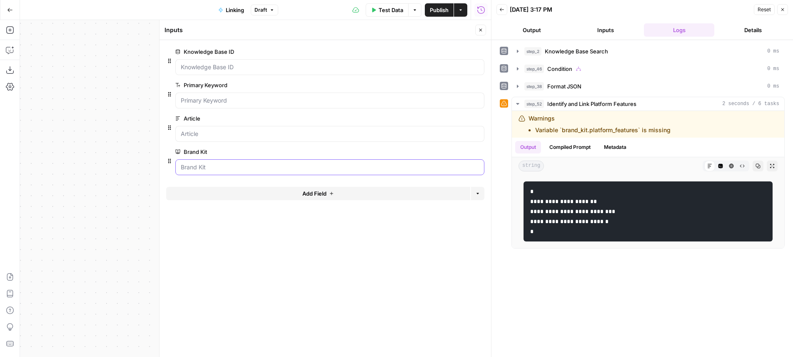
click at [239, 165] on Kit "Brand Kit" at bounding box center [330, 167] width 298 height 8
drag, startPoint x: 53, startPoint y: 170, endPoint x: 121, endPoint y: 163, distance: 68.7
click at [53, 170] on div "true false Workflow Input Settings Inputs Search Knowledge Base Knowledge Base …" at bounding box center [255, 188] width 471 height 337
click at [479, 34] on button "Close" at bounding box center [480, 30] width 11 height 11
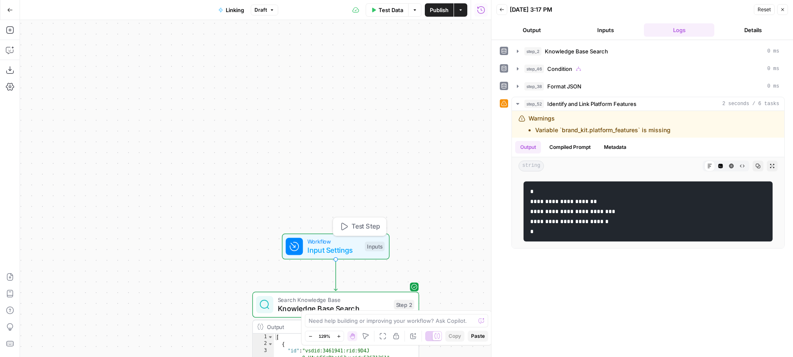
click at [363, 222] on span "Test Step" at bounding box center [366, 227] width 28 height 10
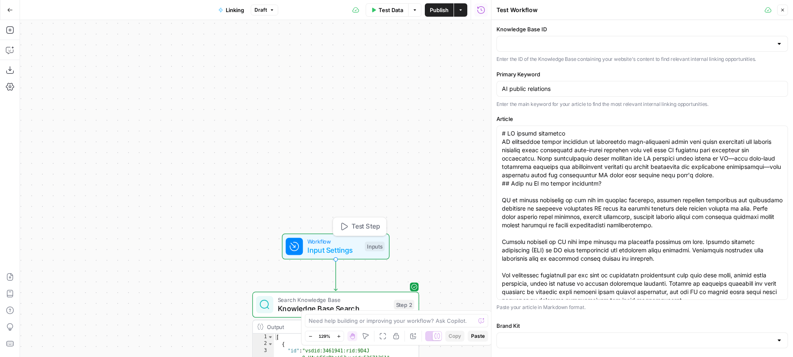
type input "Sprout Insights Sitemap"
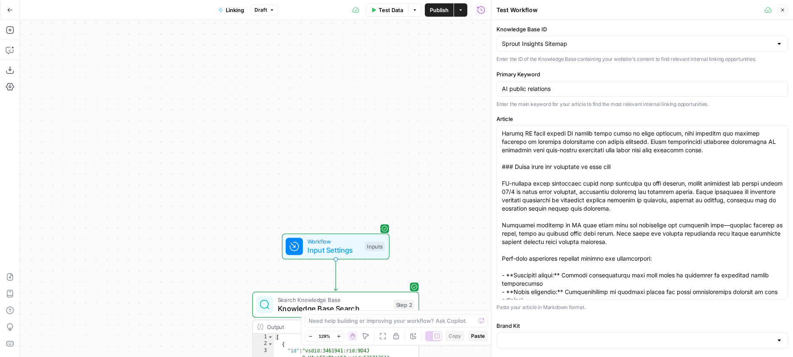
scroll to position [239, 0]
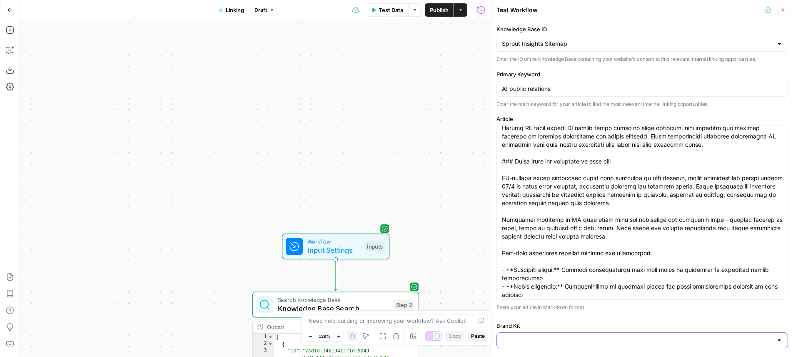
click at [603, 343] on input "Brand Kit" at bounding box center [637, 340] width 271 height 8
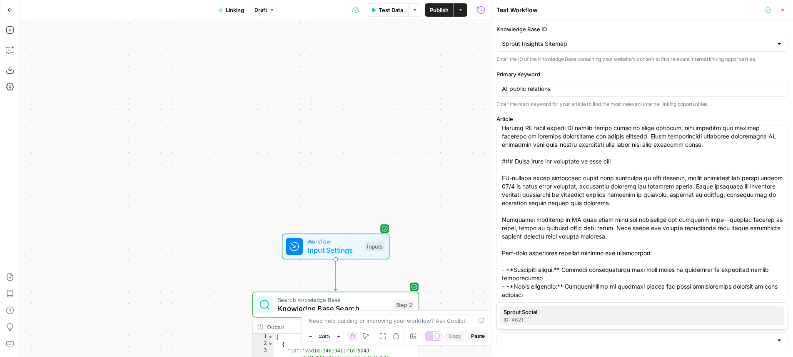
click at [549, 322] on div "ID: 4621" at bounding box center [642, 319] width 277 height 7
type input "Sprout Social"
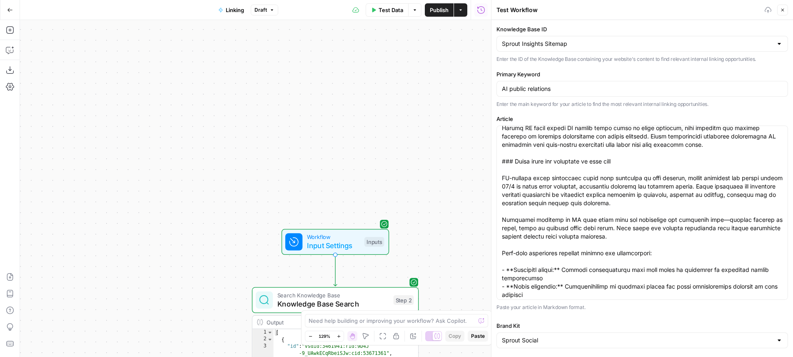
drag, startPoint x: 468, startPoint y: 275, endPoint x: 434, endPoint y: 61, distance: 216.0
click at [434, 60] on div "true false Workflow Input Settings Inputs Search Knowledge Base Knowledge Base …" at bounding box center [255, 188] width 471 height 337
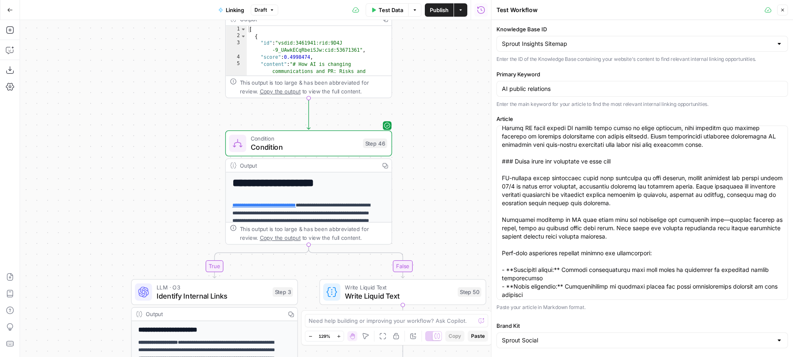
drag, startPoint x: 451, startPoint y: 301, endPoint x: 449, endPoint y: 9, distance: 291.7
click at [453, 20] on div "true false Workflow Input Settings Inputs Search Knowledge Base Knowledge Base …" at bounding box center [255, 188] width 471 height 337
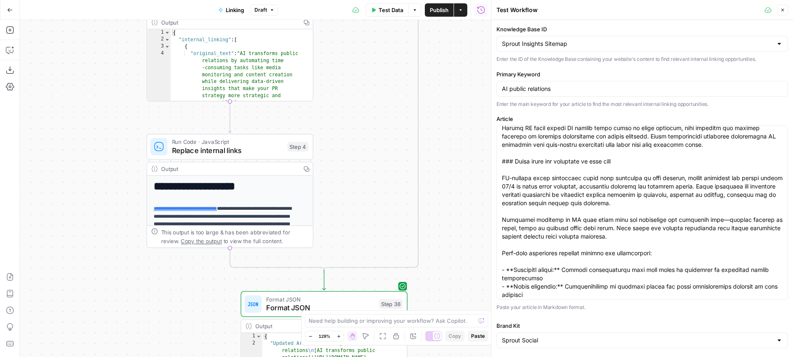
drag, startPoint x: 449, startPoint y: 250, endPoint x: 469, endPoint y: 24, distance: 227.1
click at [469, 24] on div "true false Workflow Input Settings Inputs Search Knowledge Base Knowledge Base …" at bounding box center [255, 188] width 471 height 337
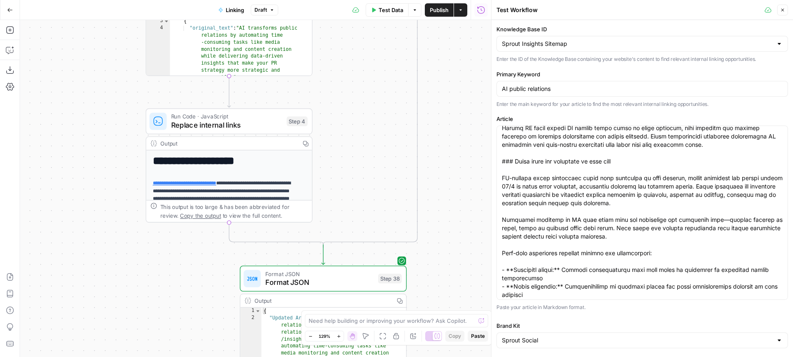
drag, startPoint x: 437, startPoint y: 215, endPoint x: 460, endPoint y: 70, distance: 147.3
click at [460, 86] on div "true false Workflow Input Settings Inputs Search Knowledge Base Knowledge Base …" at bounding box center [255, 188] width 471 height 337
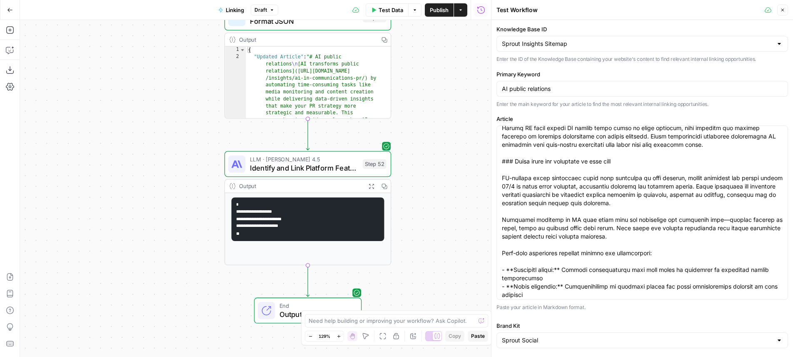
drag, startPoint x: 464, startPoint y: 215, endPoint x: 415, endPoint y: 103, distance: 122.4
click at [415, 103] on div "true false Workflow Input Settings Inputs Search Knowledge Base Knowledge Base …" at bounding box center [255, 188] width 471 height 337
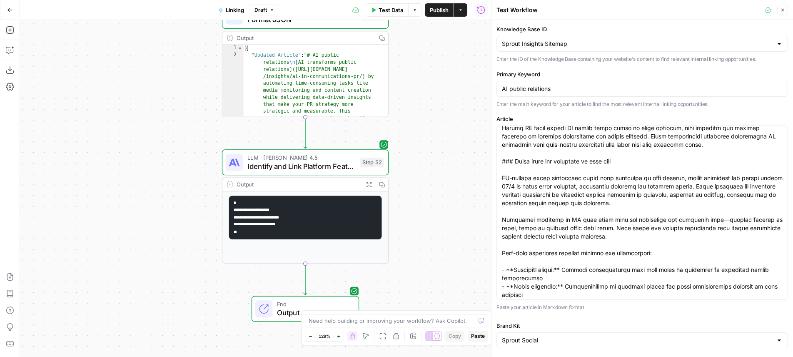
click at [382, 136] on div "Copy step Delete step Add Note Test" at bounding box center [332, 141] width 108 height 19
click at [372, 147] on span "Test" at bounding box center [372, 142] width 13 height 10
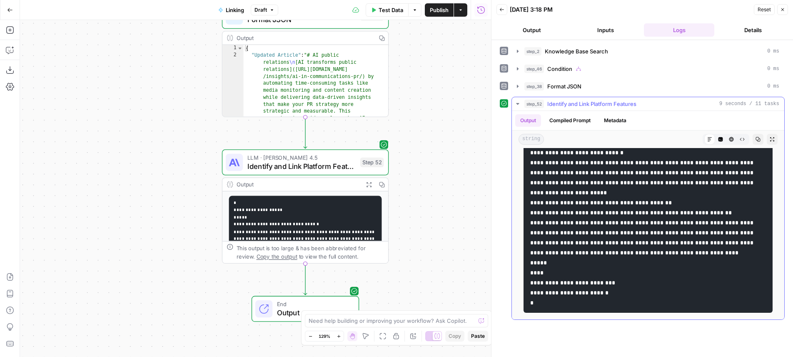
scroll to position [664, 0]
click at [405, 145] on div "true false Workflow Input Settings Inputs Search Knowledge Base Knowledge Base …" at bounding box center [255, 188] width 471 height 337
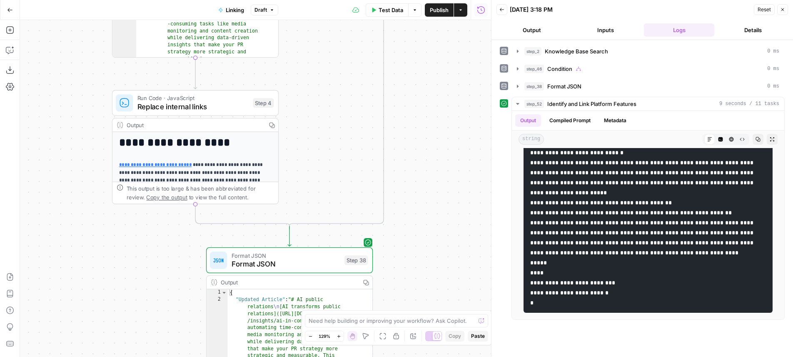
drag, startPoint x: 187, startPoint y: 104, endPoint x: 149, endPoint y: 70, distance: 51.0
click at [164, 356] on div "true false Workflow Input Settings Inputs Search Knowledge Base Knowledge Base …" at bounding box center [255, 188] width 471 height 337
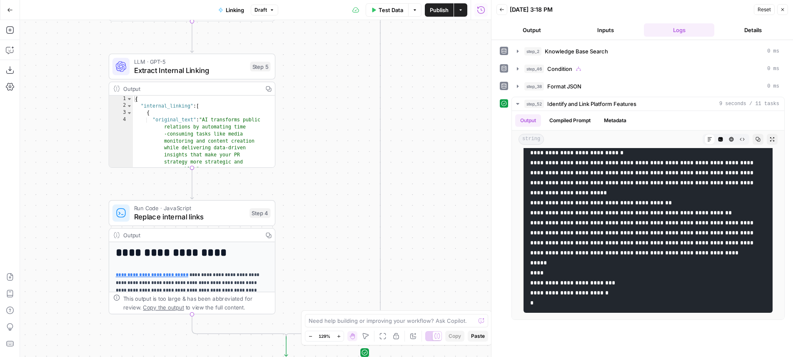
drag, startPoint x: 422, startPoint y: 119, endPoint x: 396, endPoint y: 166, distance: 53.7
click at [424, 356] on div "true false Workflow Input Settings Inputs Search Knowledge Base Knowledge Base …" at bounding box center [255, 188] width 471 height 337
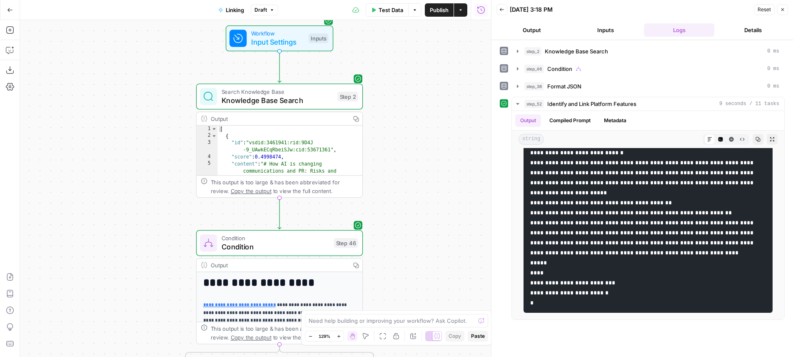
drag, startPoint x: 423, startPoint y: 62, endPoint x: 439, endPoint y: 105, distance: 45.5
click at [417, 332] on div "true false Workflow Input Settings Inputs Search Knowledge Base Knowledge Base …" at bounding box center [255, 188] width 471 height 337
drag, startPoint x: 443, startPoint y: 43, endPoint x: 447, endPoint y: 151, distance: 107.6
click at [447, 151] on div "true false Workflow Input Settings Inputs Search Knowledge Base Knowledge Base …" at bounding box center [255, 188] width 471 height 337
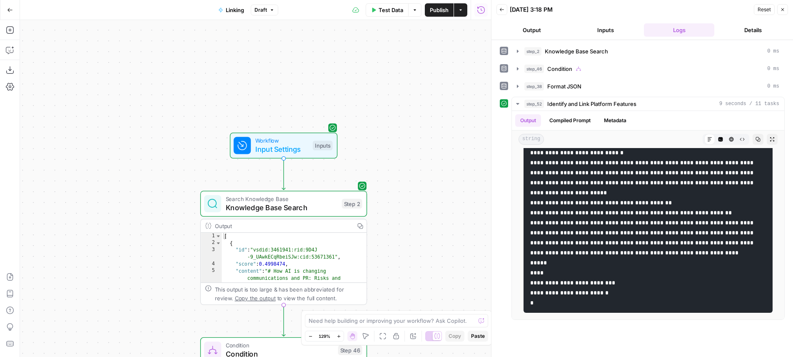
click at [311, 147] on div "Workflow Input Settings Inputs Test Step" at bounding box center [283, 145] width 99 height 18
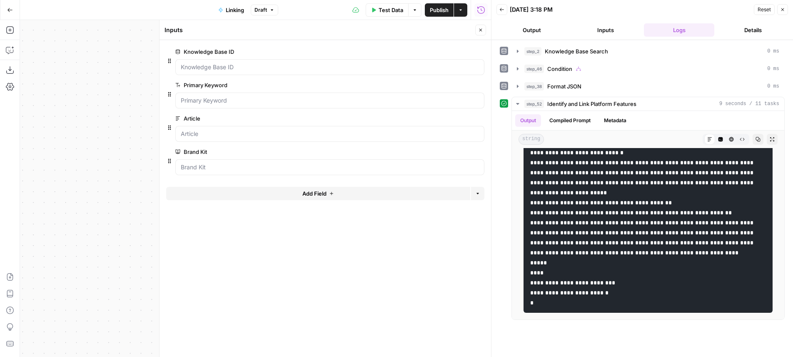
click at [348, 200] on button "Add Field" at bounding box center [318, 193] width 304 height 13
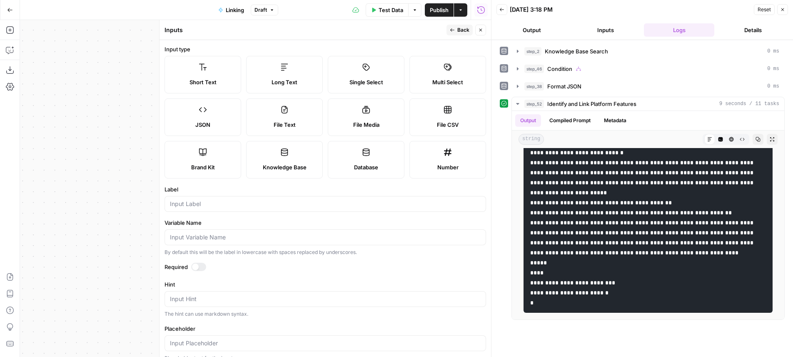
click at [304, 96] on div "Short Text Long Text Single Select Multi Select JSON File Text File Media File …" at bounding box center [326, 117] width 322 height 122
click at [295, 81] on div "Long Text" at bounding box center [284, 82] width 62 height 8
click at [286, 202] on input "Label" at bounding box center [325, 204] width 311 height 8
type input "Outline"
click at [204, 264] on div at bounding box center [198, 266] width 15 height 8
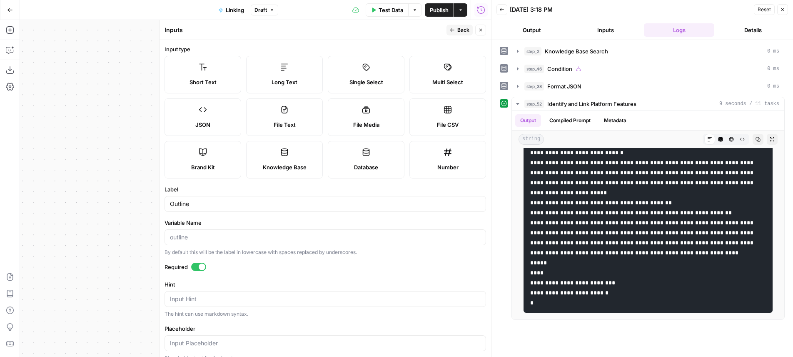
click at [460, 32] on span "Back" at bounding box center [463, 29] width 12 height 7
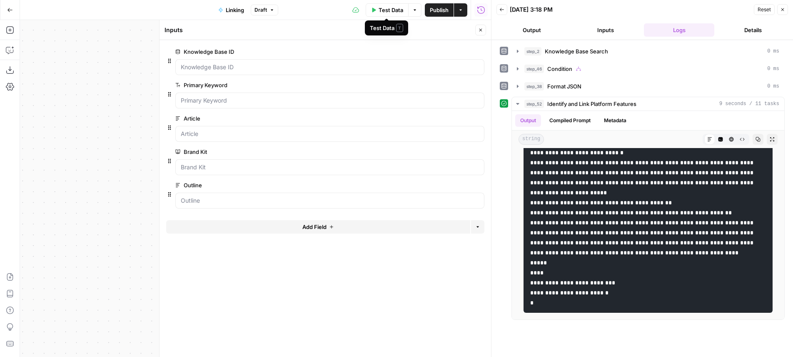
click at [396, 8] on span "Test Data" at bounding box center [391, 10] width 25 height 8
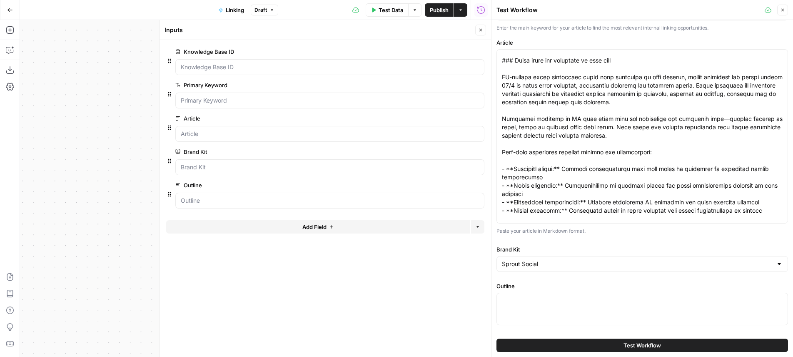
scroll to position [68, 0]
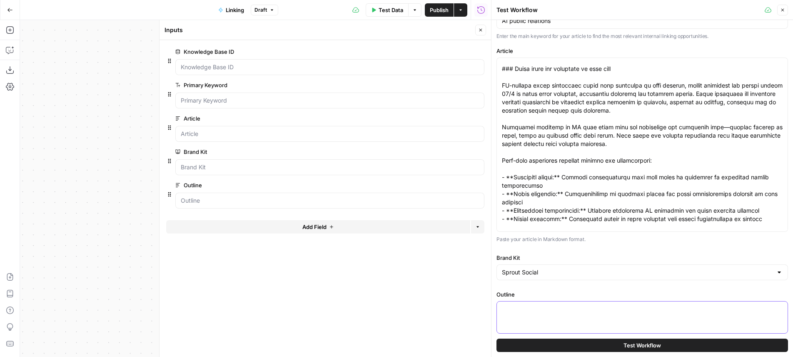
click at [597, 312] on textarea "Outline" at bounding box center [642, 309] width 281 height 8
paste textarea "H1: AI public relations AI in public relations means using artificial intellige…"
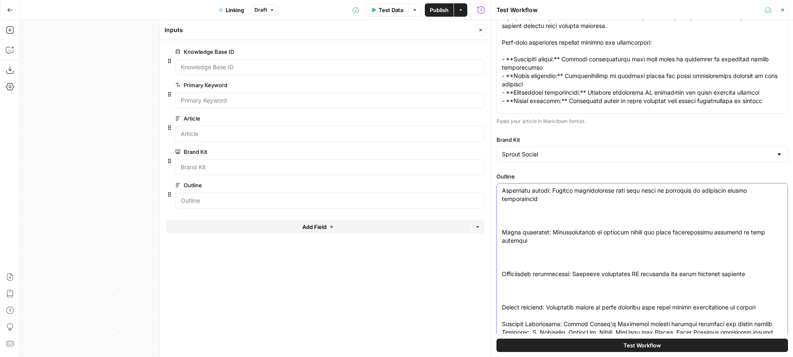
scroll to position [0, 0]
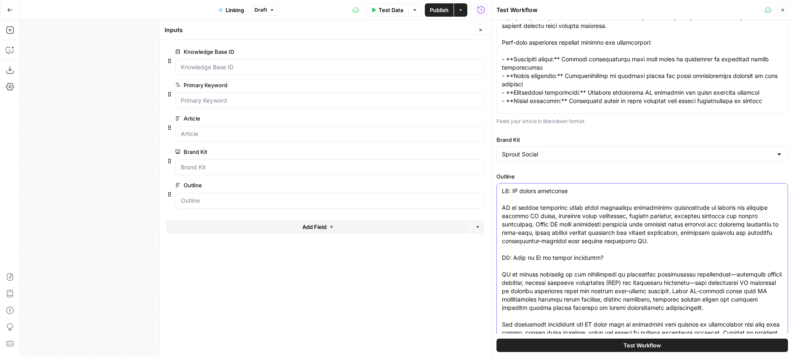
type textarea "H1: AI public relations AI in public relations means using artificial intellige…"
click at [475, 33] on div "Close" at bounding box center [480, 30] width 11 height 11
click at [477, 33] on button "Close" at bounding box center [480, 30] width 11 height 11
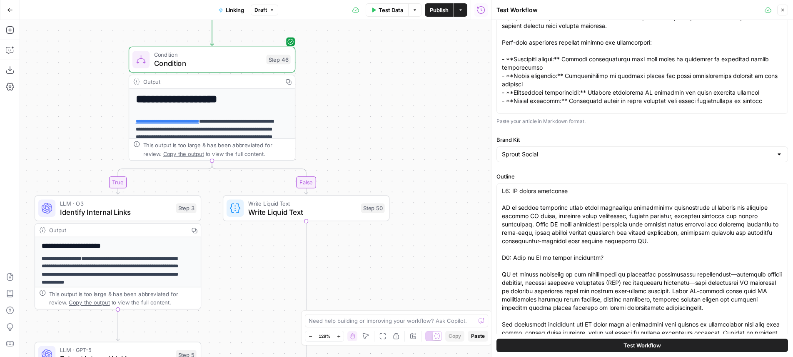
drag, startPoint x: 438, startPoint y: 267, endPoint x: 366, endPoint y: -23, distance: 299.1
click at [366, 20] on div "true false Workflow Input Settings Inputs Search Knowledge Base Knowledge Base …" at bounding box center [255, 188] width 471 height 337
drag, startPoint x: 452, startPoint y: 38, endPoint x: 472, endPoint y: -30, distance: 70.8
click at [472, 20] on div "true false Workflow Input Settings Inputs Search Knowledge Base Knowledge Base …" at bounding box center [255, 188] width 471 height 337
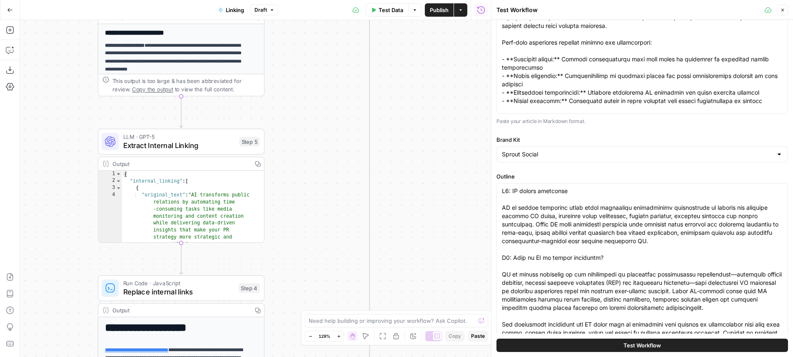
drag, startPoint x: 429, startPoint y: 219, endPoint x: 417, endPoint y: -22, distance: 241.9
click at [417, 20] on div "true false Workflow Input Settings Inputs Search Knowledge Base Knowledge Base …" at bounding box center [255, 188] width 471 height 337
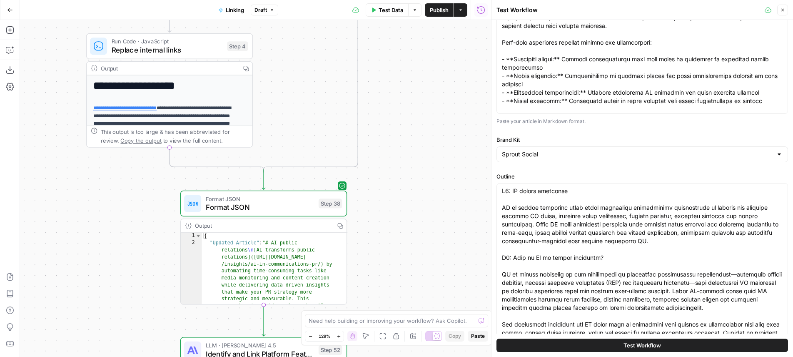
drag, startPoint x: 409, startPoint y: 216, endPoint x: 445, endPoint y: 8, distance: 210.5
click at [445, 20] on div "true false Workflow Input Settings Inputs Search Knowledge Base Knowledge Base …" at bounding box center [255, 188] width 471 height 337
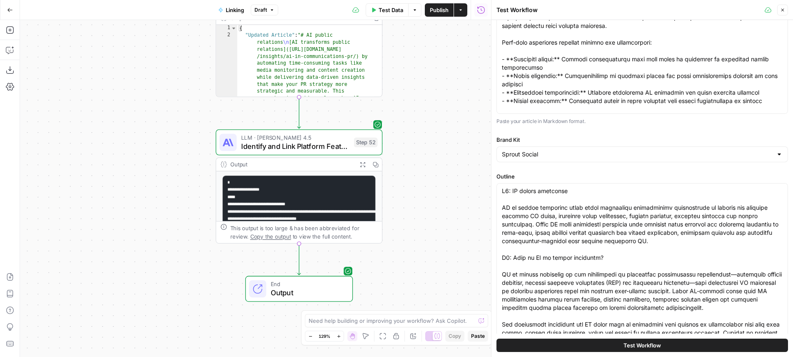
click at [337, 135] on span "LLM · Claude Sonnet 4.5" at bounding box center [295, 137] width 109 height 9
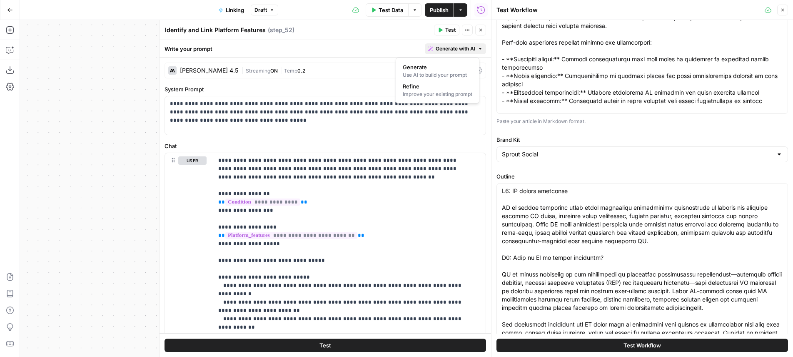
drag, startPoint x: 464, startPoint y: 52, endPoint x: 458, endPoint y: 67, distance: 16.3
click at [464, 52] on span "Generate with AI" at bounding box center [456, 48] width 40 height 7
click at [447, 92] on div "Improve your existing prompt" at bounding box center [438, 93] width 70 height 7
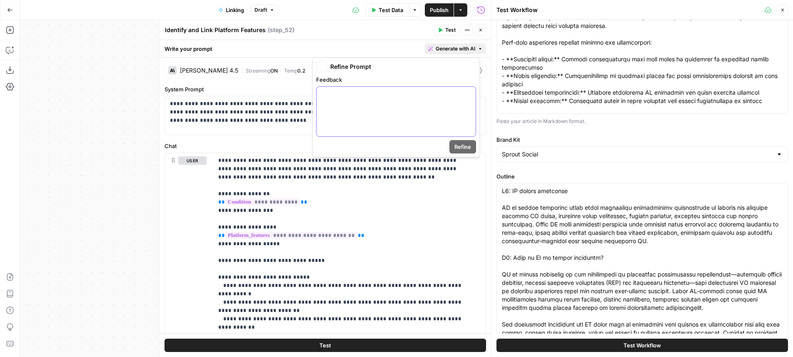
click at [442, 100] on div at bounding box center [396, 112] width 159 height 50
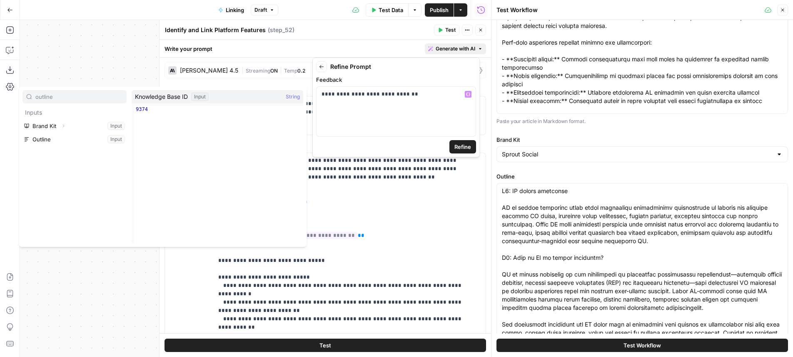
type input "outline"
click at [461, 82] on label "Feedback" at bounding box center [396, 79] width 160 height 8
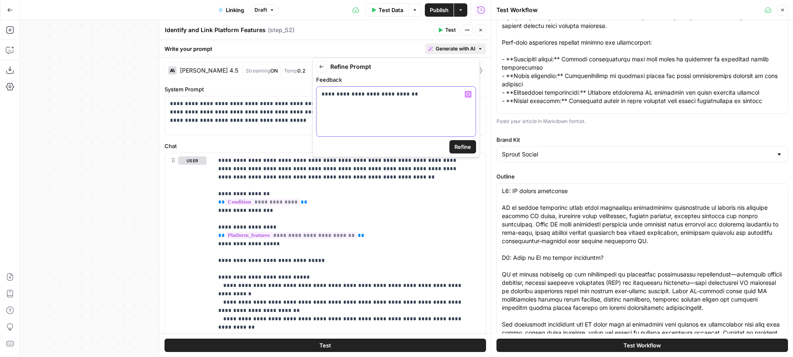
click at [436, 97] on p "**********" at bounding box center [396, 94] width 149 height 8
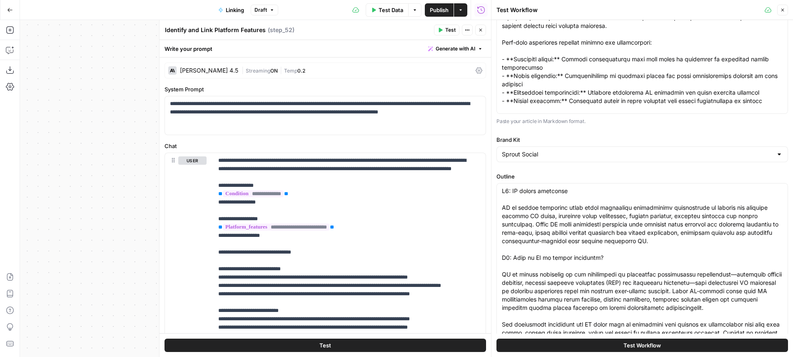
click at [476, 160] on icon "button" at bounding box center [478, 160] width 4 height 4
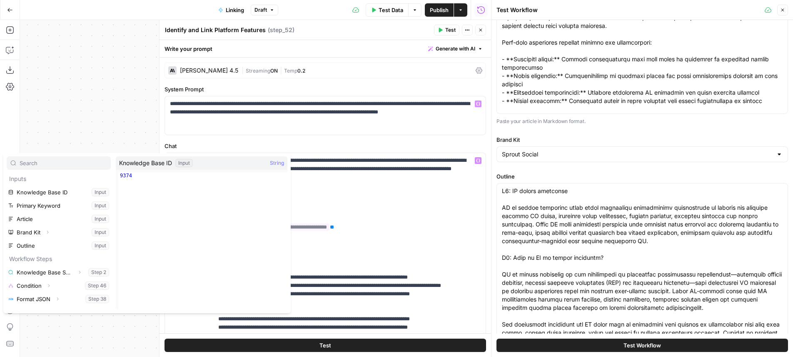
click at [122, 96] on div "true false Workflow Input Settings Inputs Search Knowledge Base Knowledge Base …" at bounding box center [255, 188] width 471 height 337
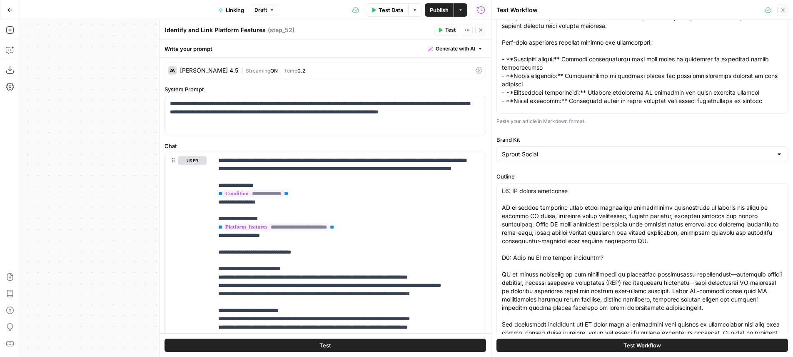
click at [18, 46] on div "Add Steps Copilot Download as JSON Settings Import JSON AirOps Academy Help Giv…" at bounding box center [10, 188] width 20 height 337
click at [10, 49] on icon "button" at bounding box center [10, 50] width 8 height 8
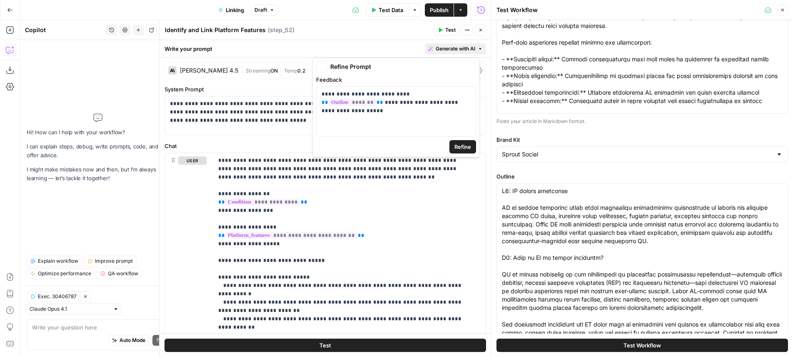
click at [450, 50] on span "Generate with AI" at bounding box center [456, 48] width 40 height 7
click at [469, 154] on div "**********" at bounding box center [395, 107] width 167 height 100
click at [469, 152] on button "Refine" at bounding box center [463, 146] width 27 height 13
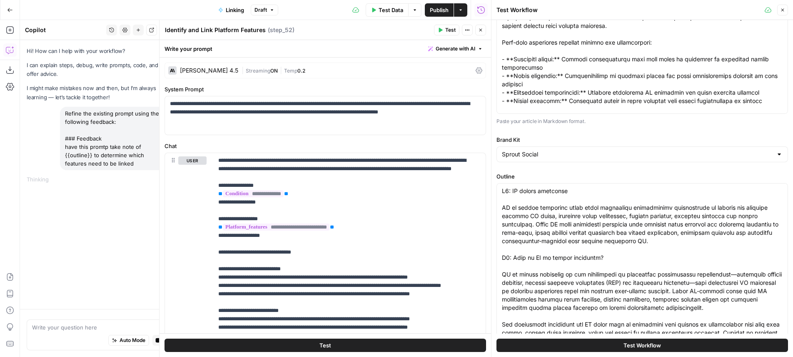
click at [785, 12] on button "Close" at bounding box center [782, 10] width 11 height 11
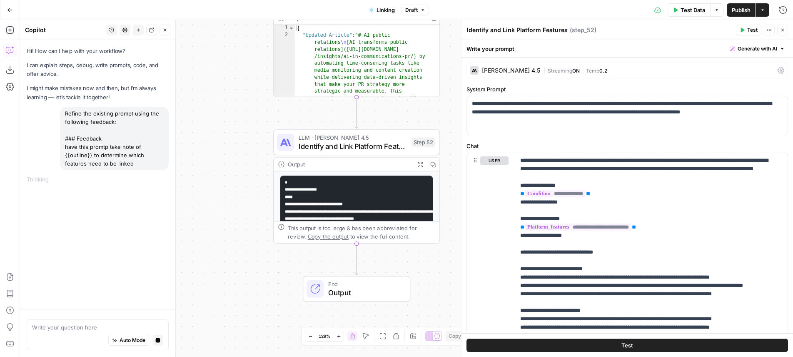
click at [638, 340] on button "Test" at bounding box center [628, 344] width 322 height 13
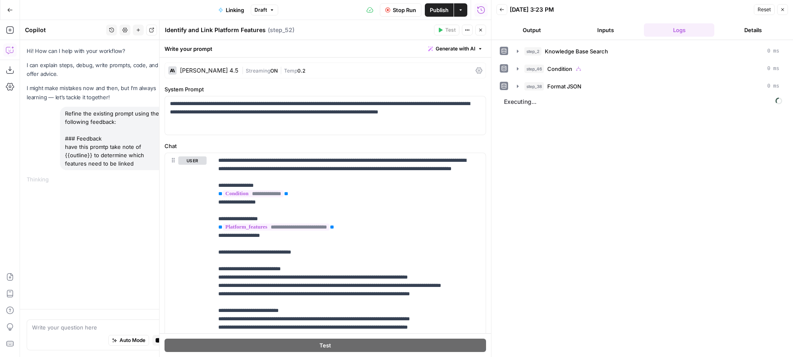
click at [414, 11] on span "Stop Run" at bounding box center [404, 10] width 23 height 8
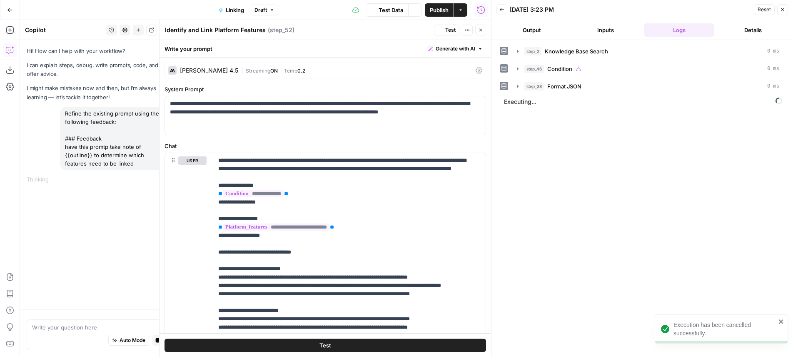
click at [480, 32] on icon "button" at bounding box center [480, 29] width 5 height 5
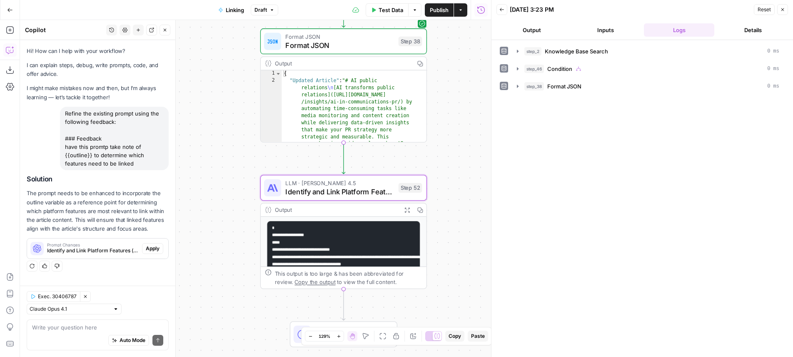
click at [159, 252] on span "Apply" at bounding box center [153, 248] width 14 height 7
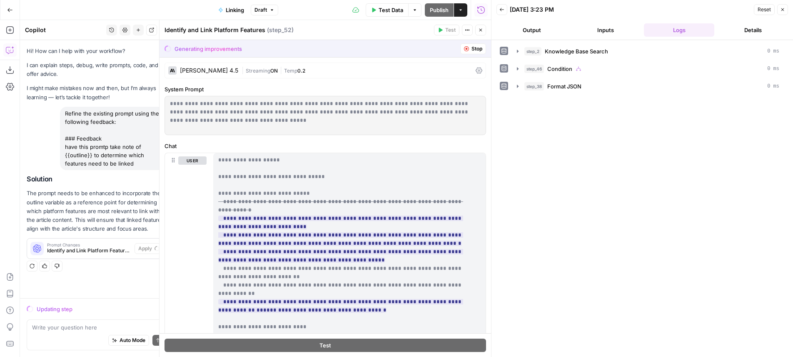
scroll to position [132, 0]
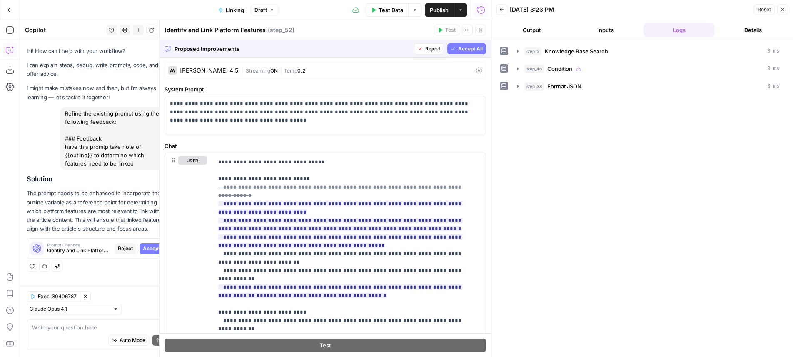
click at [474, 47] on span "Accept All" at bounding box center [470, 48] width 25 height 7
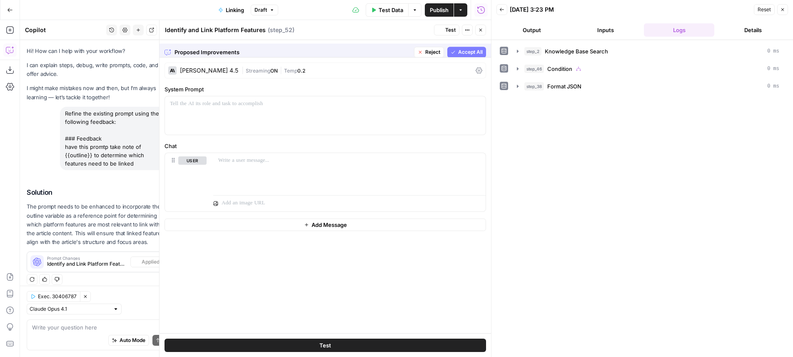
scroll to position [7, 0]
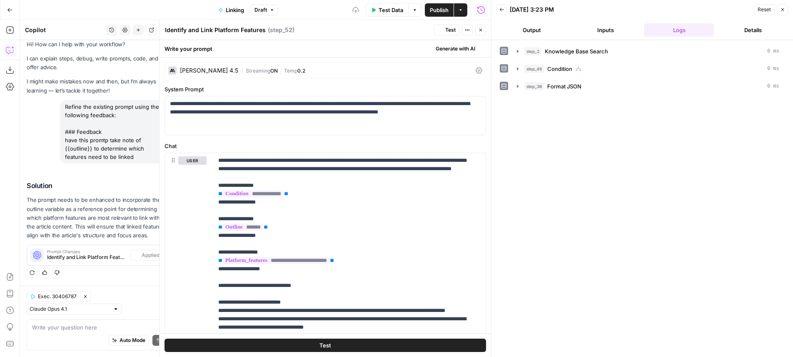
click at [445, 35] on button "Test" at bounding box center [446, 30] width 25 height 11
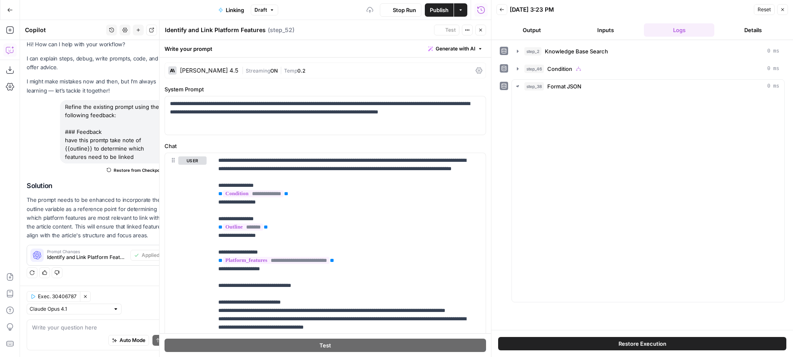
click at [485, 32] on button "Close" at bounding box center [480, 30] width 11 height 11
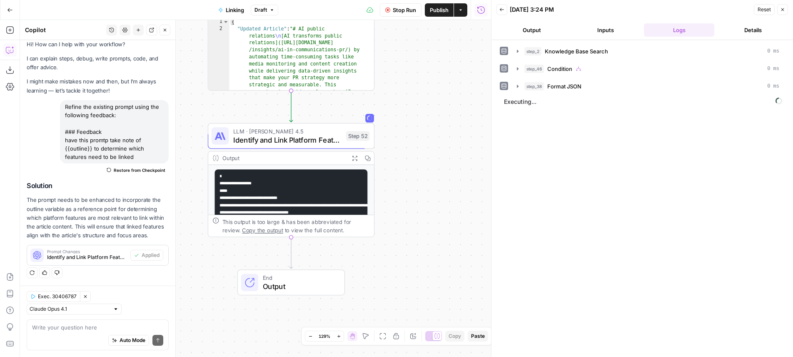
drag, startPoint x: 443, startPoint y: 219, endPoint x: 637, endPoint y: 167, distance: 201.0
click at [491, 167] on div "true false Workflow Input Settings Inputs Search Knowledge Base Knowledge Base …" at bounding box center [255, 188] width 471 height 337
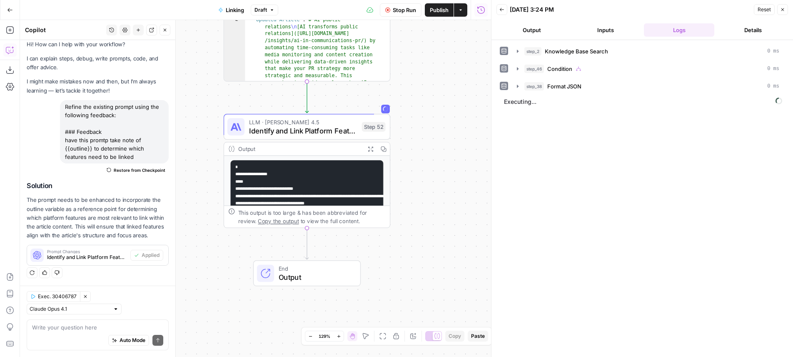
drag, startPoint x: 471, startPoint y: 167, endPoint x: 482, endPoint y: 160, distance: 12.9
click at [482, 160] on div "true false Workflow Input Settings Inputs Search Knowledge Base Knowledge Base …" at bounding box center [255, 188] width 471 height 337
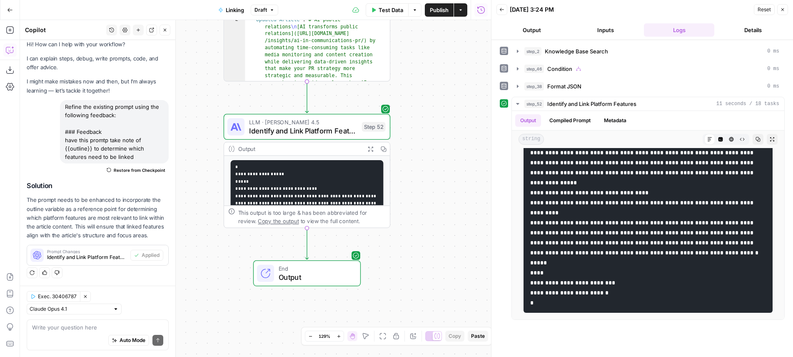
scroll to position [0, 0]
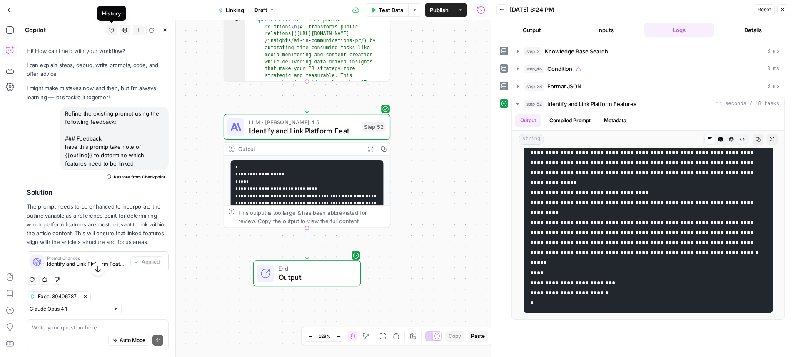
click at [112, 28] on icon "button" at bounding box center [112, 30] width 5 height 5
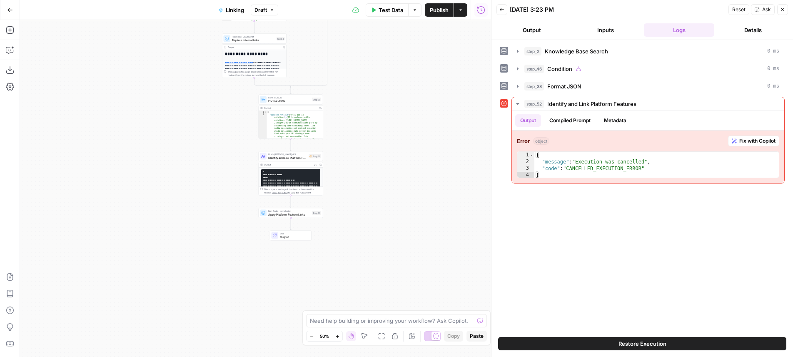
drag, startPoint x: 409, startPoint y: 230, endPoint x: 450, endPoint y: 45, distance: 189.0
click at [450, 45] on div "true false Workflow Input Settings Inputs Search Knowledge Base Knowledge Base …" at bounding box center [255, 188] width 471 height 337
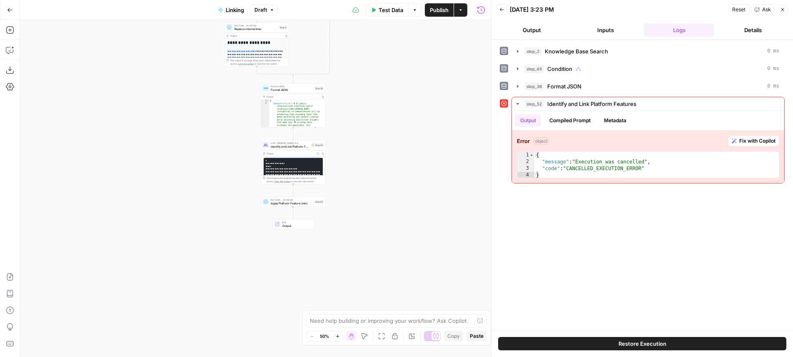
click at [360, 139] on div "true false Workflow Input Settings Inputs Search Knowledge Base Knowledge Base …" at bounding box center [255, 188] width 471 height 337
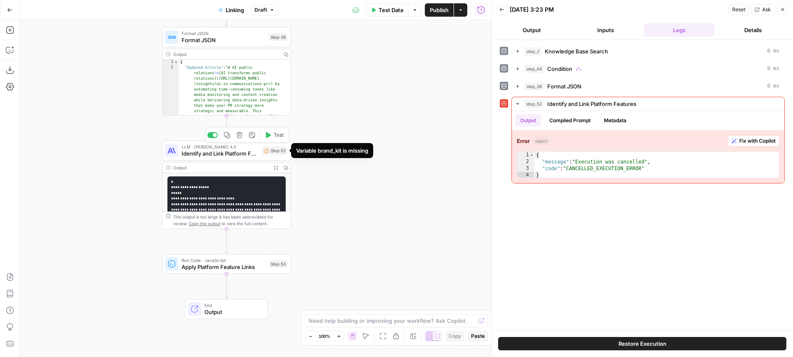
click at [265, 151] on icon at bounding box center [266, 150] width 5 height 5
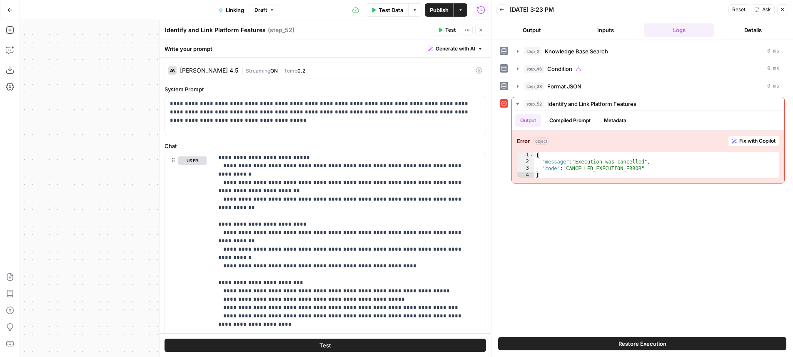
scroll to position [142, 0]
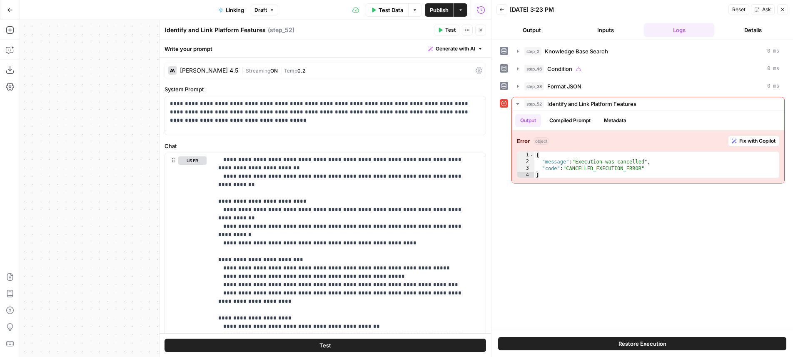
click at [392, 12] on span "Test Data" at bounding box center [391, 10] width 25 height 8
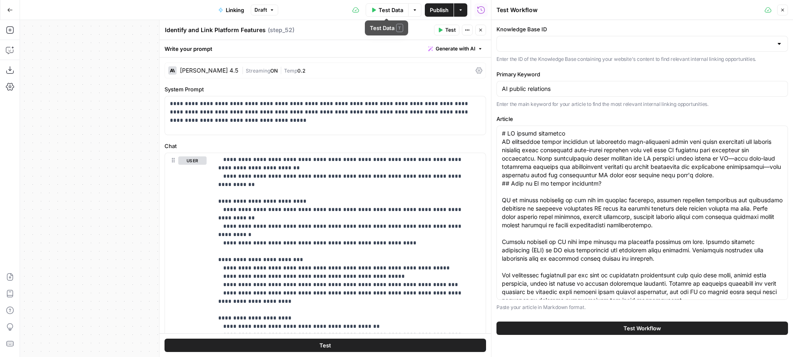
type input "Sprout Insights Sitemap"
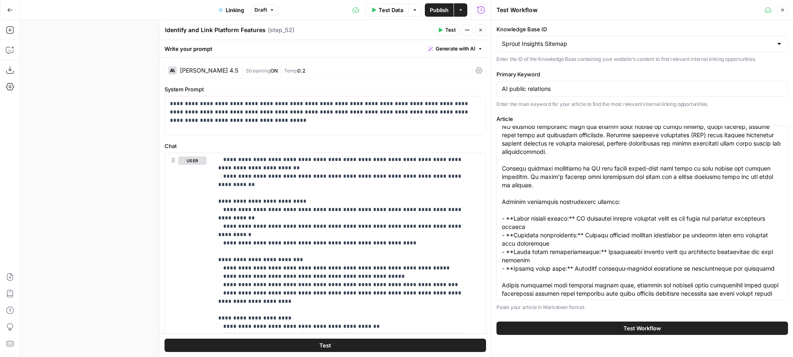
scroll to position [552, 0]
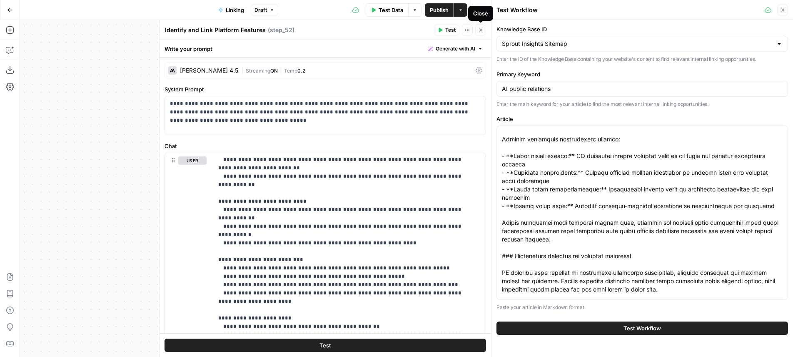
click at [478, 30] on button "Close" at bounding box center [480, 30] width 11 height 11
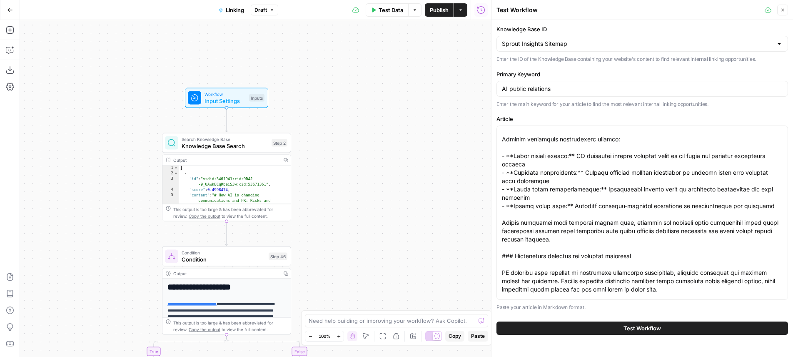
click at [255, 101] on div "Inputs" at bounding box center [256, 97] width 15 height 7
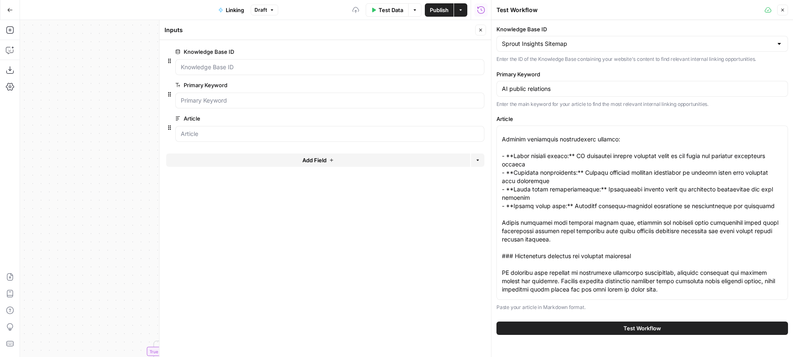
click at [313, 160] on span "Add Field" at bounding box center [314, 160] width 24 height 8
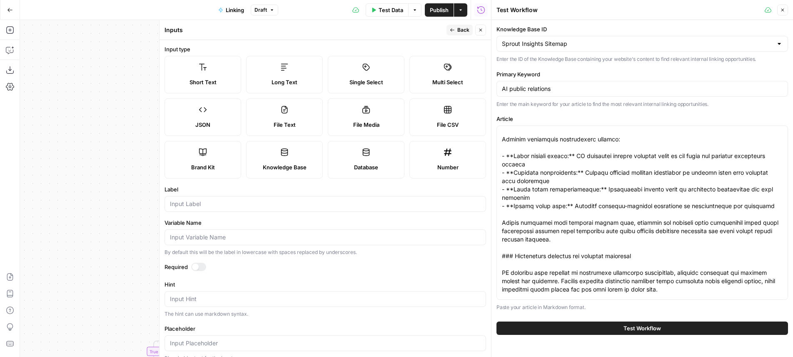
click at [222, 150] on label "Brand Kit" at bounding box center [203, 159] width 77 height 37
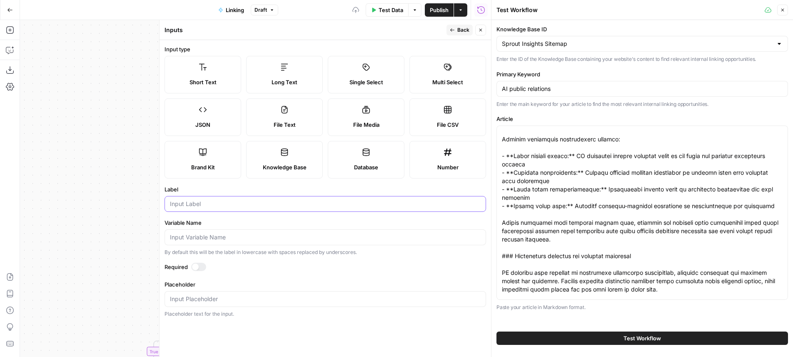
click at [246, 201] on input "Label" at bounding box center [325, 204] width 311 height 8
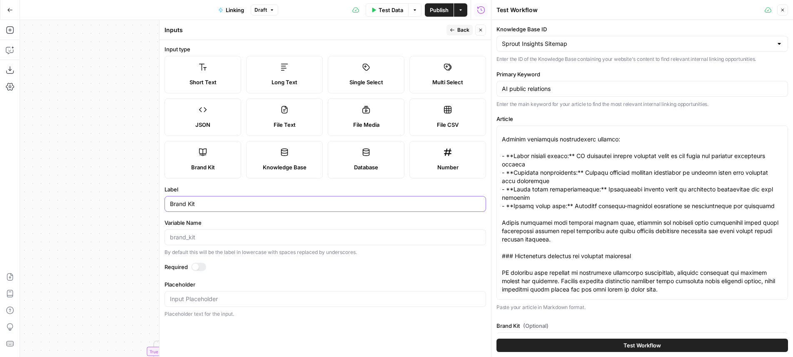
type input "Brand Kit"
drag, startPoint x: 230, startPoint y: 264, endPoint x: 201, endPoint y: 261, distance: 29.7
click at [231, 263] on label "Required" at bounding box center [326, 266] width 322 height 8
click at [191, 266] on div at bounding box center [198, 266] width 15 height 8
click at [478, 32] on icon "button" at bounding box center [480, 29] width 5 height 5
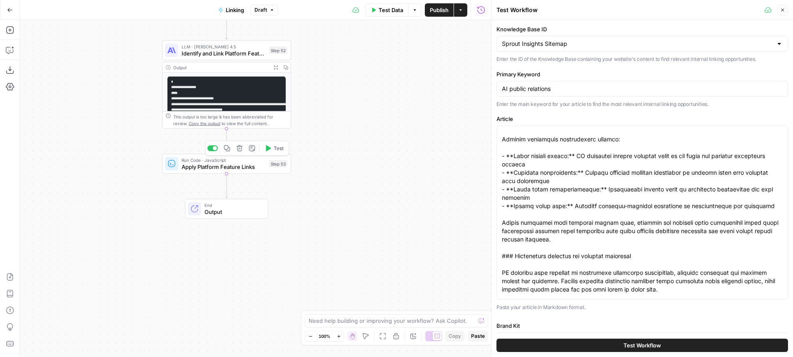
click at [283, 144] on button "Test" at bounding box center [274, 148] width 26 height 11
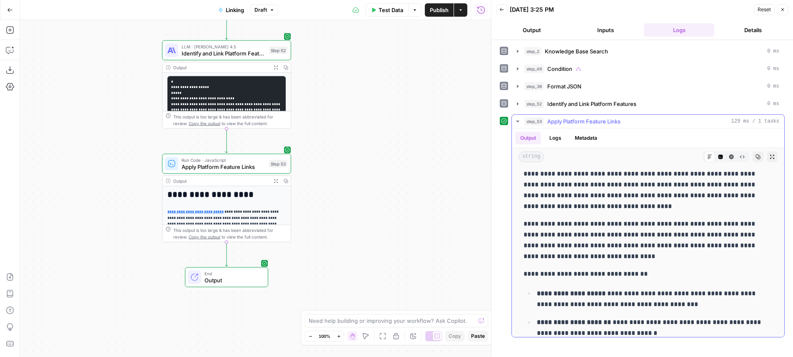
scroll to position [1092, 0]
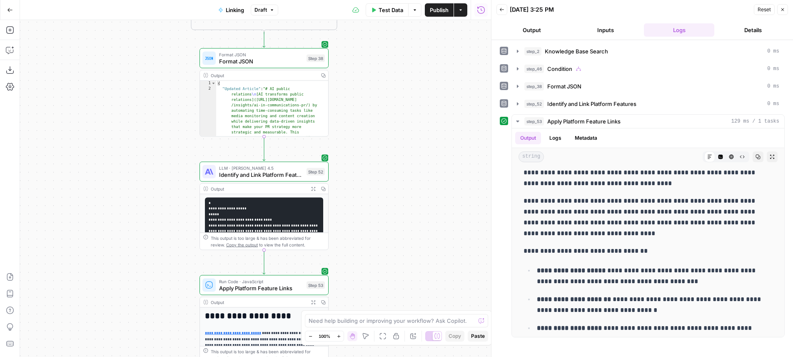
drag, startPoint x: 371, startPoint y: 132, endPoint x: 409, endPoint y: 254, distance: 126.9
click at [409, 254] on div "true false Workflow Input Settings Inputs Search Knowledge Base Knowledge Base …" at bounding box center [255, 188] width 471 height 337
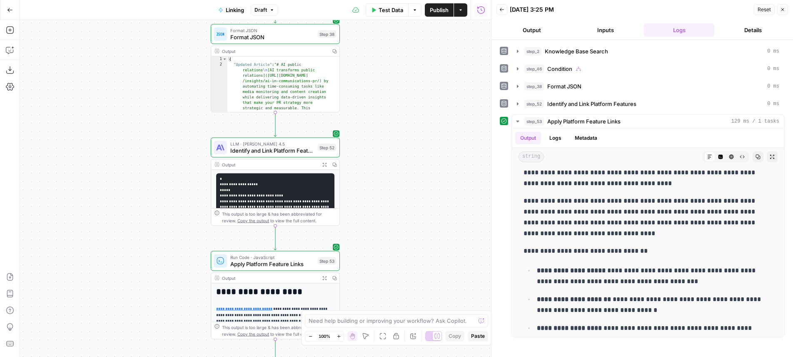
drag, startPoint x: 398, startPoint y: 129, endPoint x: 393, endPoint y: 126, distance: 5.7
click at [409, 105] on div "true false Workflow Input Settings Inputs Search Knowledge Base Knowledge Base …" at bounding box center [255, 188] width 471 height 337
click at [302, 155] on div "LLM · [PERSON_NAME] 4.5 Identify and Link Platform Features Step 52 Copy step D…" at bounding box center [275, 147] width 129 height 20
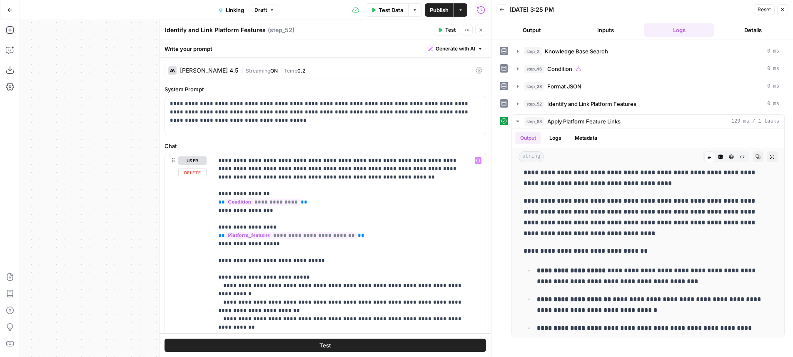
scroll to position [11, 0]
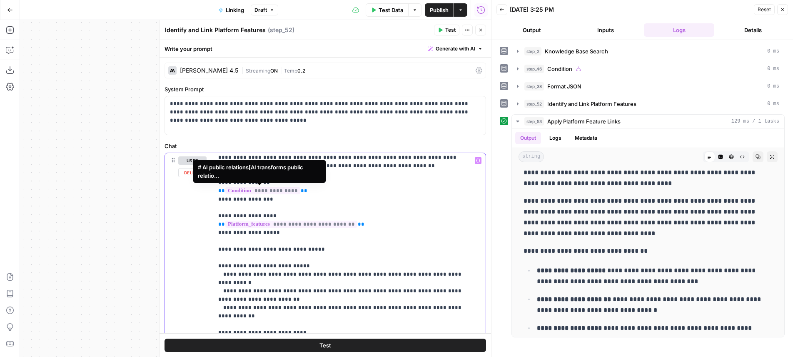
click at [263, 192] on span "**********" at bounding box center [262, 190] width 75 height 7
click at [481, 29] on icon "button" at bounding box center [480, 29] width 5 height 5
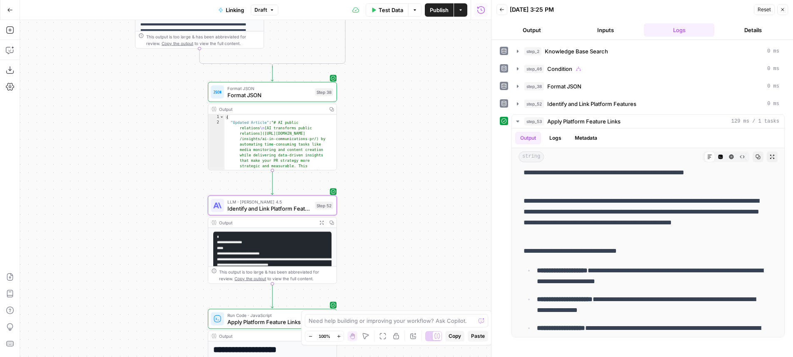
drag, startPoint x: 411, startPoint y: 87, endPoint x: 408, endPoint y: 150, distance: 63.0
click at [408, 150] on div "true false Workflow Input Settings Inputs Search Knowledge Base Knowledge Base …" at bounding box center [255, 188] width 471 height 337
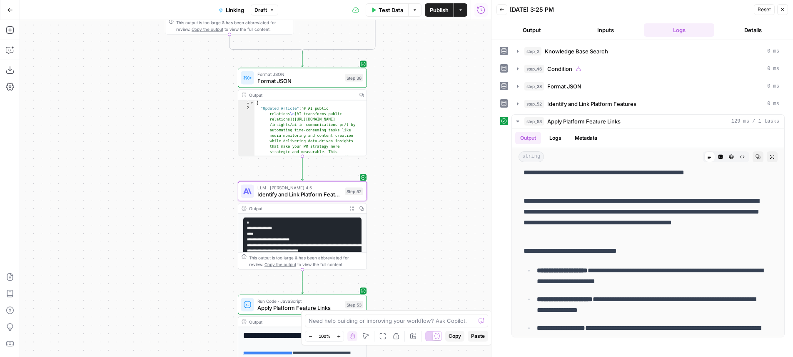
drag, startPoint x: 415, startPoint y: 86, endPoint x: 436, endPoint y: 146, distance: 63.8
click at [436, 146] on div "true false Workflow Input Settings Inputs Search Knowledge Base Knowledge Base …" at bounding box center [255, 188] width 471 height 337
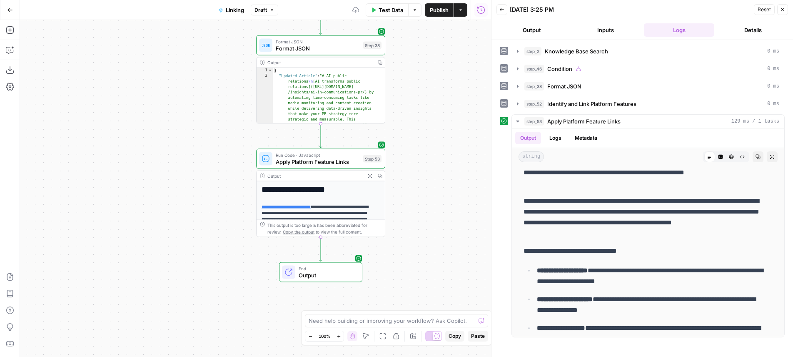
drag, startPoint x: 396, startPoint y: 244, endPoint x: 406, endPoint y: 95, distance: 149.1
click at [412, 80] on div "true false Workflow Input Settings Inputs Search Knowledge Base Knowledge Base …" at bounding box center [255, 188] width 471 height 337
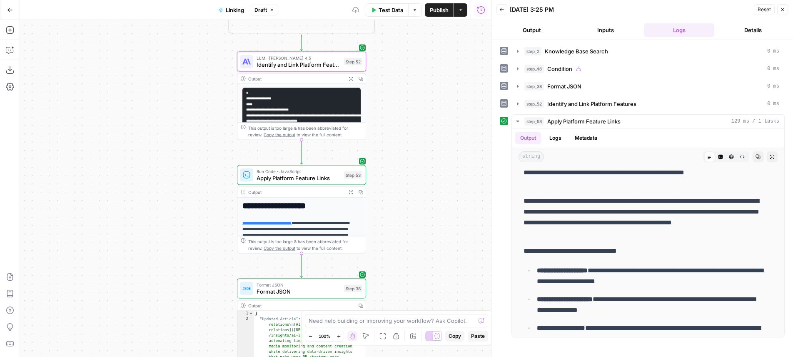
drag, startPoint x: 420, startPoint y: 154, endPoint x: 419, endPoint y: 225, distance: 70.4
click at [419, 225] on div "true false Workflow Input Settings Inputs Search Knowledge Base Knowledge Base …" at bounding box center [255, 188] width 471 height 337
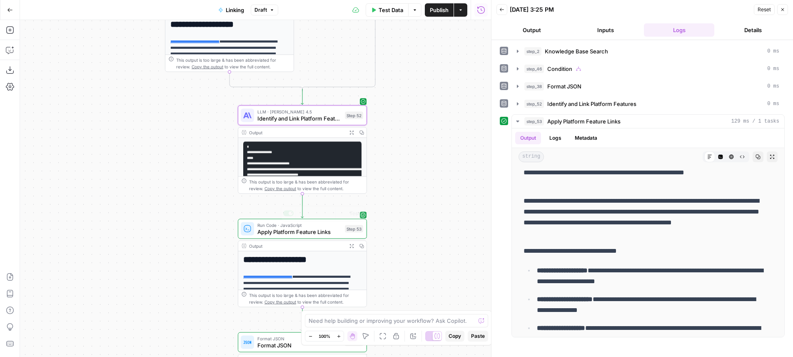
click at [333, 240] on div "**********" at bounding box center [302, 263] width 129 height 88
click at [327, 235] on span "Apply Platform Feature Links" at bounding box center [299, 231] width 84 height 8
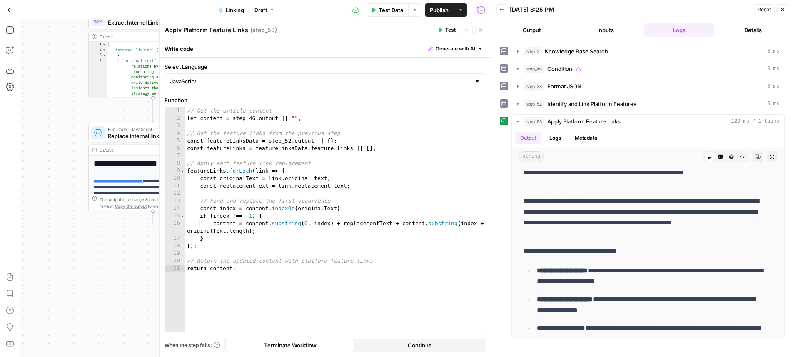
drag, startPoint x: 73, startPoint y: 135, endPoint x: 15, endPoint y: 250, distance: 128.2
click at [20, 280] on div "true false Workflow Input Settings Inputs Search Knowledge Base Knowledge Base …" at bounding box center [255, 188] width 471 height 337
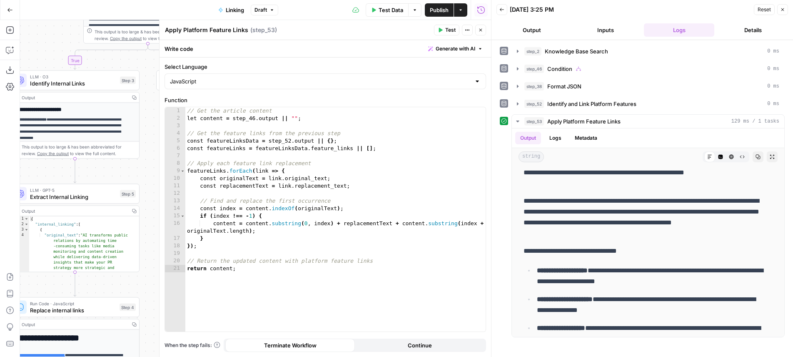
drag, startPoint x: 0, startPoint y: 221, endPoint x: -3, endPoint y: 284, distance: 63.0
click at [20, 284] on div "true false Workflow Input Settings Inputs Search Knowledge Base Knowledge Base …" at bounding box center [255, 188] width 471 height 337
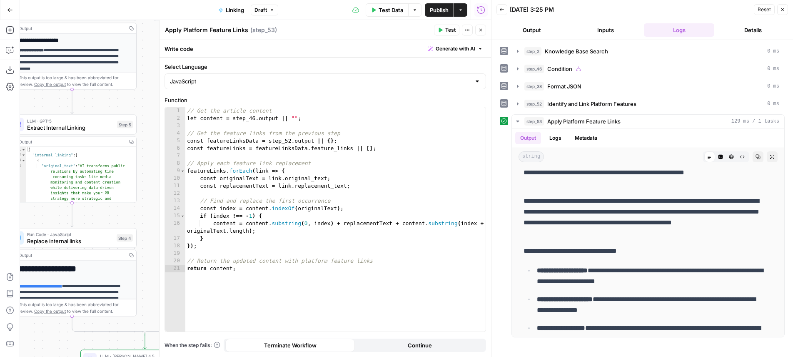
drag, startPoint x: 142, startPoint y: 111, endPoint x: 138, endPoint y: 38, distance: 72.6
click at [138, 38] on div "true false Workflow Input Settings Inputs Search Knowledge Base Knowledge Base …" at bounding box center [255, 188] width 471 height 337
click at [481, 32] on icon "button" at bounding box center [480, 29] width 5 height 5
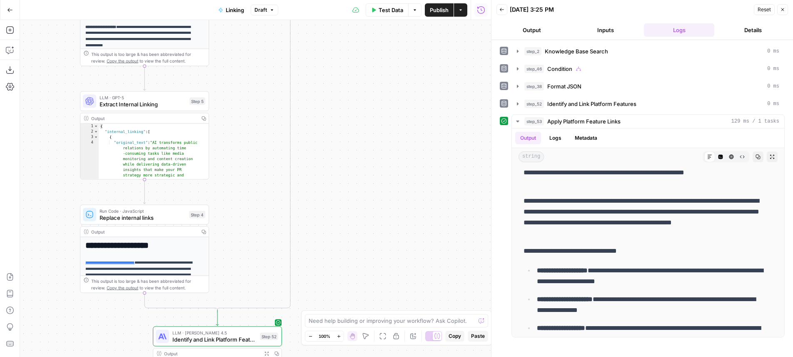
drag, startPoint x: 400, startPoint y: 203, endPoint x: 482, endPoint y: 166, distance: 90.2
click at [482, 166] on div "true false Workflow Input Settings Inputs Search Knowledge Base Knowledge Base …" at bounding box center [255, 188] width 471 height 337
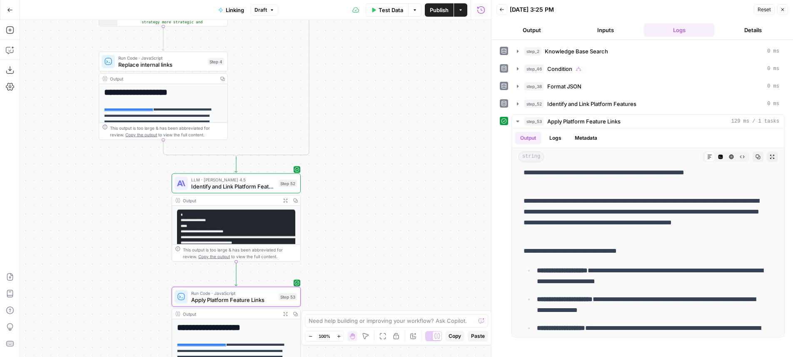
drag, startPoint x: 390, startPoint y: 230, endPoint x: 397, endPoint y: 92, distance: 137.3
click at [400, 88] on div "true false Workflow Input Settings Inputs Search Knowledge Base Knowledge Base …" at bounding box center [255, 188] width 471 height 337
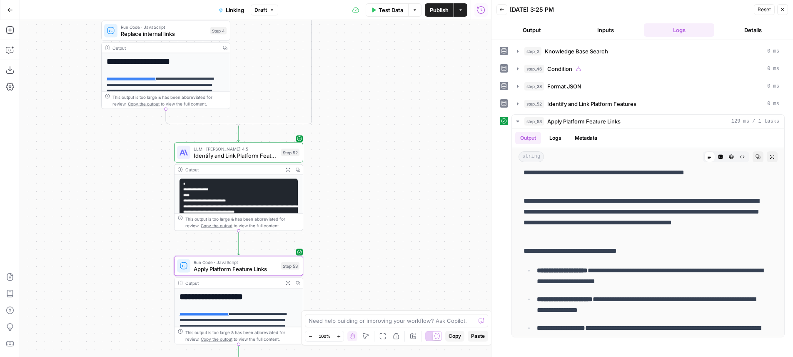
drag, startPoint x: 310, startPoint y: 237, endPoint x: 311, endPoint y: 232, distance: 5.1
click at [311, 232] on div "true false Workflow Input Settings Inputs Search Knowledge Base Knowledge Base …" at bounding box center [255, 188] width 471 height 337
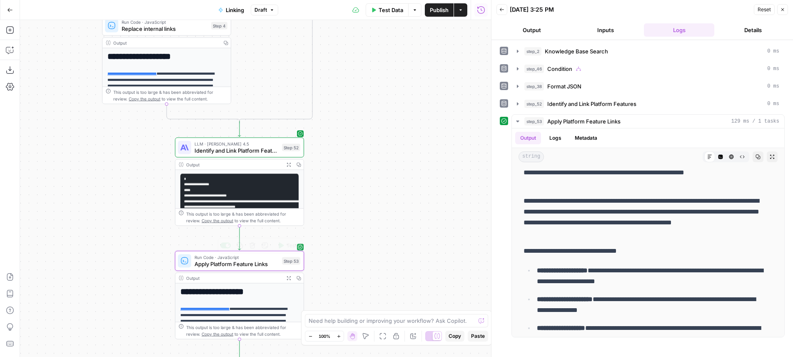
click at [291, 276] on button "Expand Output" at bounding box center [289, 278] width 10 height 10
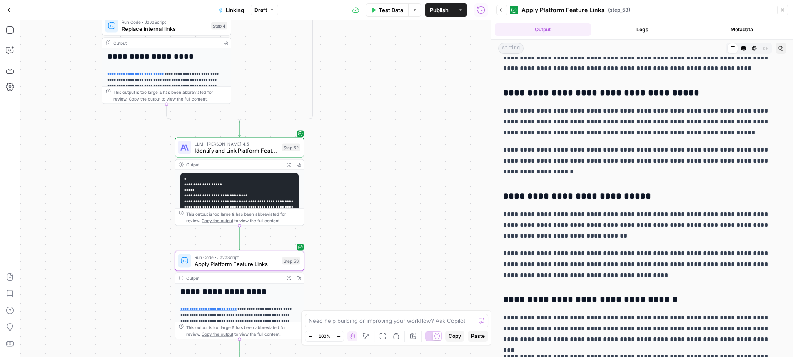
scroll to position [1850, 0]
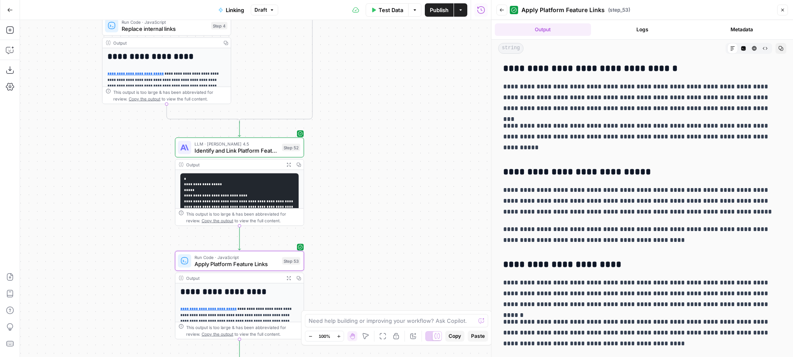
drag, startPoint x: 410, startPoint y: 204, endPoint x: 439, endPoint y: 92, distance: 115.3
click at [439, 92] on div "true false Workflow Input Settings Inputs Search Knowledge Base Knowledge Base …" at bounding box center [255, 188] width 471 height 337
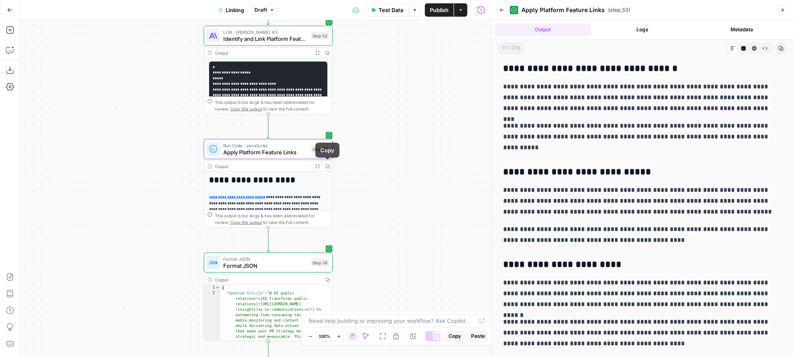
click at [319, 165] on icon "button" at bounding box center [317, 166] width 5 height 5
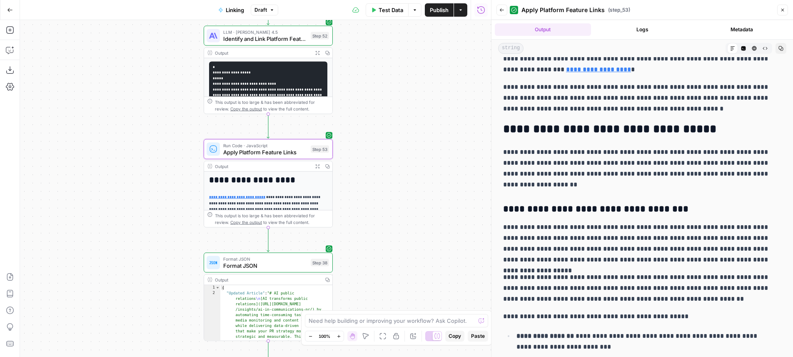
scroll to position [0, 0]
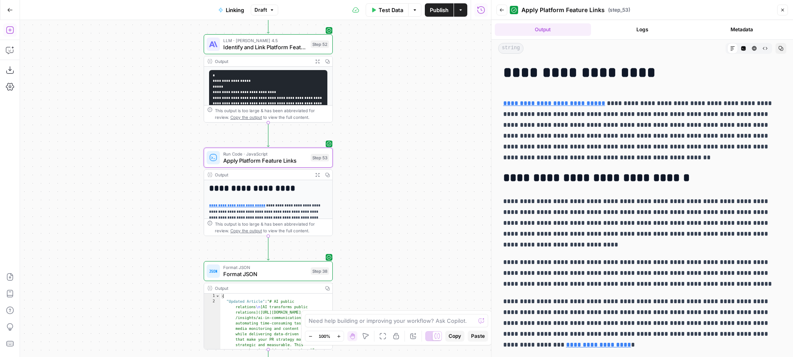
click at [13, 34] on button "Add Steps" at bounding box center [9, 29] width 13 height 13
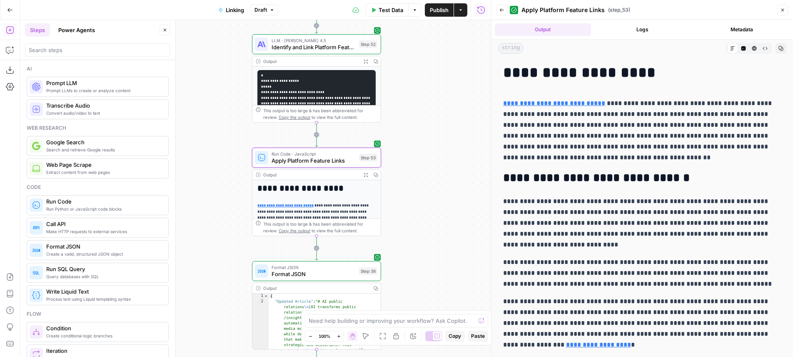
scroll to position [17, 0]
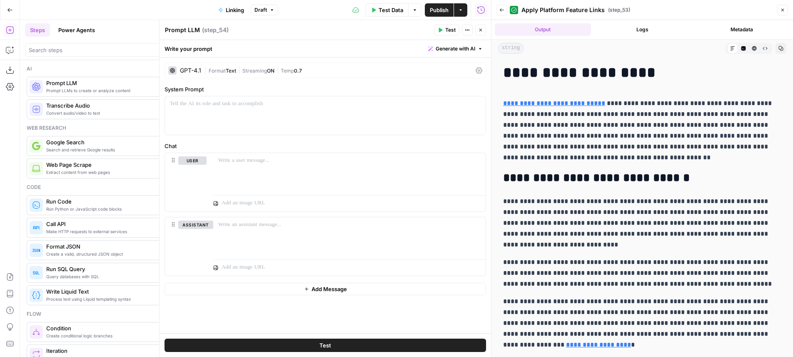
click at [358, 69] on div "| Format Text | Streaming ON | Temp 0.7" at bounding box center [339, 71] width 268 height 8
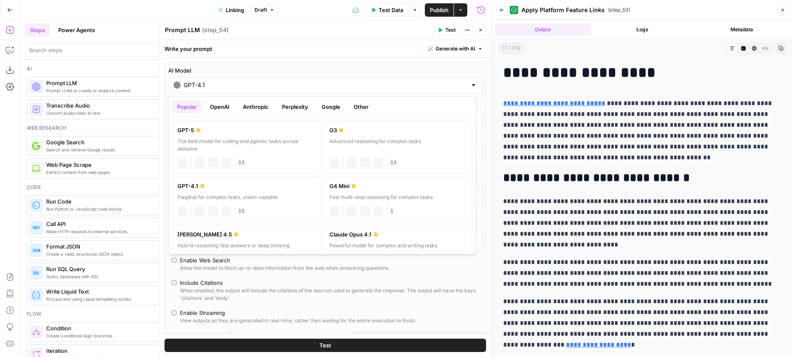
click at [293, 87] on input "GPT-4.1" at bounding box center [325, 85] width 283 height 8
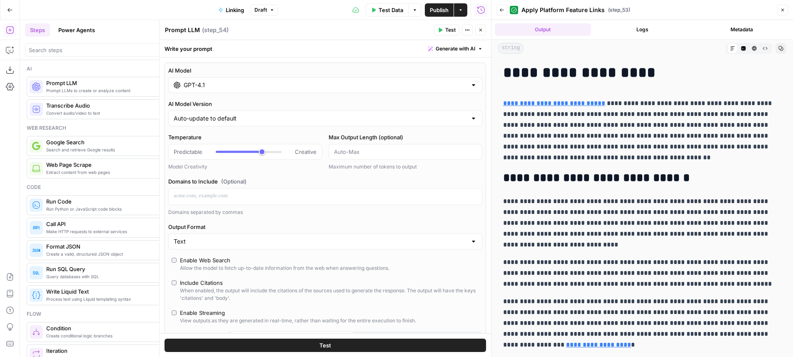
click at [304, 73] on label "AI Model" at bounding box center [325, 70] width 314 height 8
click at [304, 81] on input "GPT-4.1" at bounding box center [325, 85] width 283 height 8
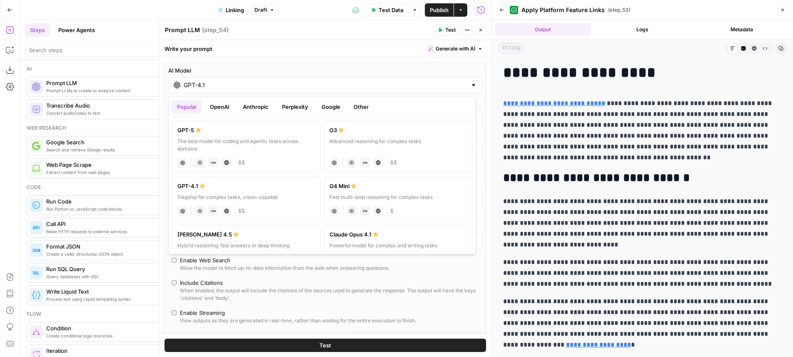
click at [343, 37] on header "Prompt LLM Prompt LLM ( step_54 ) Test Actions Close" at bounding box center [326, 30] width 332 height 20
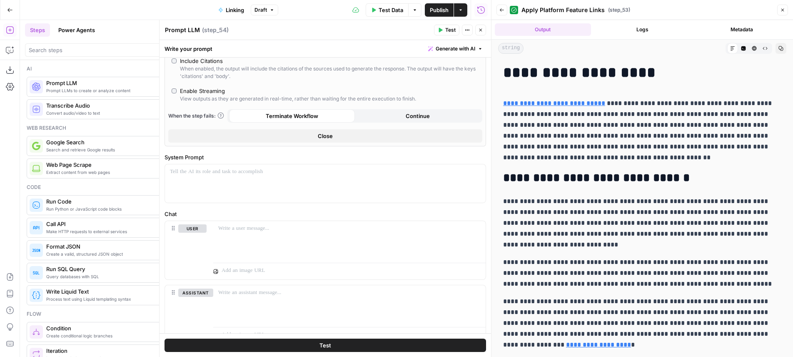
scroll to position [256, 0]
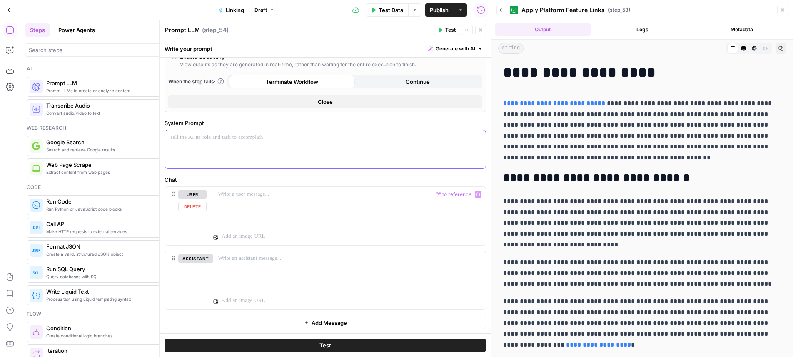
click at [286, 160] on div at bounding box center [325, 149] width 321 height 38
click at [785, 12] on icon "button" at bounding box center [782, 9] width 5 height 5
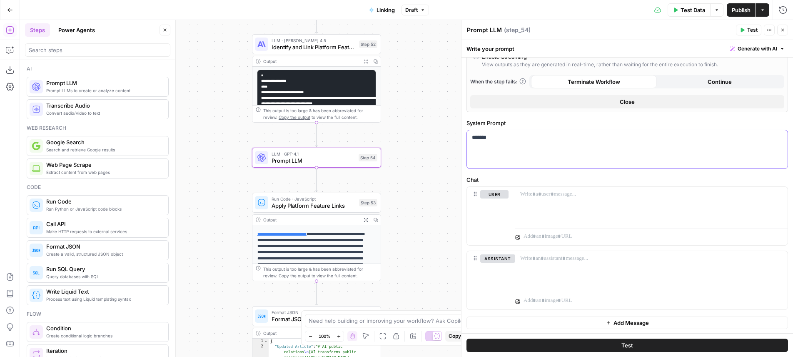
click at [558, 146] on div "*******" at bounding box center [627, 149] width 321 height 38
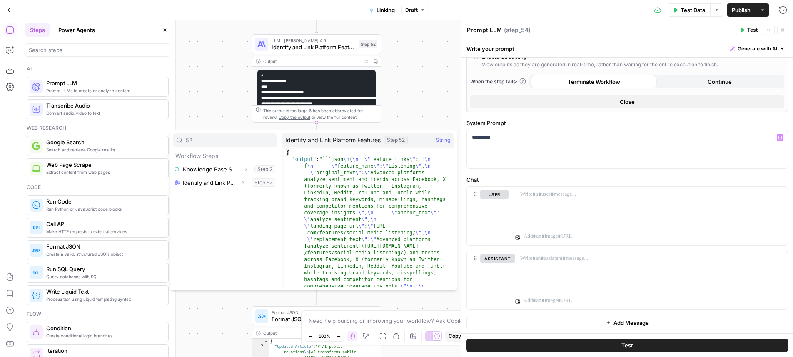
type input "52"
click at [240, 185] on button "Expand" at bounding box center [242, 182] width 11 height 11
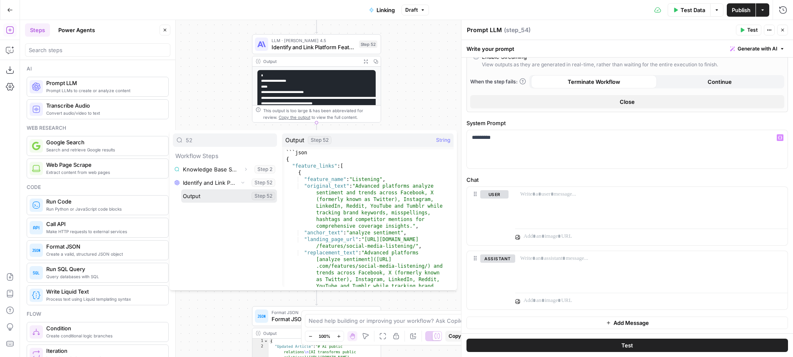
click at [230, 193] on button "Select variable Output" at bounding box center [229, 195] width 96 height 13
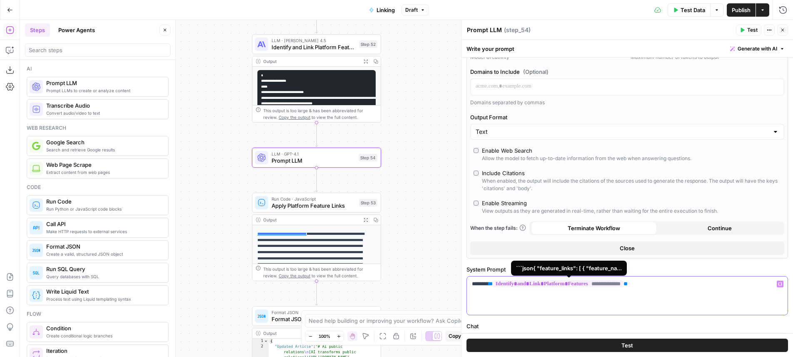
scroll to position [110, 0]
click at [571, 132] on input "Output Format" at bounding box center [622, 131] width 293 height 8
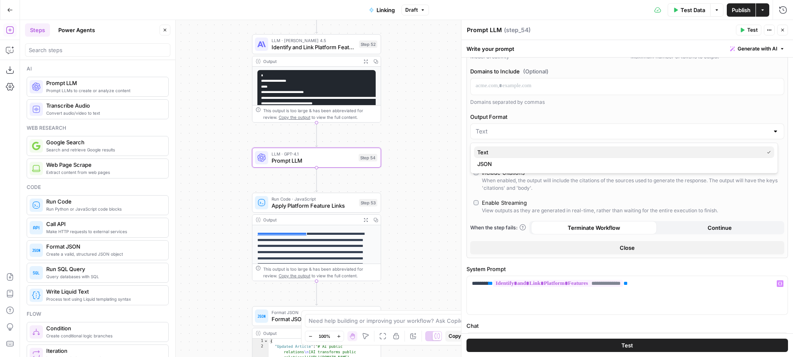
click at [550, 156] on span "Text" at bounding box center [618, 152] width 283 height 8
type input "Text"
click at [554, 127] on div "Text" at bounding box center [627, 131] width 314 height 16
click at [549, 157] on button "Text" at bounding box center [624, 152] width 300 height 12
type input "Text"
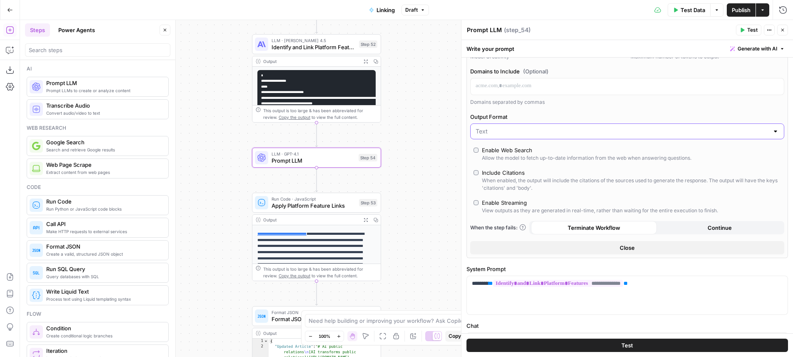
click at [553, 131] on input "Output Format" at bounding box center [622, 131] width 293 height 8
click at [545, 161] on span "JSON" at bounding box center [622, 164] width 290 height 8
type input "JSON"
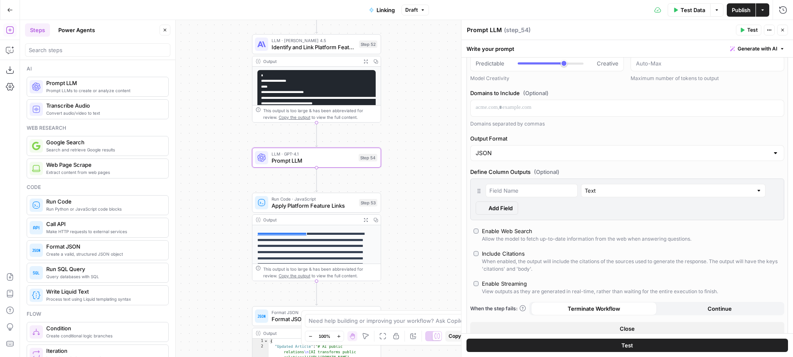
scroll to position [132, 0]
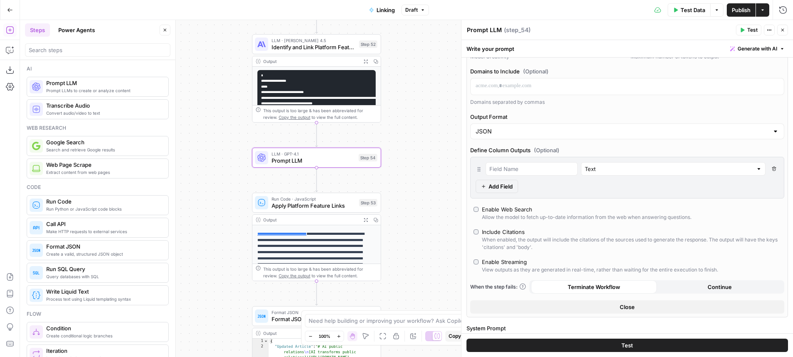
click at [749, 32] on span "Test" at bounding box center [752, 29] width 10 height 7
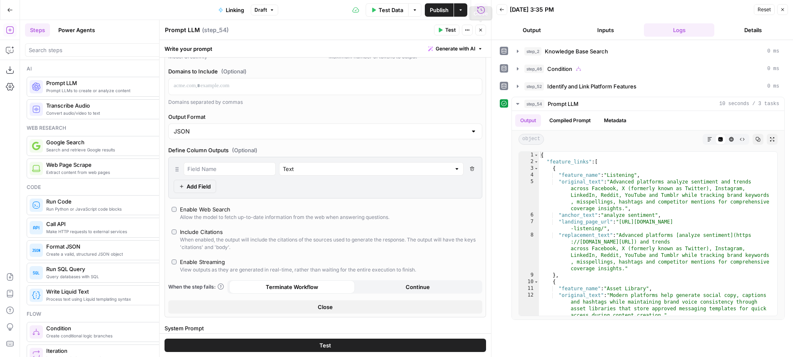
click at [482, 33] on button "Close" at bounding box center [480, 30] width 11 height 11
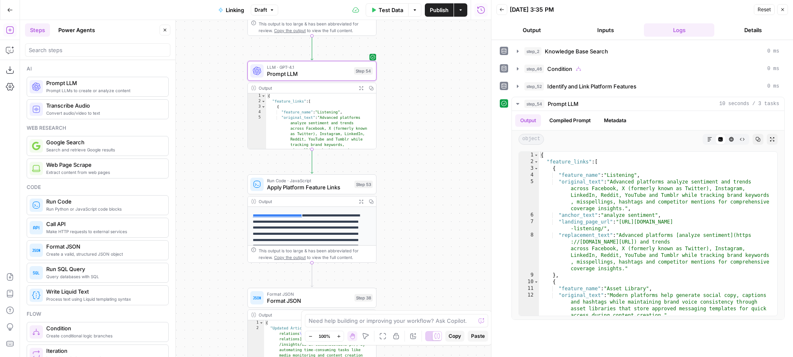
drag, startPoint x: 449, startPoint y: 208, endPoint x: 432, endPoint y: 100, distance: 109.5
click at [432, 100] on div "true false Workflow Input Settings Inputs Search Knowledge Base Knowledge Base …" at bounding box center [255, 188] width 471 height 337
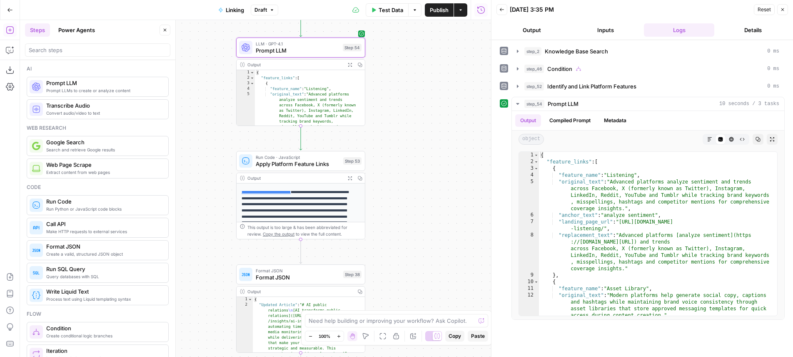
click at [300, 171] on div "**********" at bounding box center [300, 195] width 129 height 88
click at [300, 167] on span "Apply Platform Feature Links" at bounding box center [298, 164] width 84 height 8
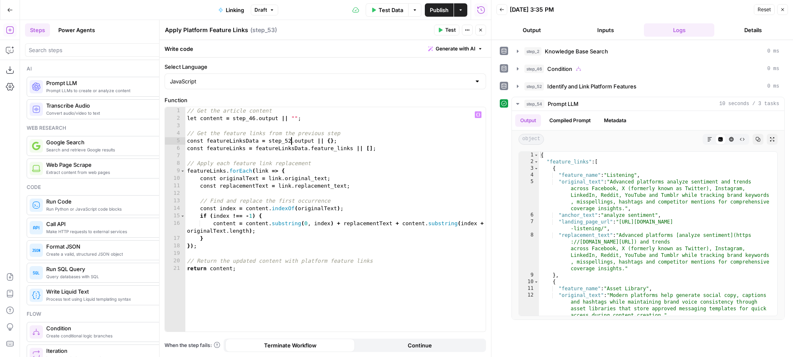
click at [290, 139] on div "// Get the article content let content = step_46 . output || "" ; // Get the fe…" at bounding box center [335, 226] width 300 height 239
type textarea "**********"
click at [446, 35] on button "Test" at bounding box center [446, 30] width 25 height 11
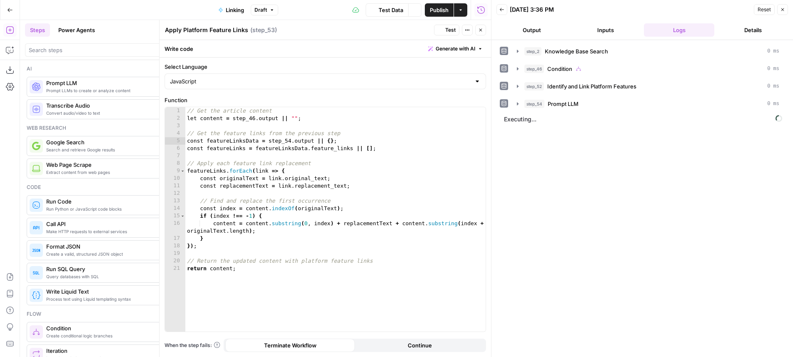
click at [486, 35] on div "Test Actions Close" at bounding box center [460, 30] width 52 height 11
click at [485, 34] on button "Close" at bounding box center [480, 30] width 11 height 11
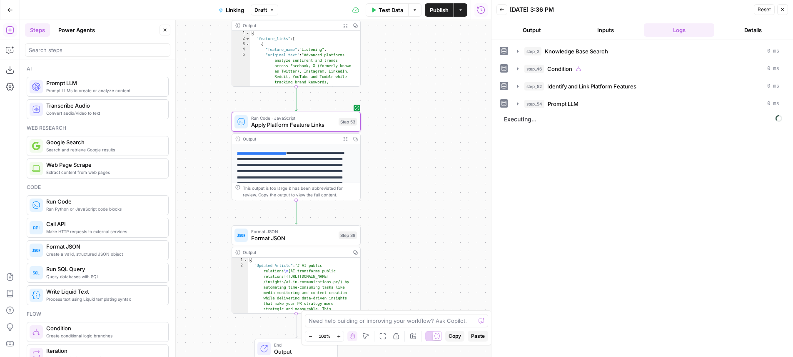
drag, startPoint x: 452, startPoint y: 212, endPoint x: 447, endPoint y: 179, distance: 33.7
click at [447, 179] on div "true false Workflow Input Settings Inputs Search Knowledge Base Knowledge Base …" at bounding box center [255, 188] width 471 height 337
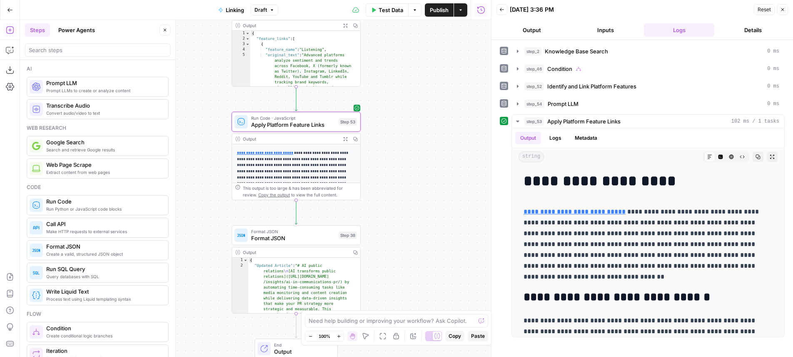
click at [347, 139] on icon "button" at bounding box center [345, 139] width 5 height 5
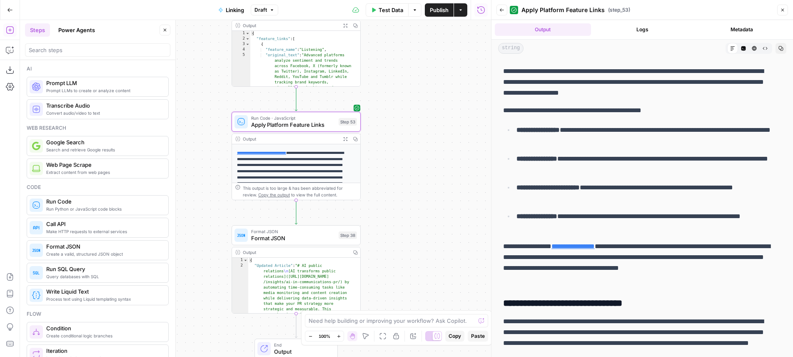
scroll to position [486, 0]
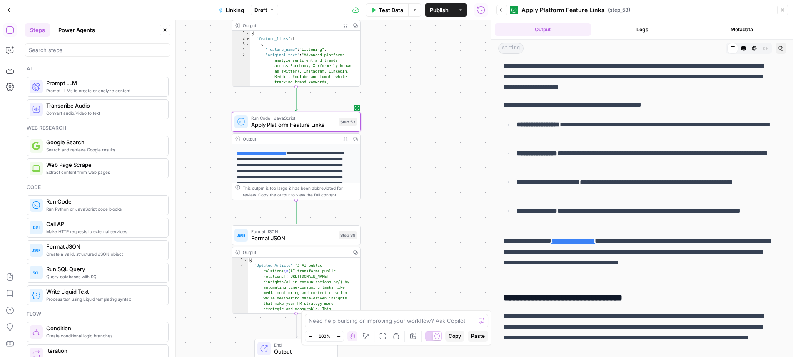
click at [437, 14] on span "Publish" at bounding box center [439, 10] width 19 height 8
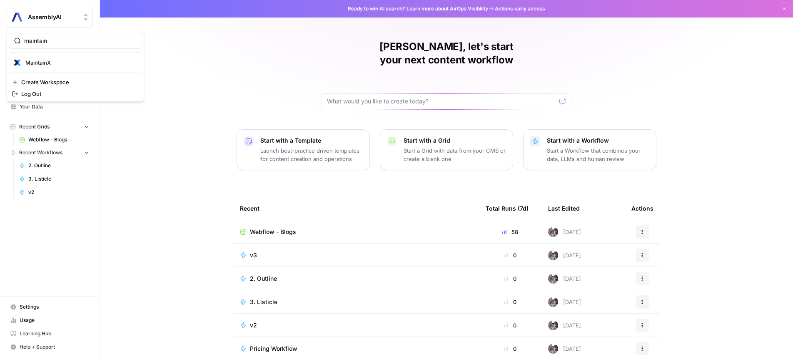
type input "maintain"
click at [44, 55] on div "maintain MaintainX Create Workspace Log Out" at bounding box center [75, 66] width 137 height 71
click at [44, 61] on span "MaintainX" at bounding box center [80, 62] width 110 height 8
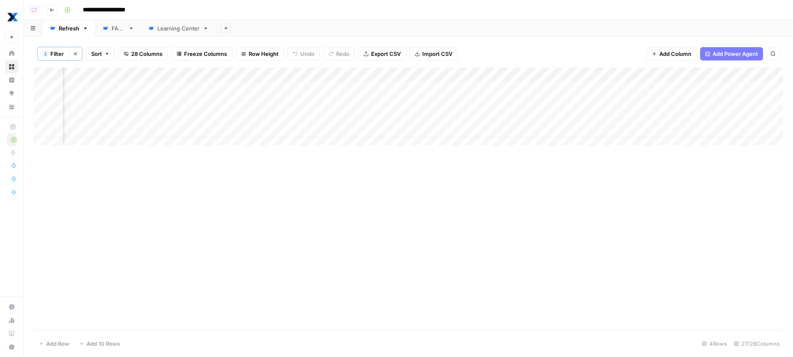
scroll to position [0, 1157]
click at [156, 30] on div "Learning Center" at bounding box center [173, 28] width 51 height 8
click at [442, 85] on div "Add Column" at bounding box center [409, 88] width 750 height 42
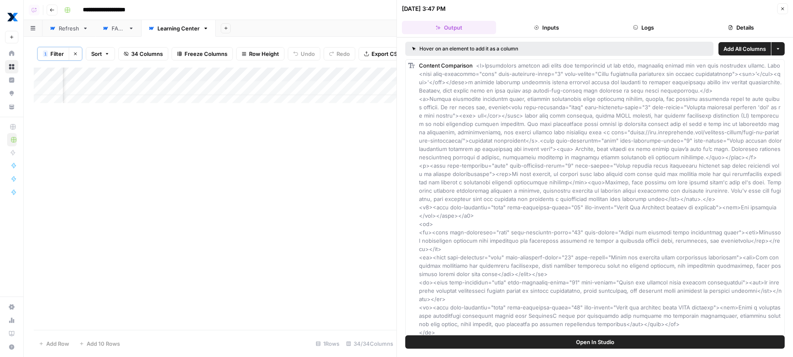
click at [77, 34] on link "Refresh" at bounding box center [68, 28] width 53 height 17
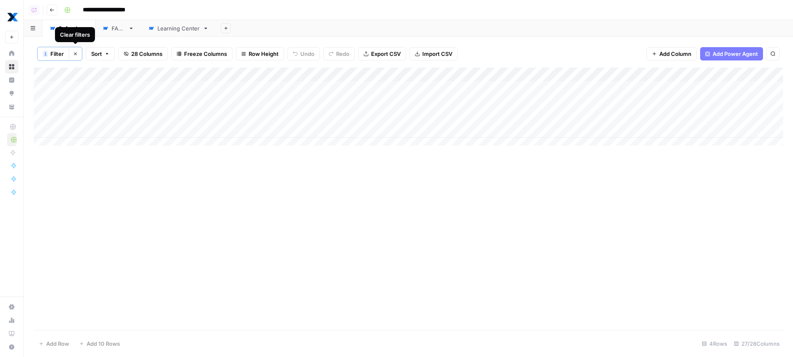
click at [80, 51] on button "Clear filters" at bounding box center [75, 53] width 13 height 13
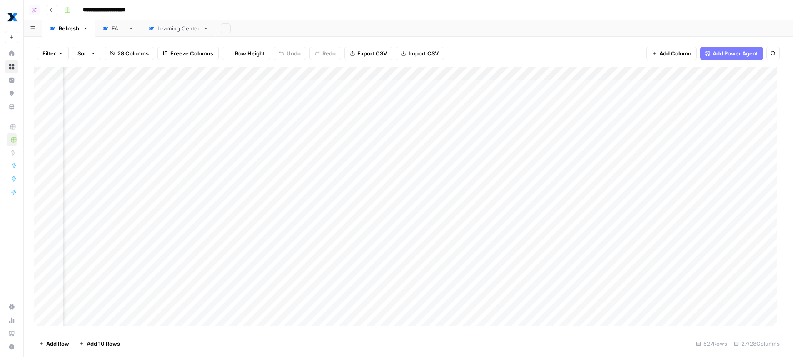
scroll to position [0, 985]
click at [554, 70] on div "Add Column" at bounding box center [409, 199] width 750 height 265
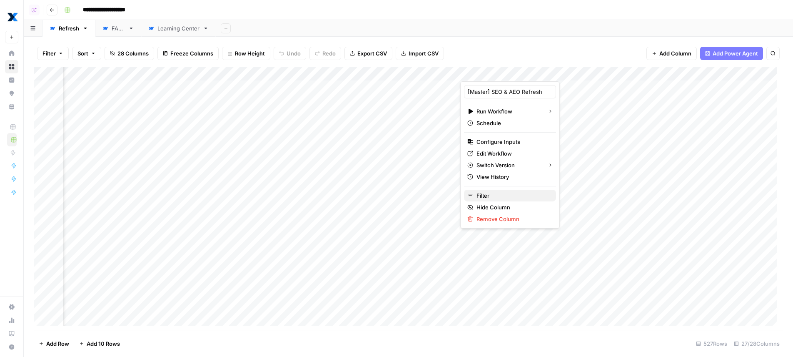
click at [506, 190] on button "Filter" at bounding box center [510, 196] width 92 height 12
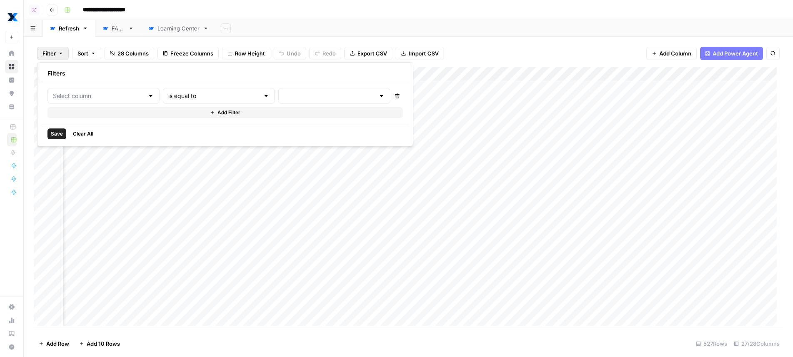
type input "[Master] SEO & AEO Refresh"
click at [302, 104] on div "[Master] SEO & AEO Refresh is equal to Delete Add Filter" at bounding box center [239, 103] width 385 height 30
click at [310, 97] on input "text" at bounding box center [354, 96] width 101 height 8
click at [308, 148] on span "success" at bounding box center [328, 151] width 93 height 8
click at [58, 135] on span "Save" at bounding box center [57, 133] width 12 height 7
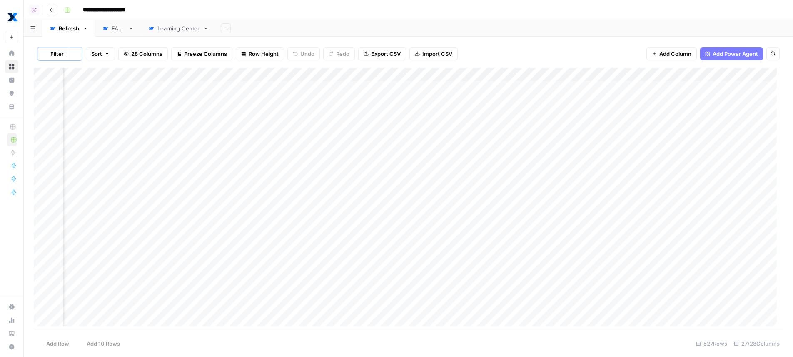
click at [598, 21] on div "Add Sheet" at bounding box center [504, 28] width 577 height 17
click at [564, 155] on div "Add Column" at bounding box center [409, 180] width 750 height 226
click at [495, 155] on div "Add Column" at bounding box center [409, 180] width 750 height 226
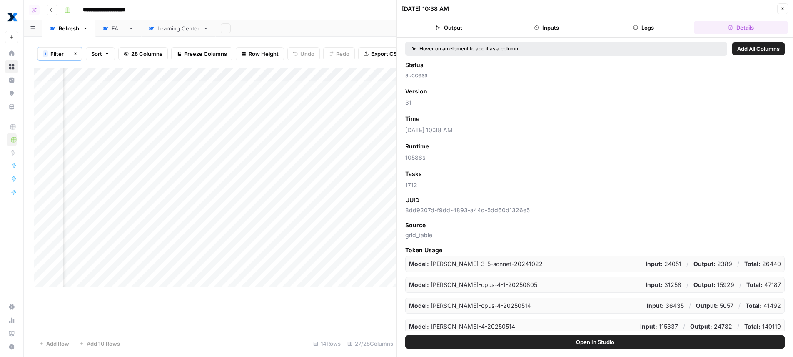
scroll to position [128, 0]
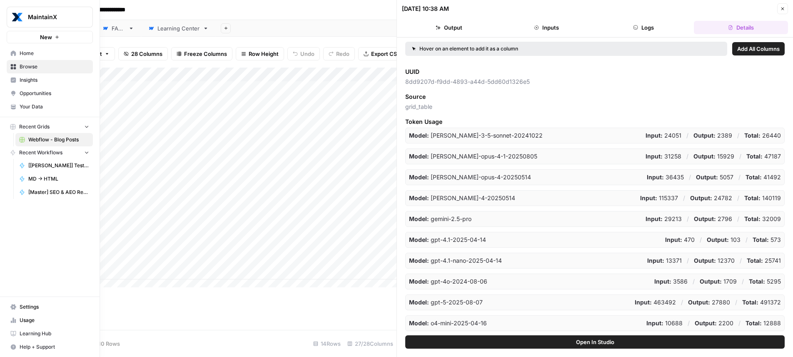
click at [14, 81] on icon at bounding box center [13, 79] width 5 height 5
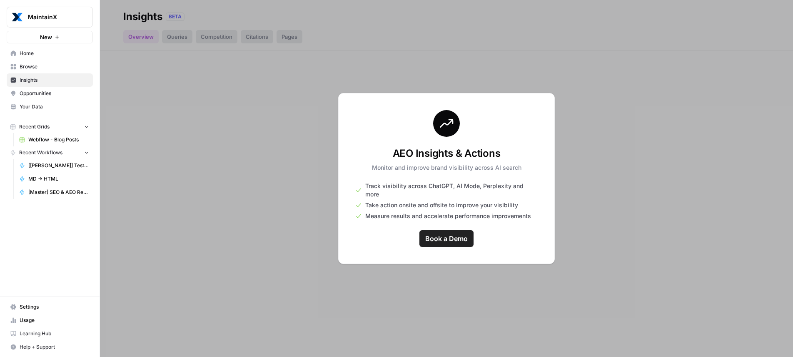
click at [22, 92] on span "Opportunities" at bounding box center [55, 93] width 70 height 7
click at [30, 108] on span "Your Data" at bounding box center [55, 106] width 70 height 7
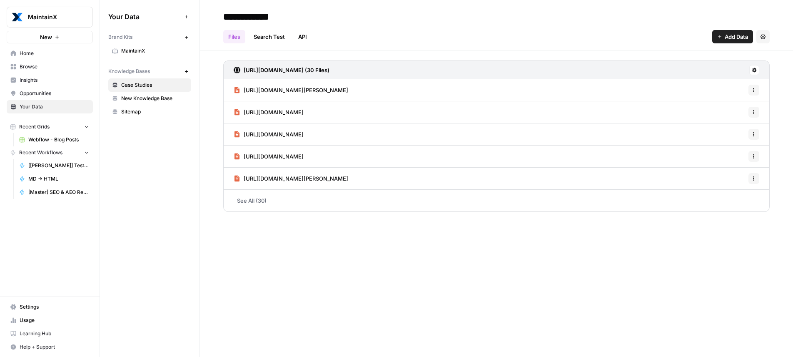
click at [152, 52] on span "MaintainX" at bounding box center [154, 50] width 66 height 7
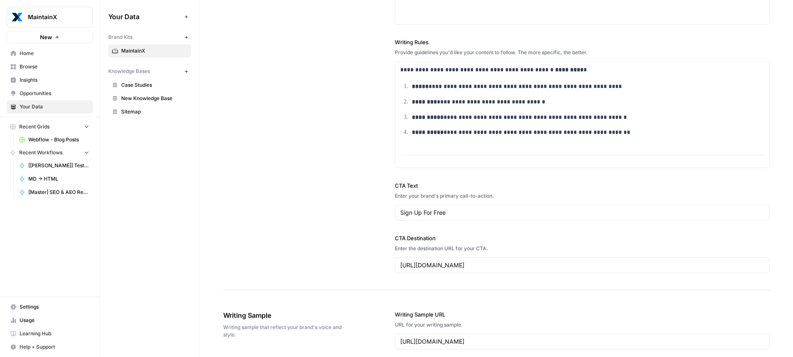
scroll to position [1333, 0]
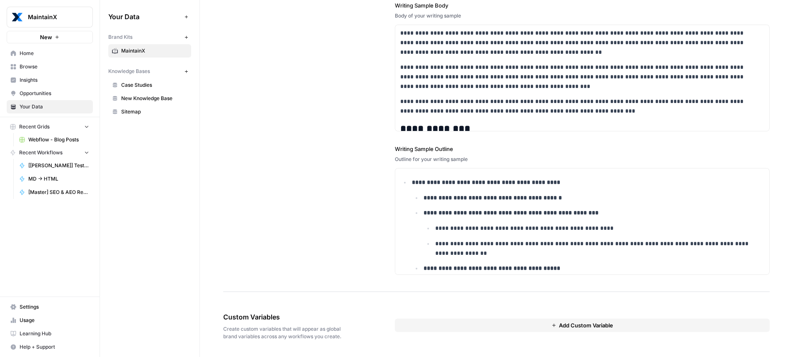
click at [32, 317] on span "Usage" at bounding box center [55, 319] width 70 height 7
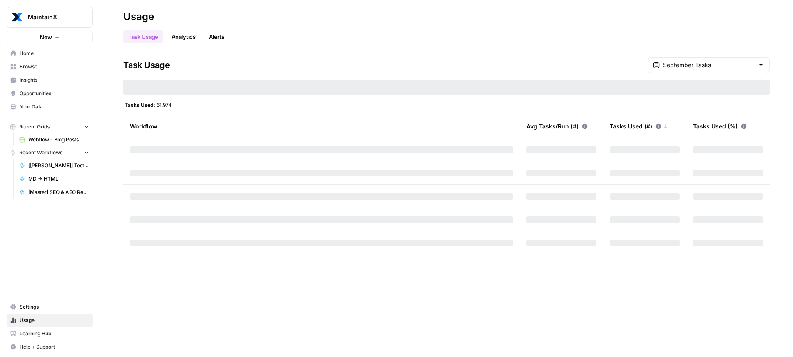
click at [194, 33] on link "Analytics" at bounding box center [184, 36] width 34 height 13
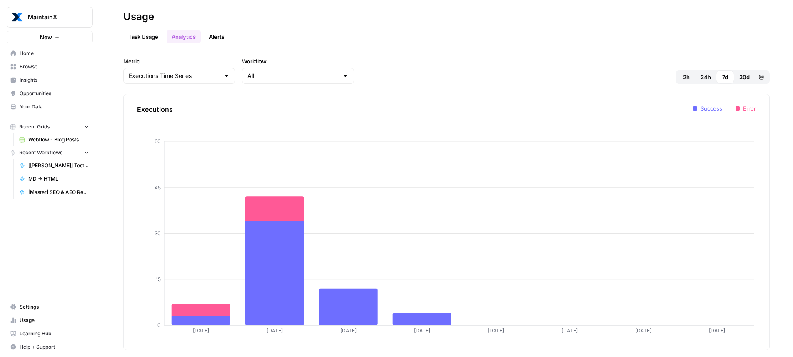
click at [153, 39] on link "Task Usage" at bounding box center [143, 36] width 40 height 13
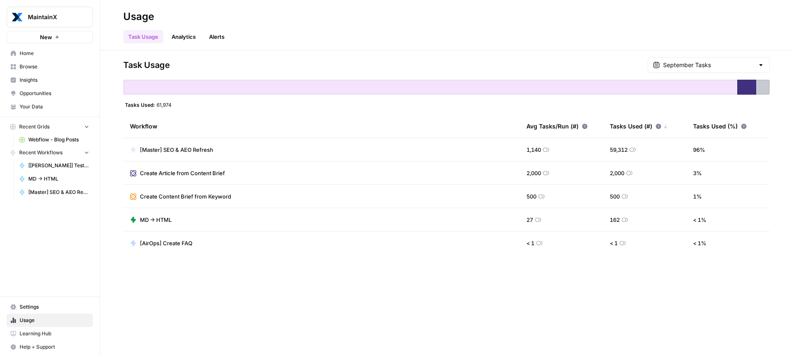
click at [619, 26] on div "Task Usage Analytics Alerts" at bounding box center [446, 33] width 647 height 20
